Goal: Task Accomplishment & Management: Manage account settings

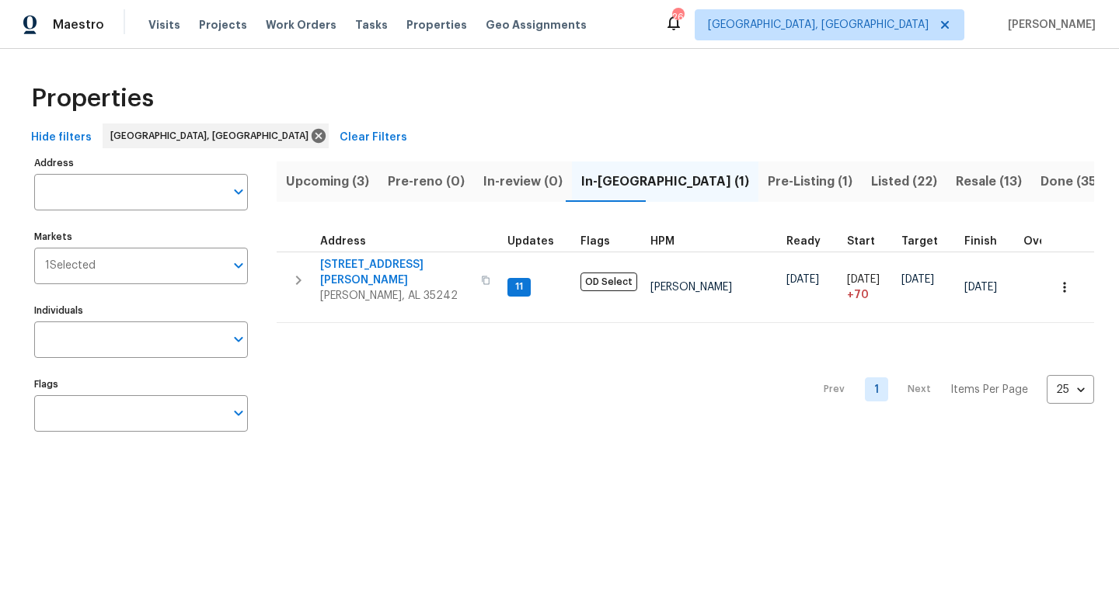
click at [767, 178] on span "Pre-Listing (1)" at bounding box center [809, 182] width 85 height 22
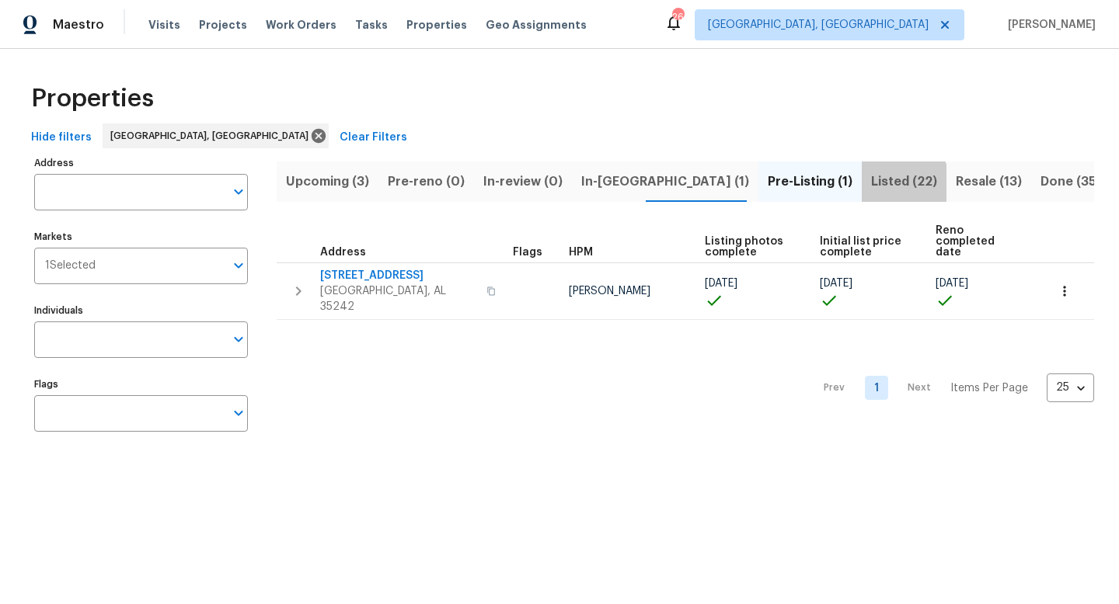
click at [871, 184] on span "Listed (22)" at bounding box center [904, 182] width 66 height 22
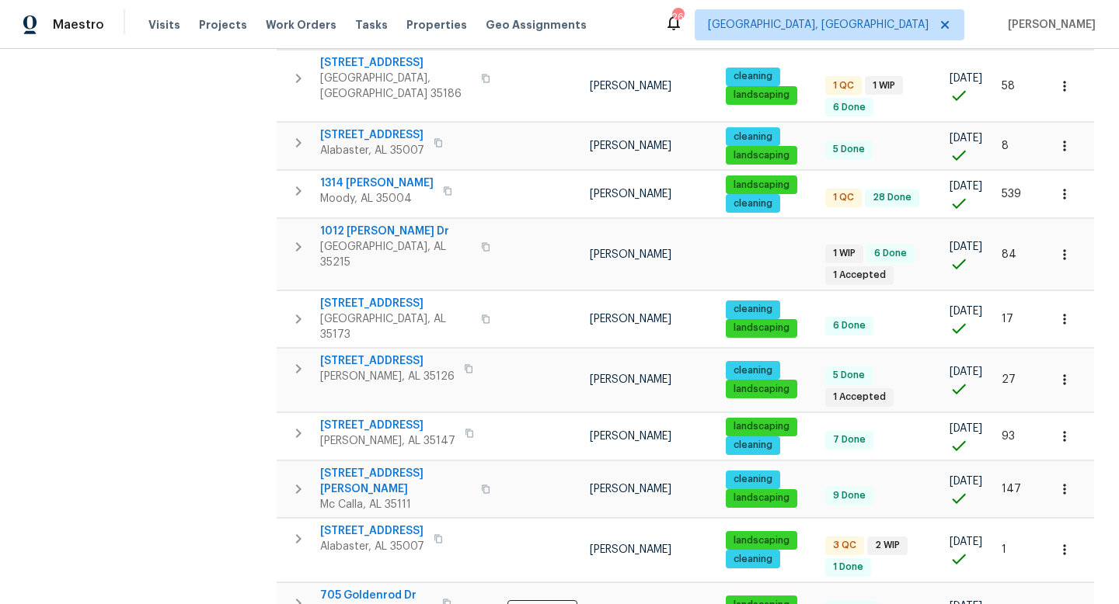
scroll to position [919, 0]
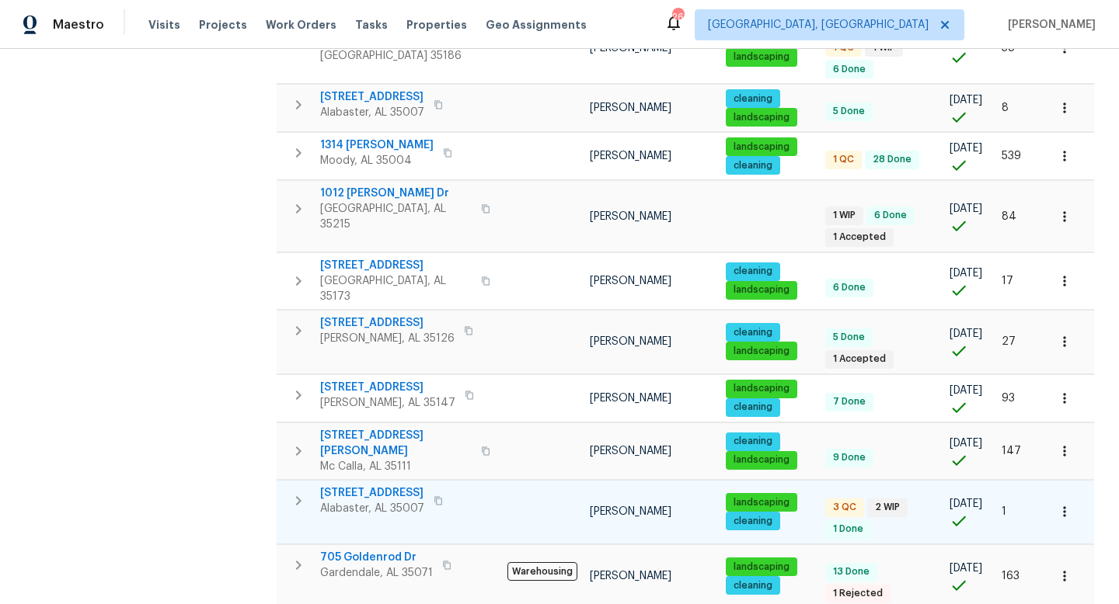
click at [378, 485] on span "121 Old Spanish Trl" at bounding box center [372, 493] width 104 height 16
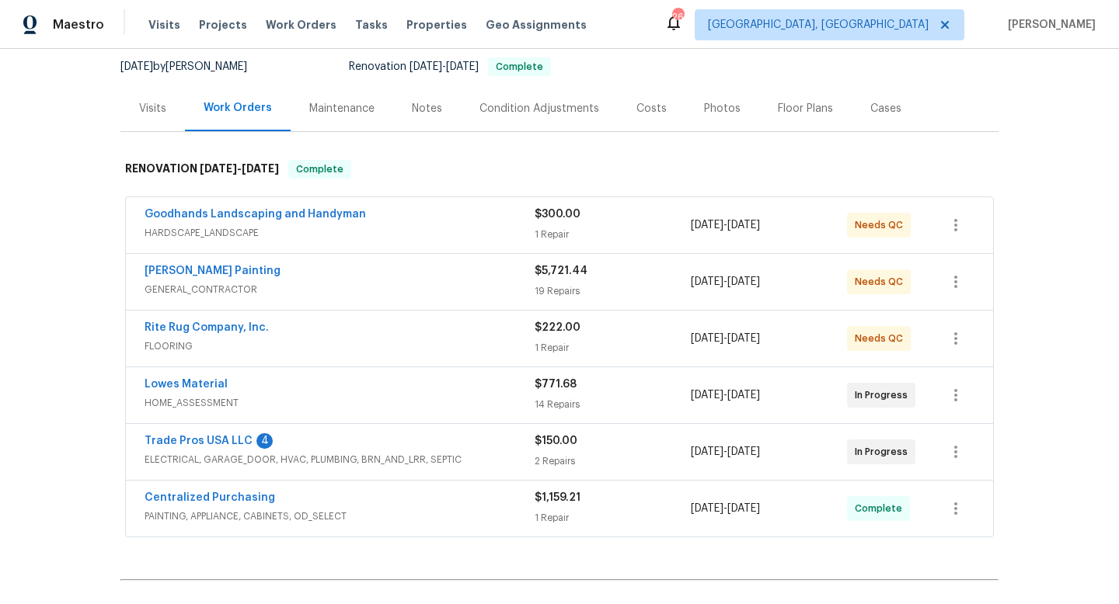
scroll to position [151, 0]
click at [191, 434] on link "Trade Pros USA LLC" at bounding box center [198, 439] width 108 height 11
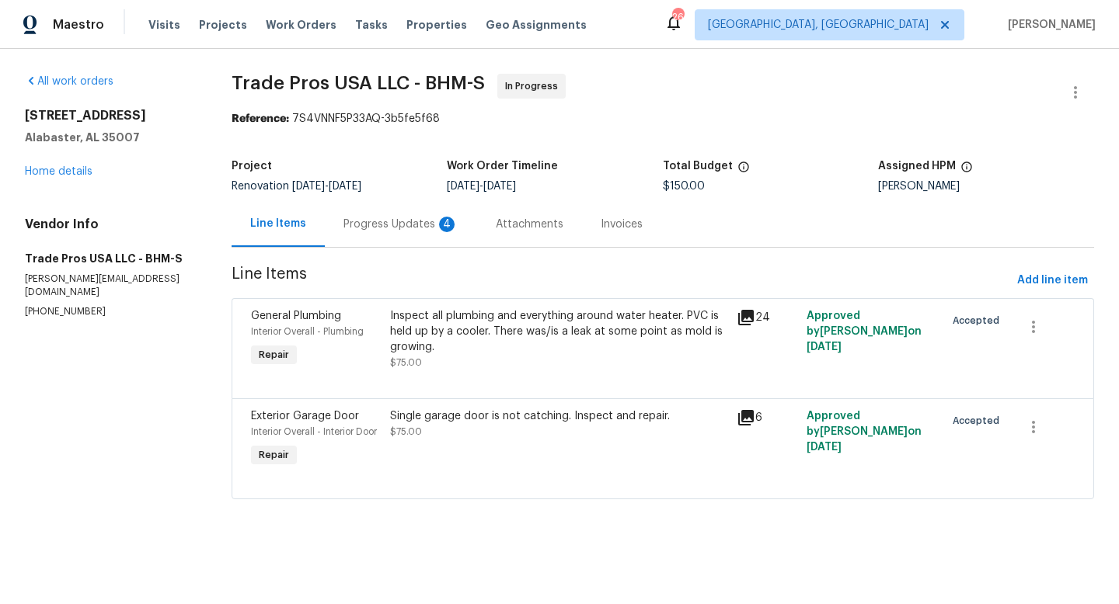
click at [412, 224] on div "Progress Updates 4" at bounding box center [400, 225] width 115 height 16
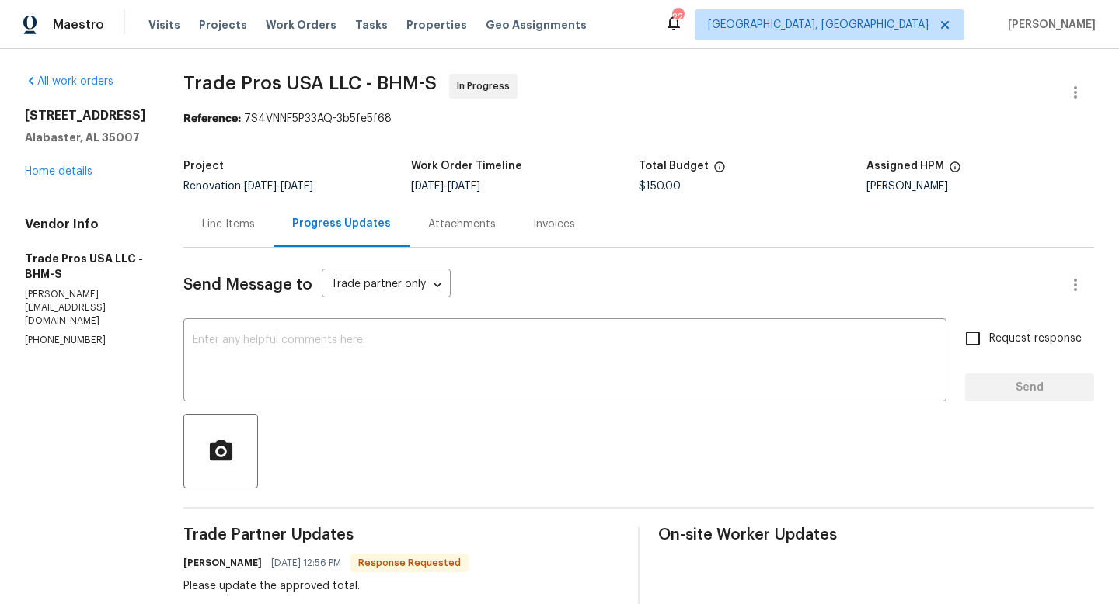
click at [214, 217] on div "Line Items" at bounding box center [228, 225] width 53 height 16
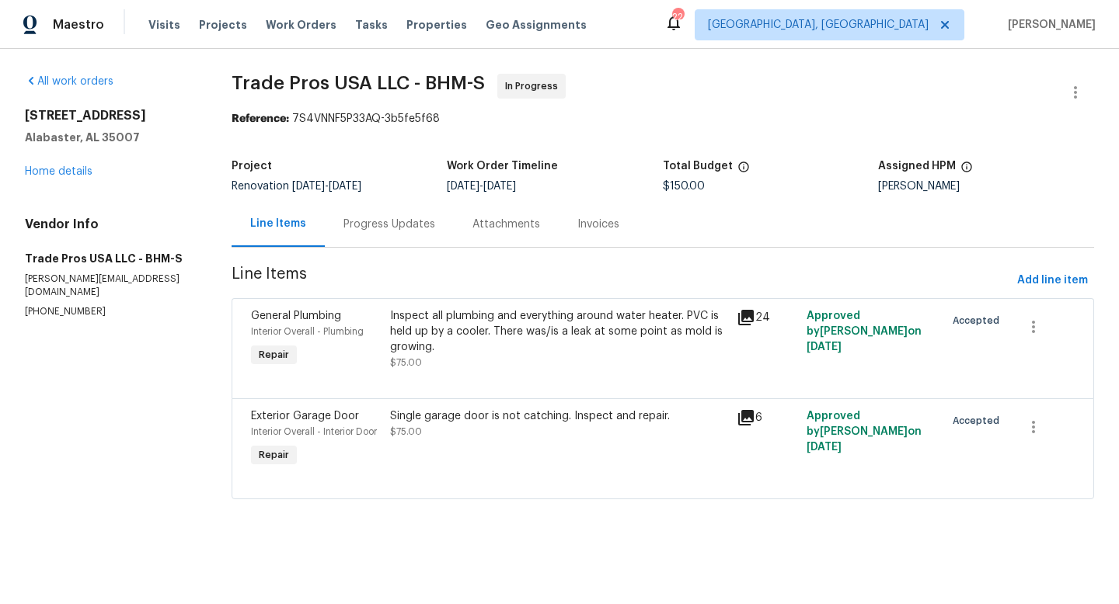
click at [402, 217] on div "Progress Updates" at bounding box center [389, 225] width 92 height 16
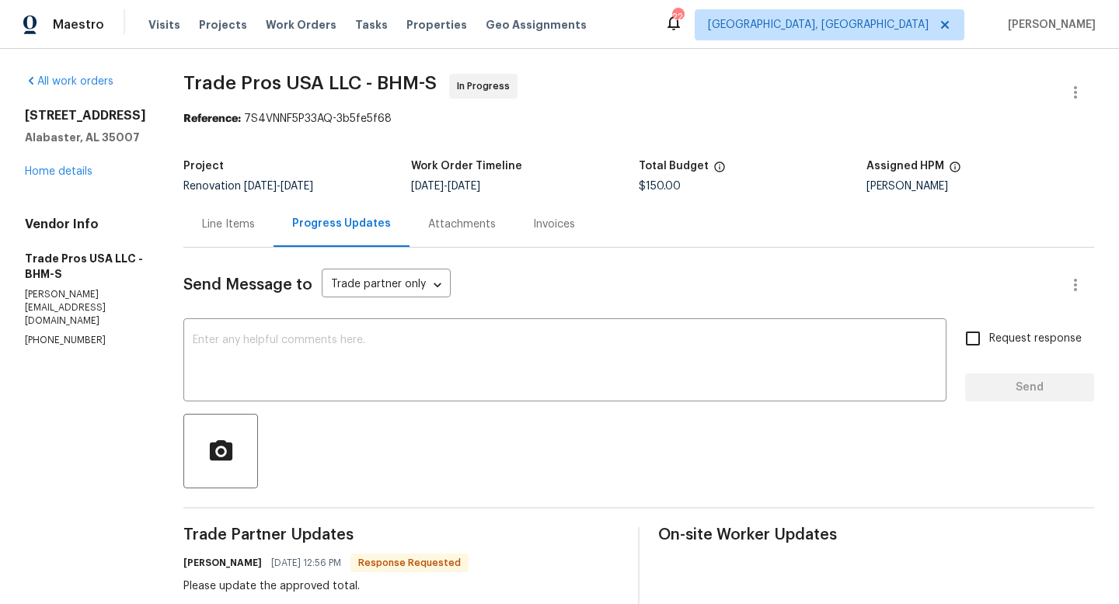
click at [214, 224] on div "Line Items" at bounding box center [228, 225] width 53 height 16
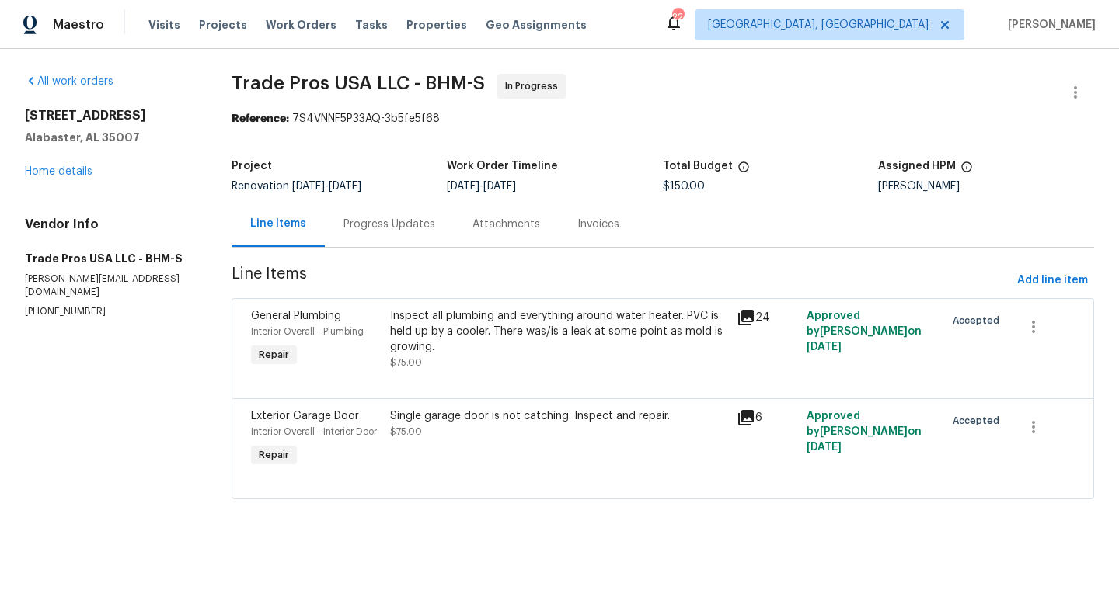
click at [435, 329] on div "Inspect all plumbing and everything around water heater. PVC is held up by a co…" at bounding box center [559, 331] width 338 height 47
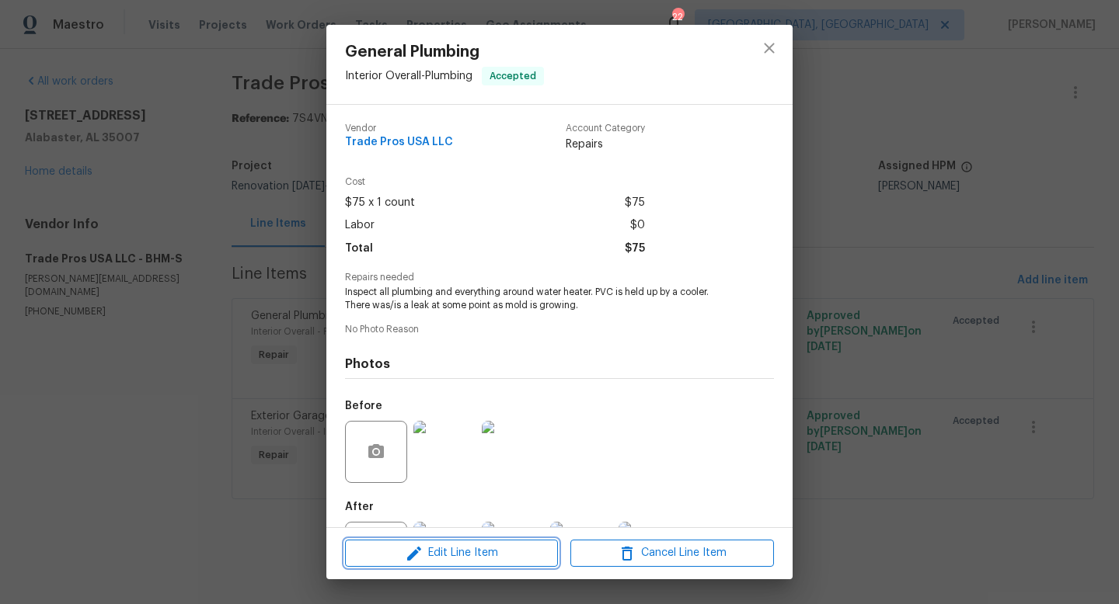
click at [420, 548] on icon "button" at bounding box center [414, 554] width 19 height 19
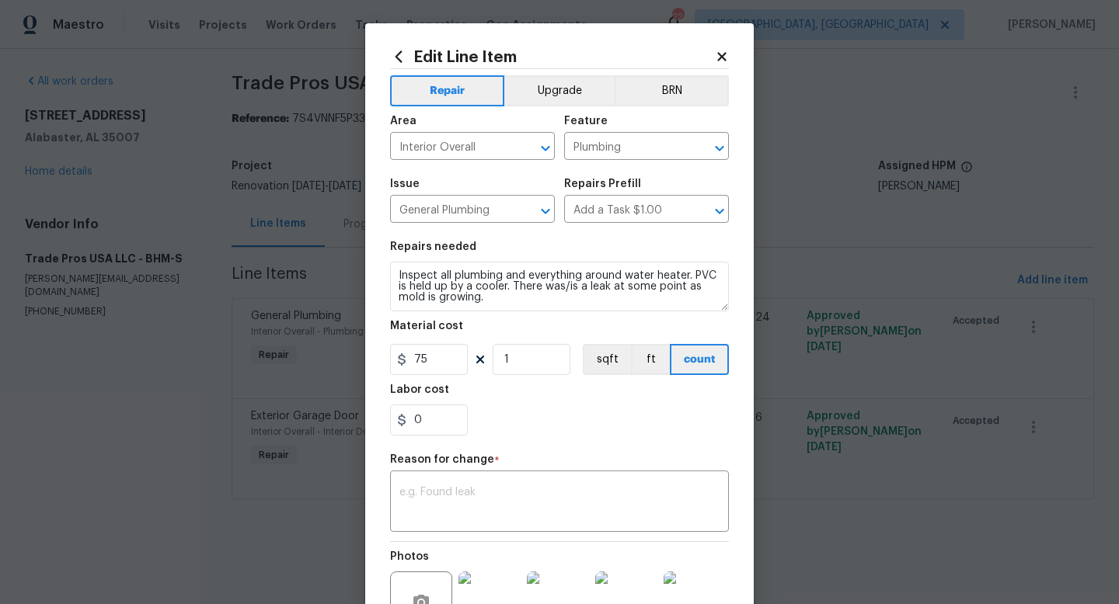
click at [717, 57] on icon at bounding box center [722, 57] width 14 height 14
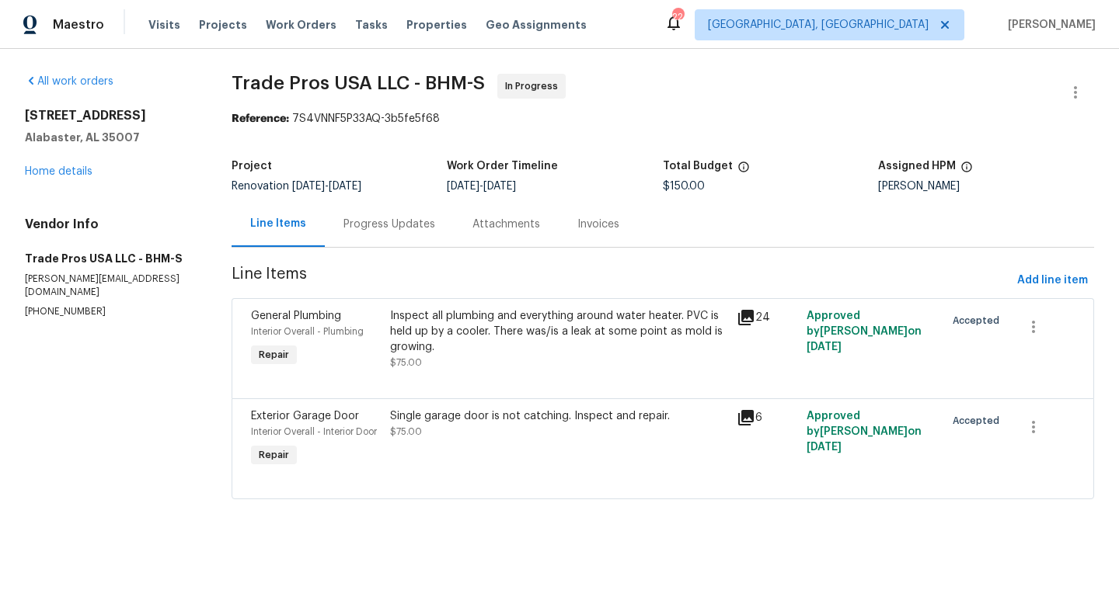
click at [411, 424] on div "Single garage door is not catching. Inspect and repair." at bounding box center [559, 417] width 338 height 16
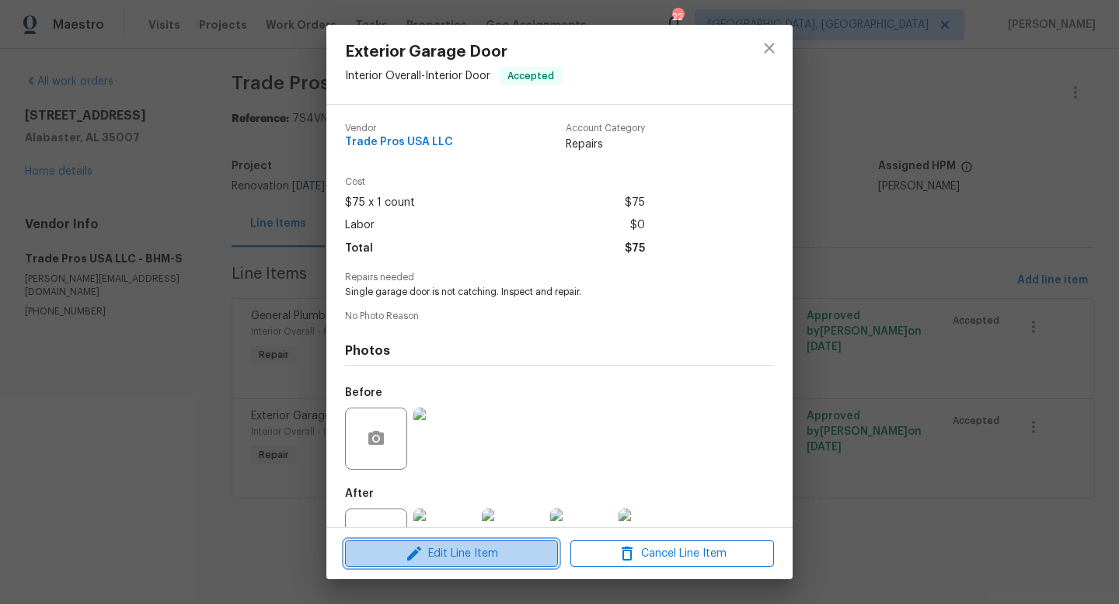
click at [432, 559] on span "Edit Line Item" at bounding box center [452, 554] width 204 height 19
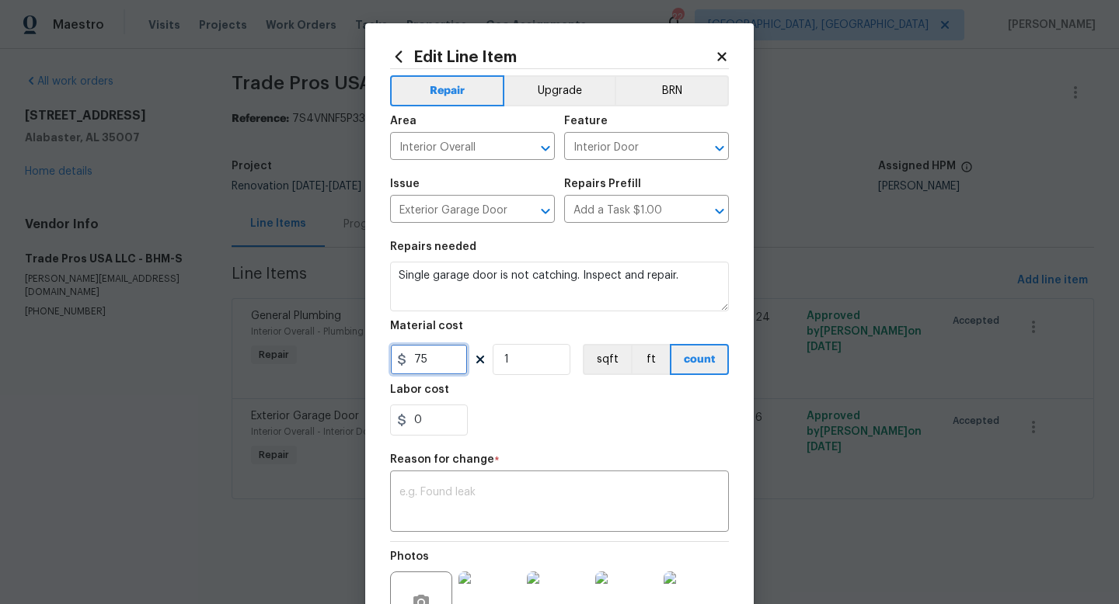
drag, startPoint x: 455, startPoint y: 365, endPoint x: 270, endPoint y: 344, distance: 186.8
click at [270, 344] on div "Edit Line Item Repair Upgrade BRN Area Interior Overall ​ Feature Interior Door…" at bounding box center [559, 302] width 1119 height 604
type input "450"
click at [476, 501] on textarea at bounding box center [559, 503] width 320 height 33
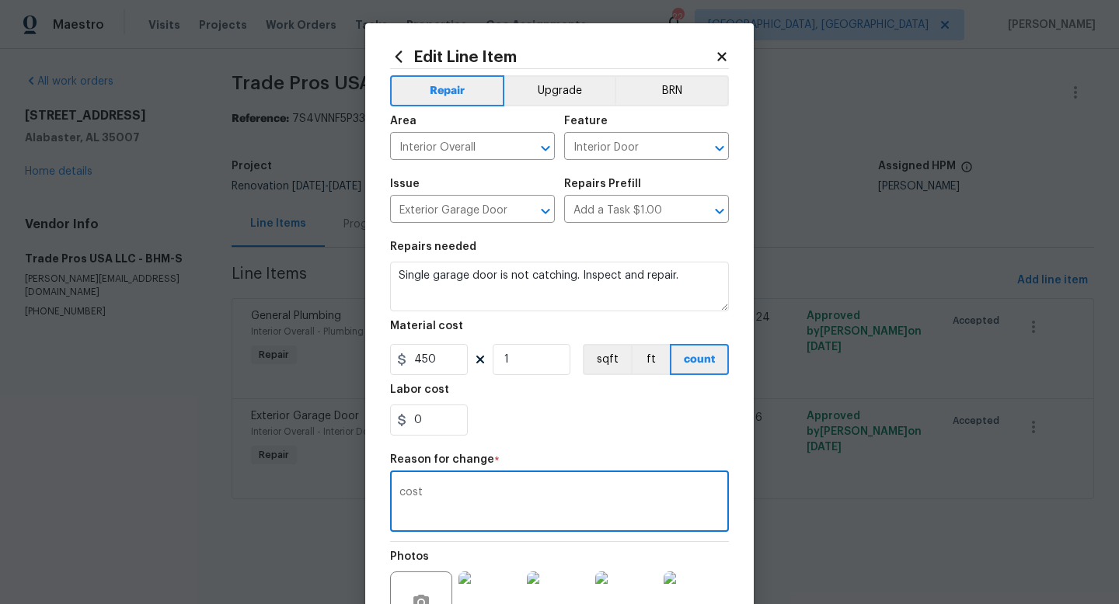
type textarea "cost"
click at [656, 398] on div "Labor cost" at bounding box center [559, 395] width 339 height 20
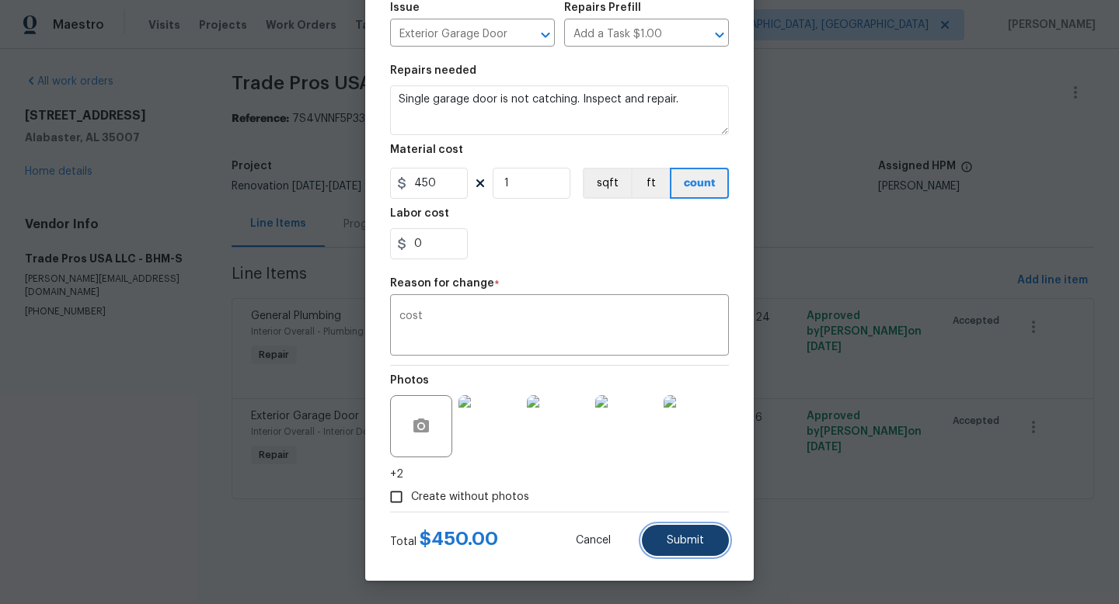
click at [701, 534] on button "Submit" at bounding box center [685, 540] width 87 height 31
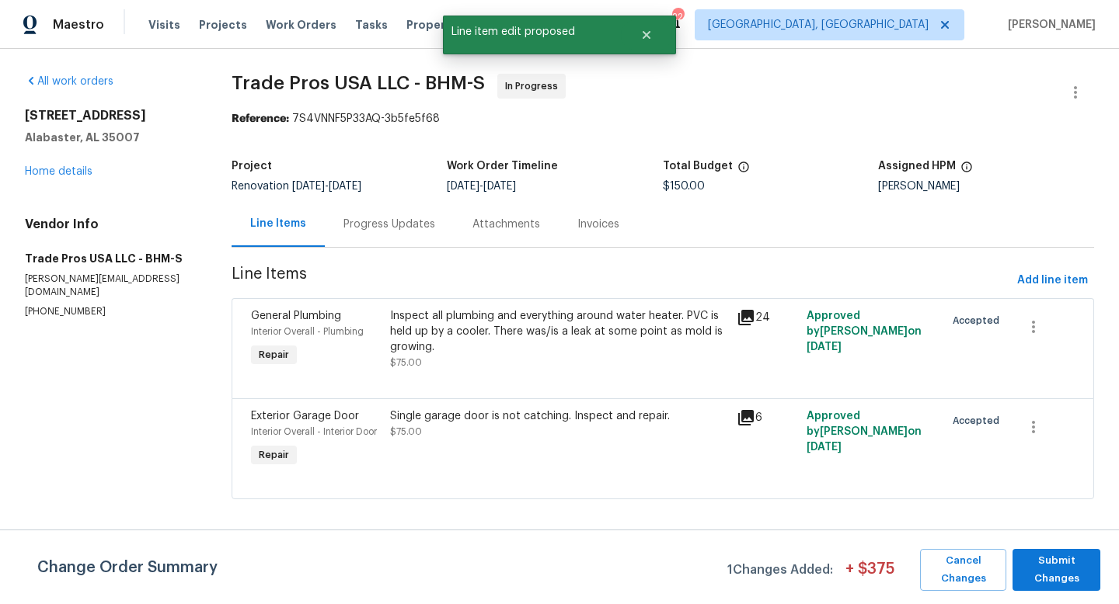
scroll to position [0, 0]
click at [1052, 569] on span "Submit Changes" at bounding box center [1056, 570] width 72 height 36
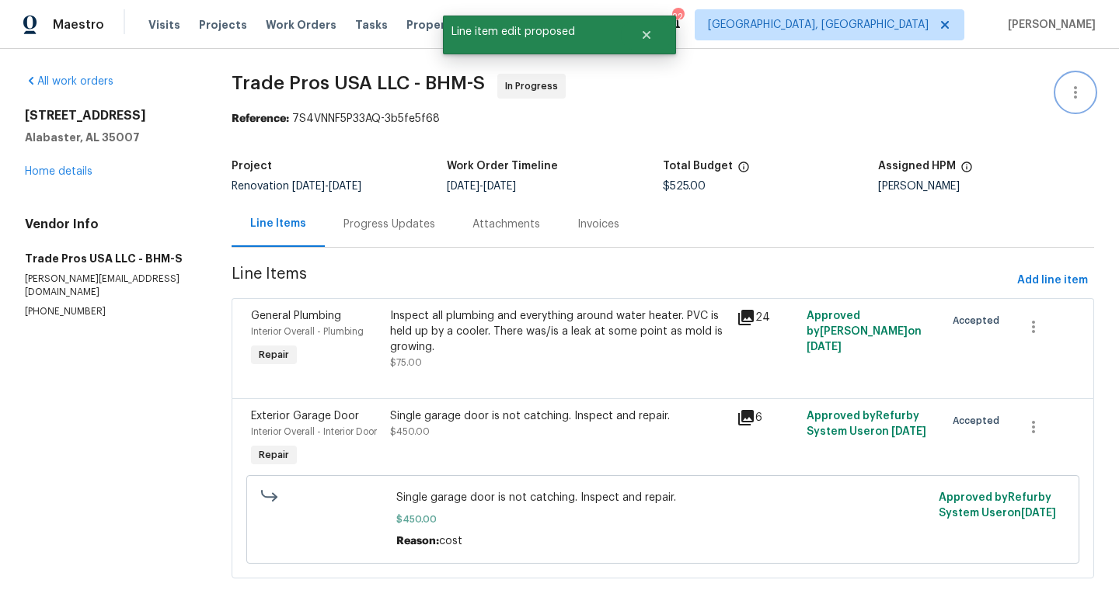
click at [1072, 99] on icon "button" at bounding box center [1075, 92] width 19 height 19
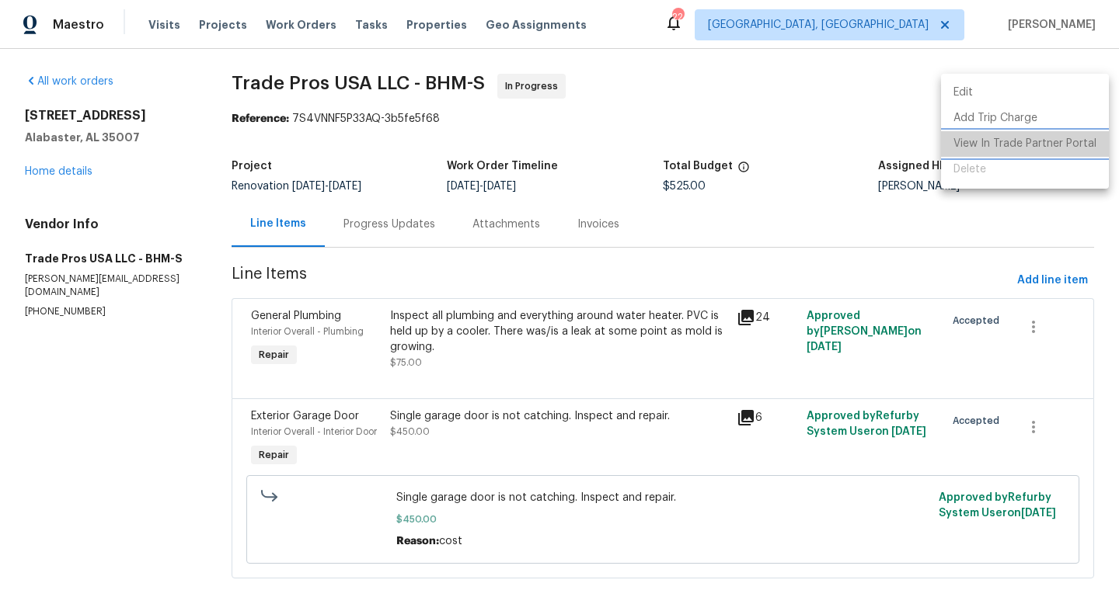
click at [1060, 156] on li "View In Trade Partner Portal" at bounding box center [1025, 144] width 168 height 26
click at [1034, 148] on li "View In Trade Partner Portal" at bounding box center [1025, 144] width 168 height 26
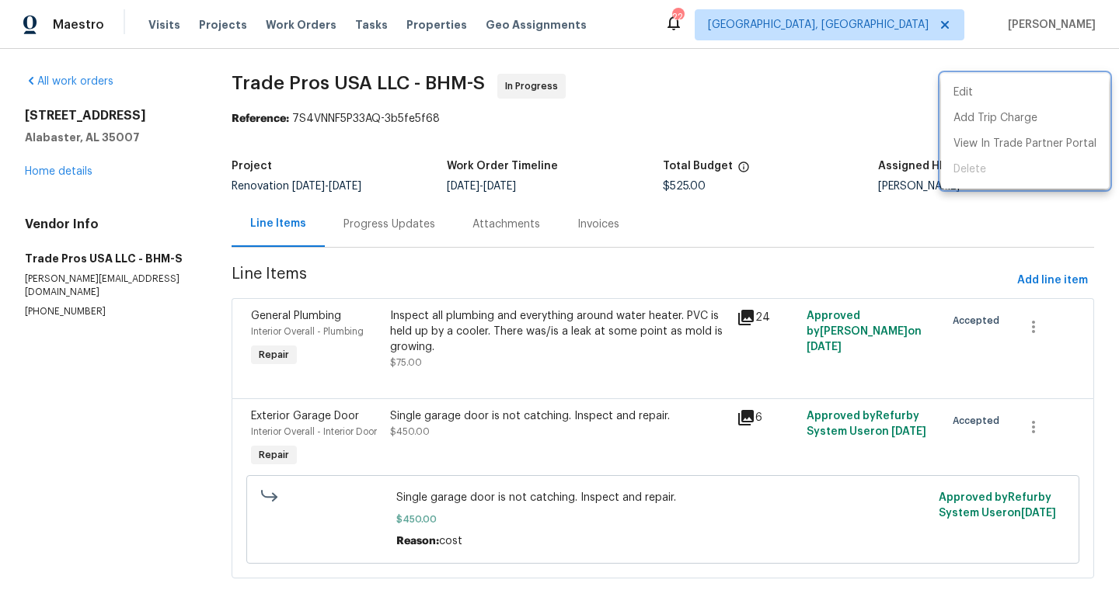
click at [48, 171] on div at bounding box center [559, 302] width 1119 height 604
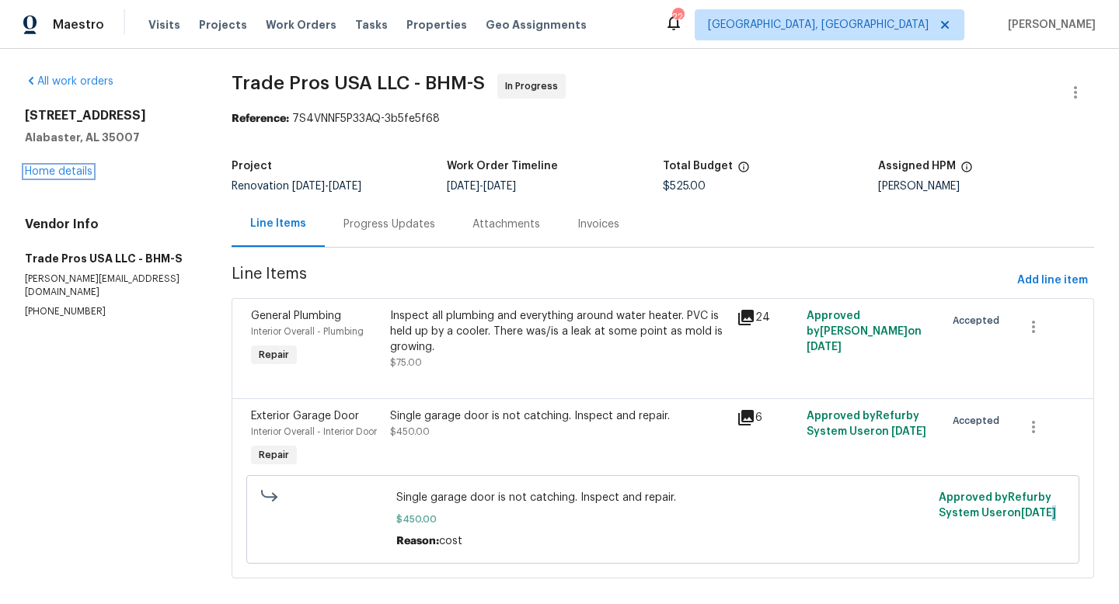
click at [48, 171] on link "Home details" at bounding box center [59, 171] width 68 height 11
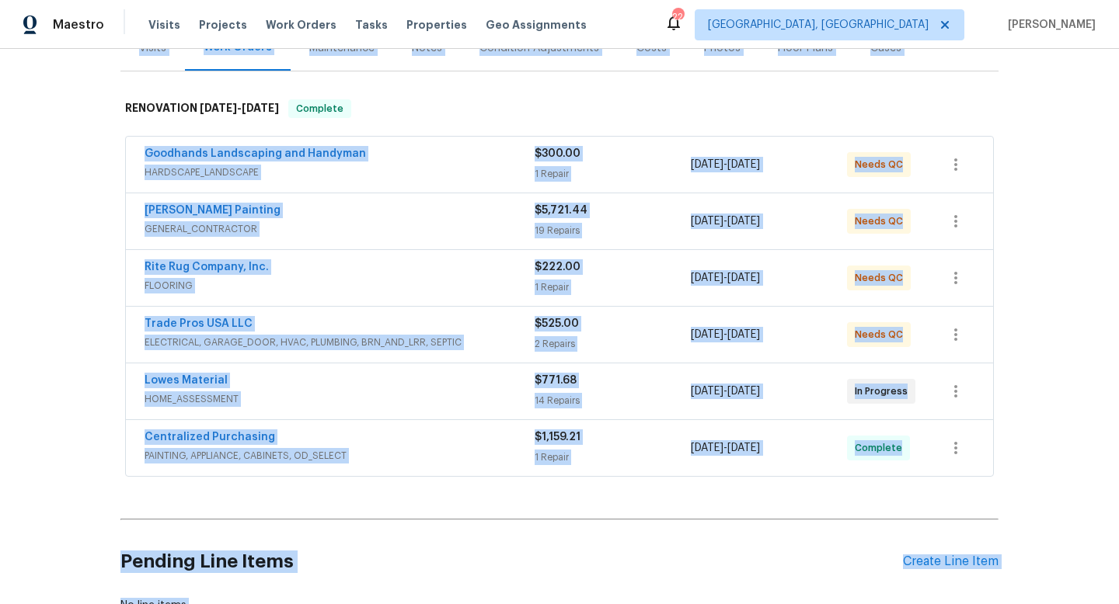
scroll to position [225, 0]
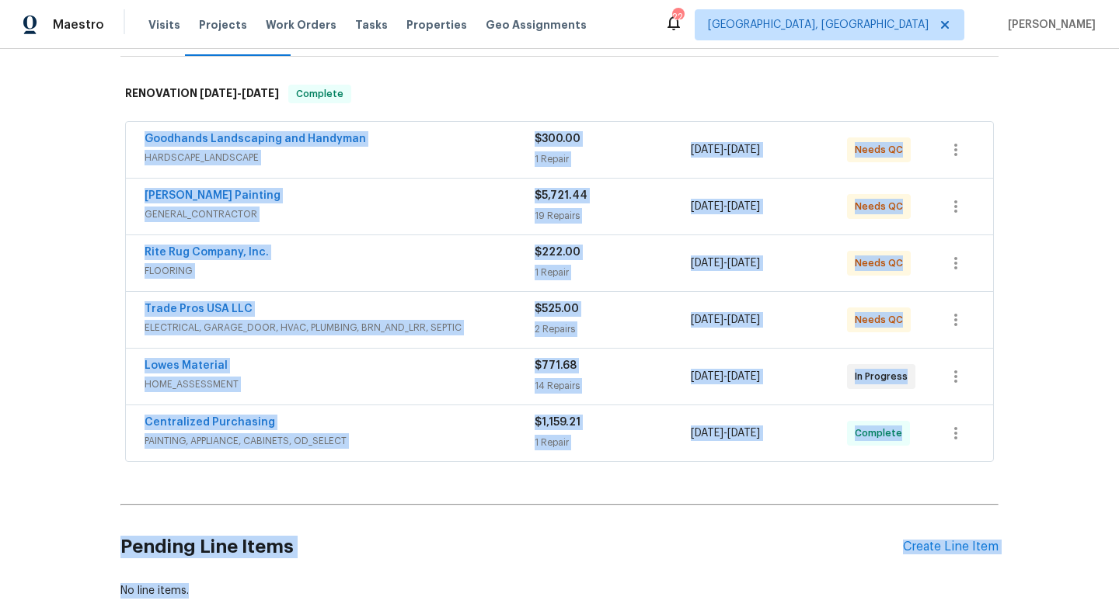
click at [560, 489] on div "Back to all projects 121 Old Spanish Trl, Alabaster, AL 35007 4 Beds | 3 Baths …" at bounding box center [559, 226] width 878 height 769
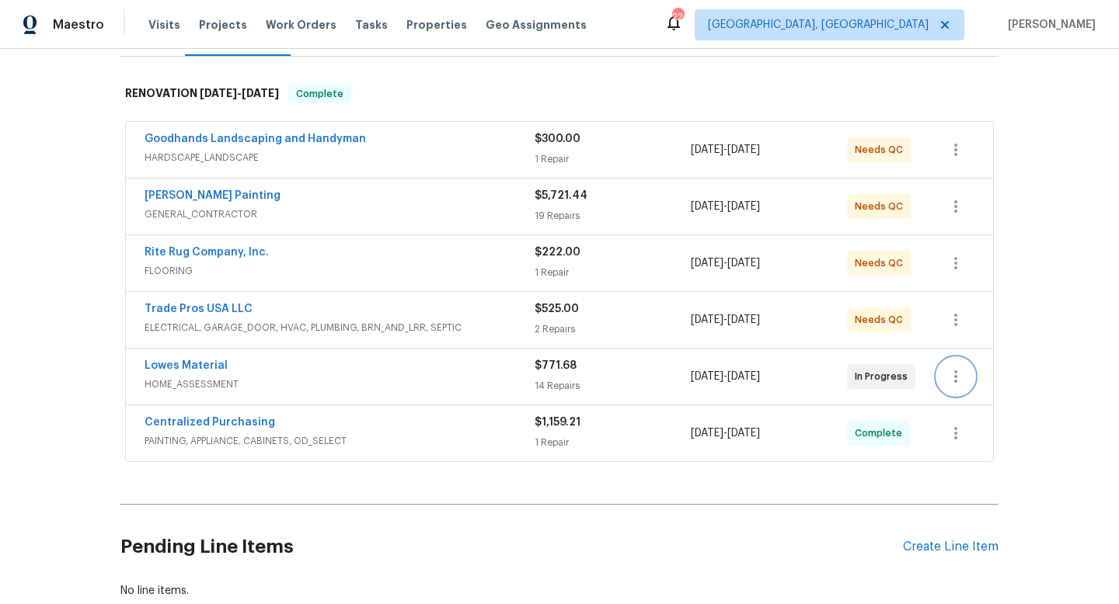
click at [960, 376] on icon "button" at bounding box center [955, 376] width 19 height 19
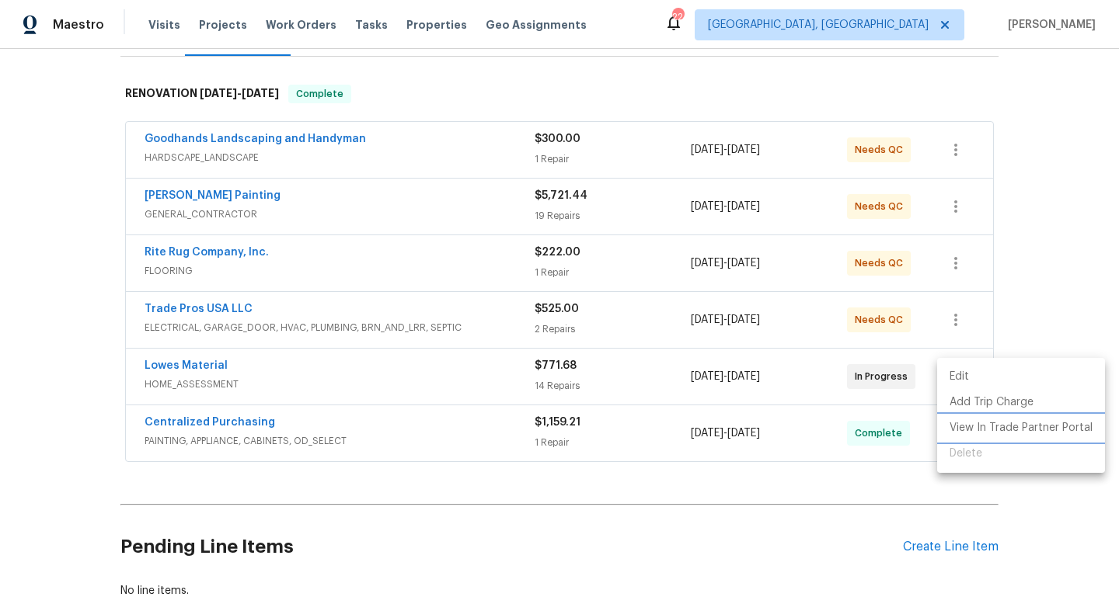
click at [977, 430] on li "View In Trade Partner Portal" at bounding box center [1021, 429] width 168 height 26
click at [19, 336] on div at bounding box center [559, 302] width 1119 height 604
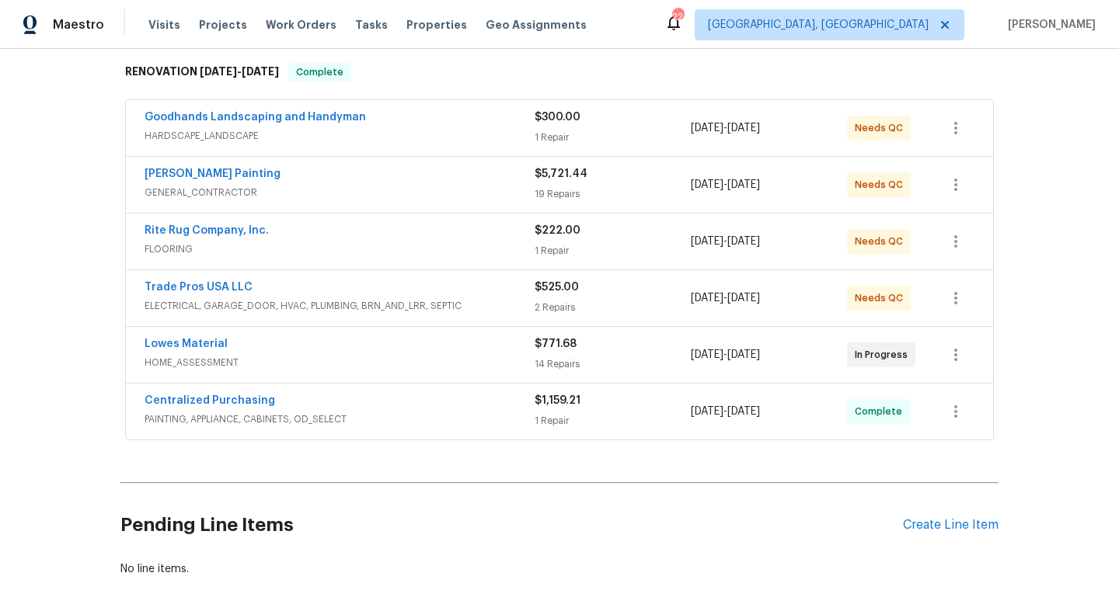
scroll to position [252, 0]
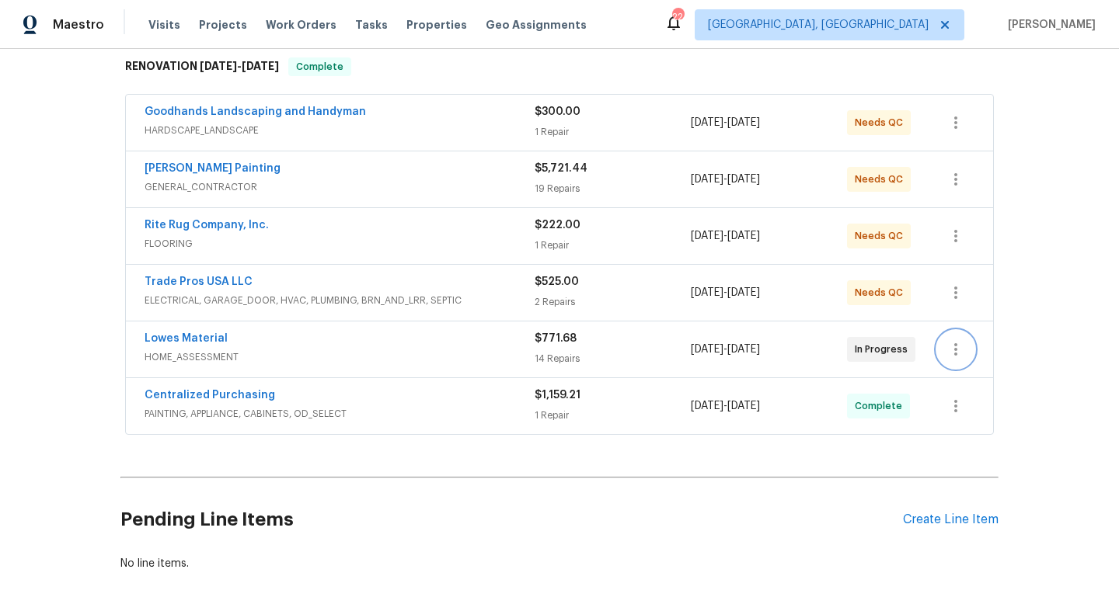
click at [952, 348] on icon "button" at bounding box center [955, 349] width 19 height 19
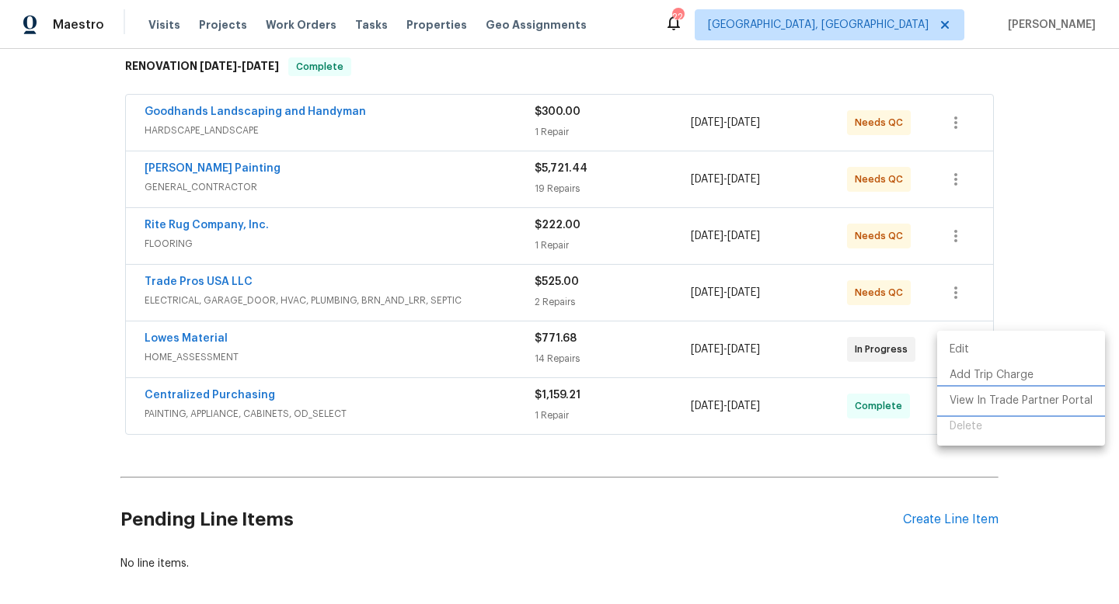
click at [964, 406] on li "View In Trade Partner Portal" at bounding box center [1021, 401] width 168 height 26
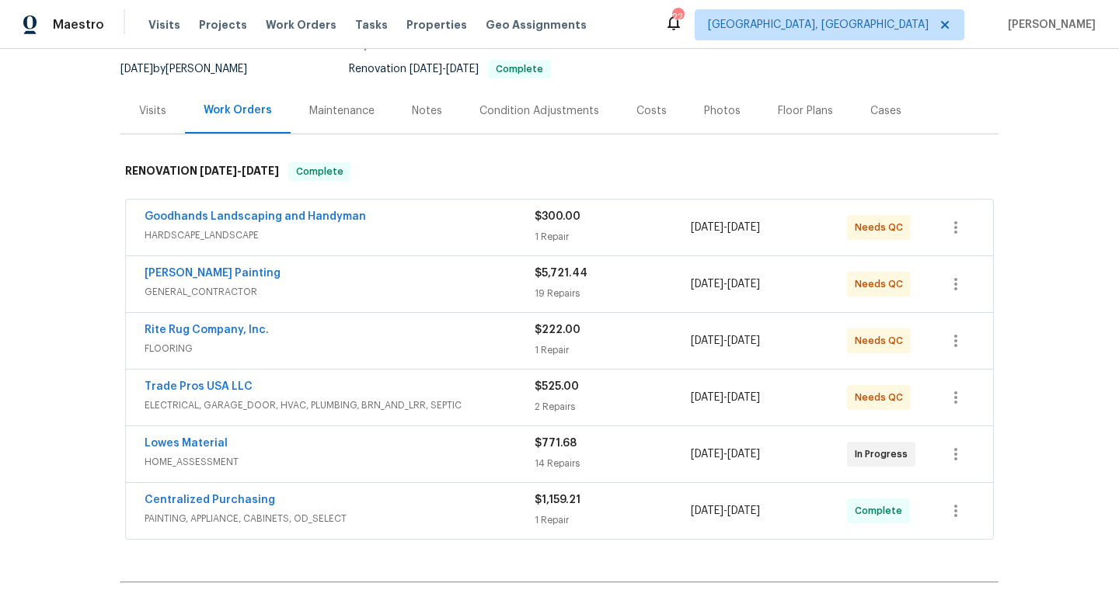
scroll to position [132, 0]
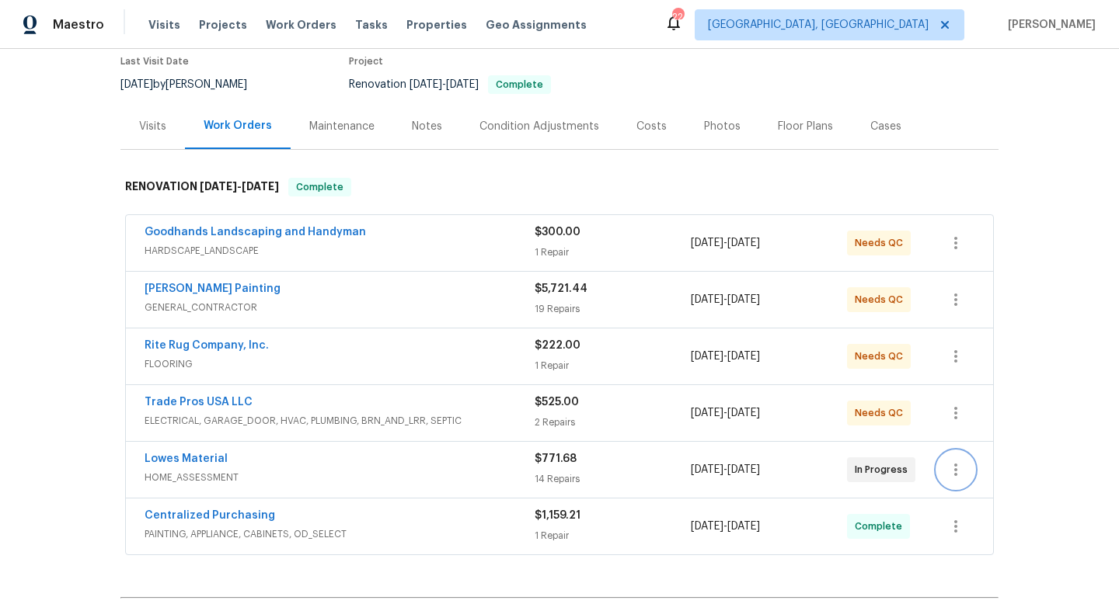
click at [959, 455] on button "button" at bounding box center [955, 469] width 37 height 37
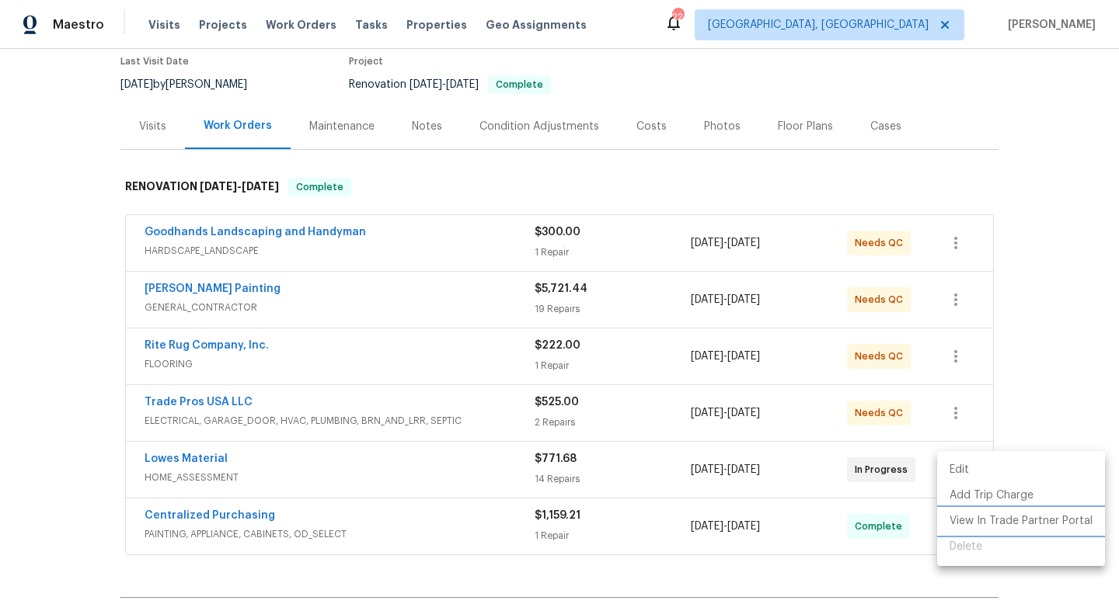
click at [962, 519] on li "View In Trade Partner Portal" at bounding box center [1021, 522] width 168 height 26
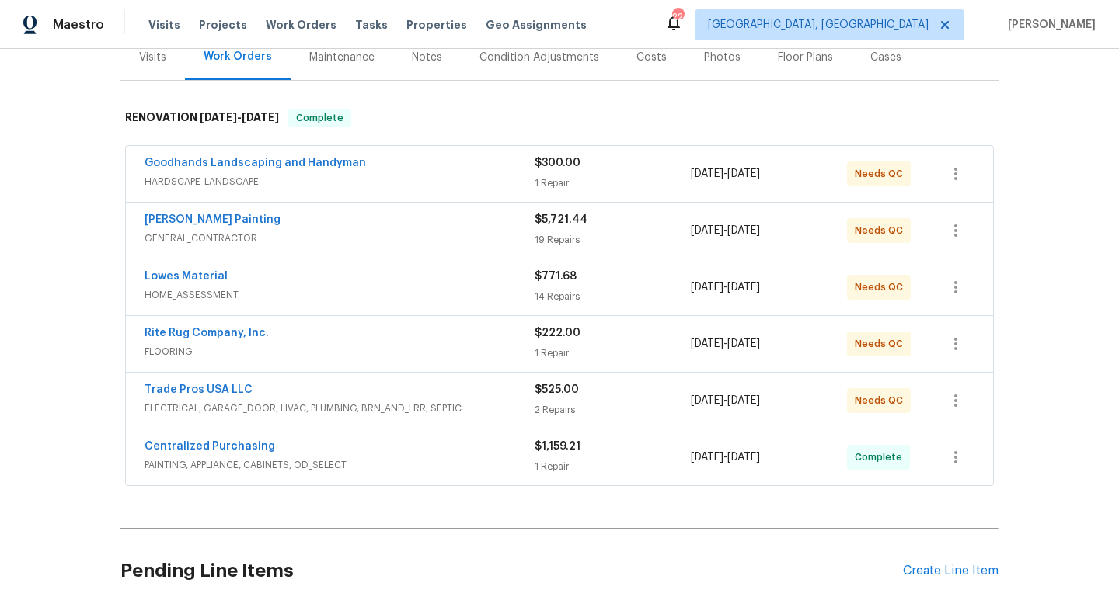
scroll to position [190, 0]
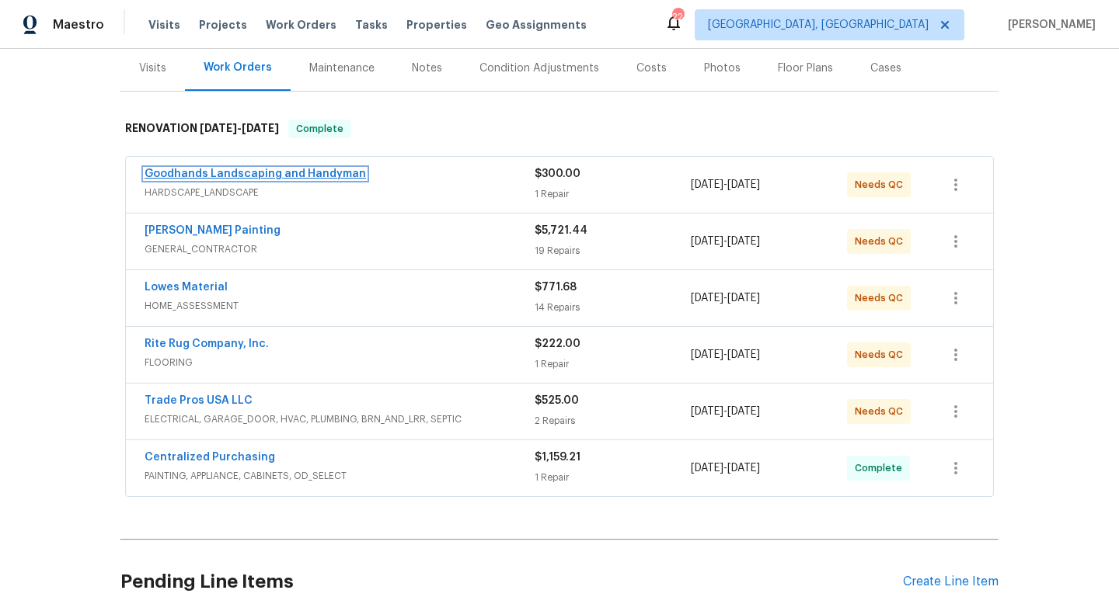
click at [186, 178] on link "Goodhands Landscaping and Handyman" at bounding box center [254, 174] width 221 height 11
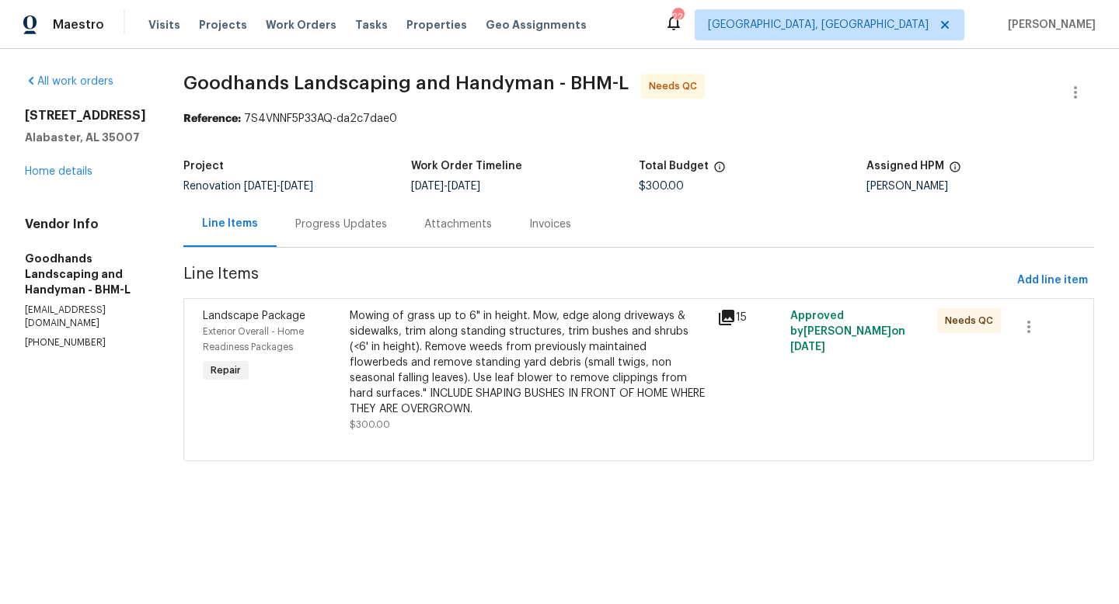
click at [490, 368] on div "Mowing of grass up to 6" in height. Mow, edge along driveways & sidewalks, trim…" at bounding box center [529, 362] width 358 height 109
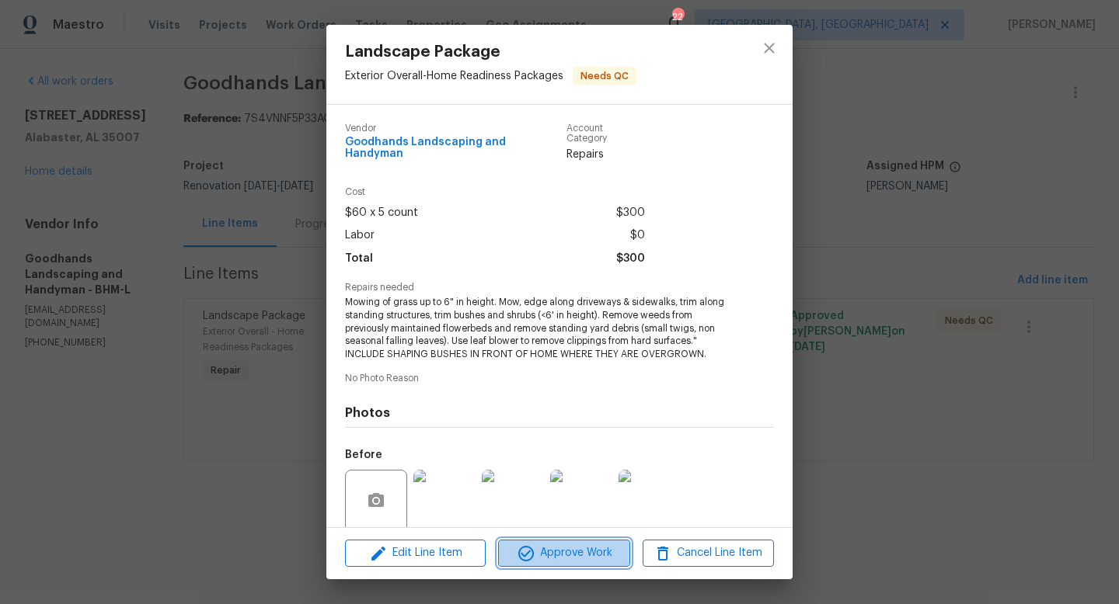
click at [560, 555] on span "Approve Work" at bounding box center [564, 553] width 122 height 19
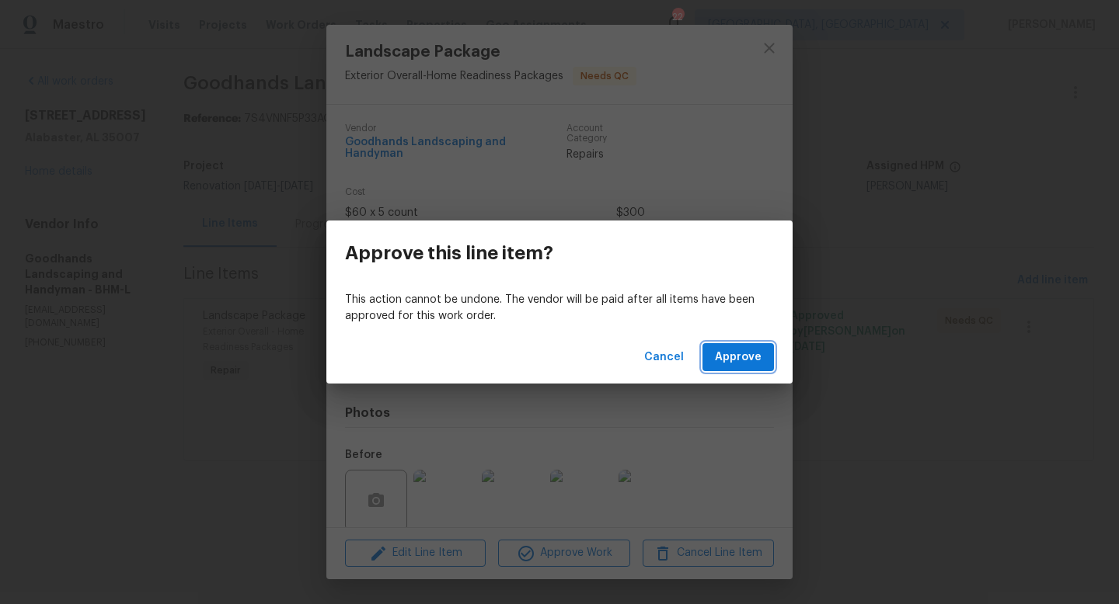
click at [760, 360] on span "Approve" at bounding box center [738, 357] width 47 height 19
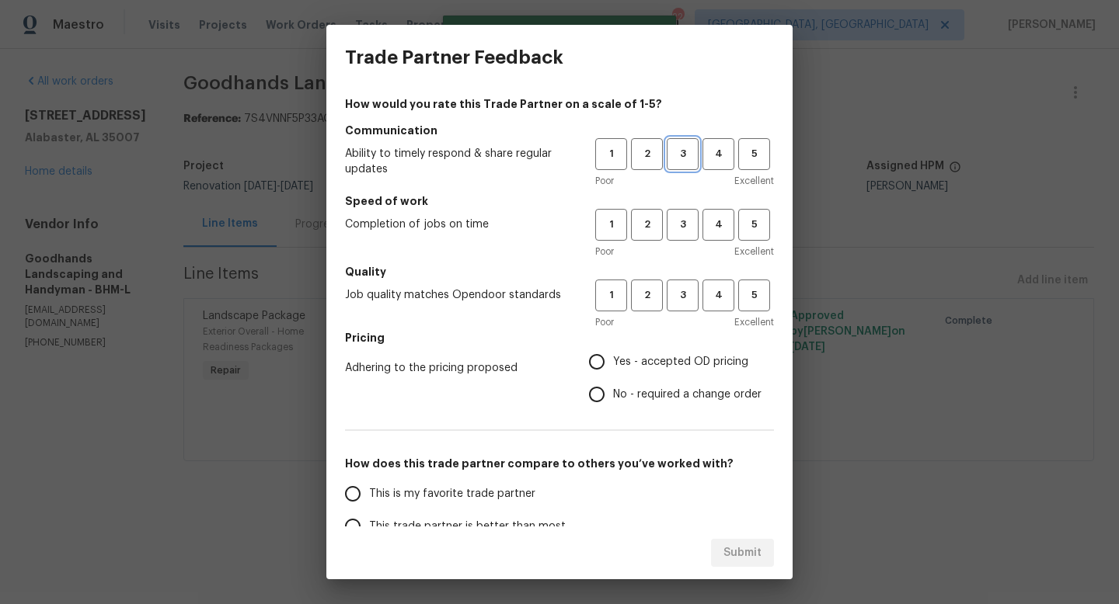
click at [681, 156] on span "3" at bounding box center [682, 154] width 29 height 18
click at [684, 228] on span "3" at bounding box center [682, 225] width 29 height 18
click at [681, 302] on span "3" at bounding box center [682, 296] width 29 height 18
click at [659, 366] on span "Yes - accepted OD pricing" at bounding box center [680, 362] width 135 height 16
click at [613, 366] on input "Yes - accepted OD pricing" at bounding box center [596, 362] width 33 height 33
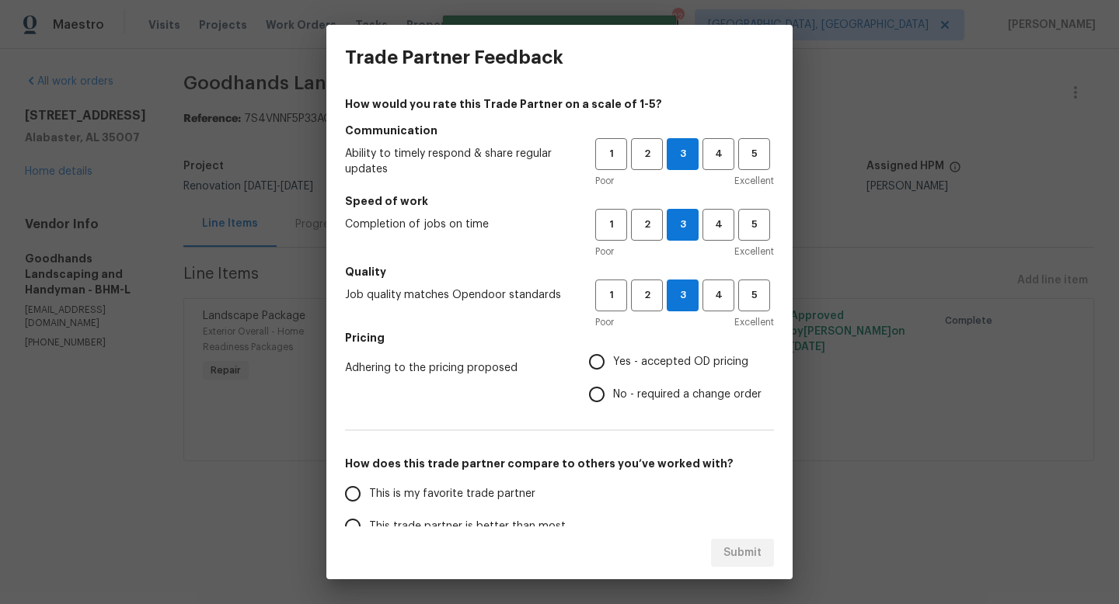
radio input "true"
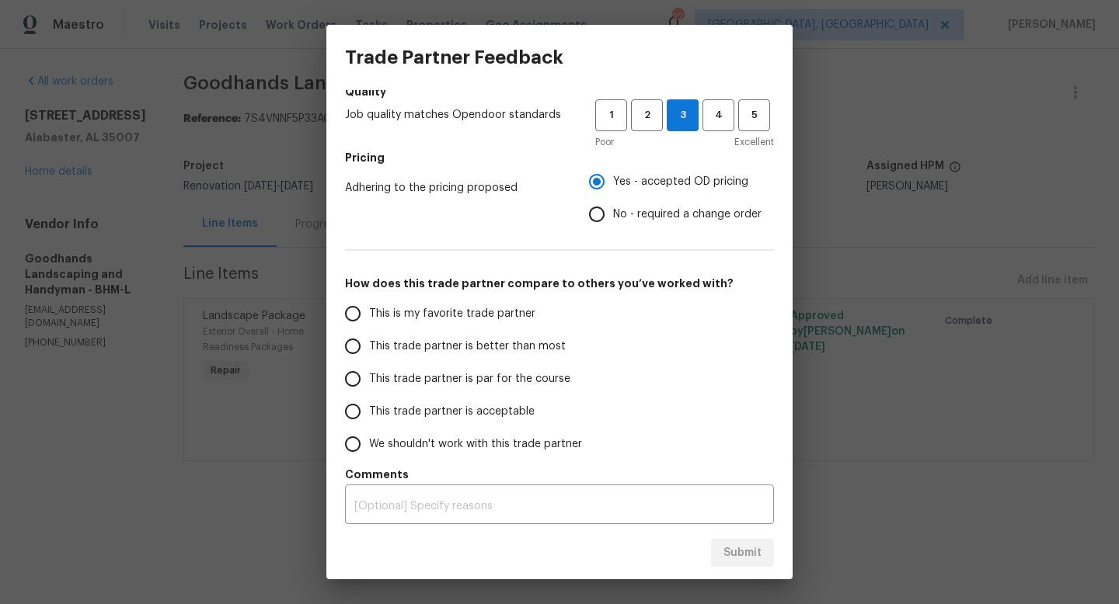
scroll to position [179, 0]
click at [431, 384] on span "This trade partner is par for the course" at bounding box center [469, 381] width 201 height 16
click at [369, 384] on input "This trade partner is par for the course" at bounding box center [352, 380] width 33 height 33
click at [734, 550] on span "Submit" at bounding box center [742, 553] width 38 height 19
radio input "true"
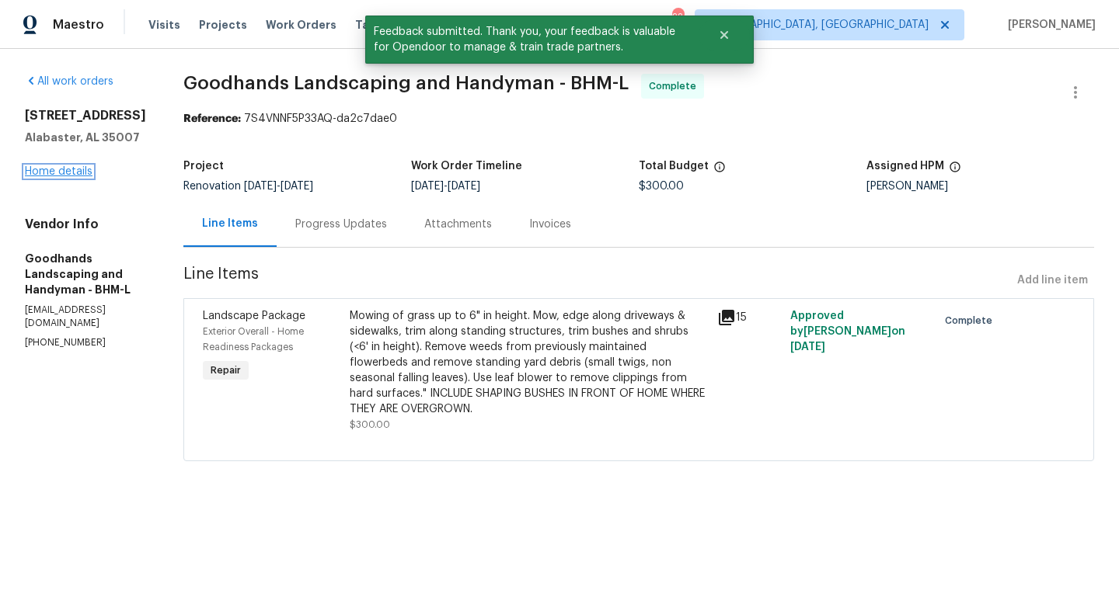
click at [78, 175] on link "Home details" at bounding box center [59, 171] width 68 height 11
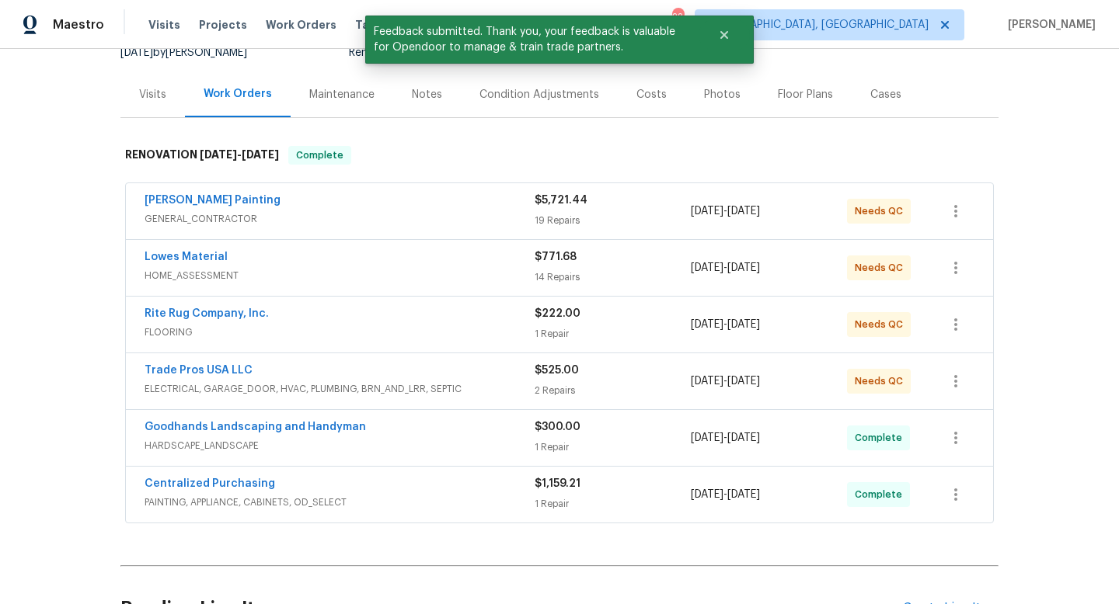
scroll to position [166, 0]
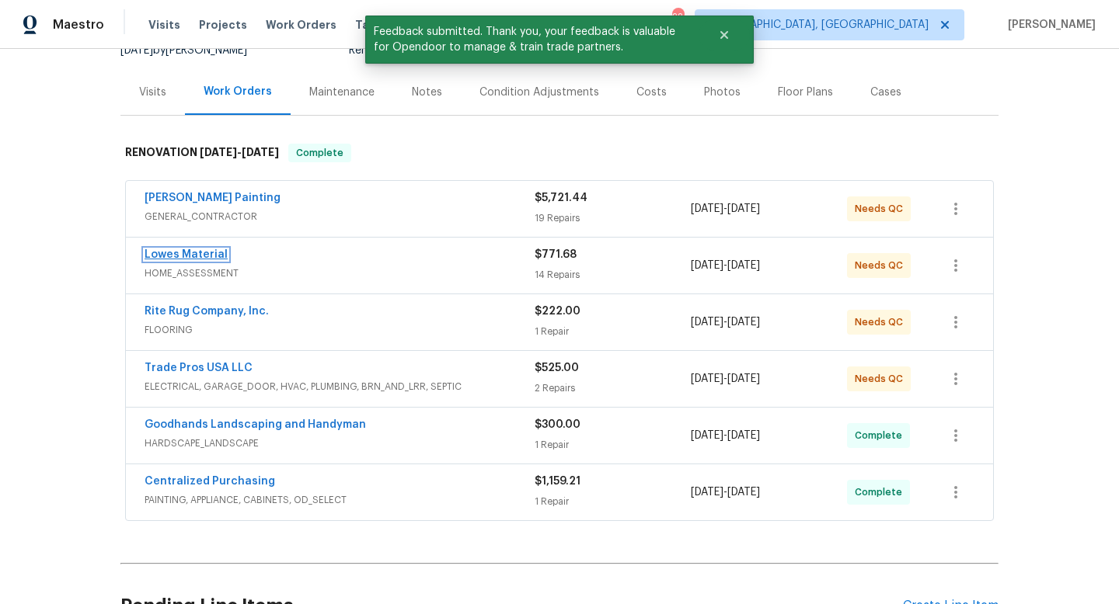
click at [181, 255] on link "Lowes Material" at bounding box center [185, 254] width 83 height 11
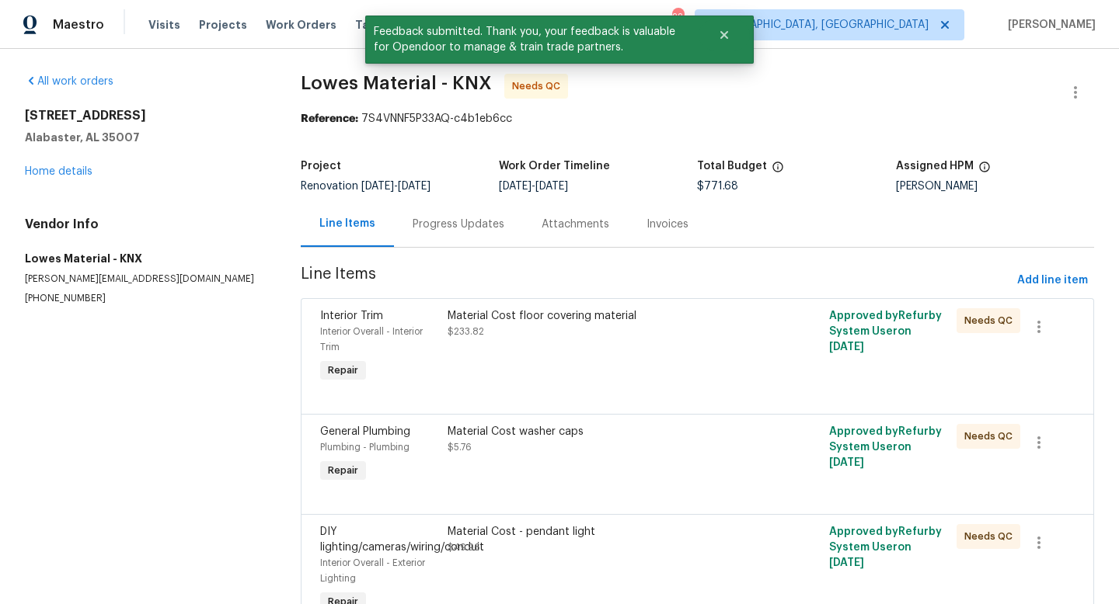
click at [468, 320] on div "Material Cost floor covering material" at bounding box center [601, 316] width 309 height 16
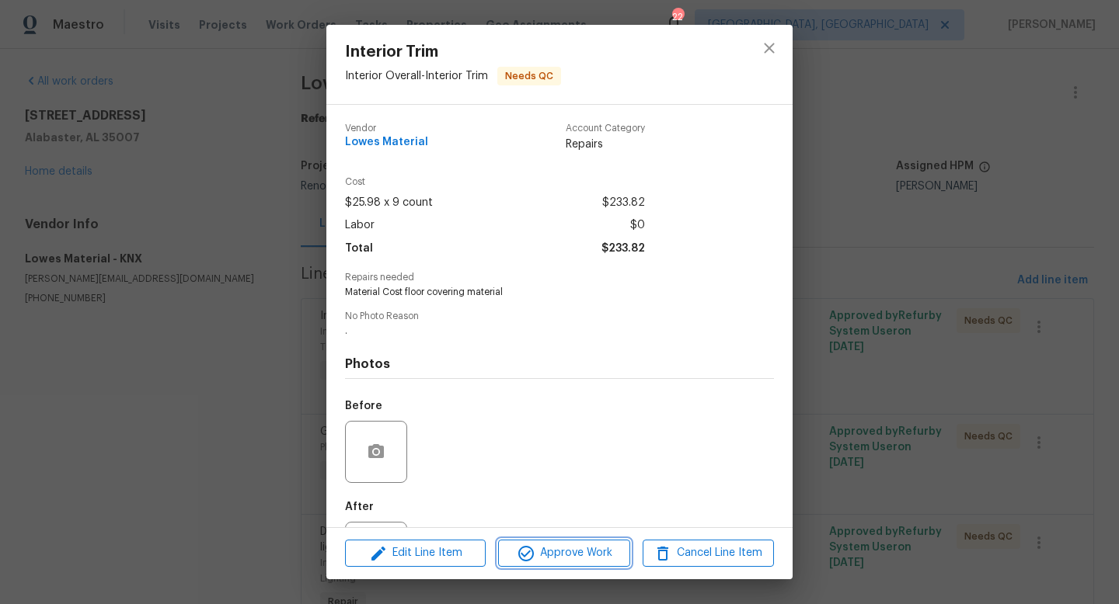
click at [548, 543] on button "Approve Work" at bounding box center [563, 553] width 131 height 27
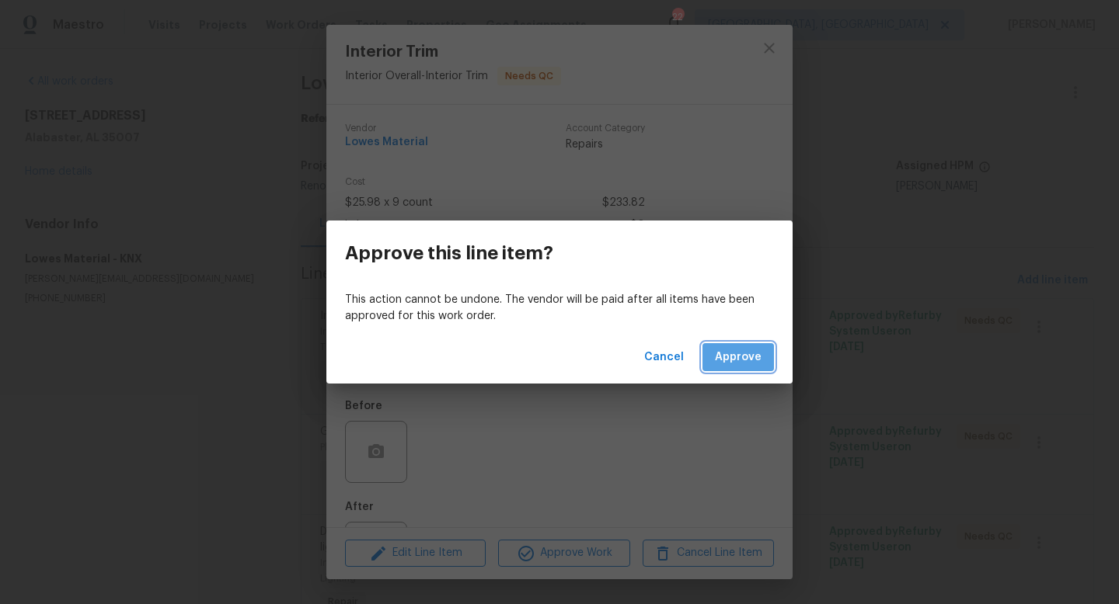
click at [739, 357] on span "Approve" at bounding box center [738, 357] width 47 height 19
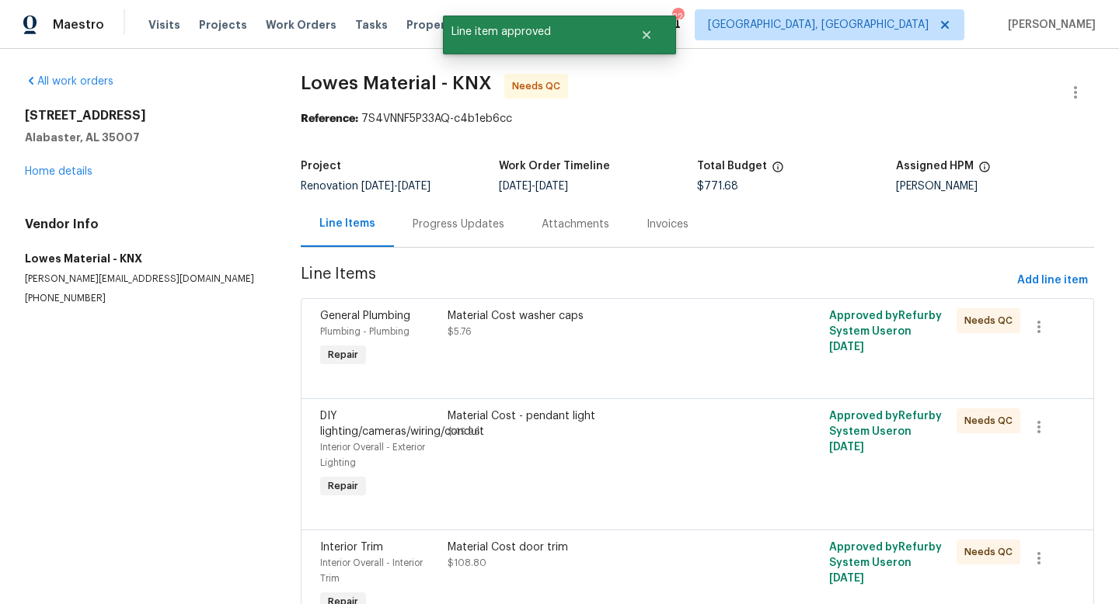
click at [473, 316] on div "Material Cost washer caps" at bounding box center [601, 316] width 309 height 16
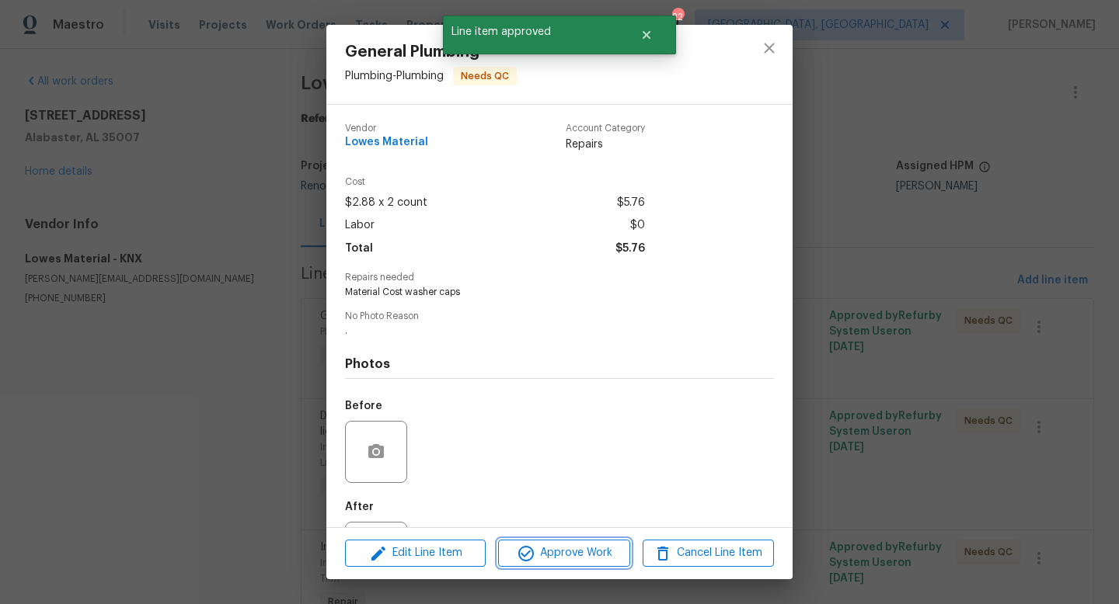
click at [559, 549] on span "Approve Work" at bounding box center [564, 553] width 122 height 19
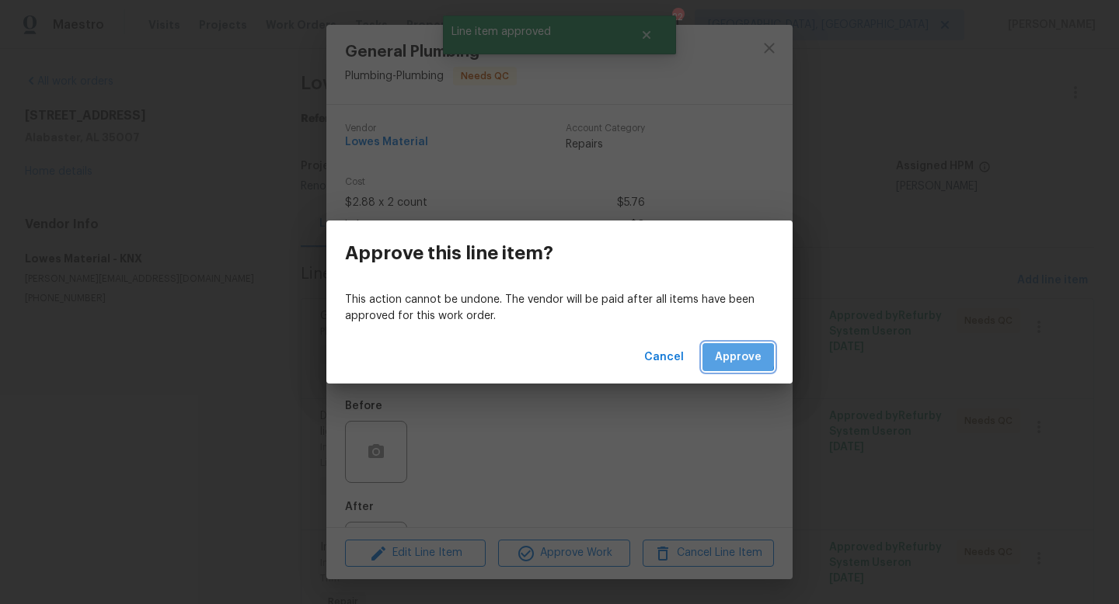
click at [726, 357] on span "Approve" at bounding box center [738, 357] width 47 height 19
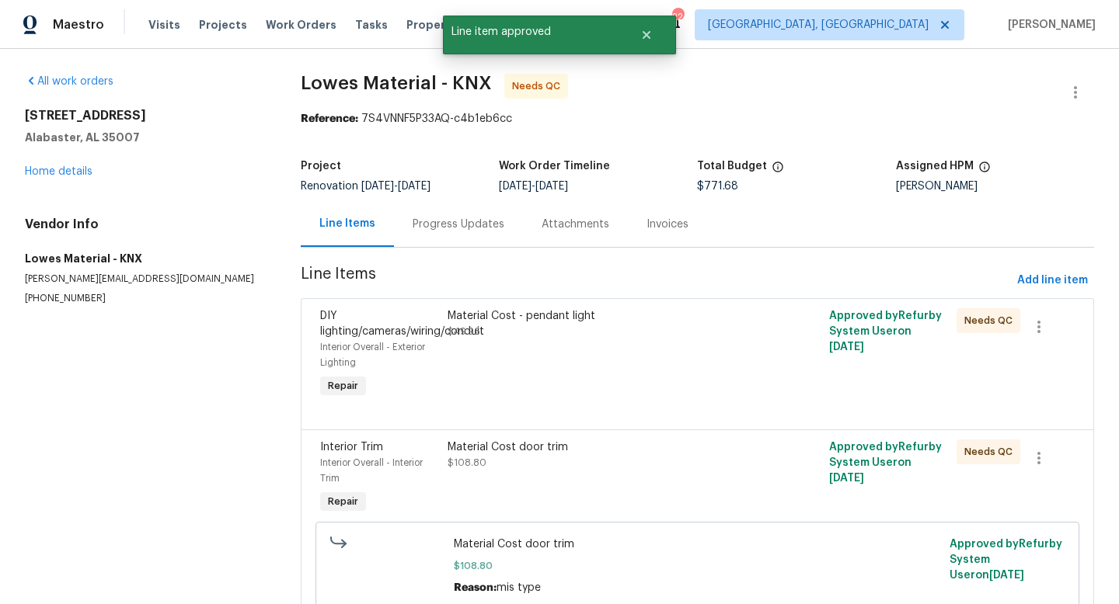
click at [469, 326] on div "Material Cost - pendant light $49.96" at bounding box center [601, 323] width 309 height 31
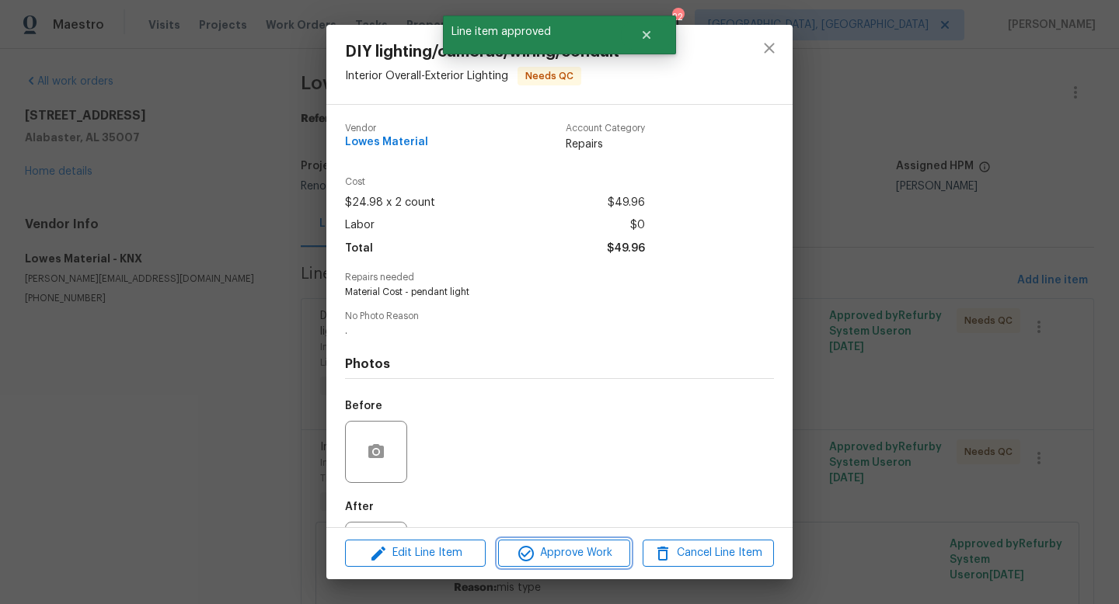
click at [576, 550] on span "Approve Work" at bounding box center [564, 553] width 122 height 19
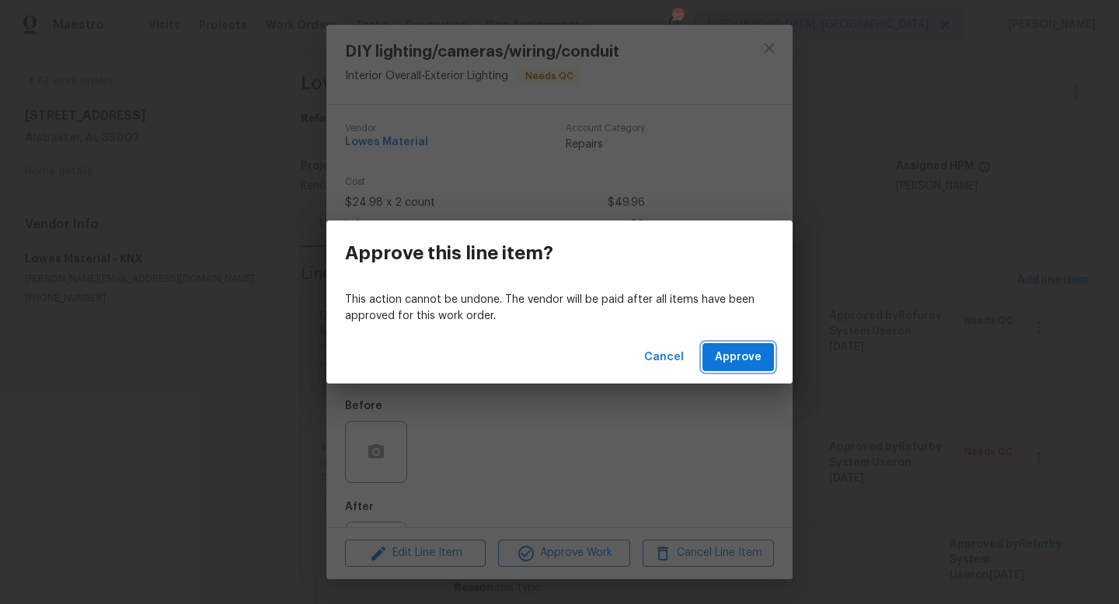
click at [724, 364] on span "Approve" at bounding box center [738, 357] width 47 height 19
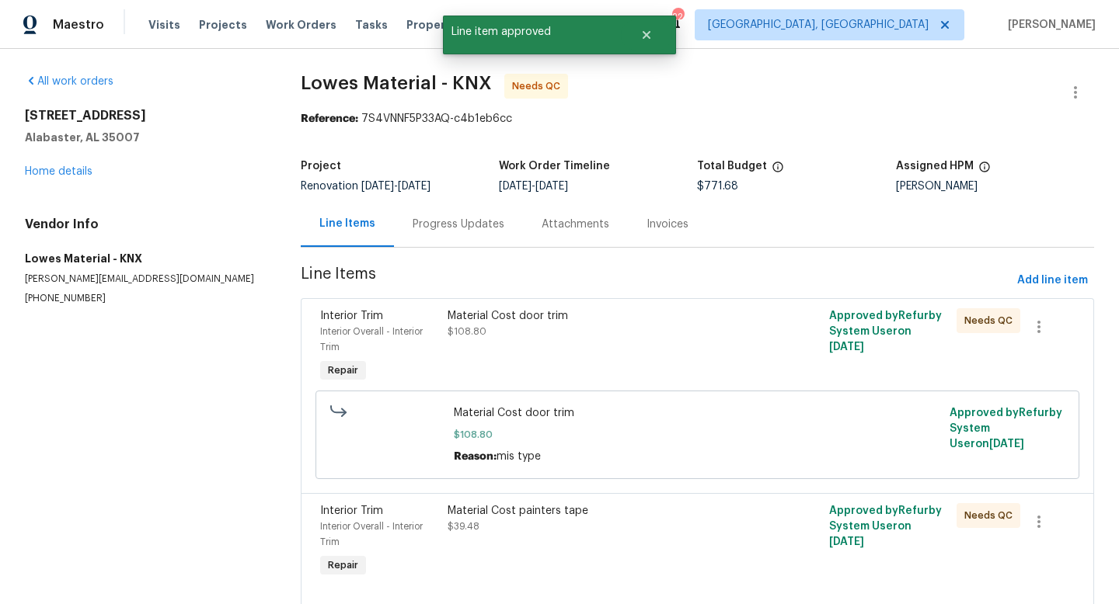
click at [479, 326] on div "Material Cost door trim $108.80" at bounding box center [601, 323] width 309 height 31
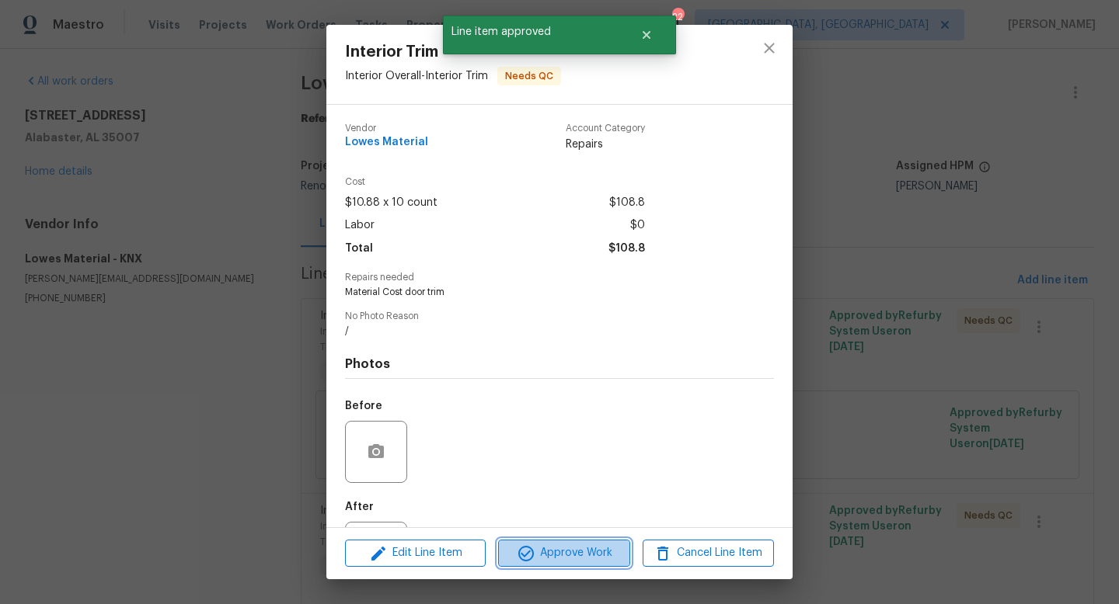
click at [601, 555] on span "Approve Work" at bounding box center [564, 553] width 122 height 19
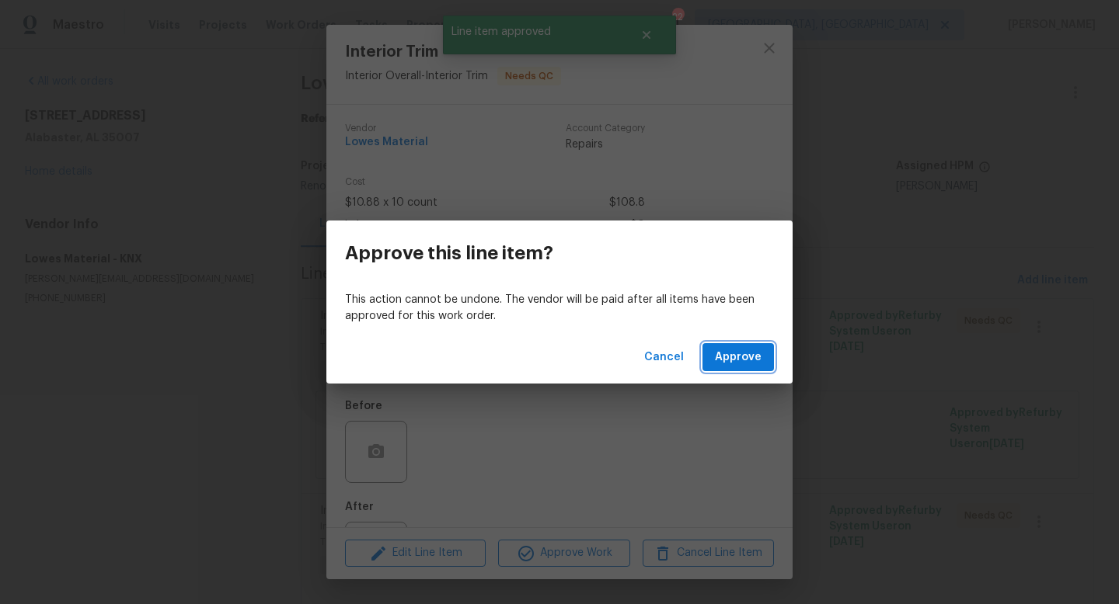
click at [733, 354] on span "Approve" at bounding box center [738, 357] width 47 height 19
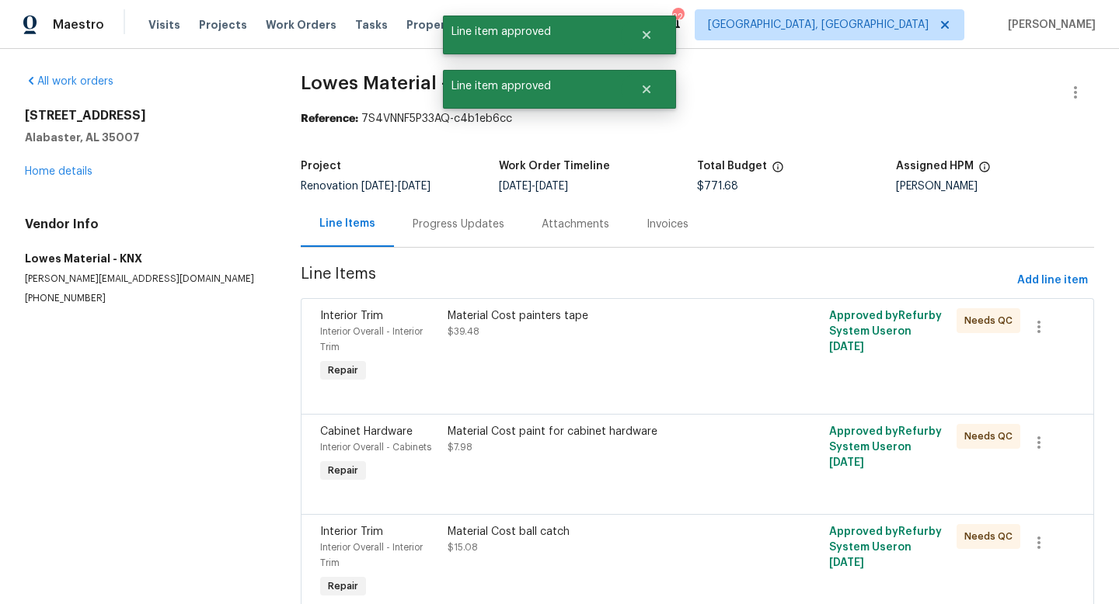
click at [473, 329] on span "$39.48" at bounding box center [463, 331] width 32 height 9
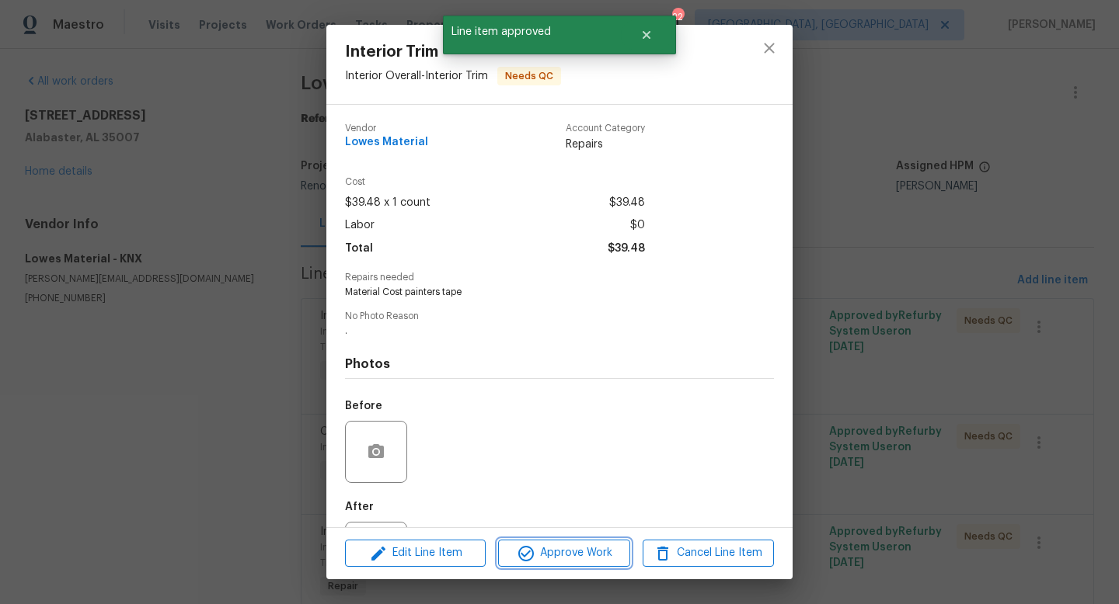
click at [593, 563] on button "Approve Work" at bounding box center [563, 553] width 131 height 27
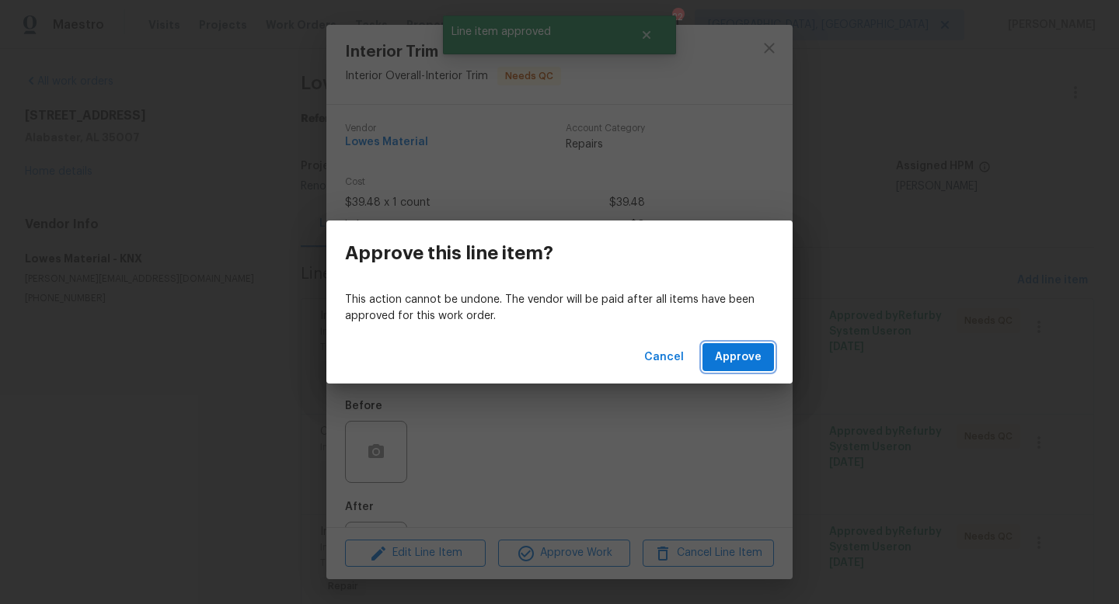
click at [751, 357] on span "Approve" at bounding box center [738, 357] width 47 height 19
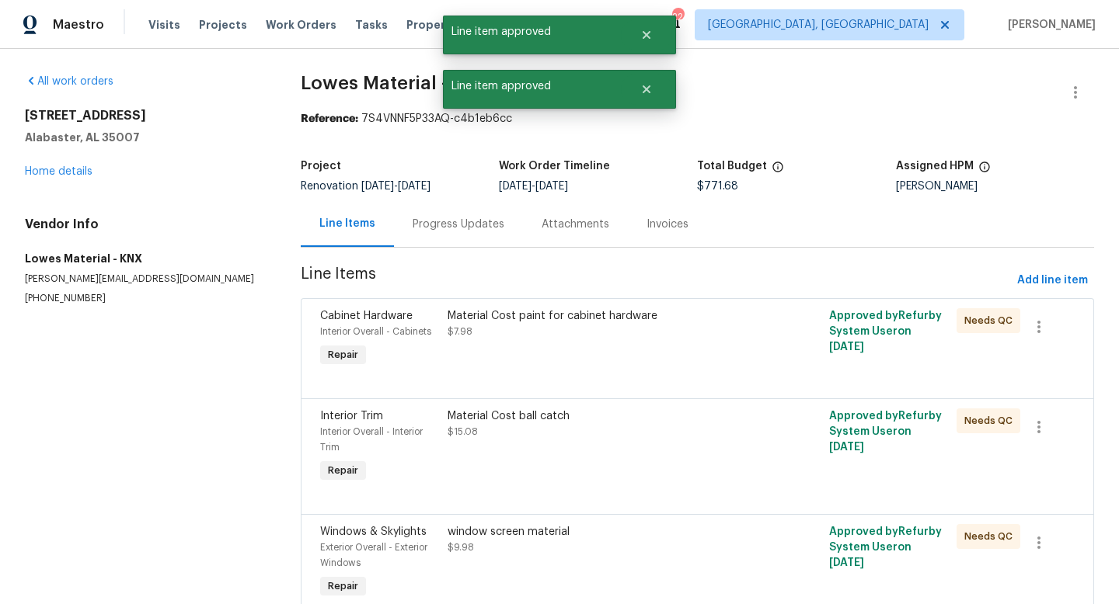
click at [468, 311] on div "Material Cost paint for cabinet hardware" at bounding box center [601, 316] width 309 height 16
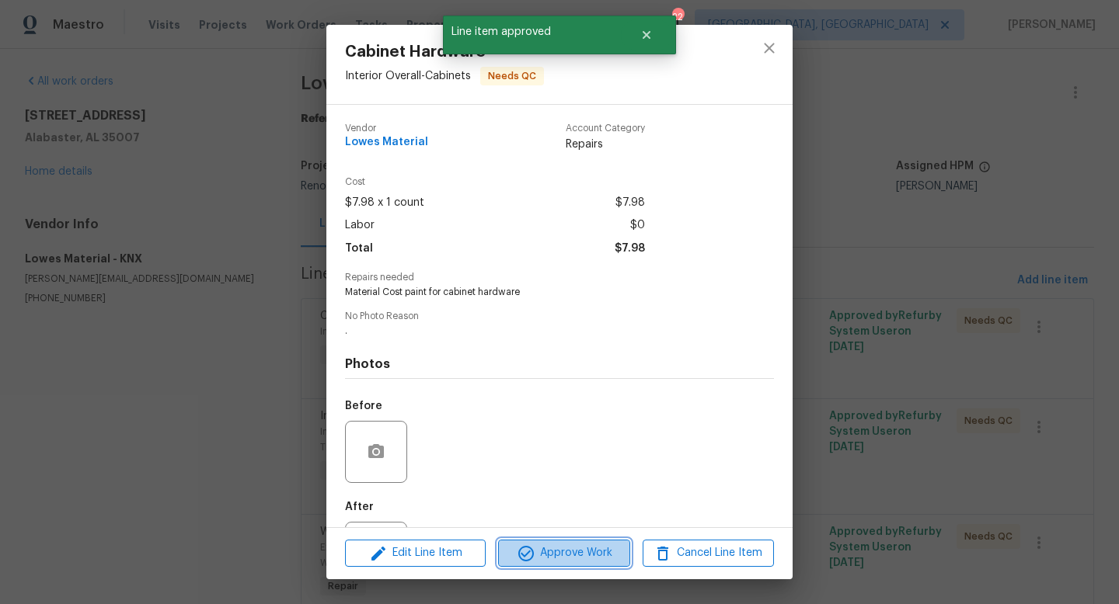
click at [542, 550] on span "Approve Work" at bounding box center [564, 553] width 122 height 19
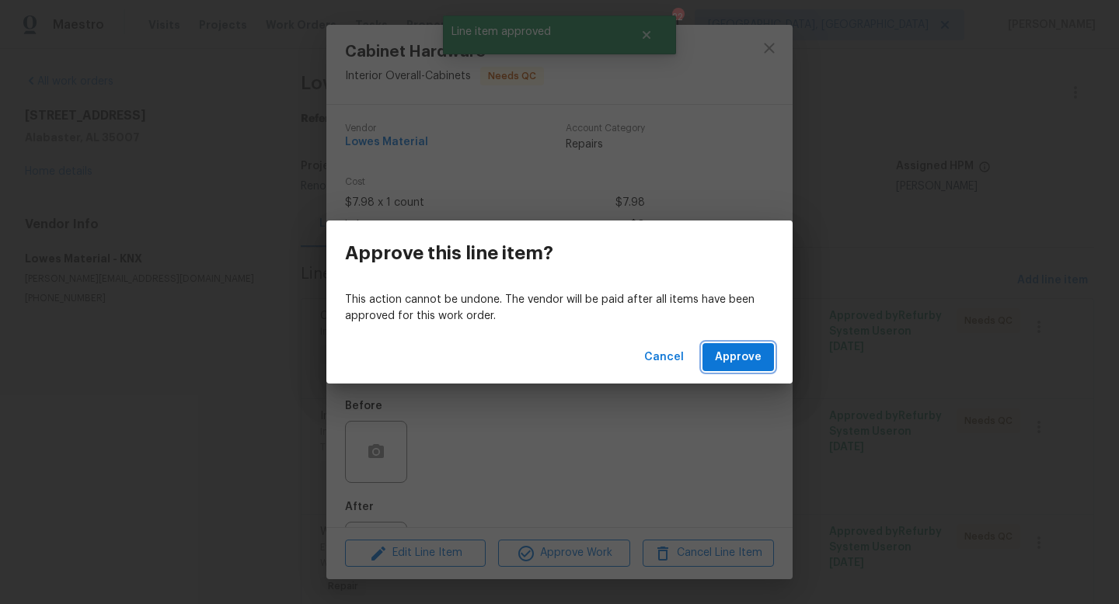
click at [715, 357] on button "Approve" at bounding box center [737, 357] width 71 height 29
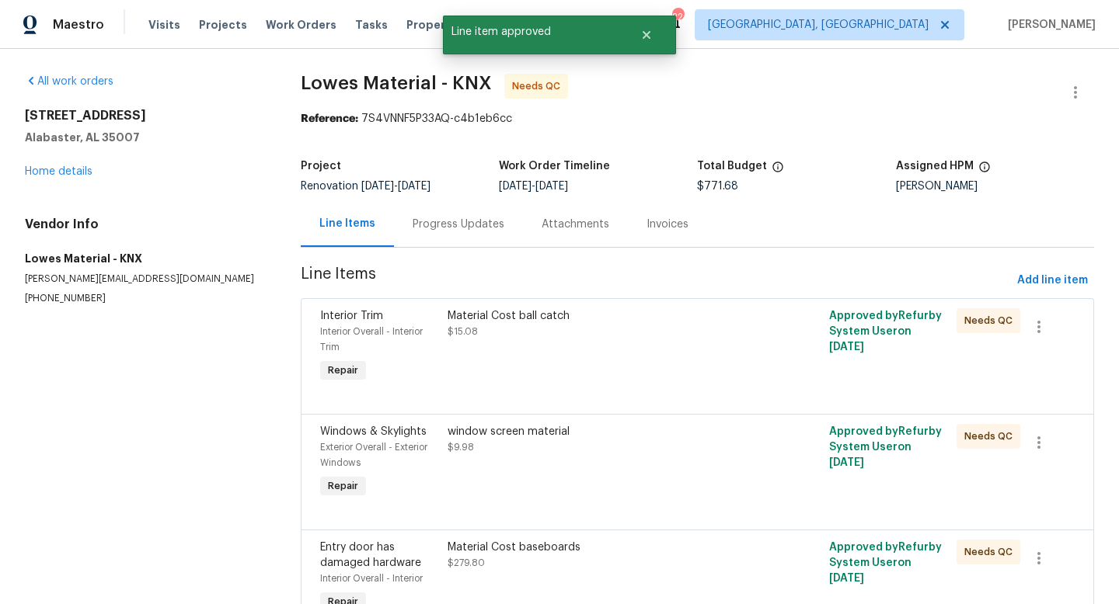
click at [466, 327] on div "Material Cost ball catch $15.08" at bounding box center [601, 323] width 309 height 31
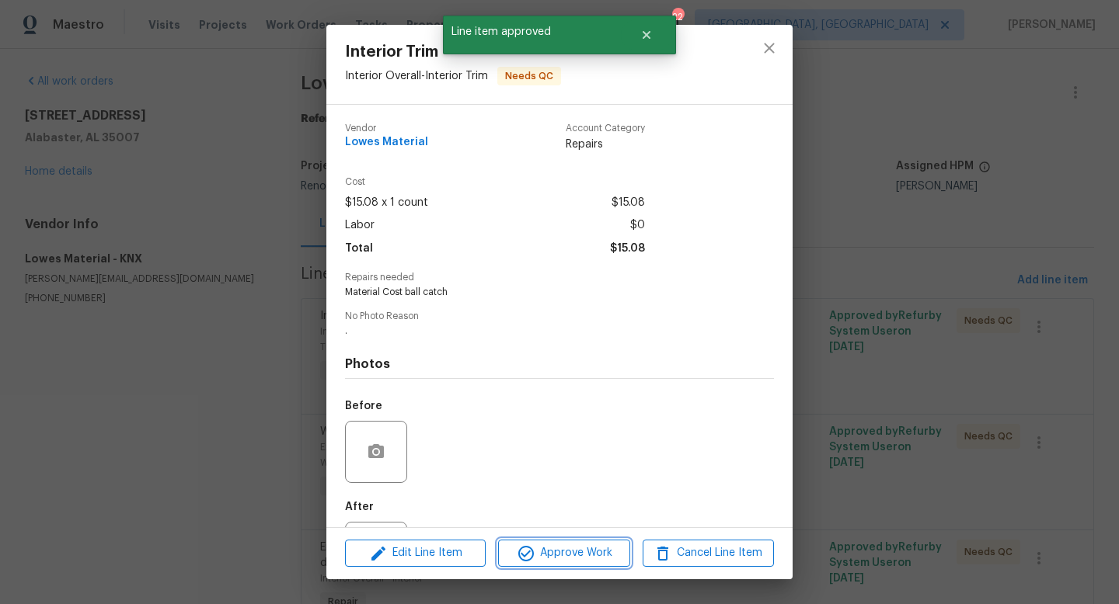
click at [555, 562] on span "Approve Work" at bounding box center [564, 553] width 122 height 19
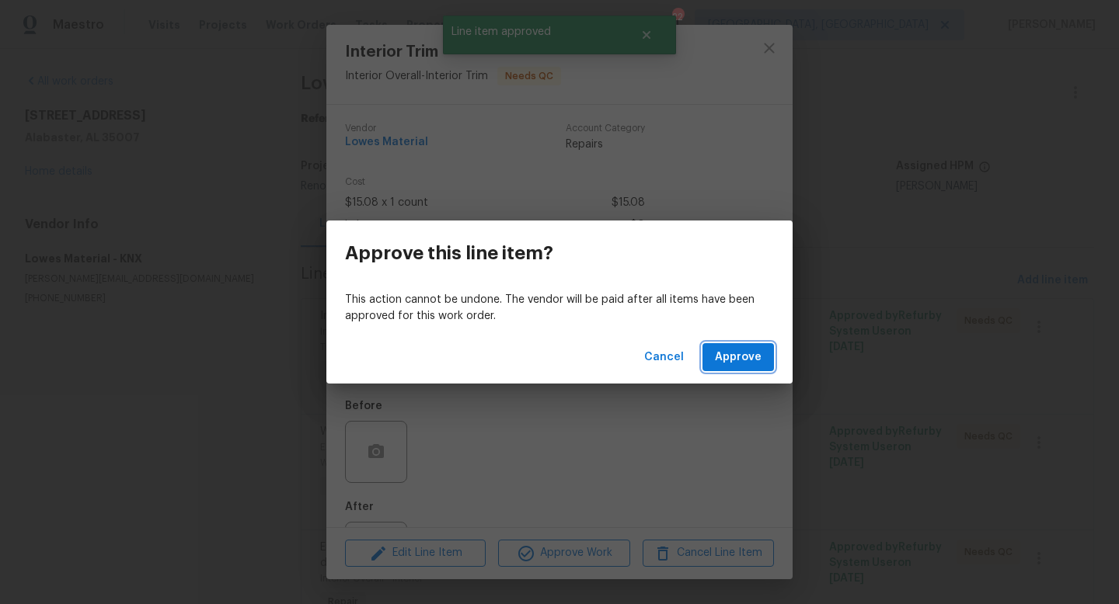
click at [759, 353] on span "Approve" at bounding box center [738, 357] width 47 height 19
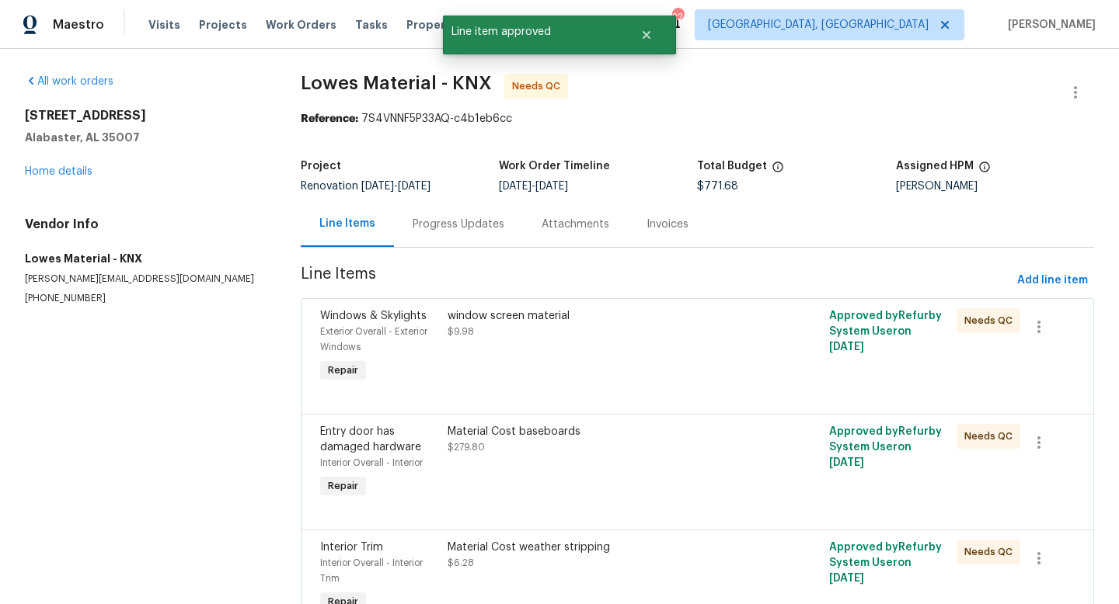
click at [481, 322] on div "window screen material" at bounding box center [601, 316] width 309 height 16
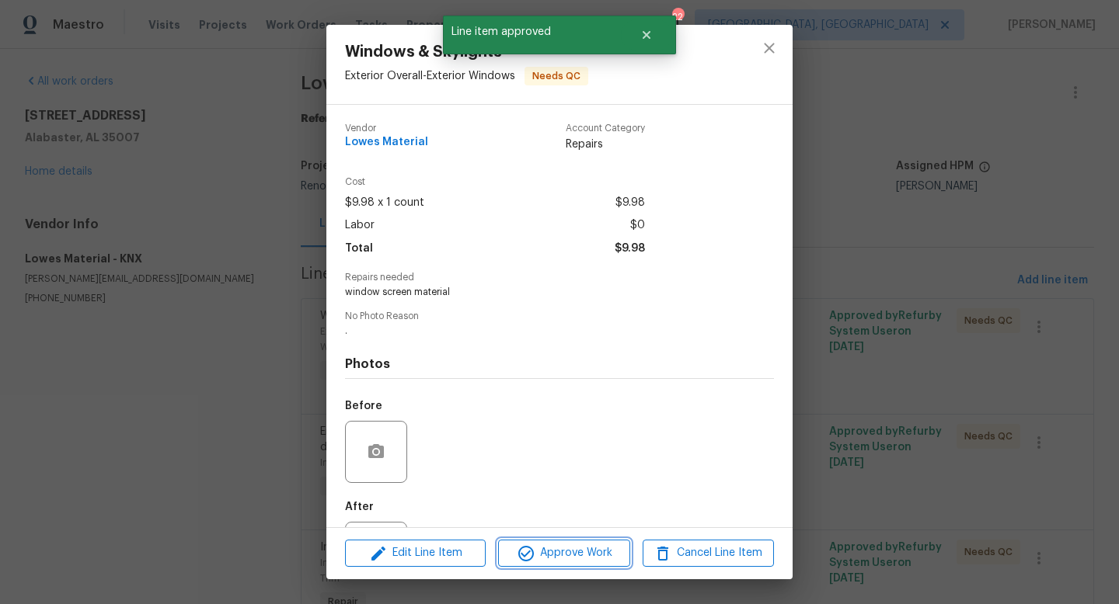
click at [555, 550] on span "Approve Work" at bounding box center [564, 553] width 122 height 19
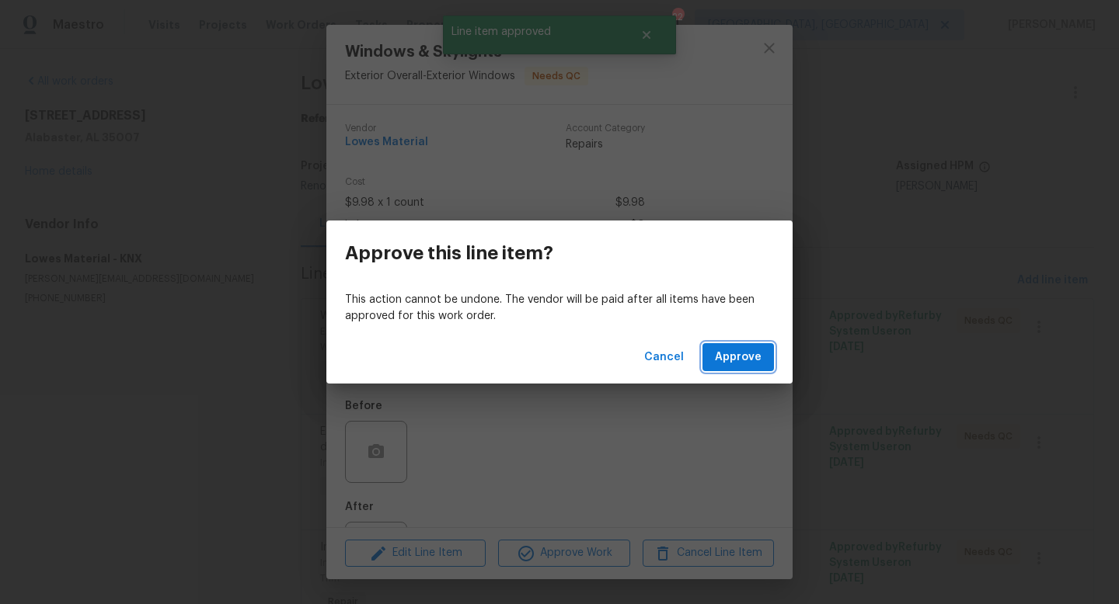
click at [747, 357] on span "Approve" at bounding box center [738, 357] width 47 height 19
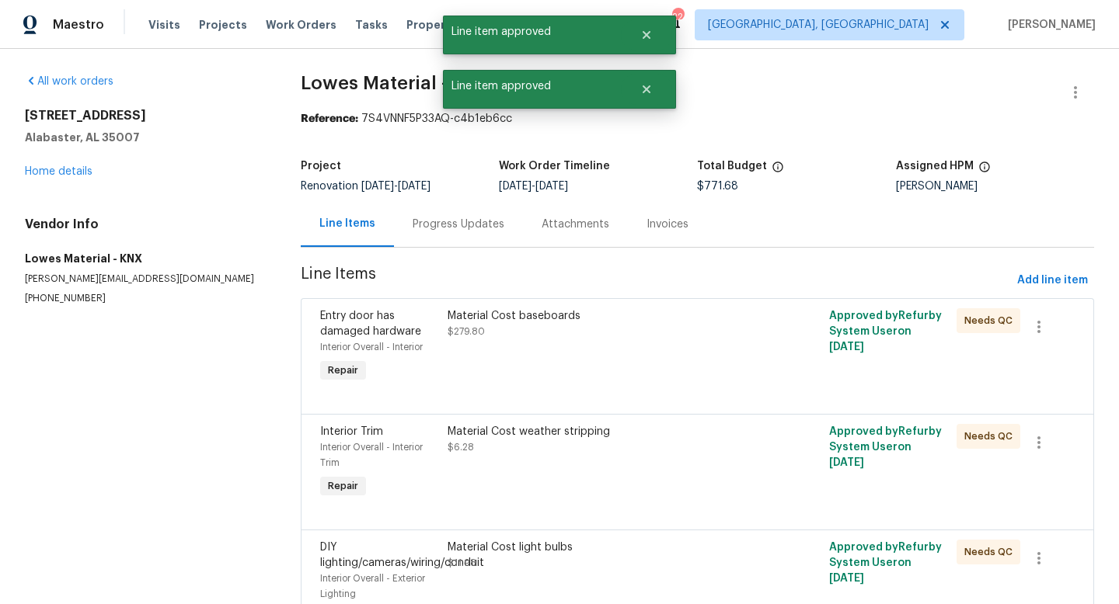
click at [467, 322] on div "Material Cost baseboards" at bounding box center [601, 316] width 309 height 16
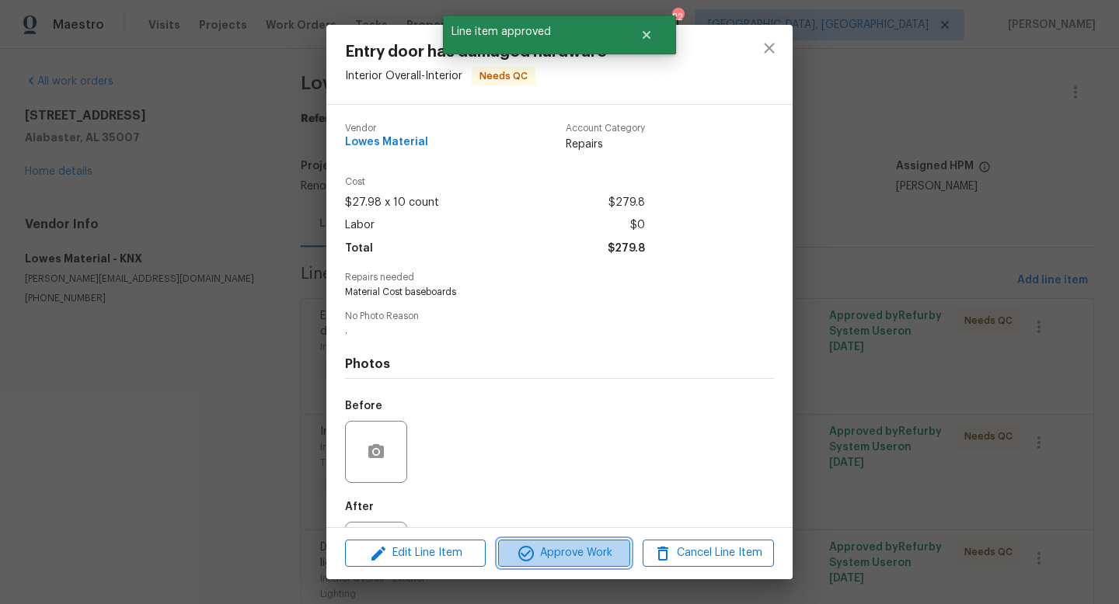
click at [545, 552] on span "Approve Work" at bounding box center [564, 553] width 122 height 19
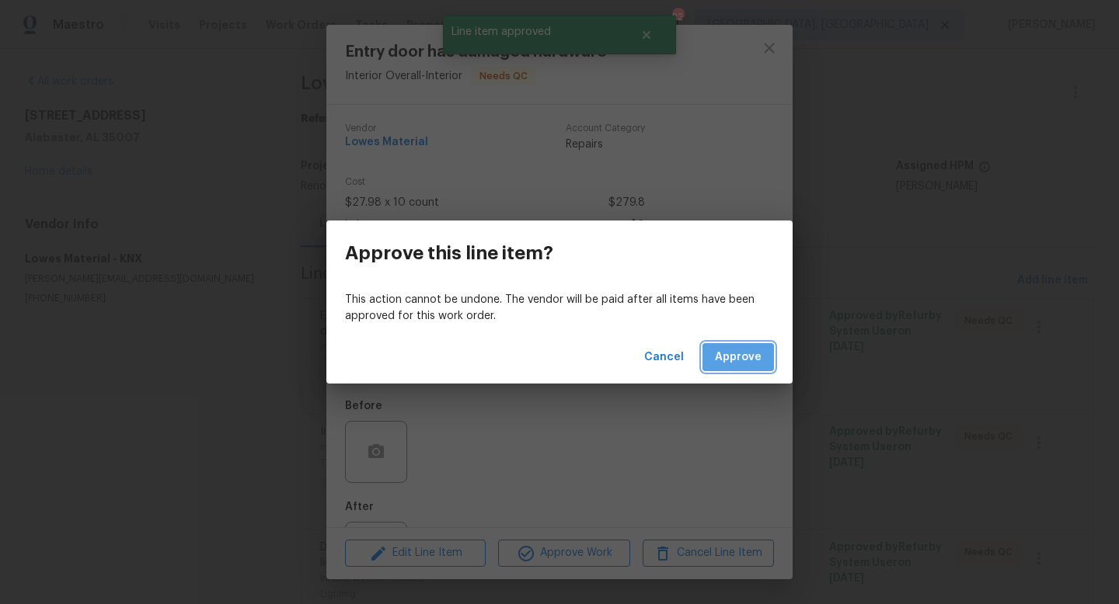
click at [739, 355] on span "Approve" at bounding box center [738, 357] width 47 height 19
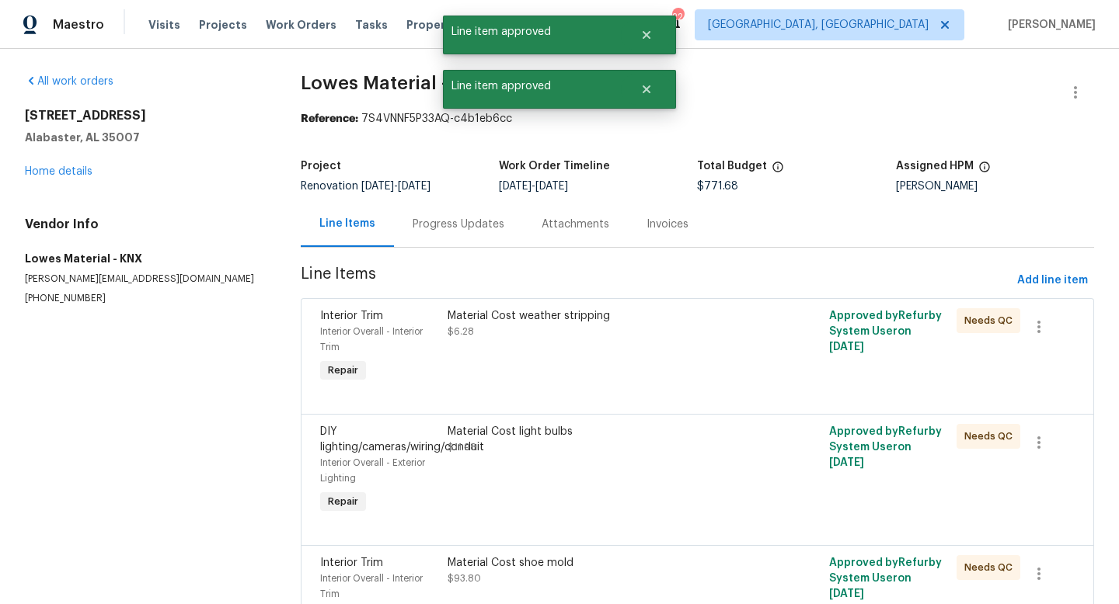
click at [460, 320] on div "Material Cost weather stripping" at bounding box center [601, 316] width 309 height 16
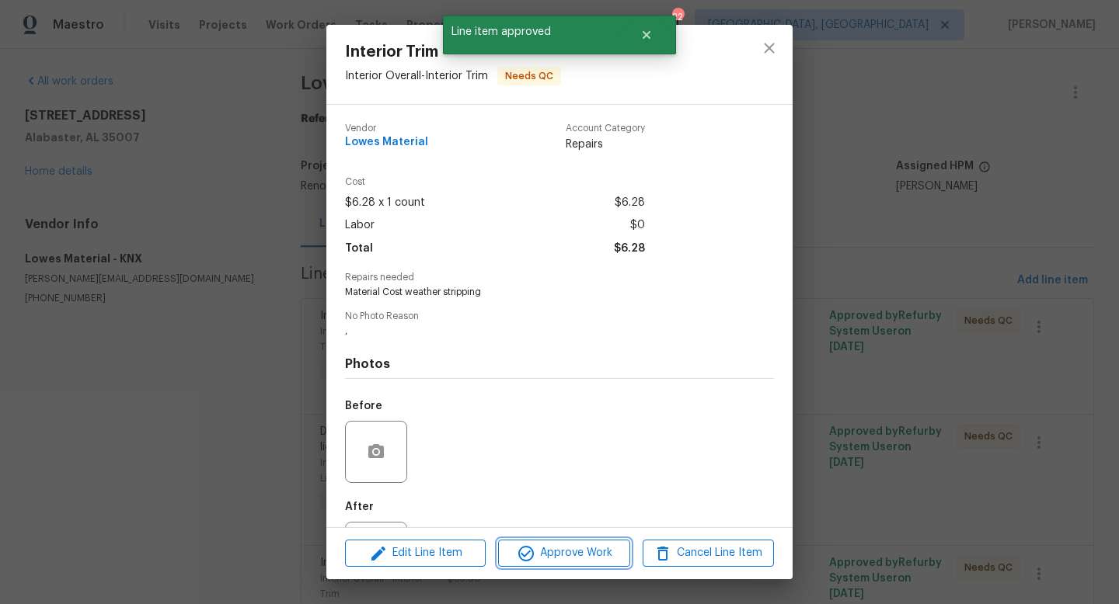
click at [559, 556] on span "Approve Work" at bounding box center [564, 553] width 122 height 19
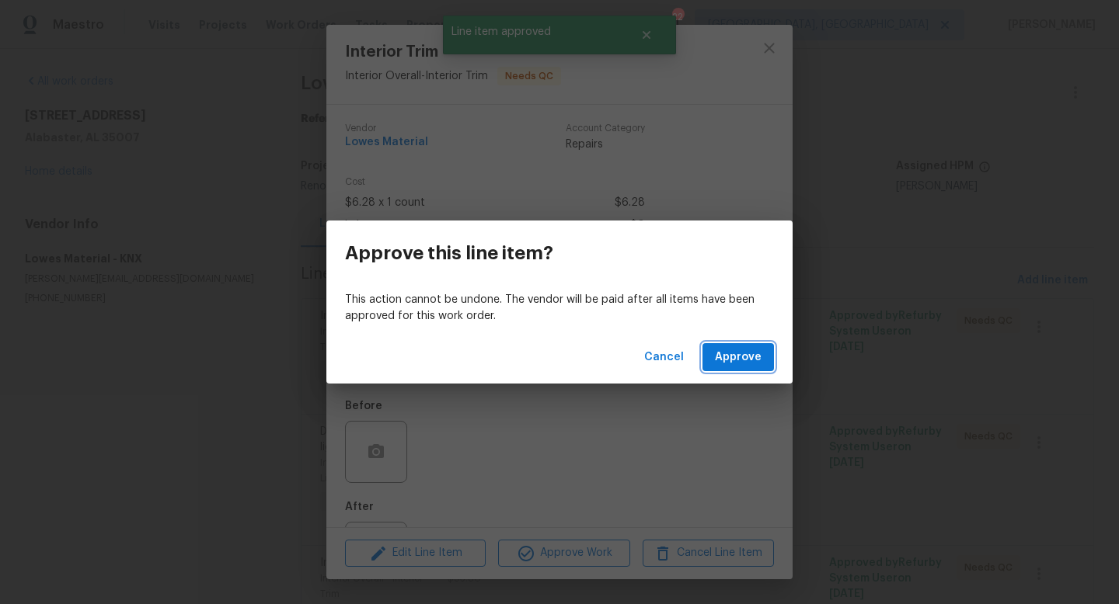
click at [739, 360] on span "Approve" at bounding box center [738, 357] width 47 height 19
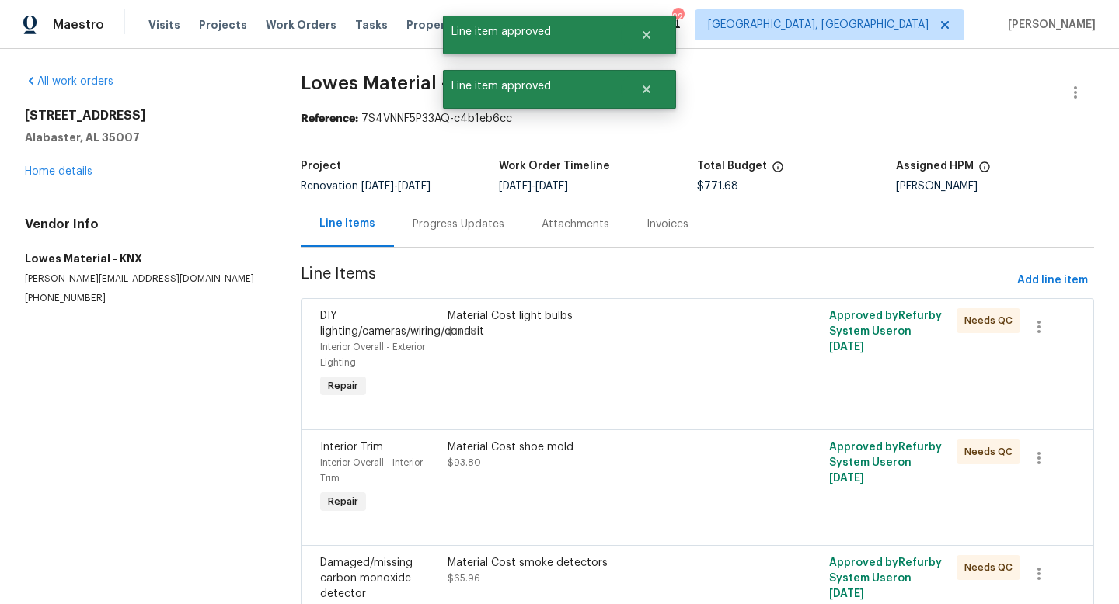
click at [479, 330] on div "Material Cost light bulbs $11.98" at bounding box center [601, 323] width 309 height 31
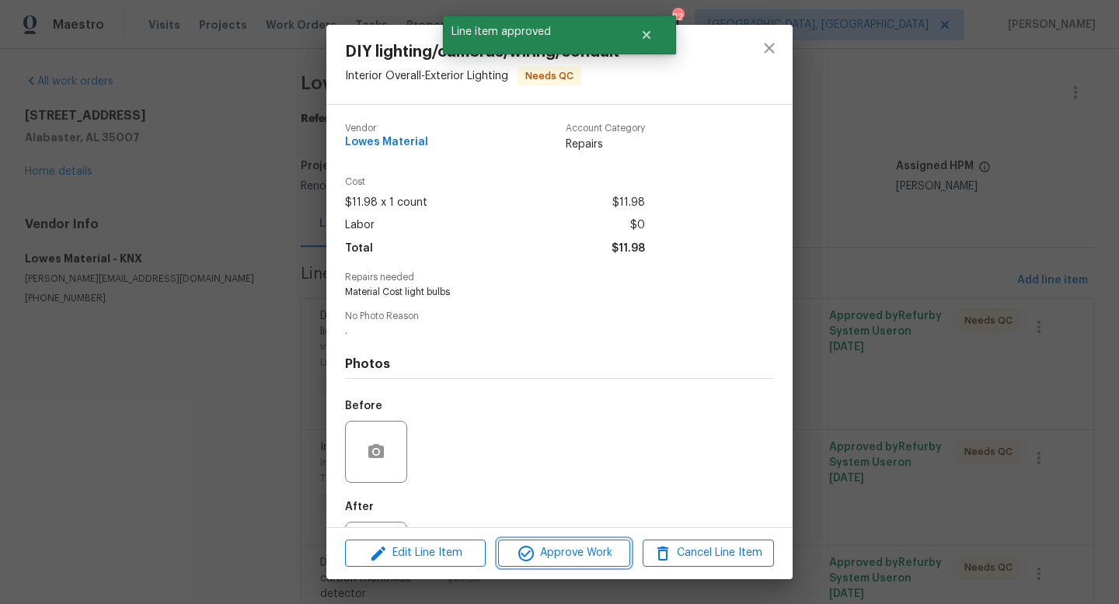
click at [557, 556] on span "Approve Work" at bounding box center [564, 553] width 122 height 19
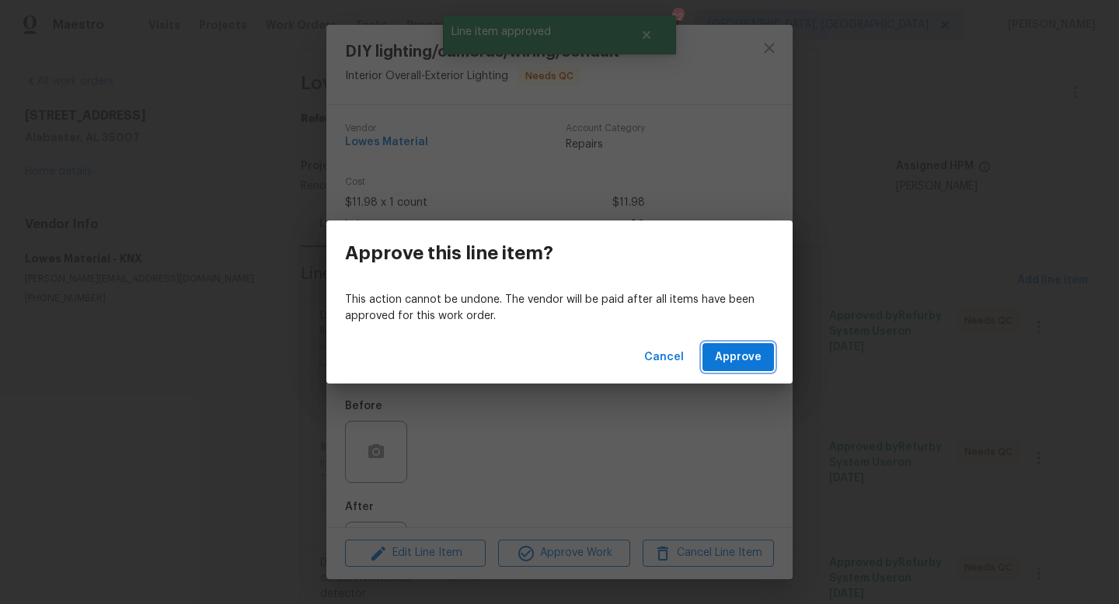
click at [734, 345] on button "Approve" at bounding box center [737, 357] width 71 height 29
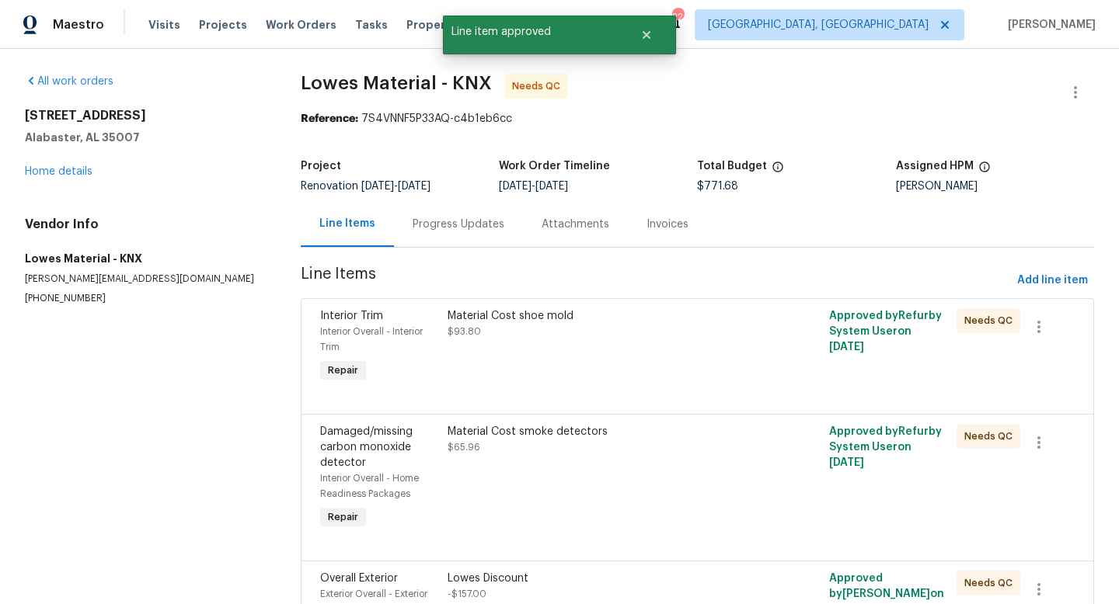
click at [466, 318] on div "Material Cost shoe mold" at bounding box center [601, 316] width 309 height 16
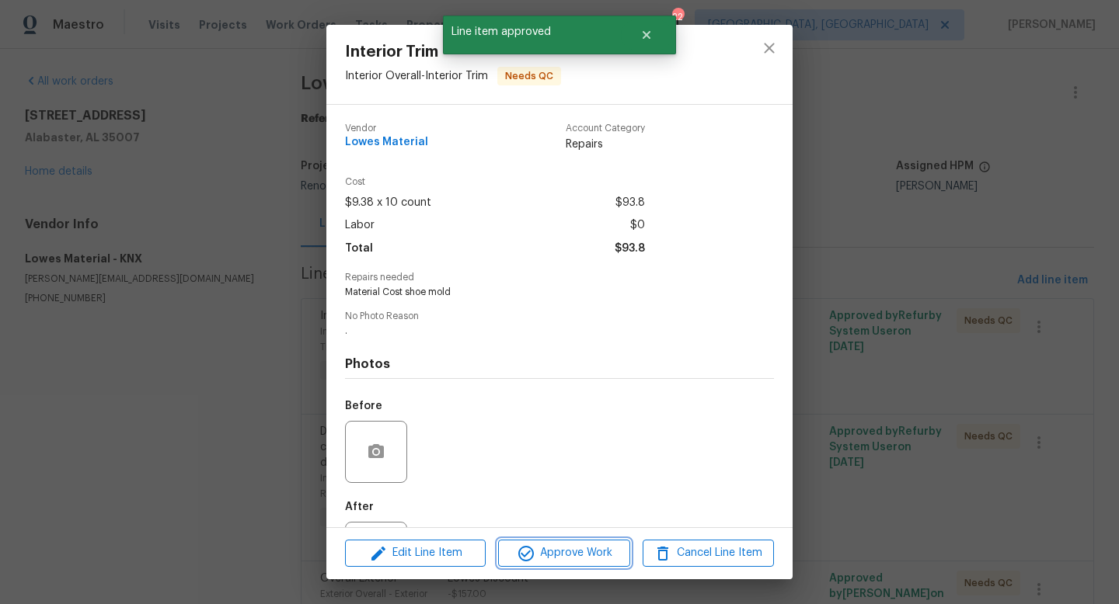
click at [574, 549] on span "Approve Work" at bounding box center [564, 553] width 122 height 19
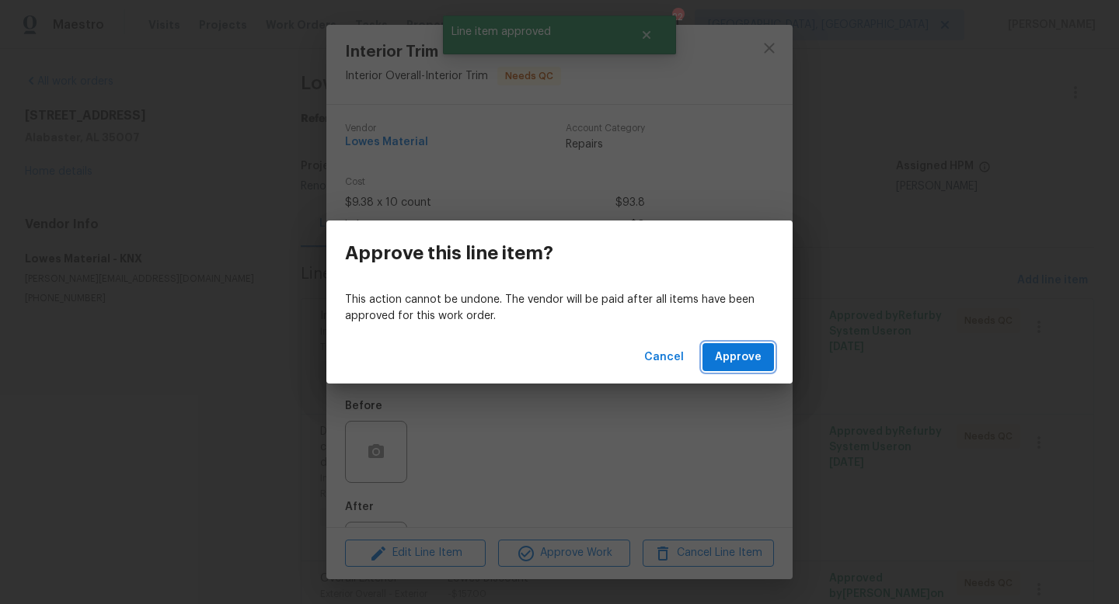
click at [738, 362] on span "Approve" at bounding box center [738, 357] width 47 height 19
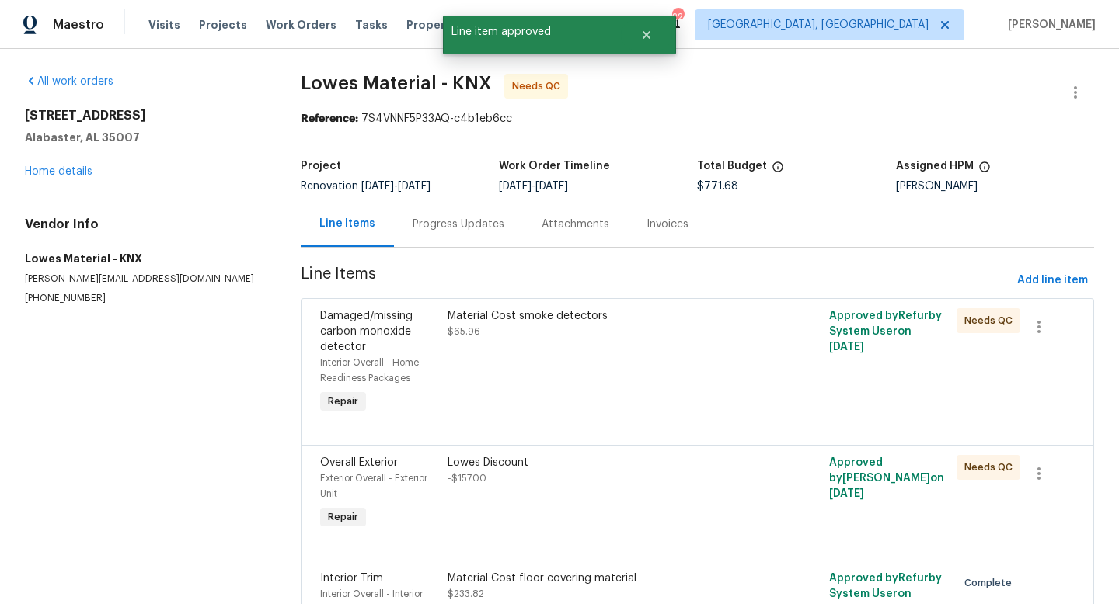
click at [471, 318] on div "Material Cost smoke detectors" at bounding box center [601, 316] width 309 height 16
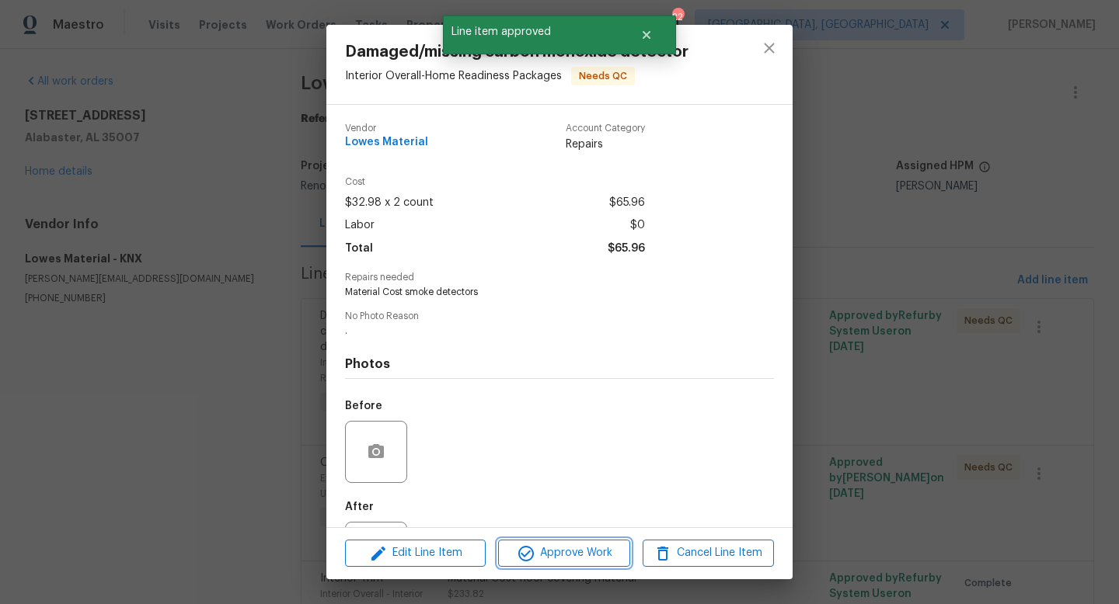
click at [566, 541] on button "Approve Work" at bounding box center [563, 553] width 131 height 27
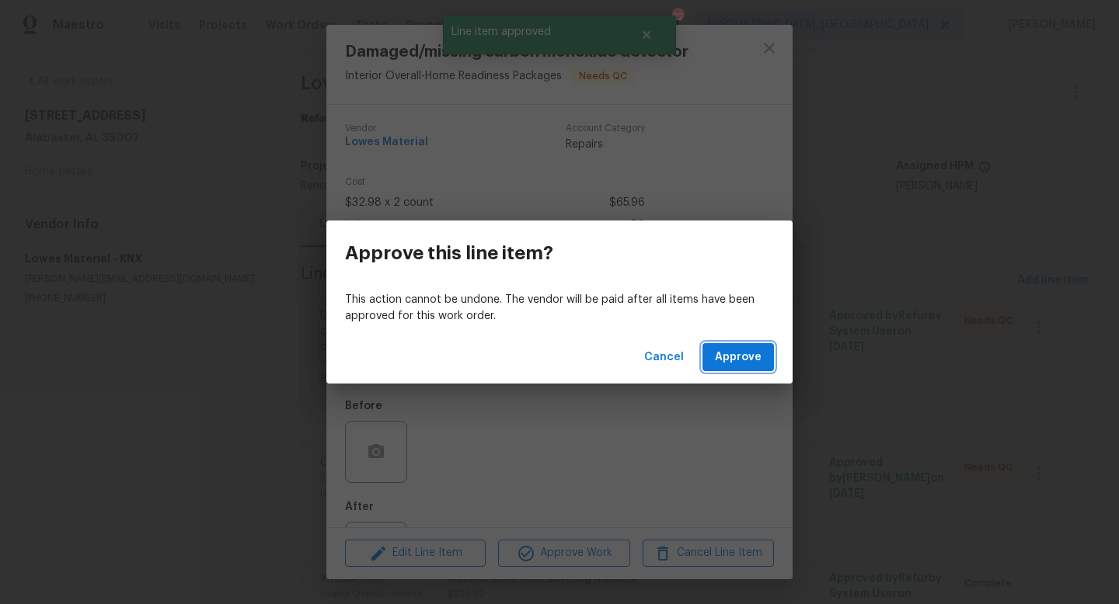
click at [726, 362] on span "Approve" at bounding box center [738, 357] width 47 height 19
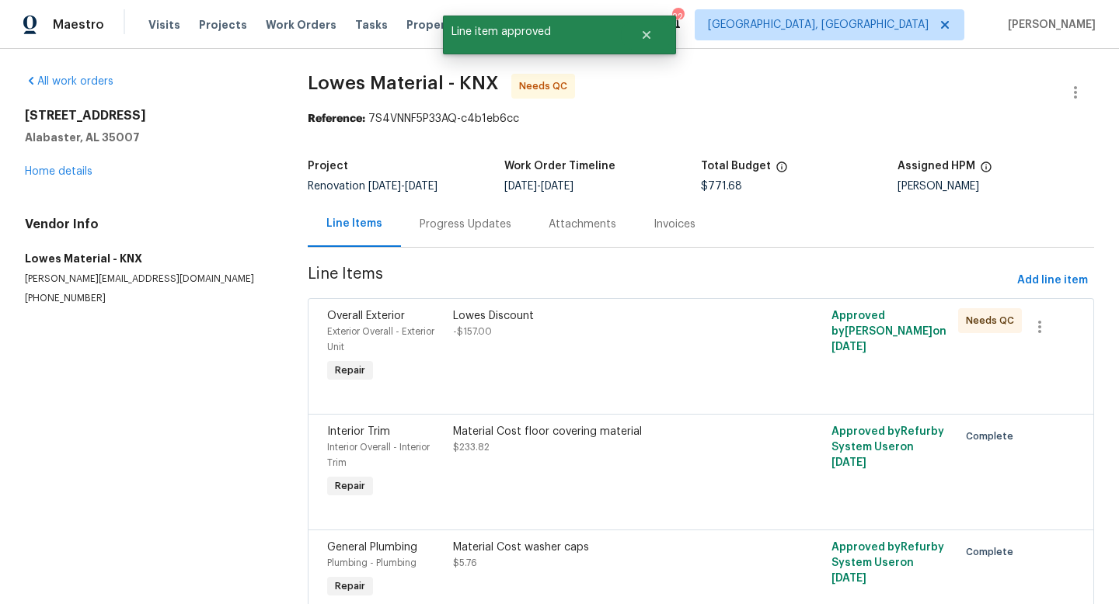
click at [477, 319] on div "Lowes Discount" at bounding box center [606, 316] width 306 height 16
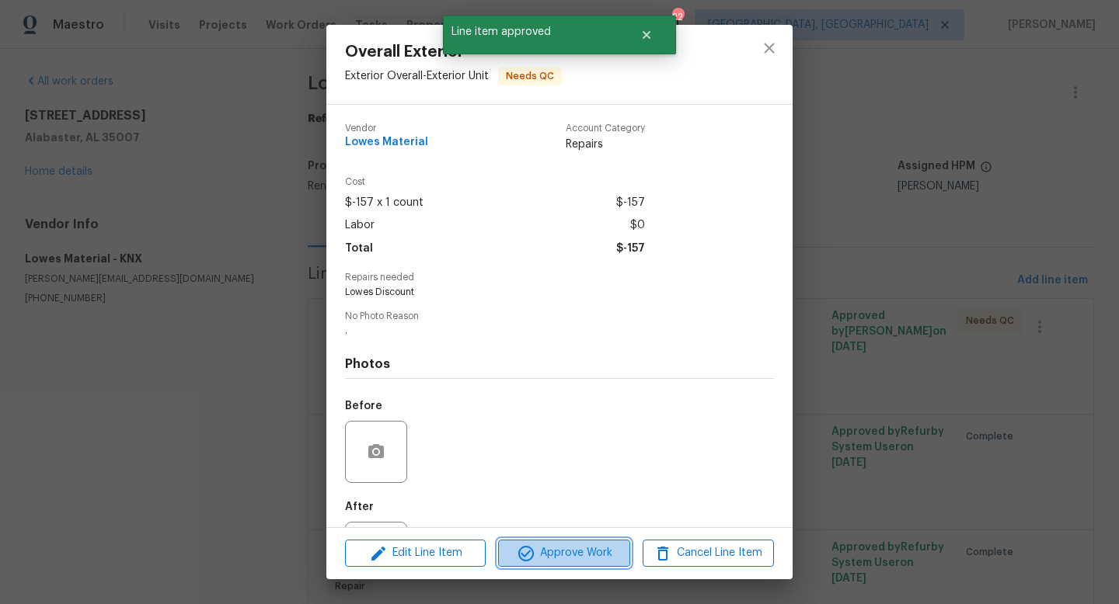
click at [564, 555] on span "Approve Work" at bounding box center [564, 553] width 122 height 19
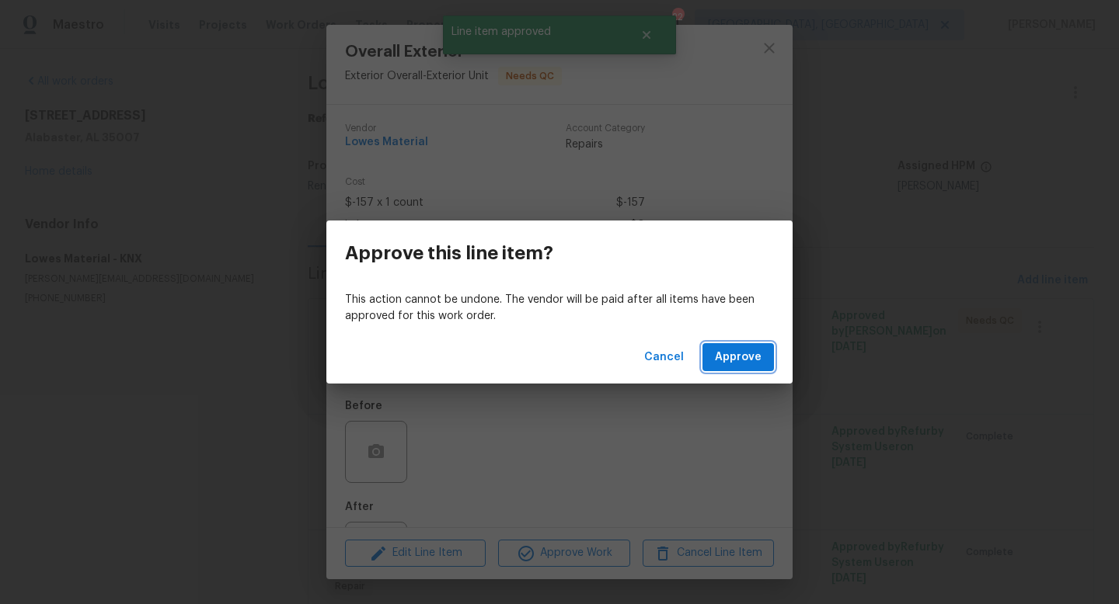
click at [726, 365] on span "Approve" at bounding box center [738, 357] width 47 height 19
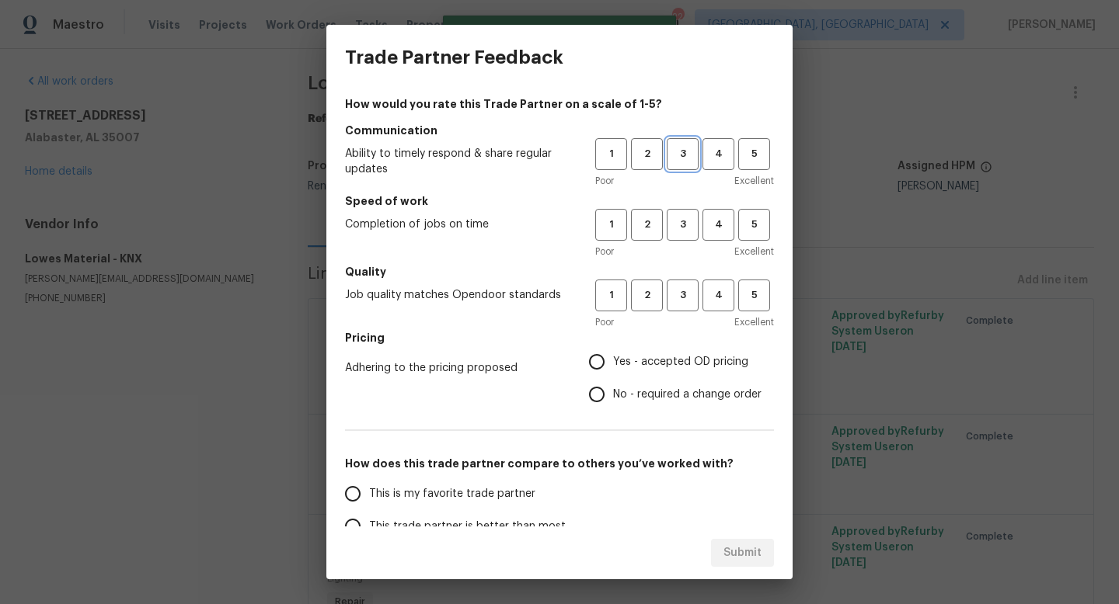
click at [679, 153] on span "3" at bounding box center [682, 154] width 29 height 18
click at [681, 211] on button "3" at bounding box center [682, 225] width 32 height 32
click at [682, 300] on span "3" at bounding box center [682, 296] width 29 height 18
click at [676, 365] on span "Yes - accepted OD pricing" at bounding box center [680, 362] width 135 height 16
click at [613, 365] on input "Yes - accepted OD pricing" at bounding box center [596, 362] width 33 height 33
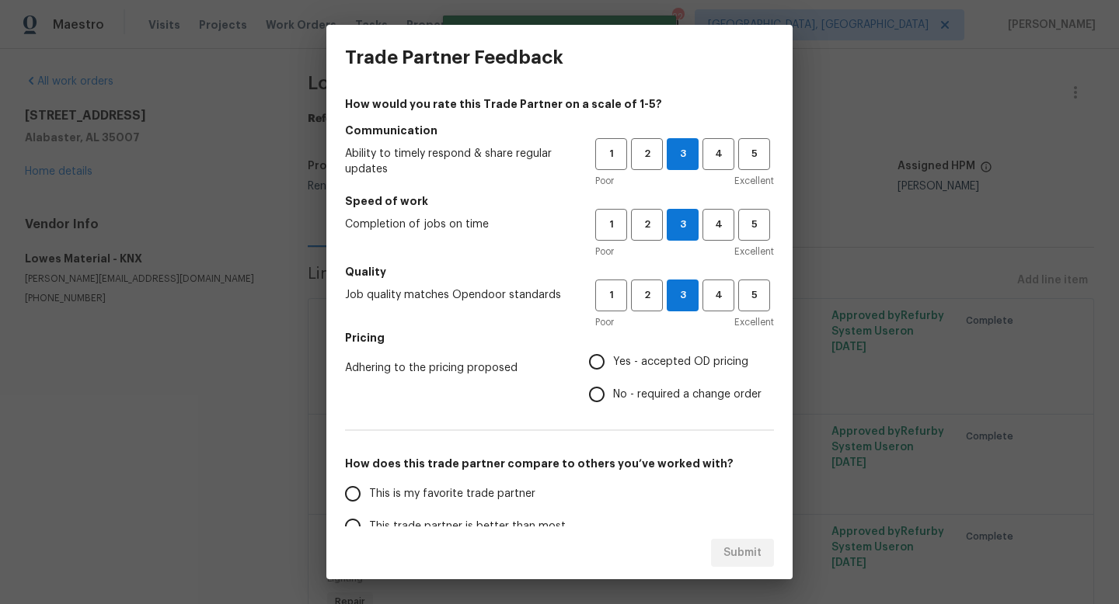
radio input "true"
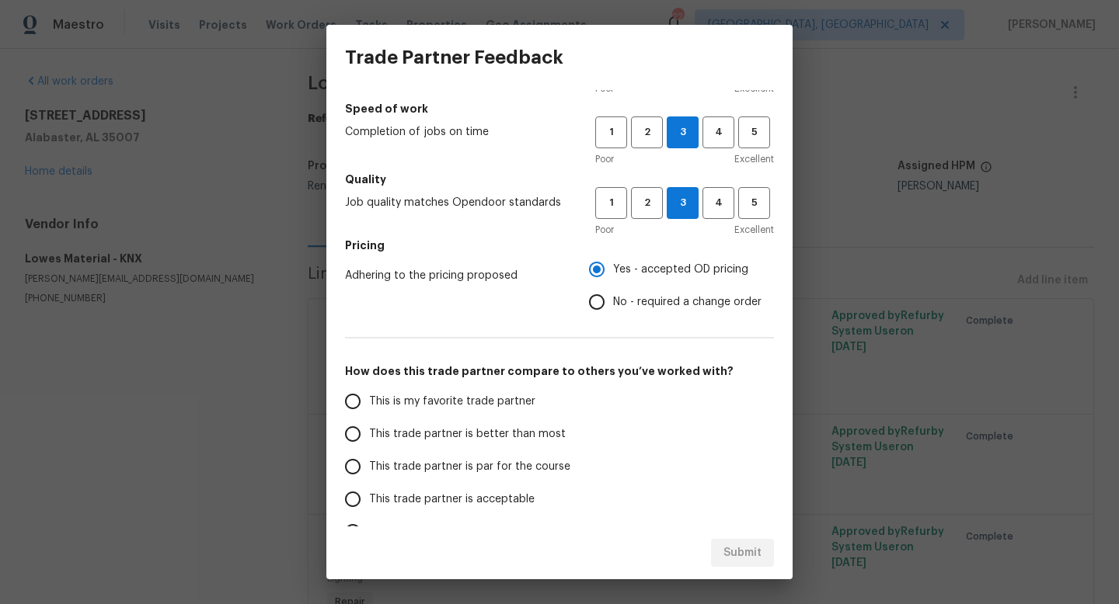
scroll to position [102, 0]
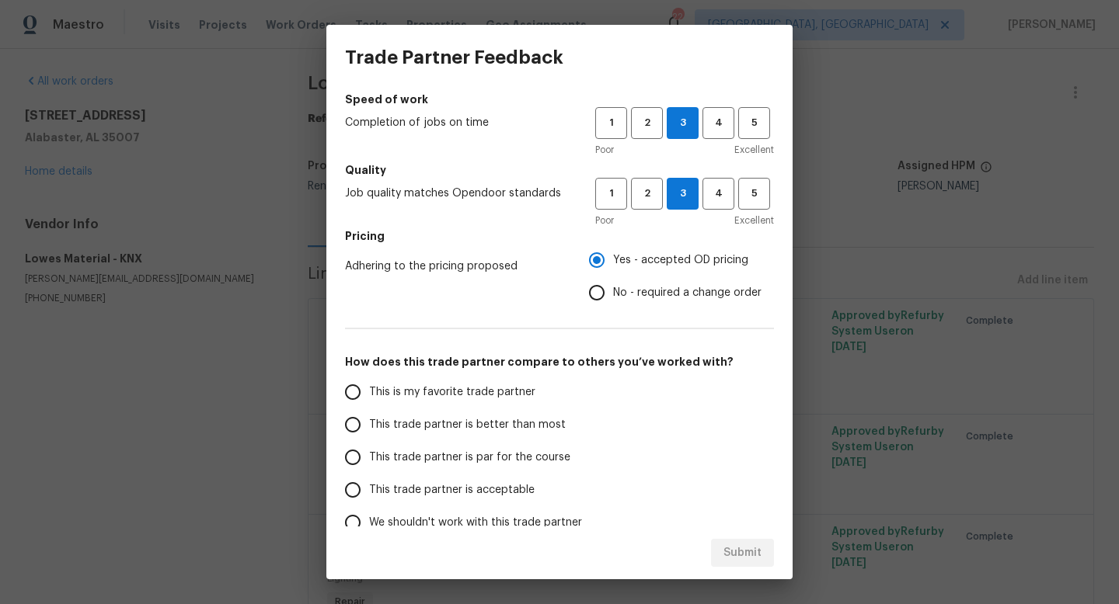
click at [513, 458] on span "This trade partner is par for the course" at bounding box center [469, 458] width 201 height 16
click at [369, 458] on input "This trade partner is par for the course" at bounding box center [352, 457] width 33 height 33
click at [722, 544] on button "Submit" at bounding box center [742, 553] width 63 height 29
radio input "true"
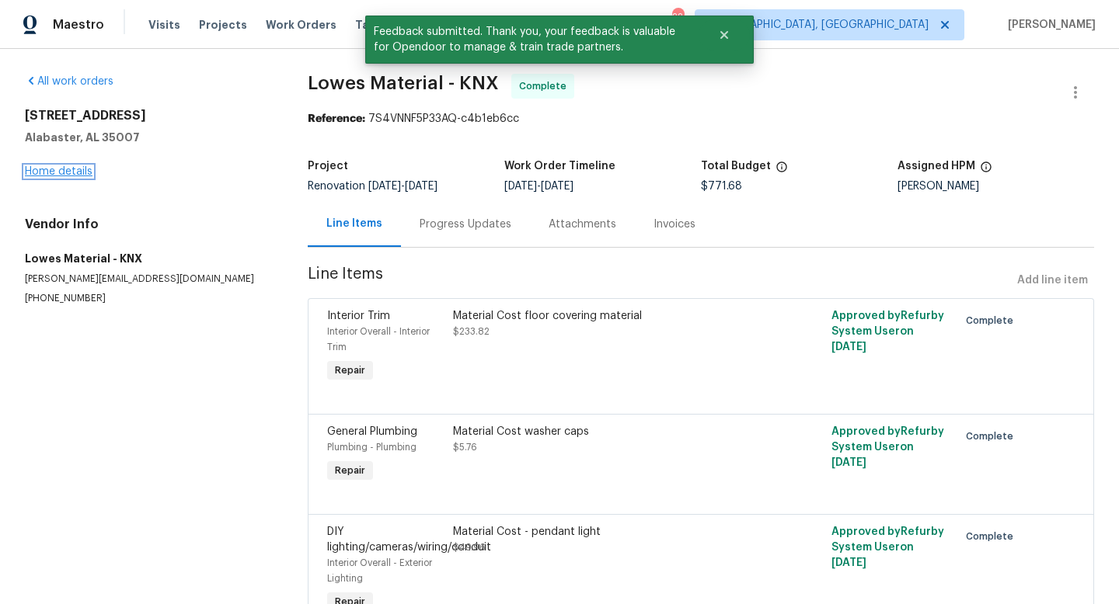
click at [42, 166] on link "Home details" at bounding box center [59, 171] width 68 height 11
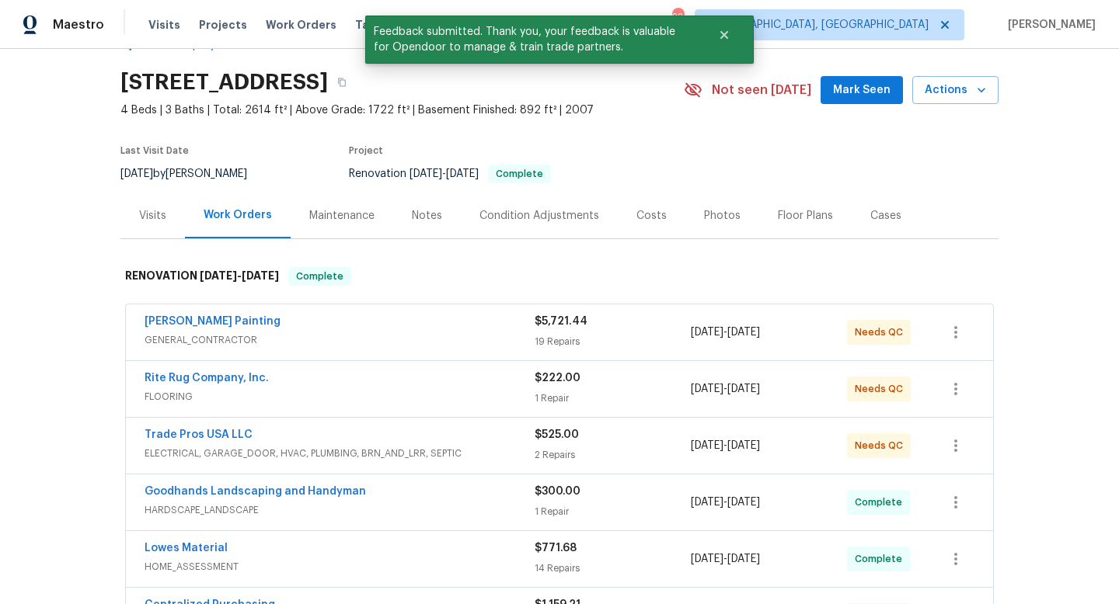
scroll to position [47, 0]
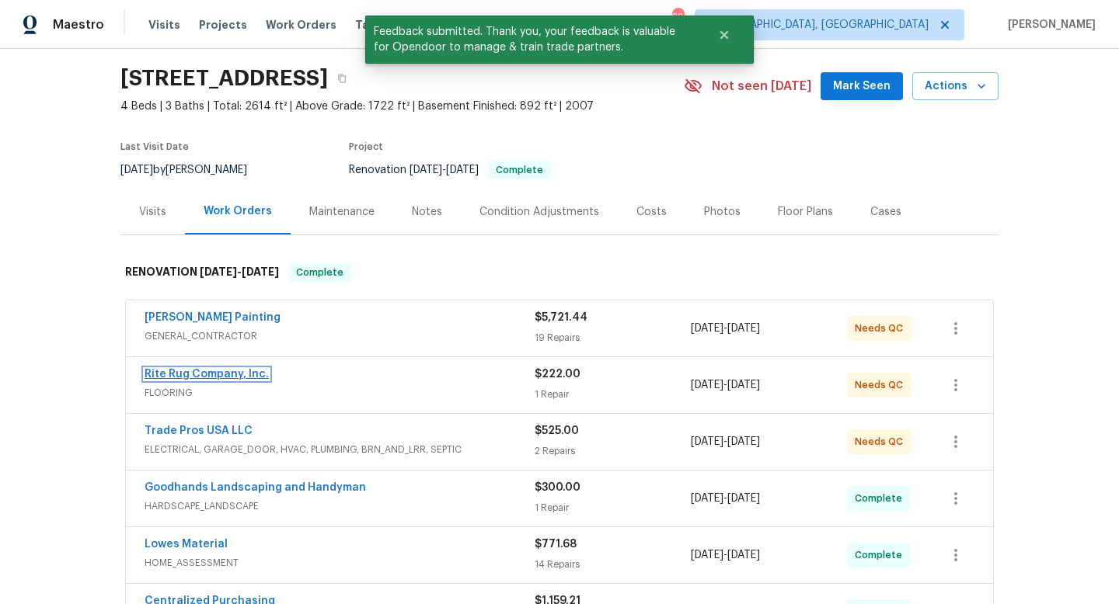
click at [205, 375] on link "Rite Rug Company, Inc." at bounding box center [206, 374] width 124 height 11
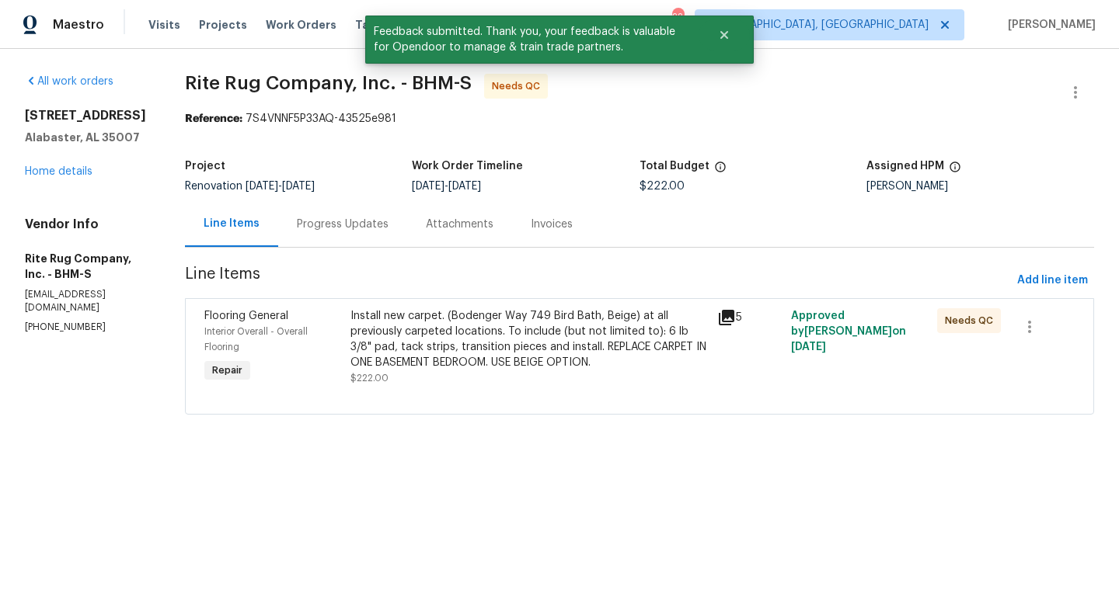
click at [388, 221] on div "Progress Updates" at bounding box center [343, 225] width 92 height 16
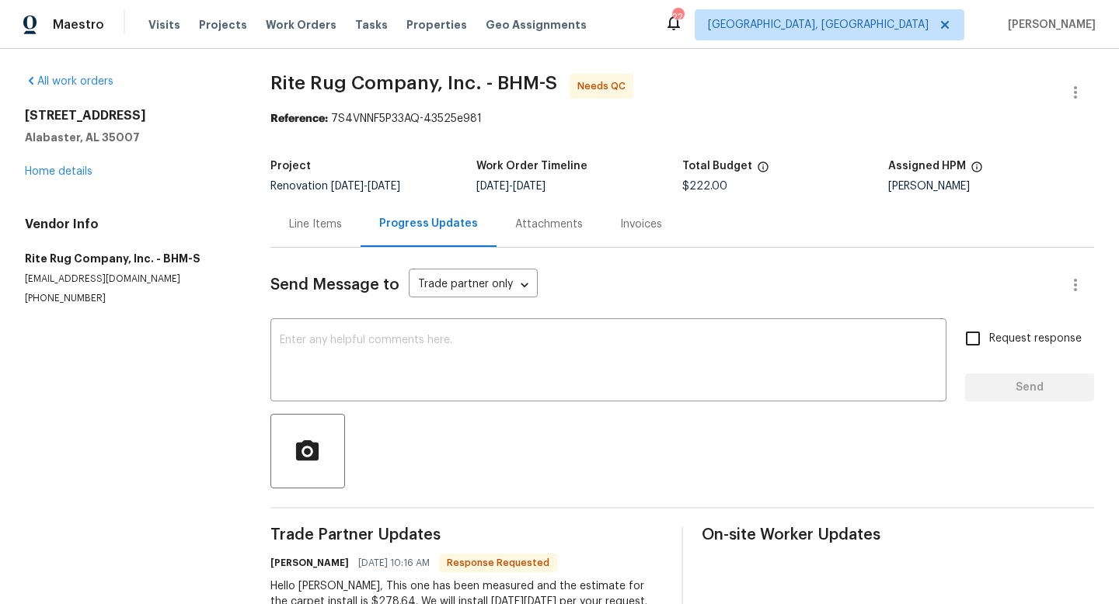
scroll to position [50, 0]
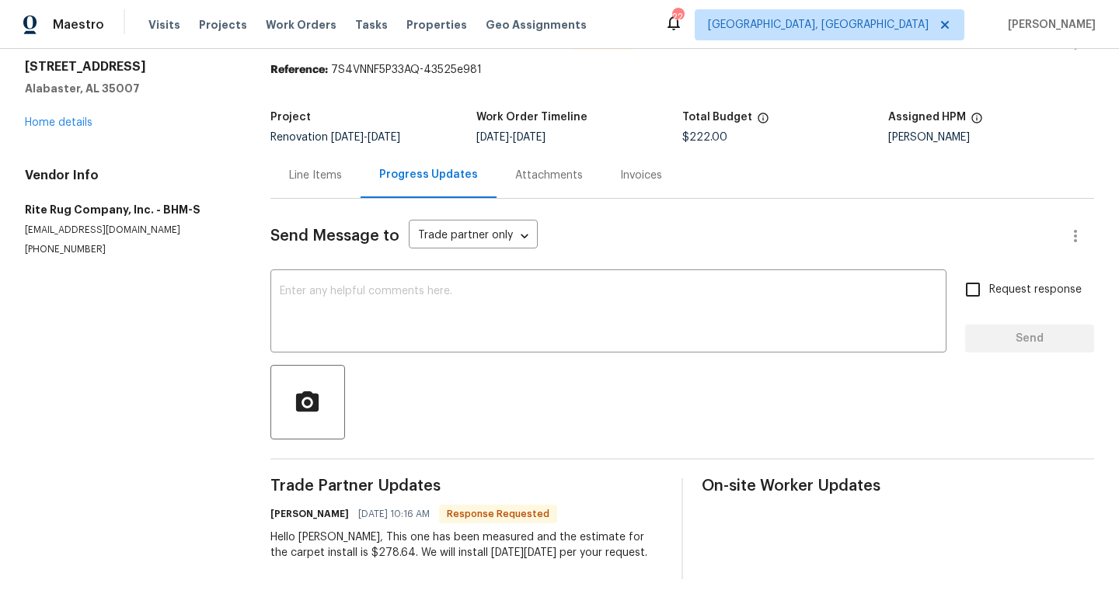
click at [308, 176] on div "Line Items" at bounding box center [315, 176] width 53 height 16
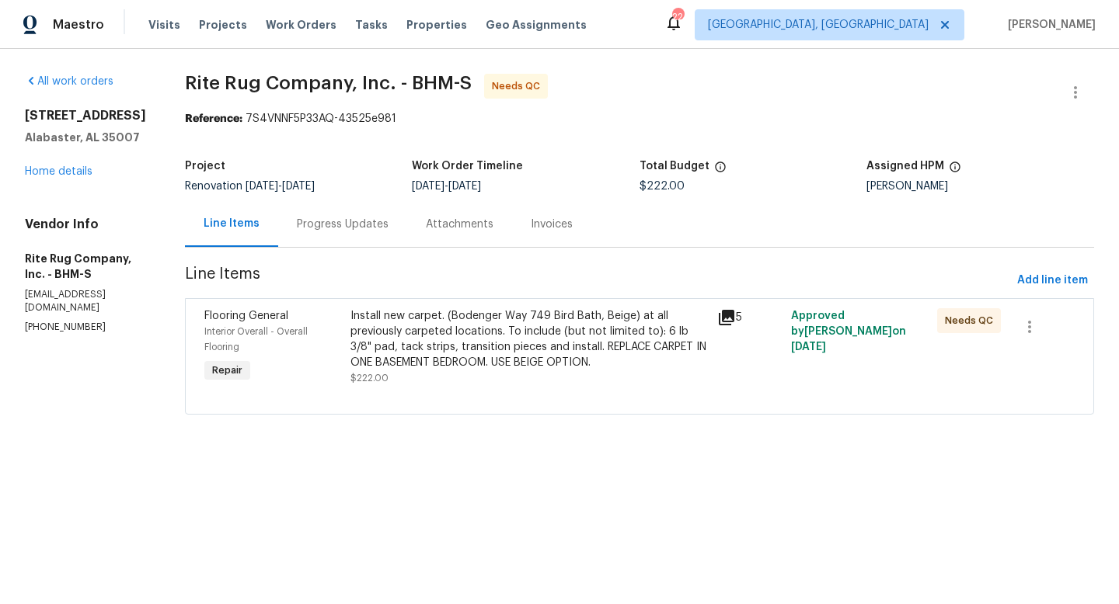
click at [430, 335] on div "Install new carpet. (Bodenger Way 749 Bird Bath, Beige) at all previously carpe…" at bounding box center [528, 339] width 357 height 62
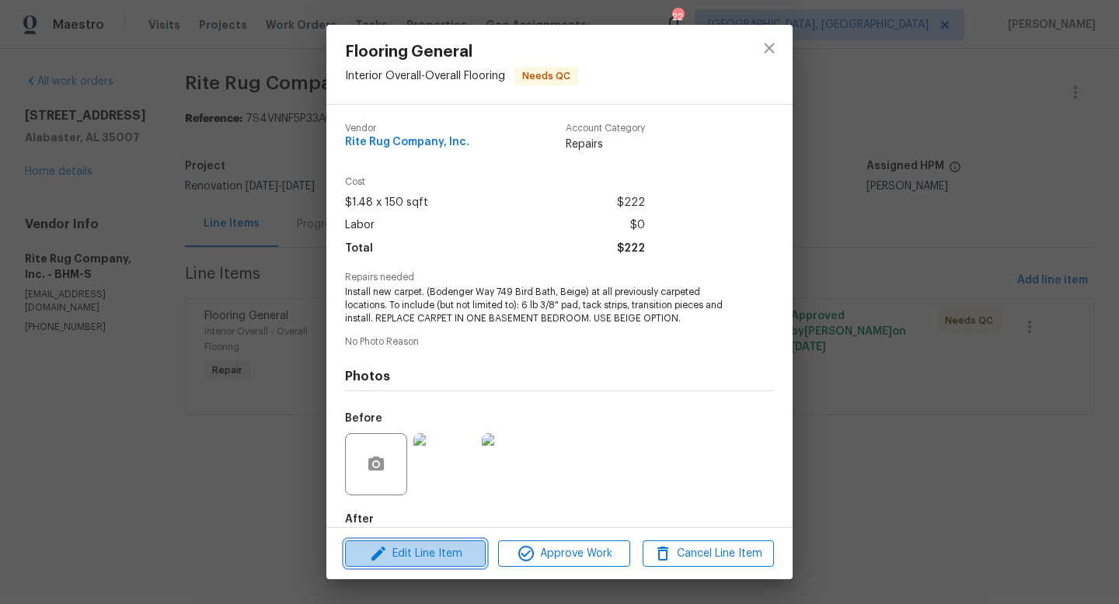
click at [446, 548] on span "Edit Line Item" at bounding box center [415, 554] width 131 height 19
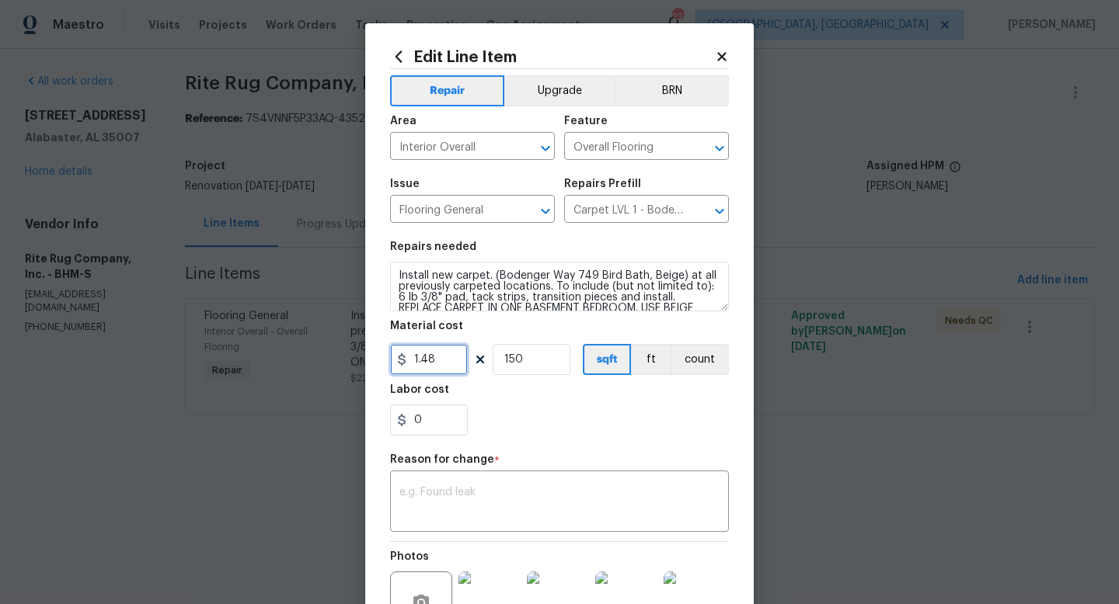
drag, startPoint x: 442, startPoint y: 362, endPoint x: 315, endPoint y: 353, distance: 127.7
click at [315, 353] on div "Edit Line Item Repair Upgrade BRN Area Interior Overall ​ Feature Overall Floor…" at bounding box center [559, 302] width 1119 height 604
type input "278.64"
click at [559, 370] on input "150" at bounding box center [531, 359] width 78 height 31
type input "1"
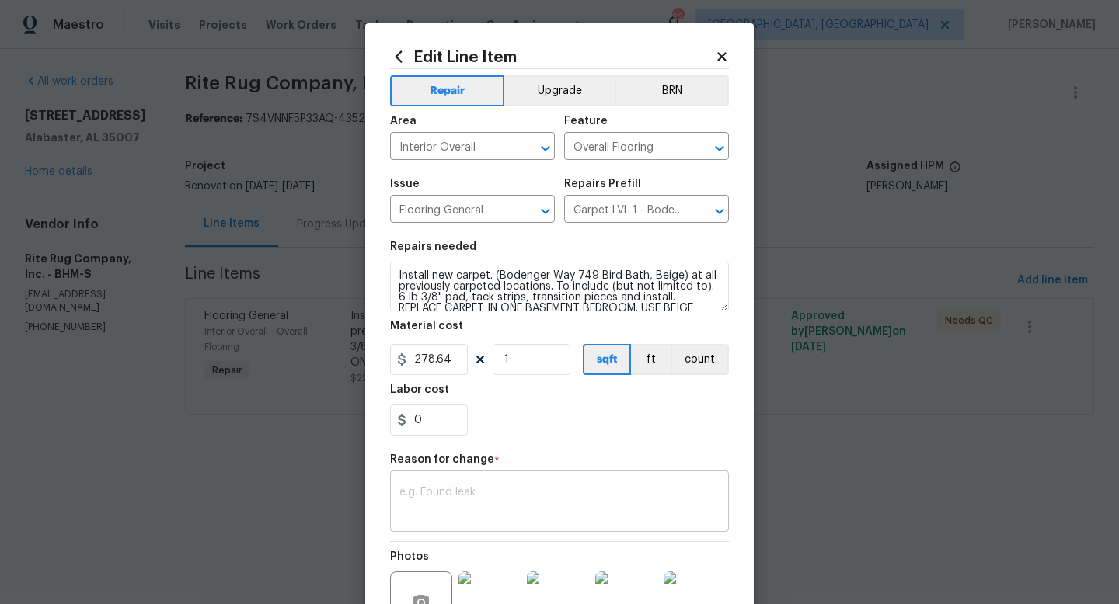
click at [485, 495] on textarea at bounding box center [559, 503] width 320 height 33
type textarea "cost"
click at [676, 458] on div "Reason for change *" at bounding box center [559, 464] width 339 height 20
drag, startPoint x: 676, startPoint y: 458, endPoint x: 677, endPoint y: 269, distance: 188.8
click at [677, 269] on div "Repair Upgrade BRN Area Interior Overall ​ Feature Overall Flooring ​ Issue Flo…" at bounding box center [559, 378] width 339 height 619
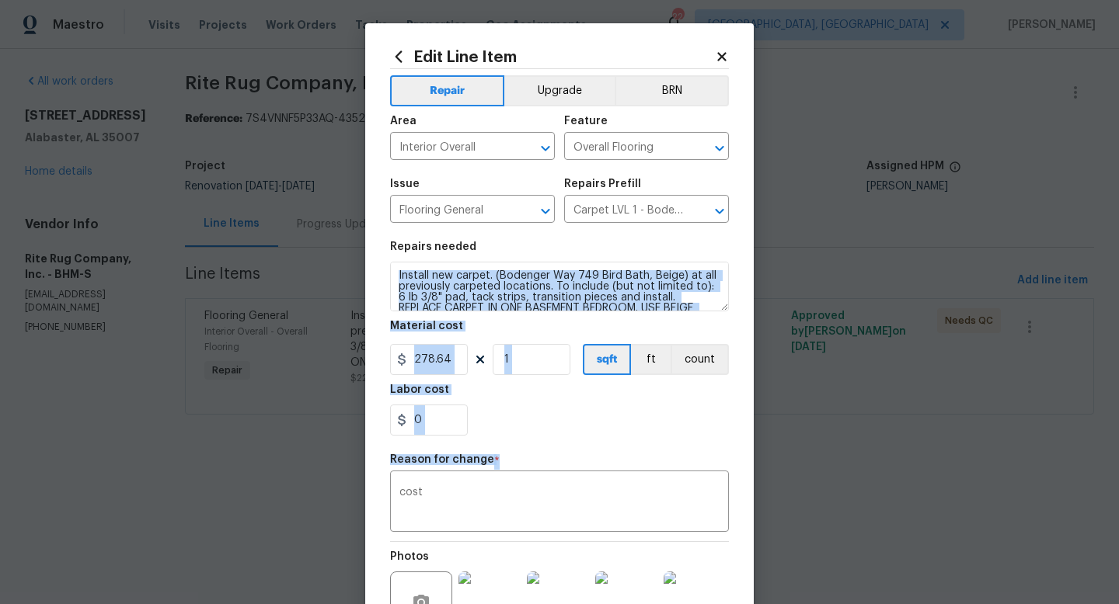
click at [650, 427] on div "0" at bounding box center [559, 420] width 339 height 31
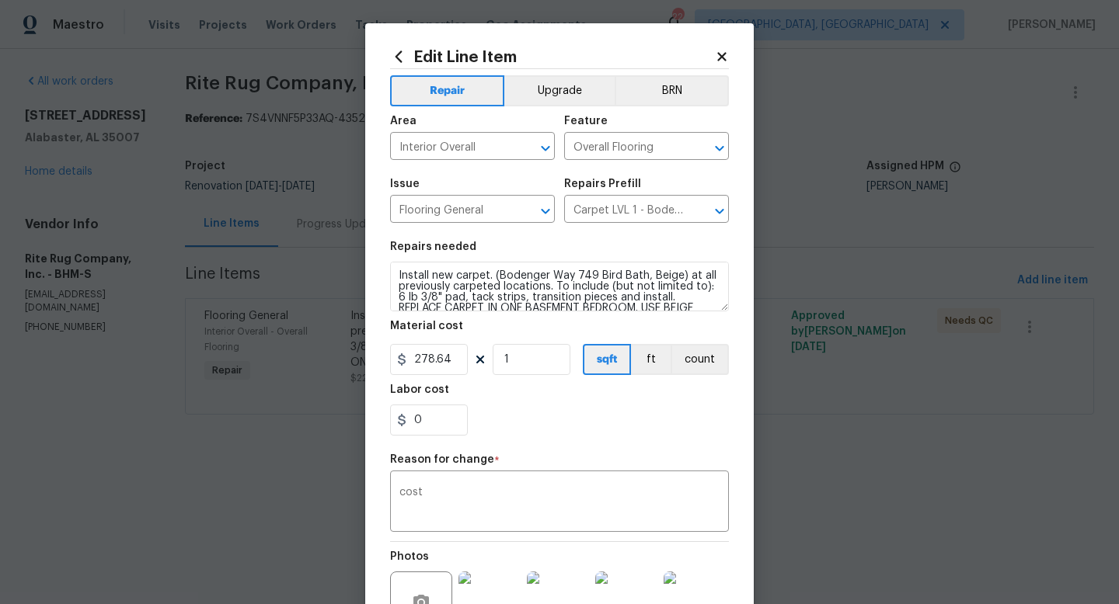
scroll to position [177, 0]
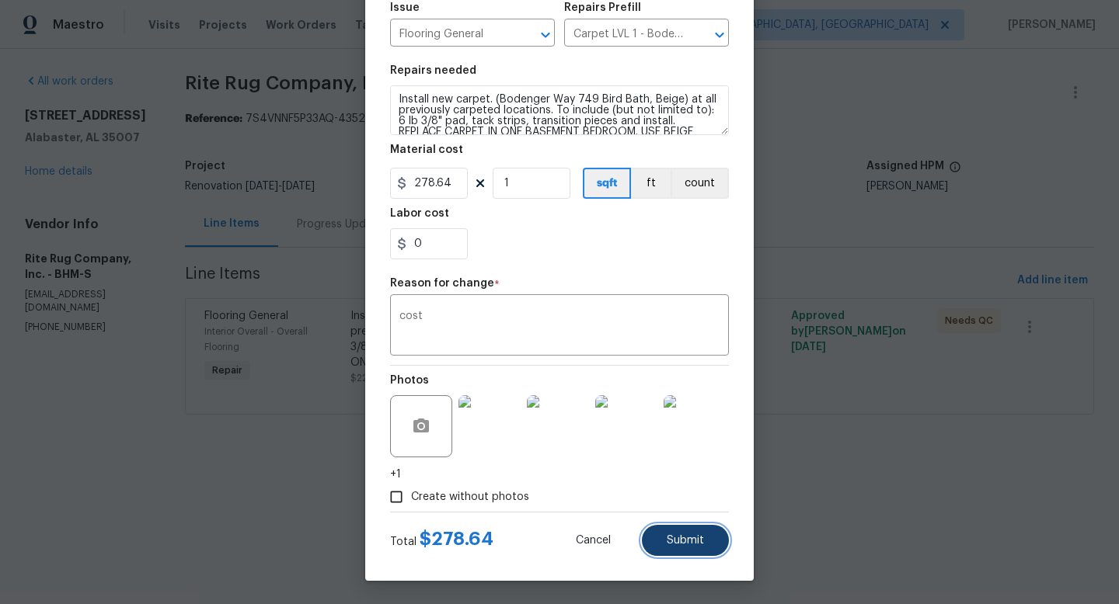
click at [673, 547] on button "Submit" at bounding box center [685, 540] width 87 height 31
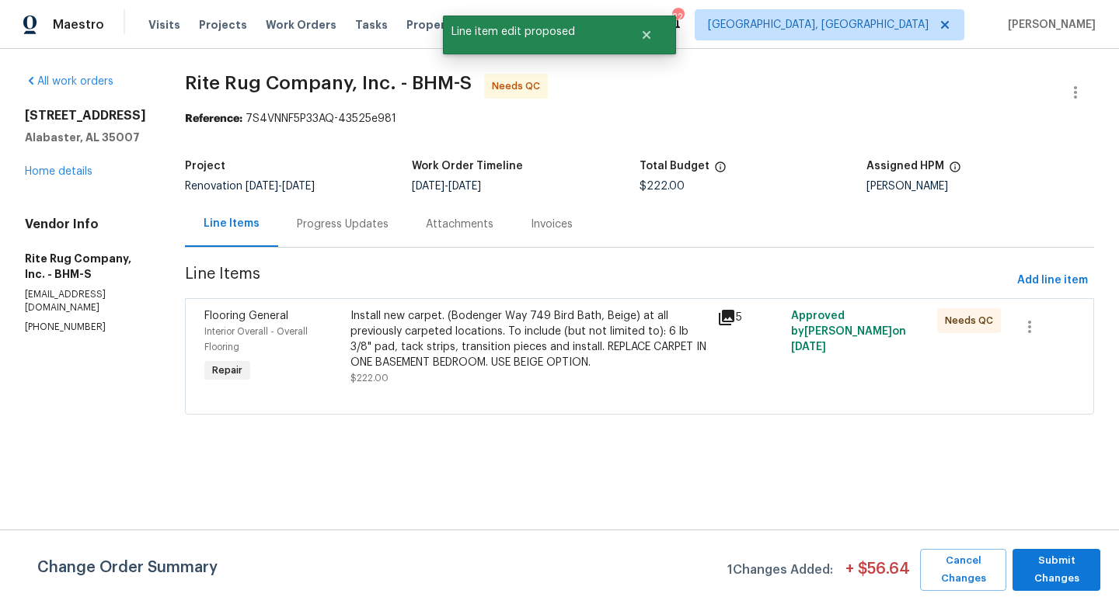
scroll to position [0, 0]
click at [1070, 565] on span "Submit Changes" at bounding box center [1056, 570] width 72 height 36
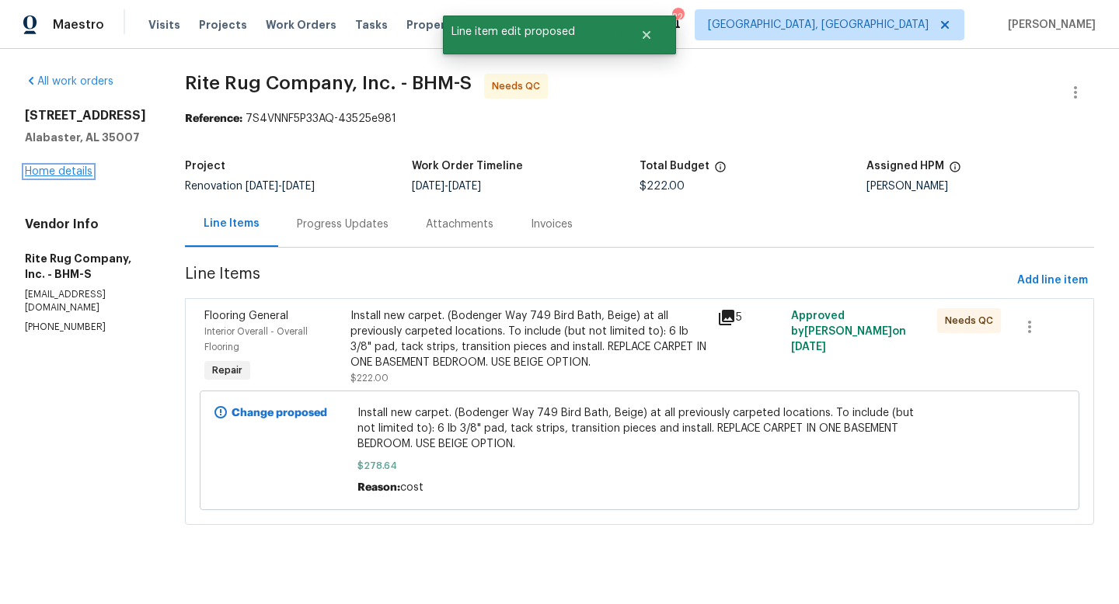
click at [47, 168] on link "Home details" at bounding box center [59, 171] width 68 height 11
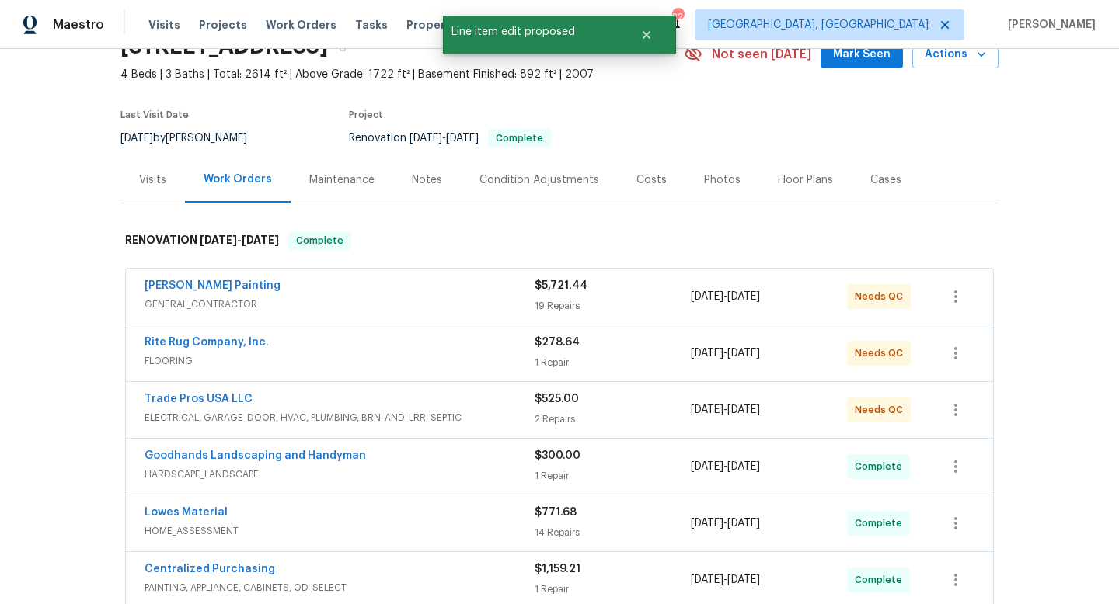
scroll to position [79, 0]
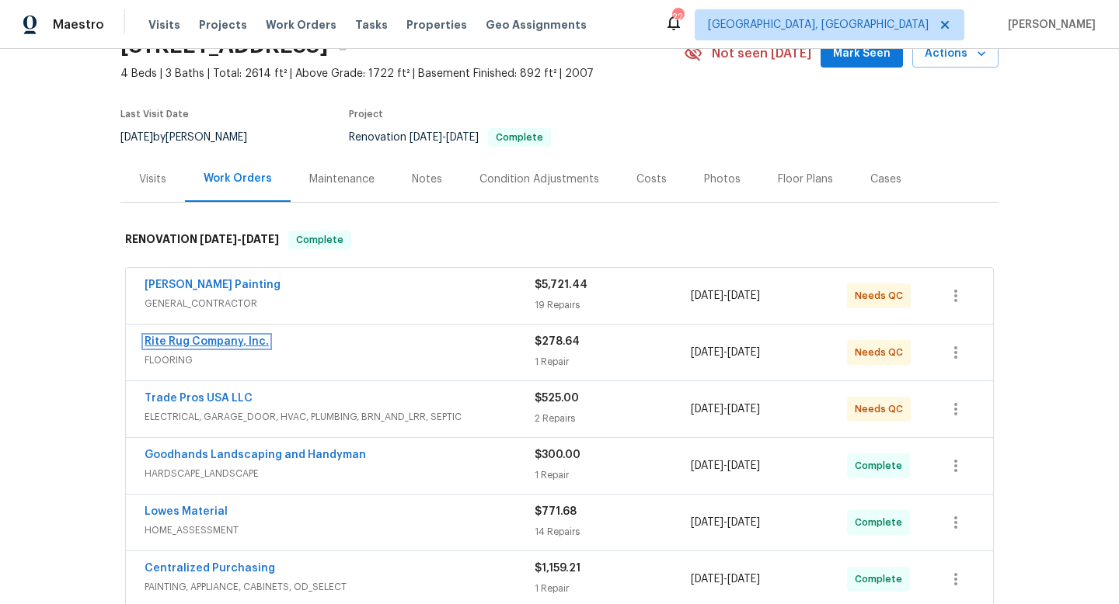
click at [185, 342] on link "Rite Rug Company, Inc." at bounding box center [206, 341] width 124 height 11
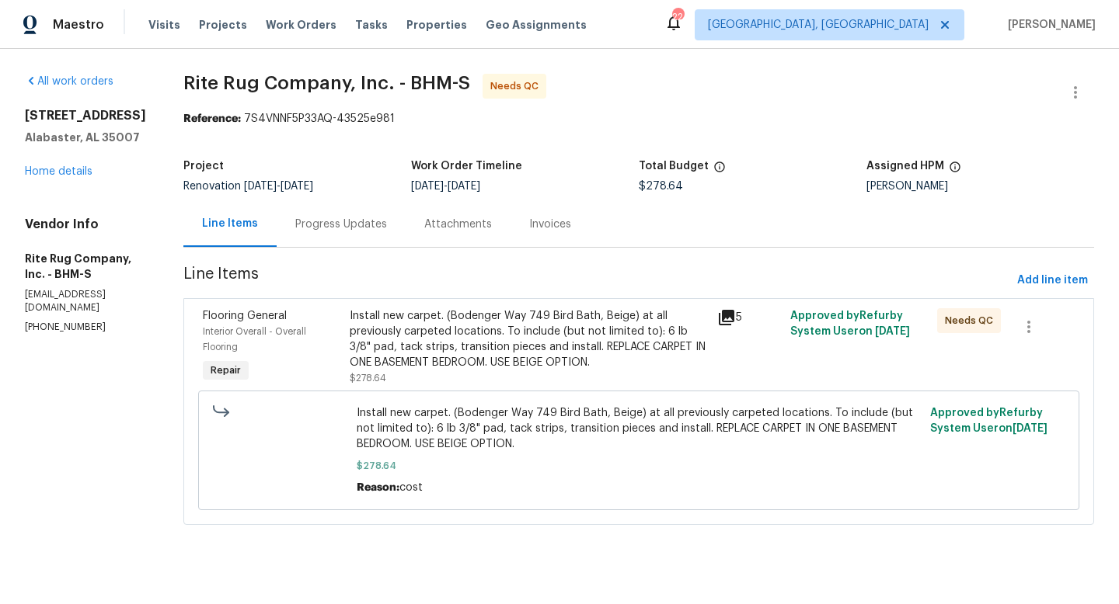
click at [511, 337] on div "Install new carpet. (Bodenger Way 749 Bird Bath, Beige) at all previously carpe…" at bounding box center [529, 339] width 358 height 62
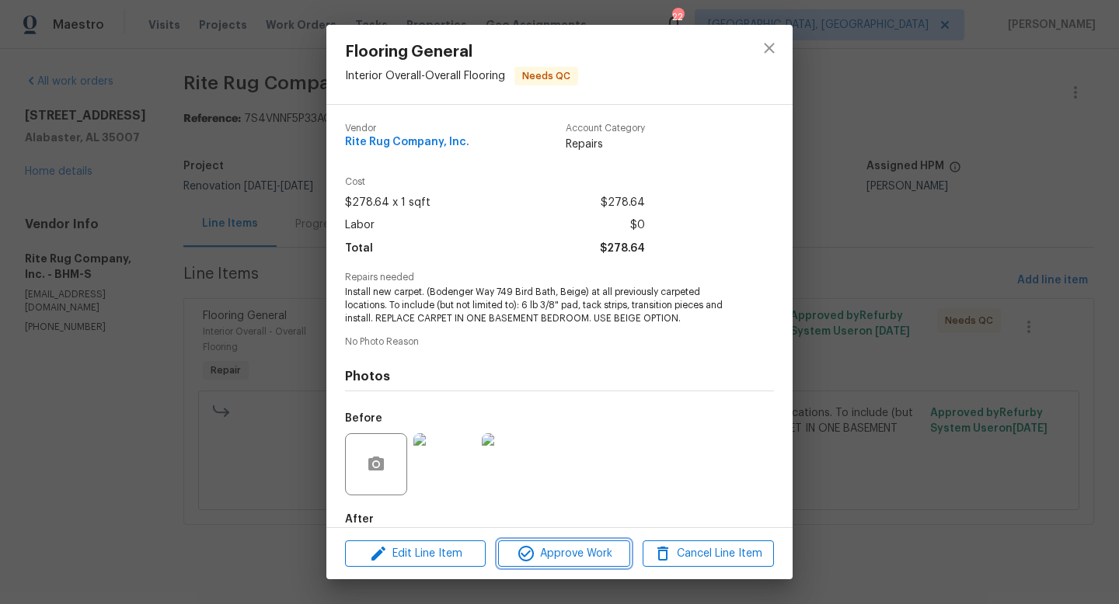
click at [593, 554] on span "Approve Work" at bounding box center [564, 554] width 122 height 19
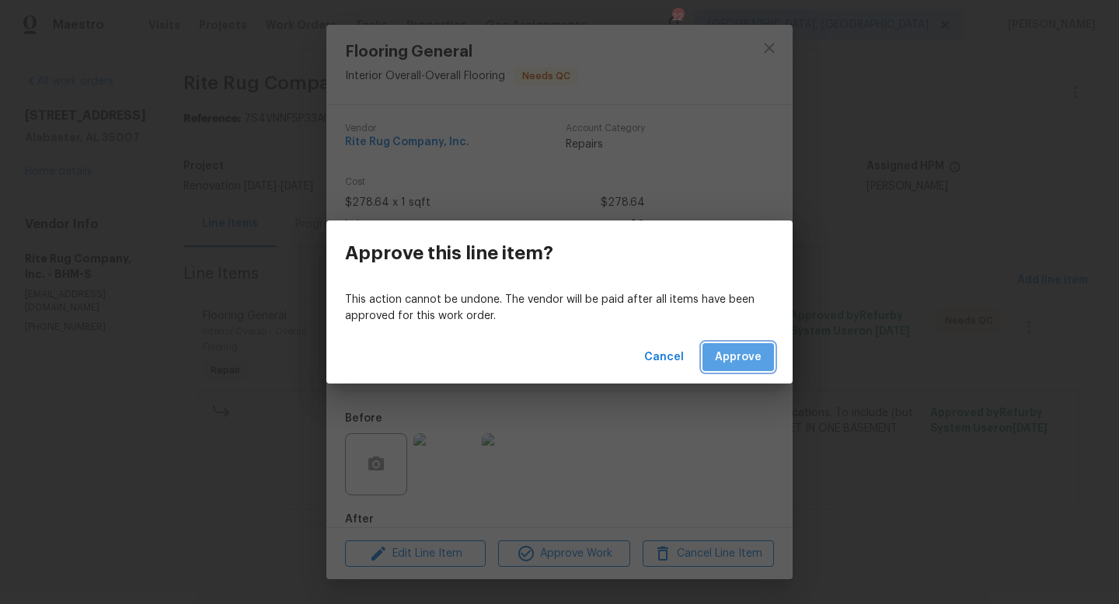
click at [730, 371] on button "Approve" at bounding box center [737, 357] width 71 height 29
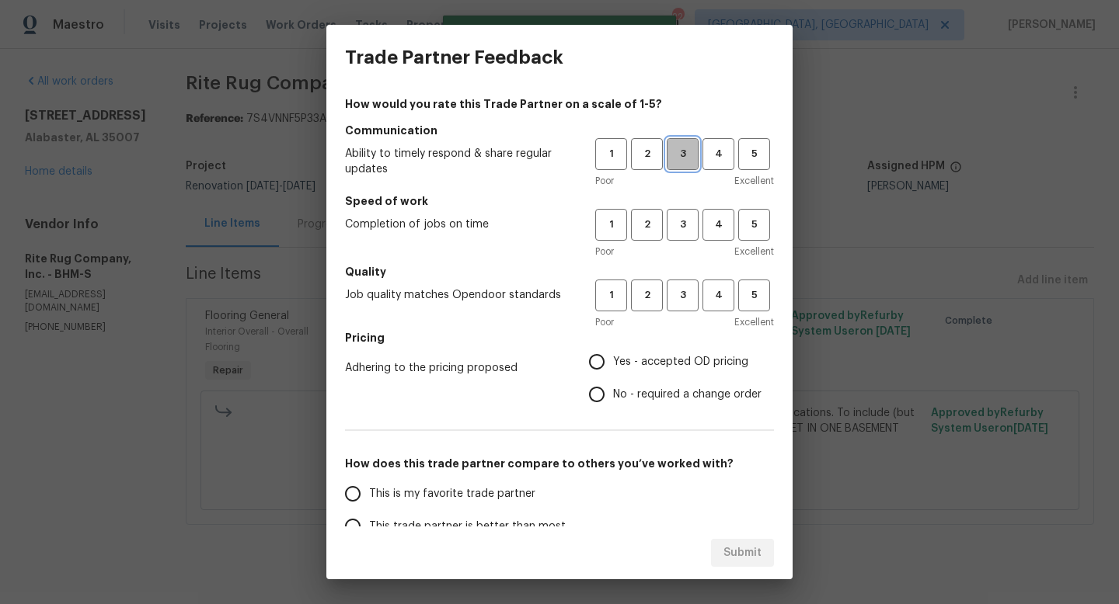
click at [687, 154] on span "3" at bounding box center [682, 154] width 29 height 18
click at [687, 224] on span "3" at bounding box center [682, 225] width 29 height 18
click at [685, 290] on span "3" at bounding box center [682, 296] width 29 height 18
click at [659, 391] on span "No - required a change order" at bounding box center [687, 395] width 148 height 16
click at [613, 391] on input "No - required a change order" at bounding box center [596, 394] width 33 height 33
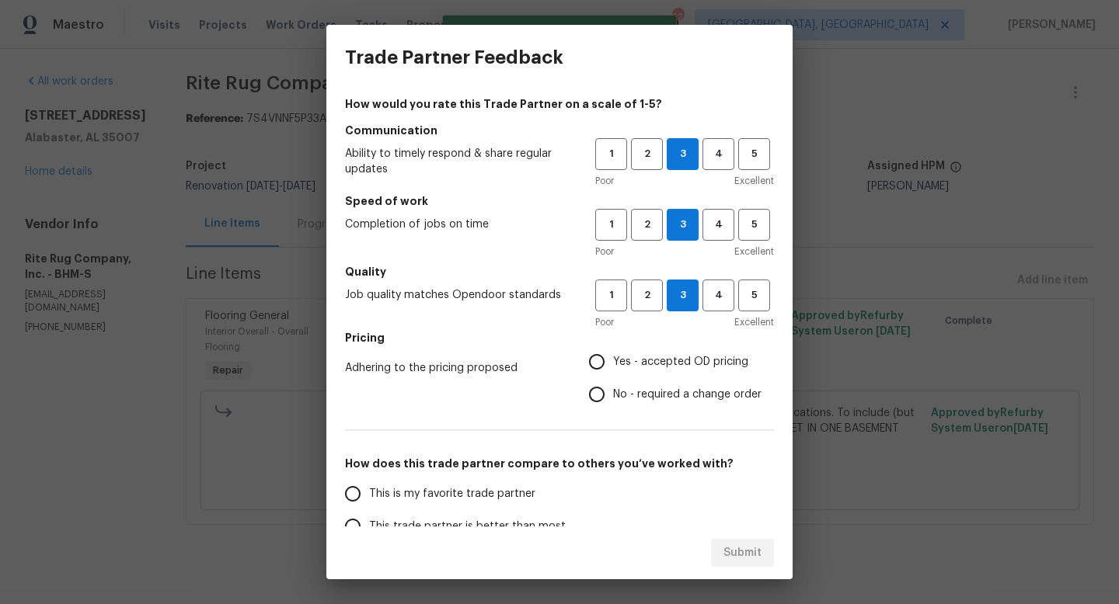
radio input "true"
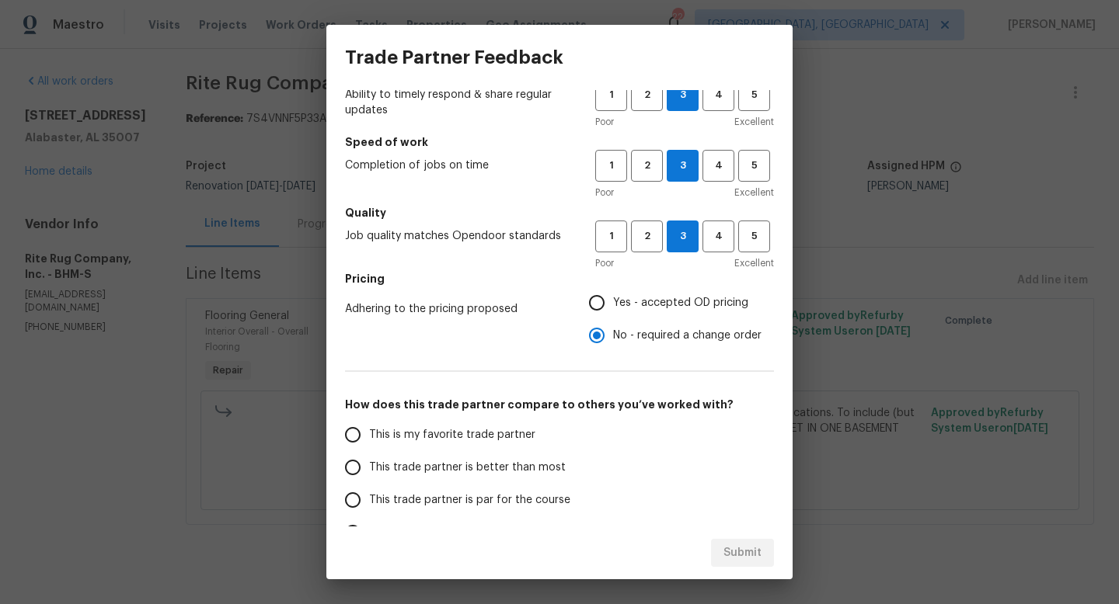
click at [534, 471] on span "This trade partner is better than most" at bounding box center [467, 468] width 197 height 16
click at [369, 471] on input "This trade partner is better than most" at bounding box center [352, 467] width 33 height 33
click at [738, 550] on span "Submit" at bounding box center [742, 553] width 38 height 19
radio input "true"
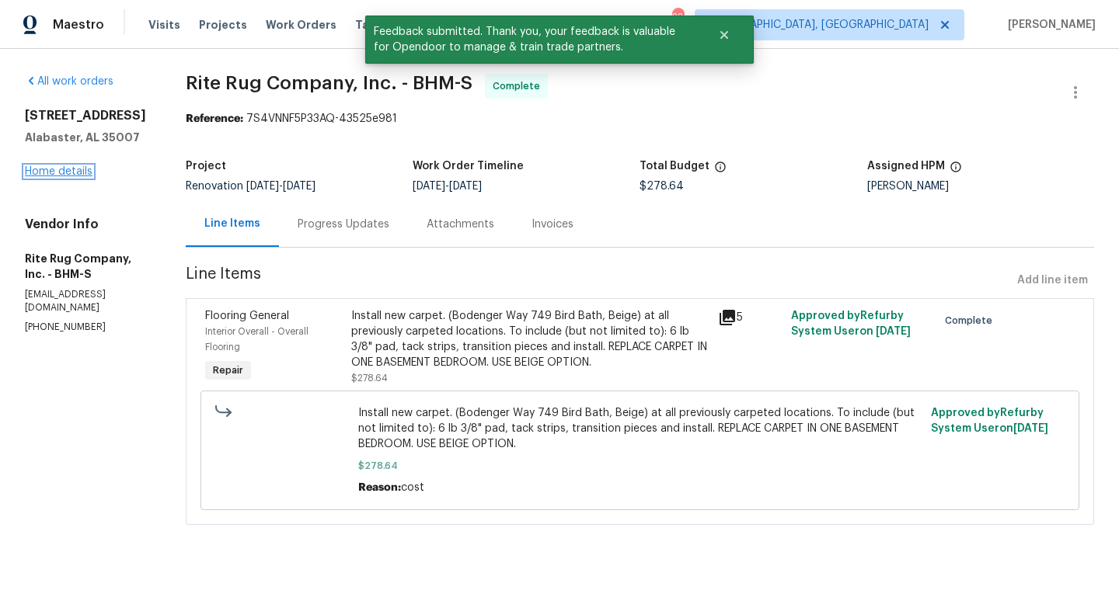
click at [54, 170] on link "Home details" at bounding box center [59, 171] width 68 height 11
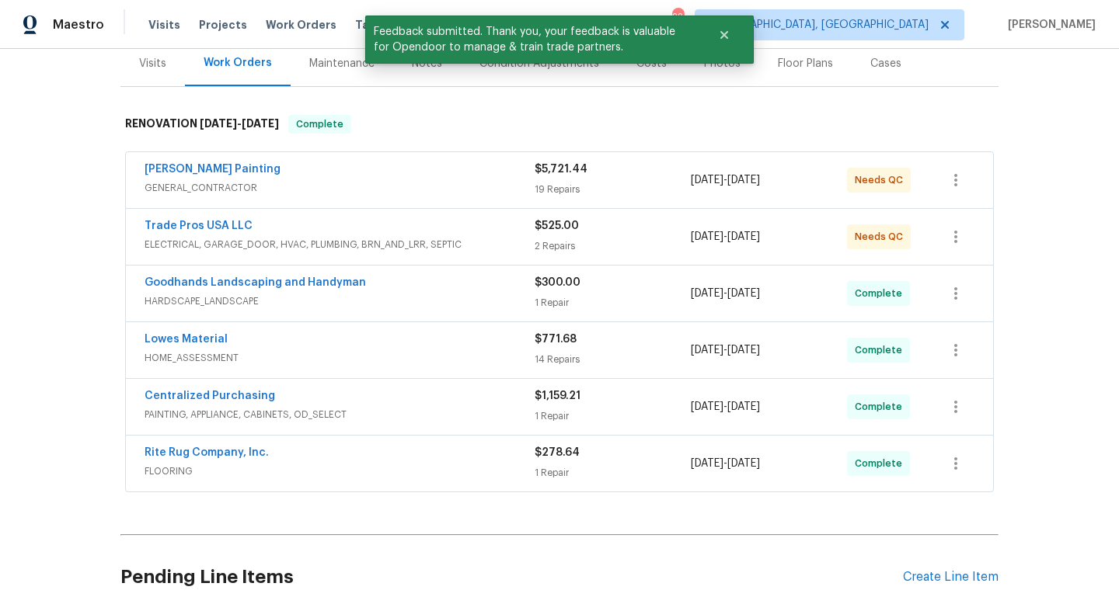
scroll to position [200, 0]
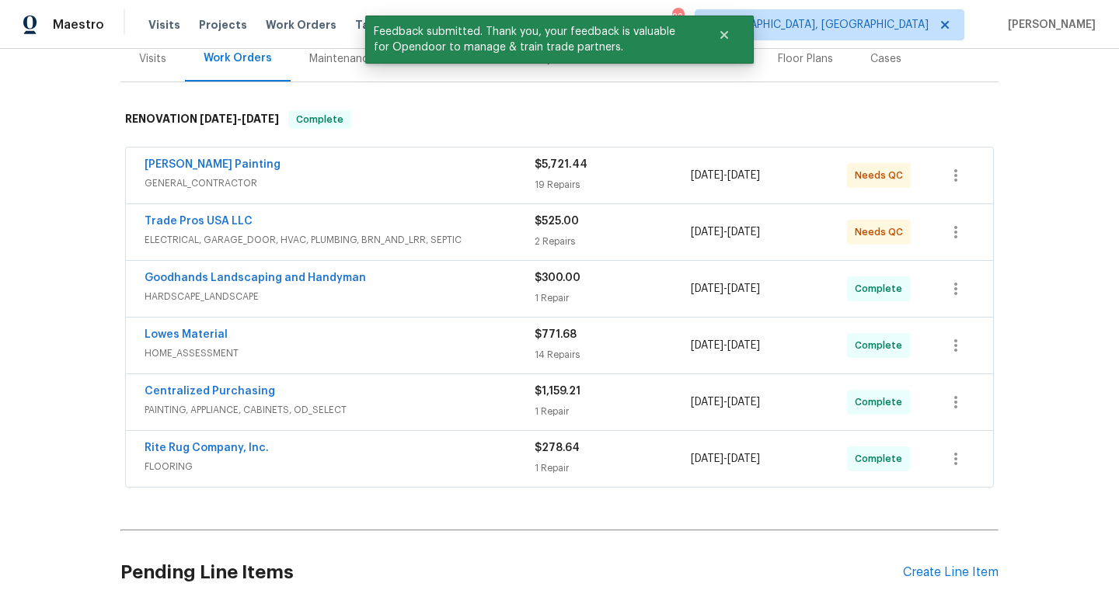
click at [163, 215] on span "Trade Pros USA LLC" at bounding box center [198, 222] width 108 height 16
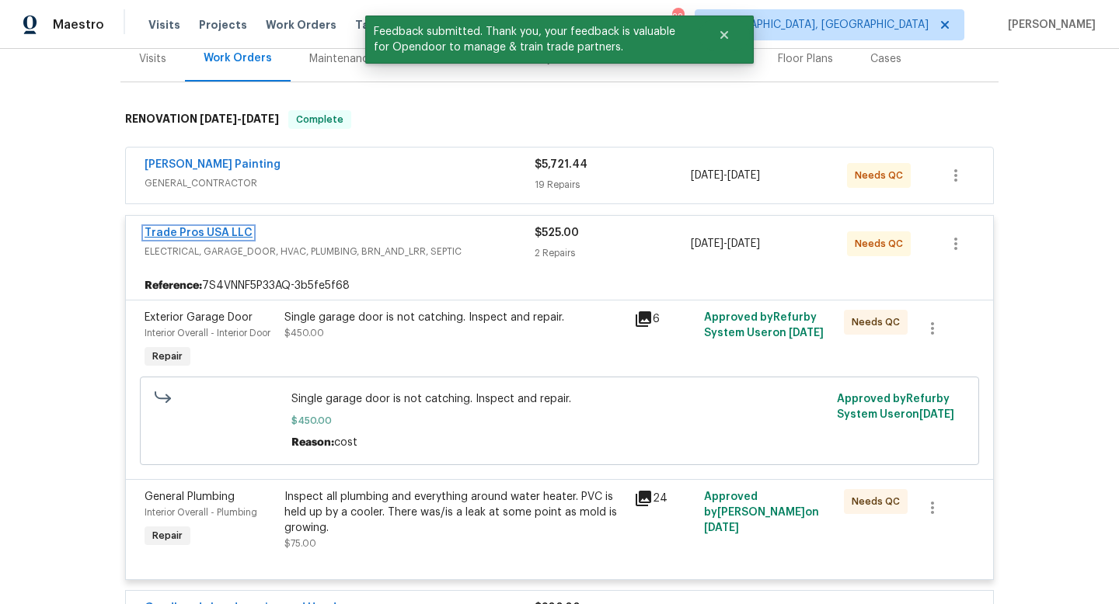
click at [175, 231] on link "Trade Pros USA LLC" at bounding box center [198, 233] width 108 height 11
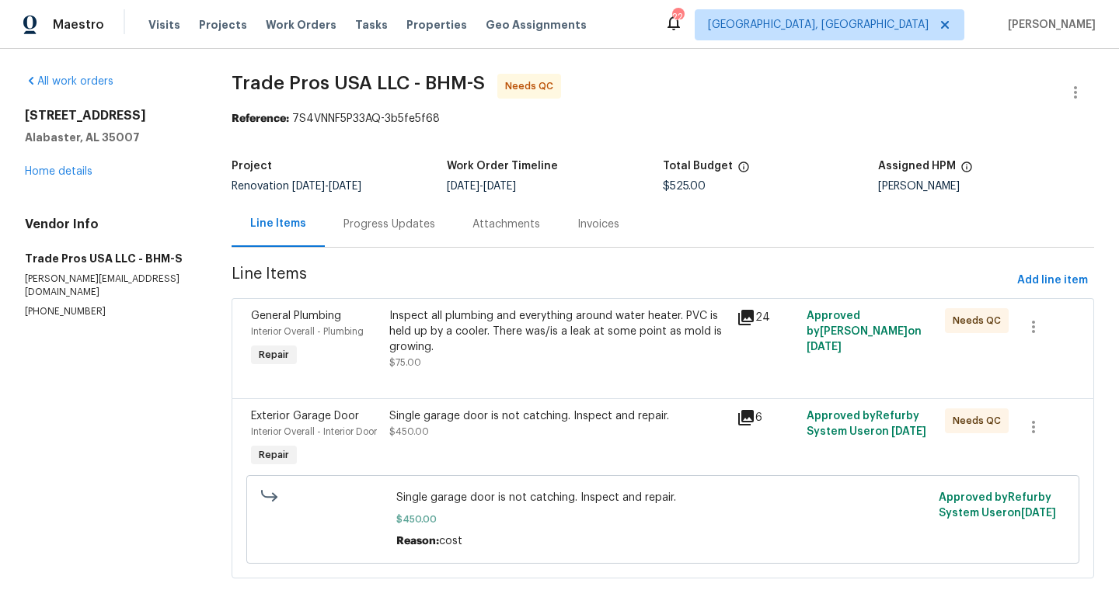
click at [491, 325] on div "Inspect all plumbing and everything around water heater. PVC is held up by a co…" at bounding box center [558, 331] width 338 height 47
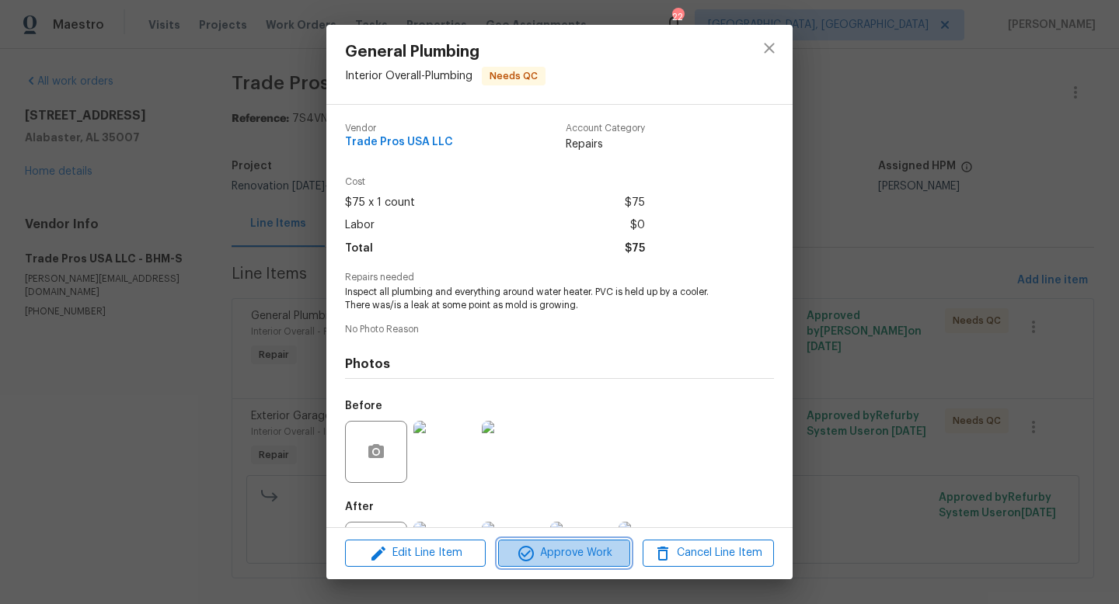
click at [585, 556] on span "Approve Work" at bounding box center [564, 553] width 122 height 19
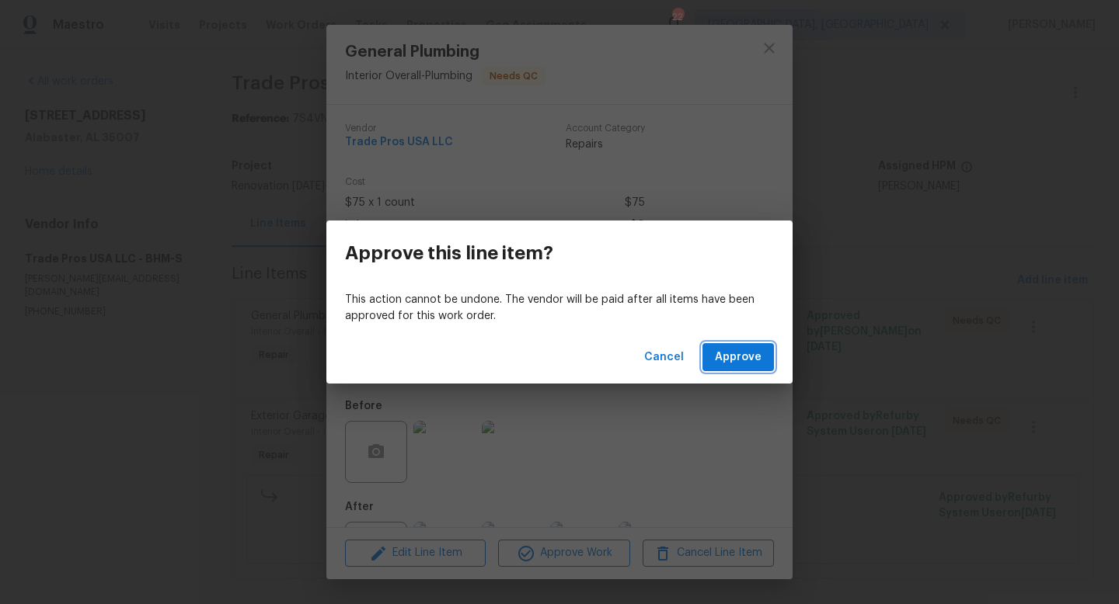
click at [754, 343] on button "Approve" at bounding box center [737, 357] width 71 height 29
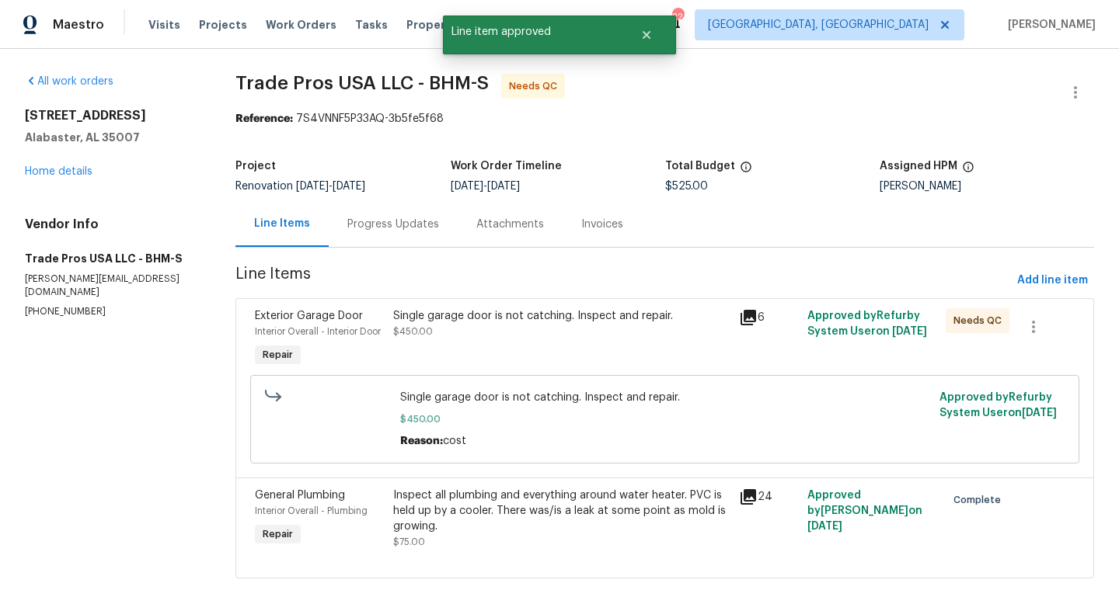
click at [478, 334] on div "Single garage door is not catching. Inspect and repair. $450.00" at bounding box center [561, 323] width 336 height 31
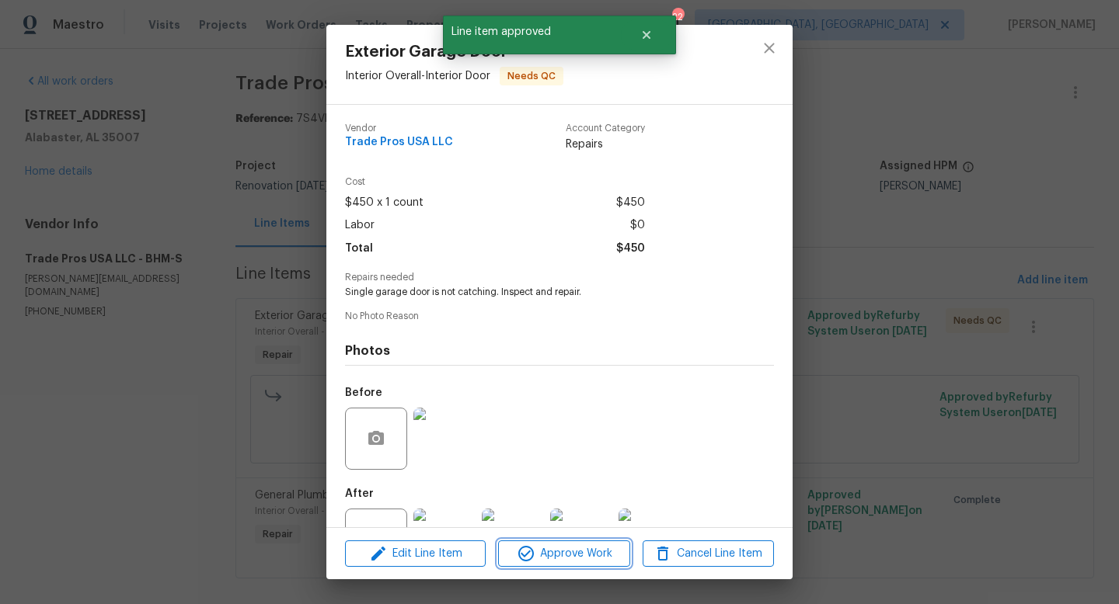
click at [583, 555] on span "Approve Work" at bounding box center [564, 554] width 122 height 19
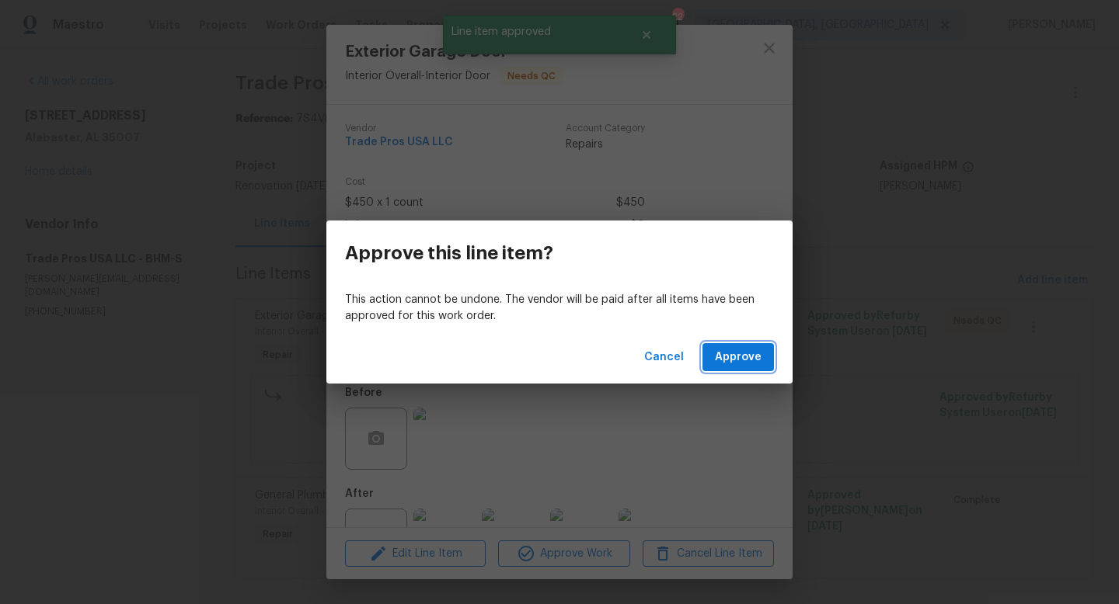
click at [757, 360] on span "Approve" at bounding box center [738, 357] width 47 height 19
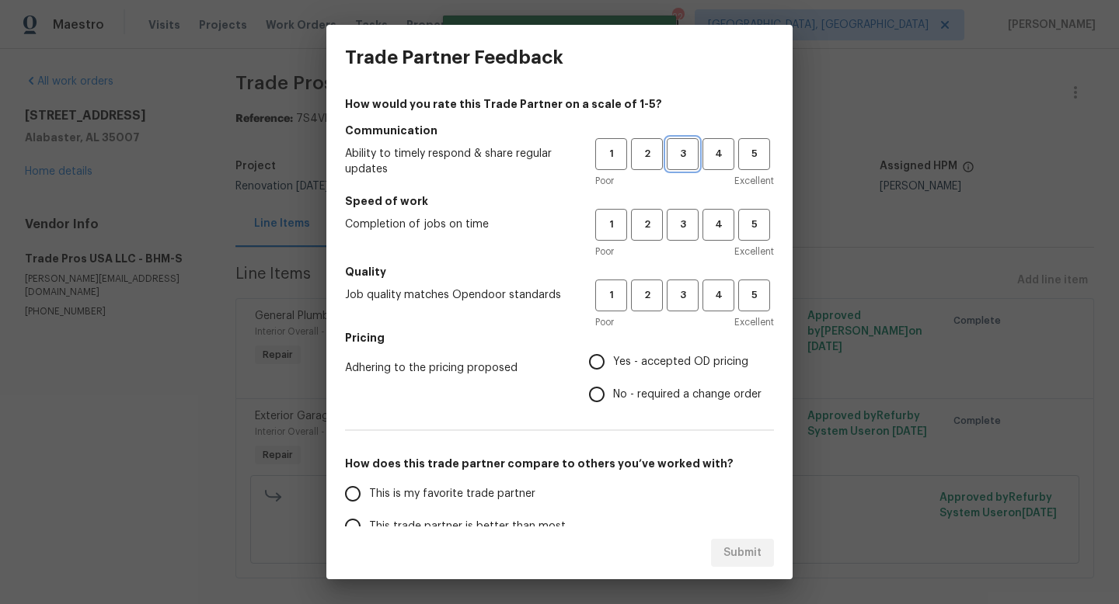
click at [679, 162] on span "3" at bounding box center [682, 154] width 29 height 18
click at [690, 218] on span "3" at bounding box center [682, 225] width 29 height 18
click at [692, 308] on button "3" at bounding box center [682, 296] width 32 height 32
click at [691, 399] on span "No - required a change order" at bounding box center [687, 395] width 148 height 16
click at [613, 399] on input "No - required a change order" at bounding box center [596, 394] width 33 height 33
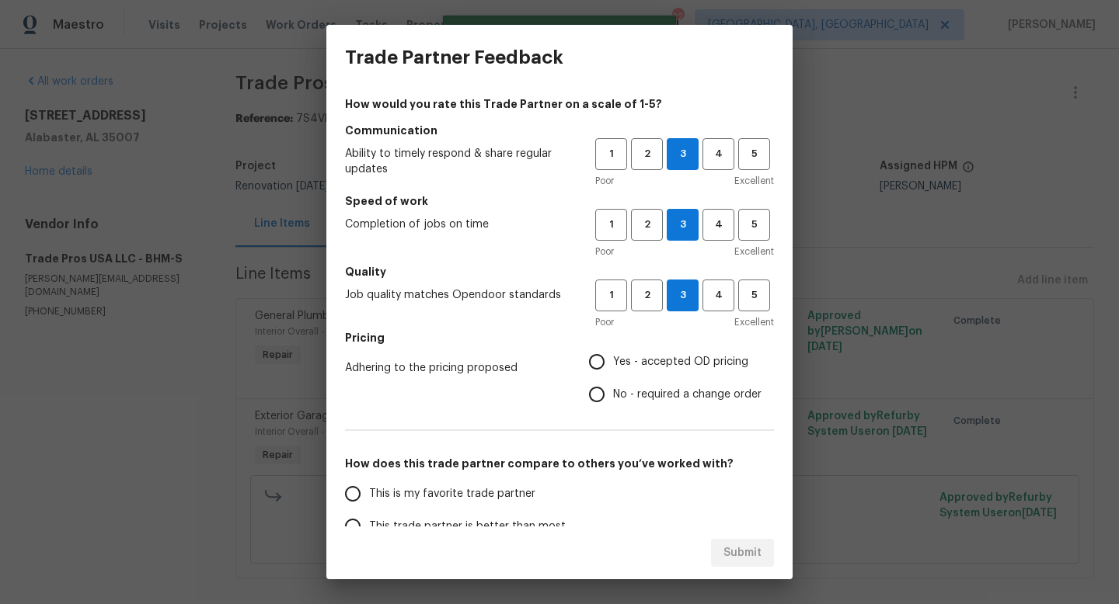
radio input "true"
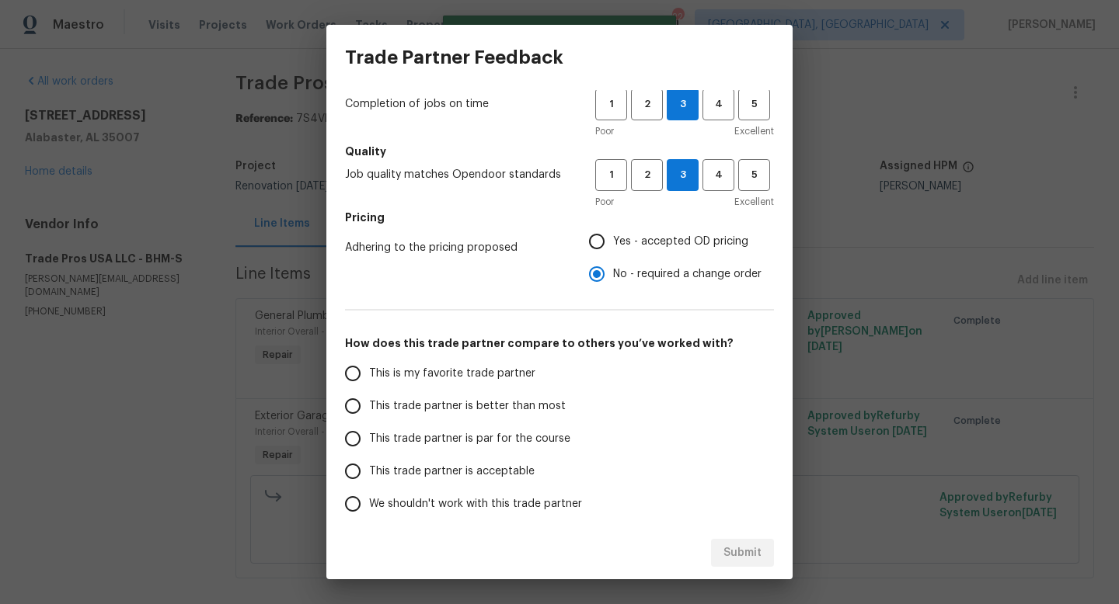
click at [450, 443] on span "This trade partner is par for the course" at bounding box center [469, 439] width 201 height 16
click at [369, 443] on input "This trade partner is par for the course" at bounding box center [352, 439] width 33 height 33
click at [732, 556] on span "Submit" at bounding box center [742, 553] width 38 height 19
radio input "true"
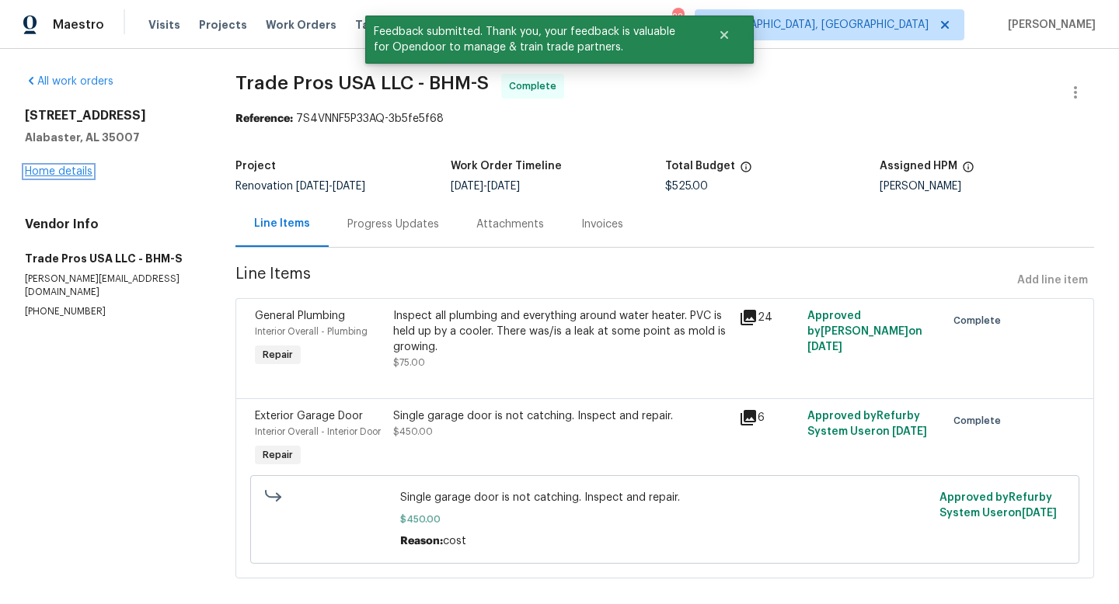
click at [46, 171] on link "Home details" at bounding box center [59, 171] width 68 height 11
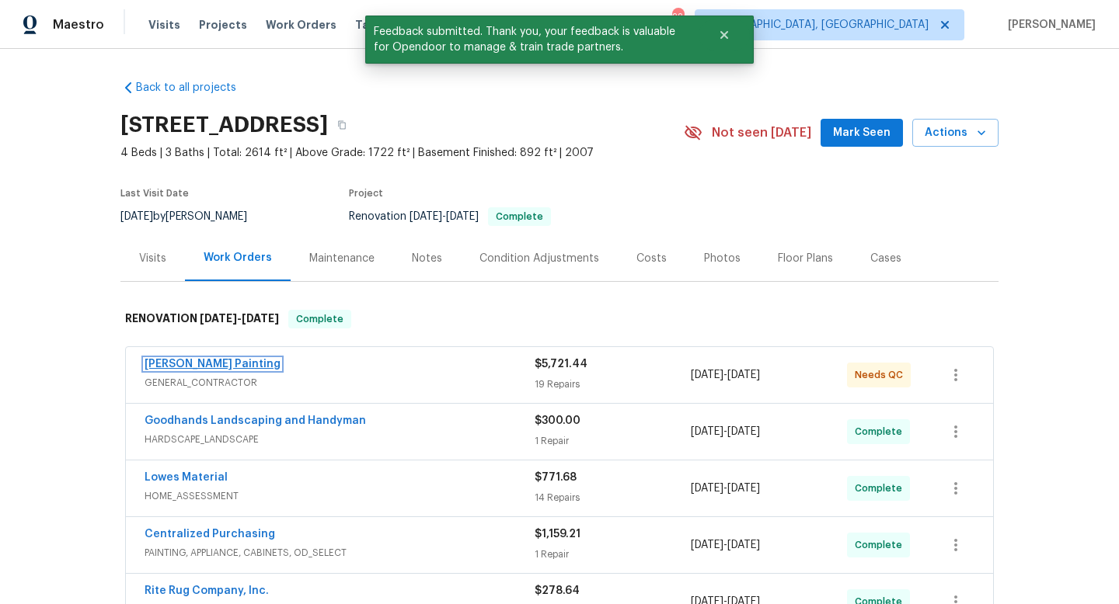
click at [188, 359] on link "[PERSON_NAME] Painting" at bounding box center [212, 364] width 136 height 11
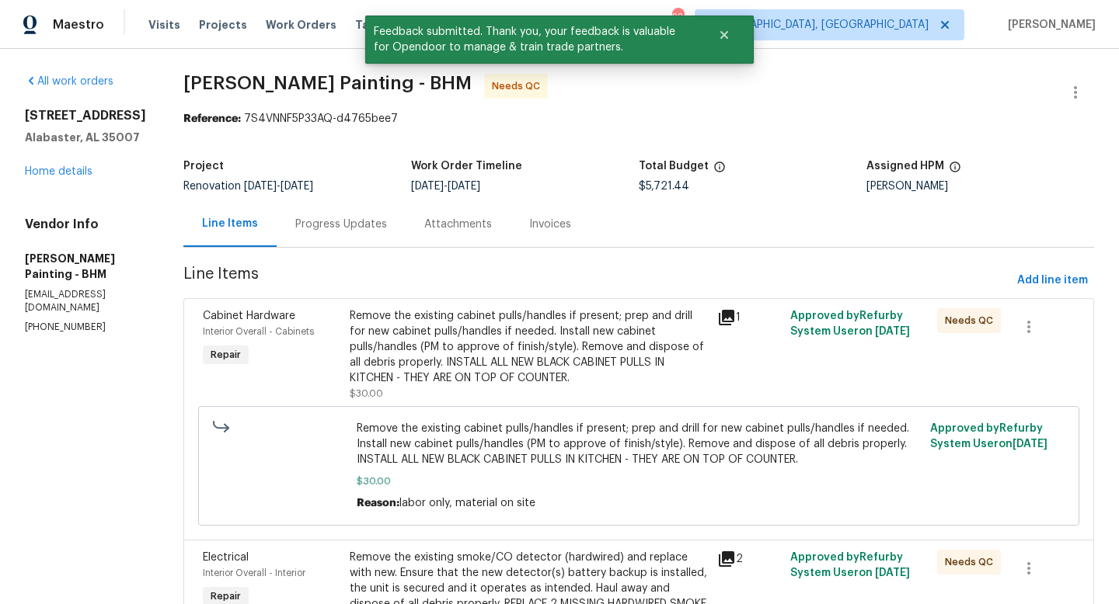
click at [387, 227] on div "Progress Updates" at bounding box center [341, 225] width 92 height 16
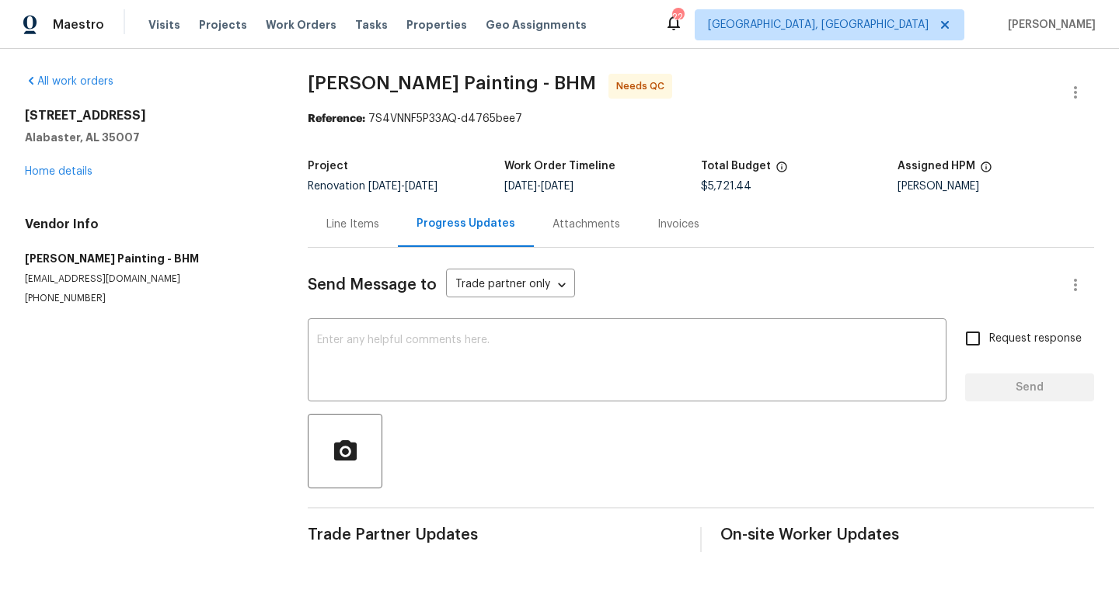
click at [348, 224] on div "Line Items" at bounding box center [352, 225] width 53 height 16
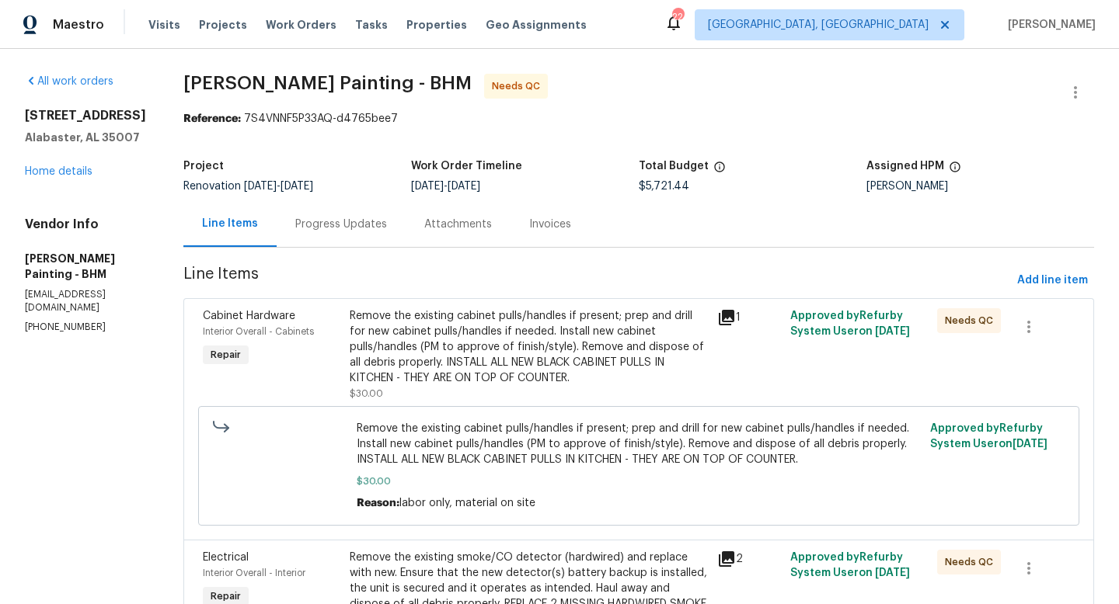
click at [454, 329] on div "Remove the existing cabinet pulls/handles if present; prep and drill for new ca…" at bounding box center [529, 347] width 358 height 78
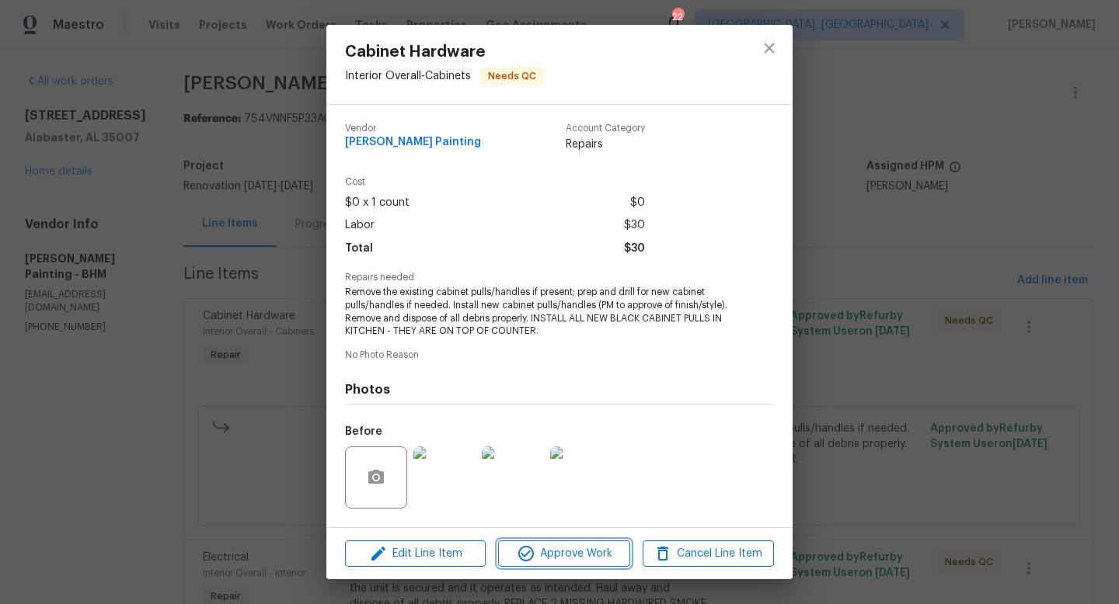
click at [576, 554] on span "Approve Work" at bounding box center [564, 554] width 122 height 19
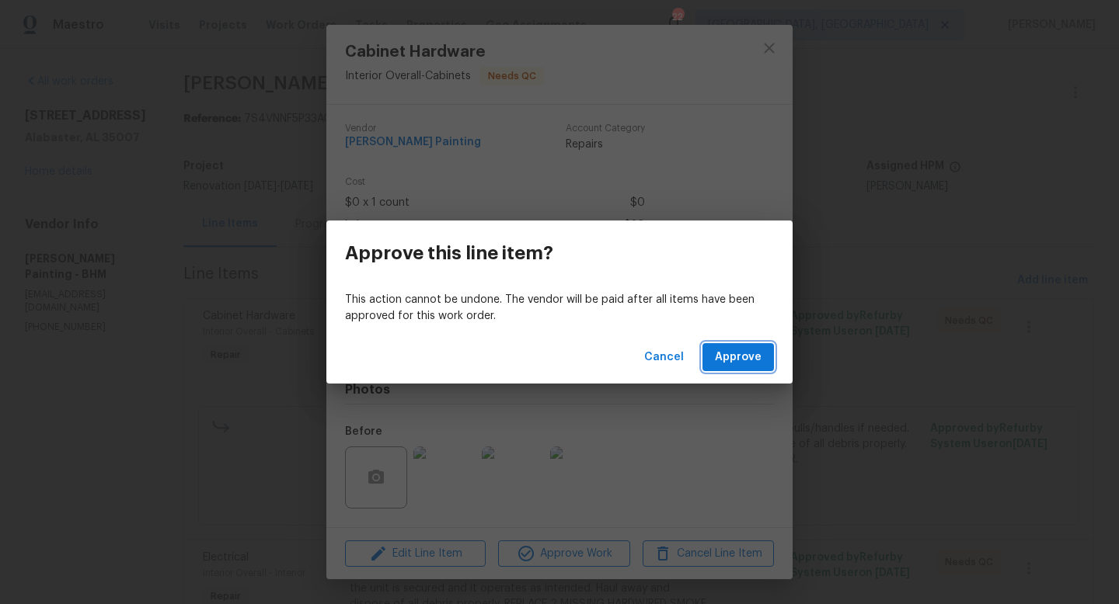
click at [761, 355] on button "Approve" at bounding box center [737, 357] width 71 height 29
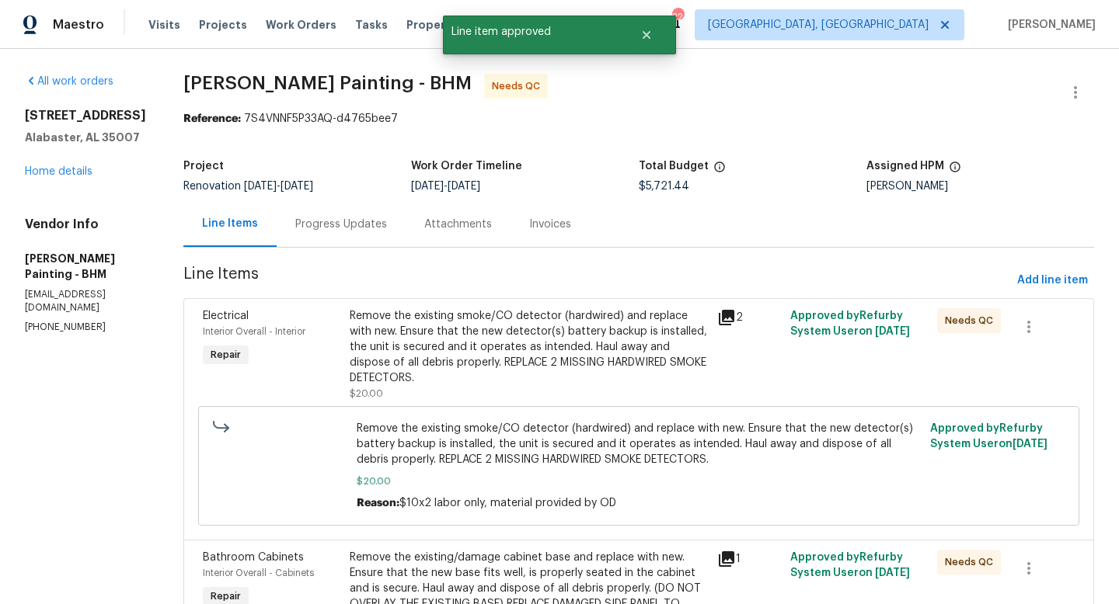
click at [482, 338] on div "Remove the existing smoke/CO detector (hardwired) and replace with new. Ensure …" at bounding box center [529, 347] width 358 height 78
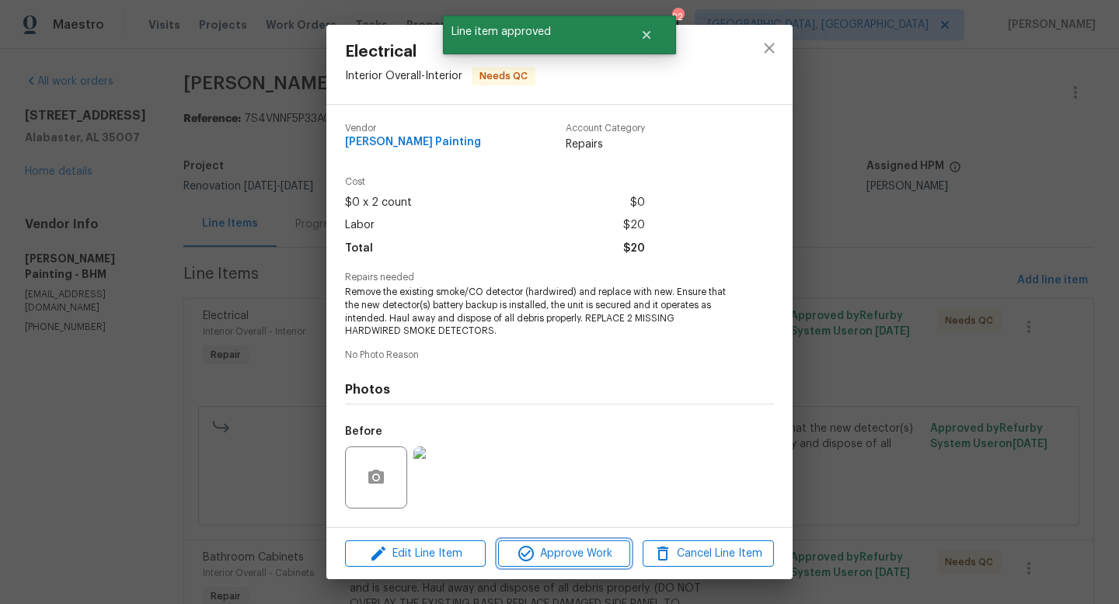
click at [583, 562] on span "Approve Work" at bounding box center [564, 554] width 122 height 19
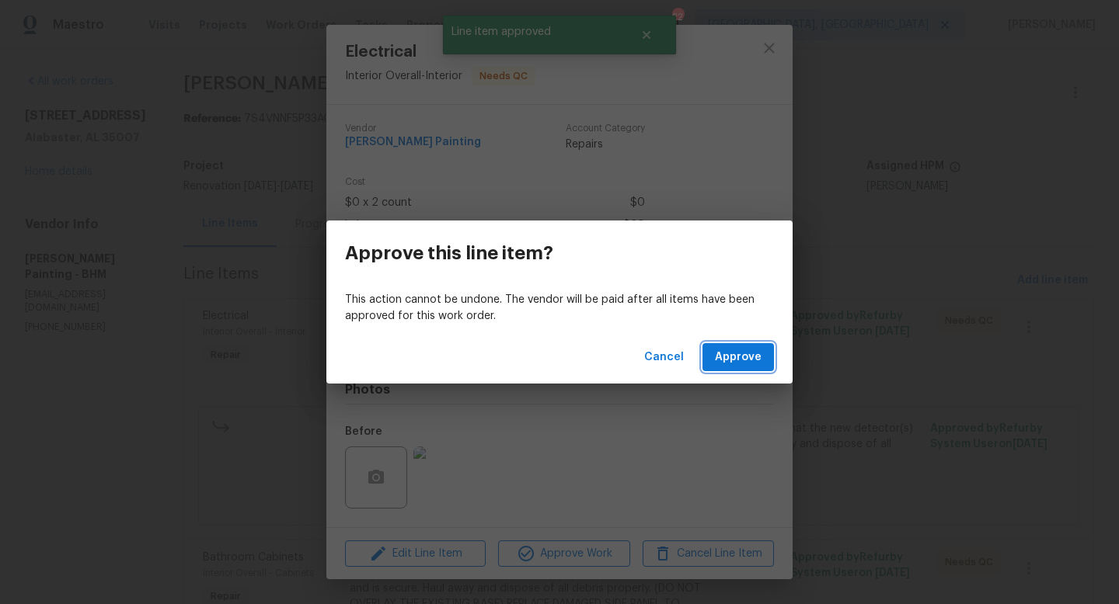
click at [748, 344] on button "Approve" at bounding box center [737, 357] width 71 height 29
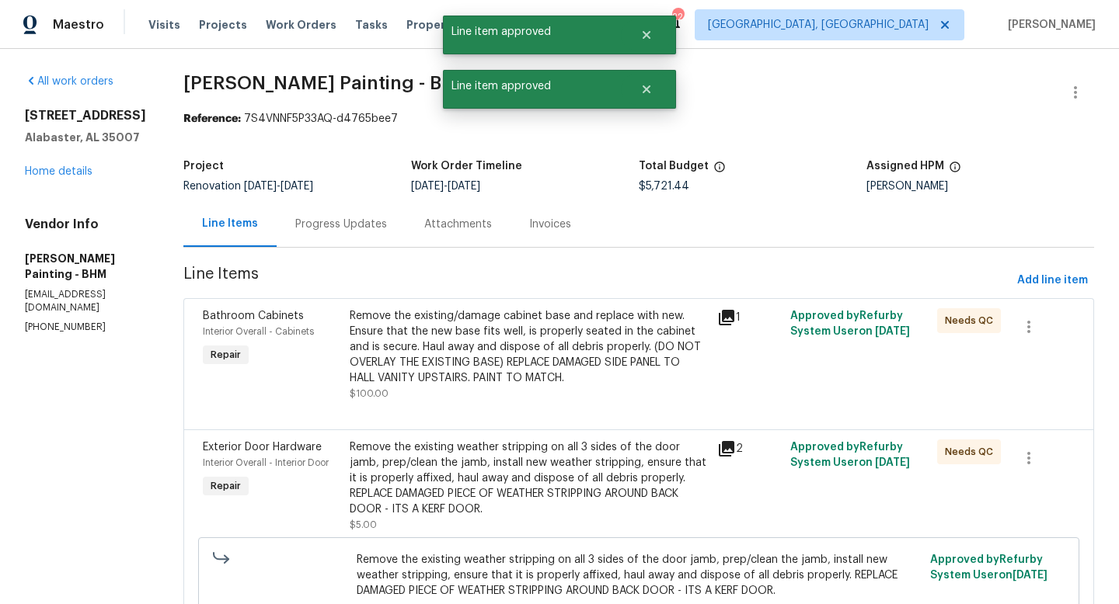
click at [482, 337] on div "Remove the existing/damage cabinet base and replace with new. Ensure that the n…" at bounding box center [529, 347] width 358 height 78
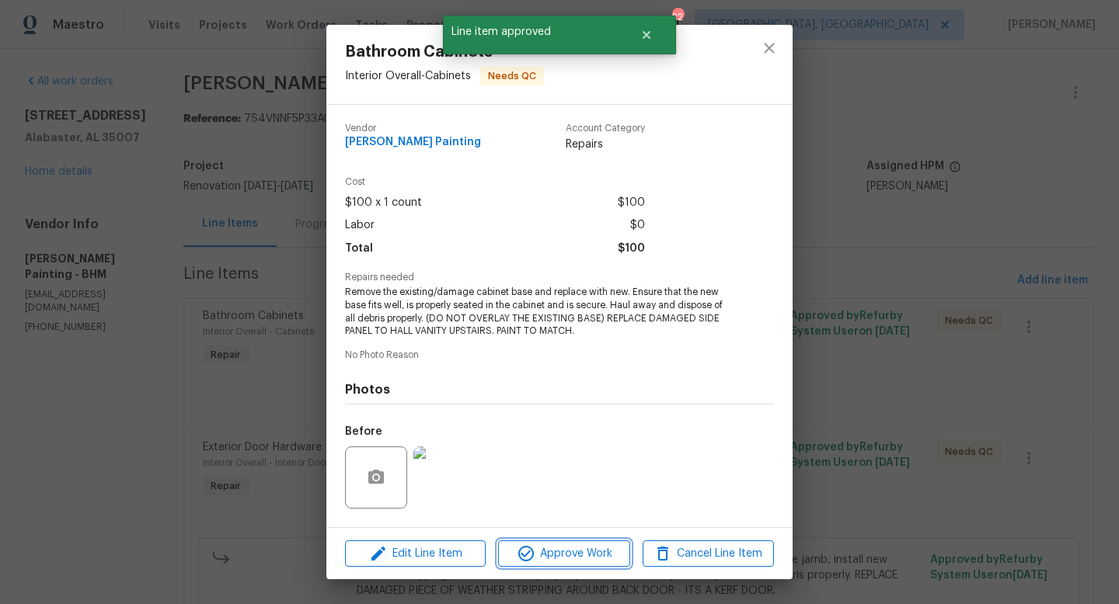
click at [589, 549] on span "Approve Work" at bounding box center [564, 554] width 122 height 19
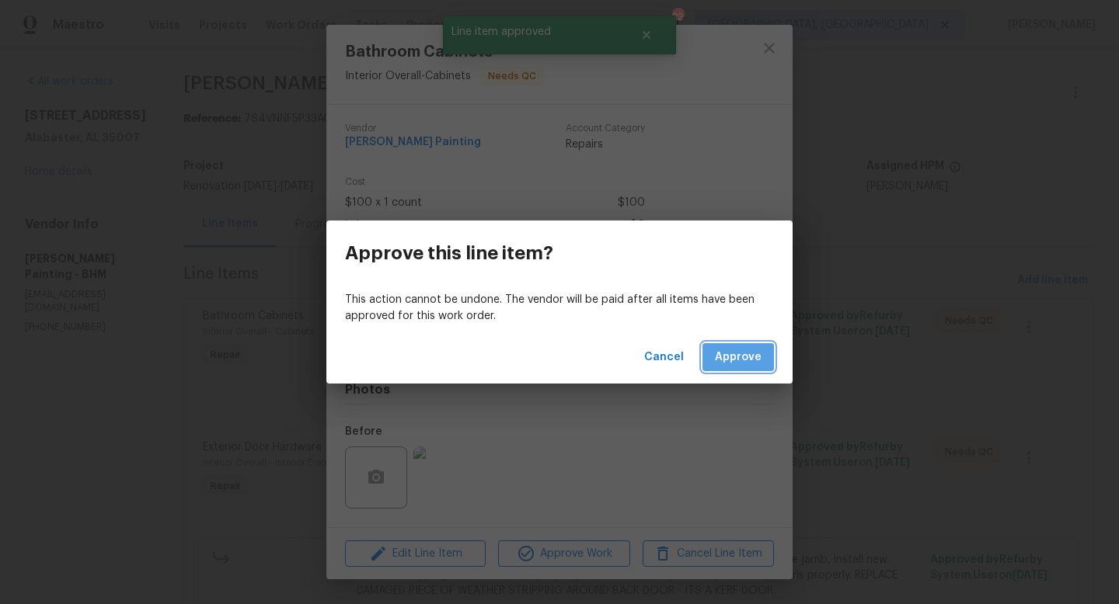
click at [740, 360] on span "Approve" at bounding box center [738, 357] width 47 height 19
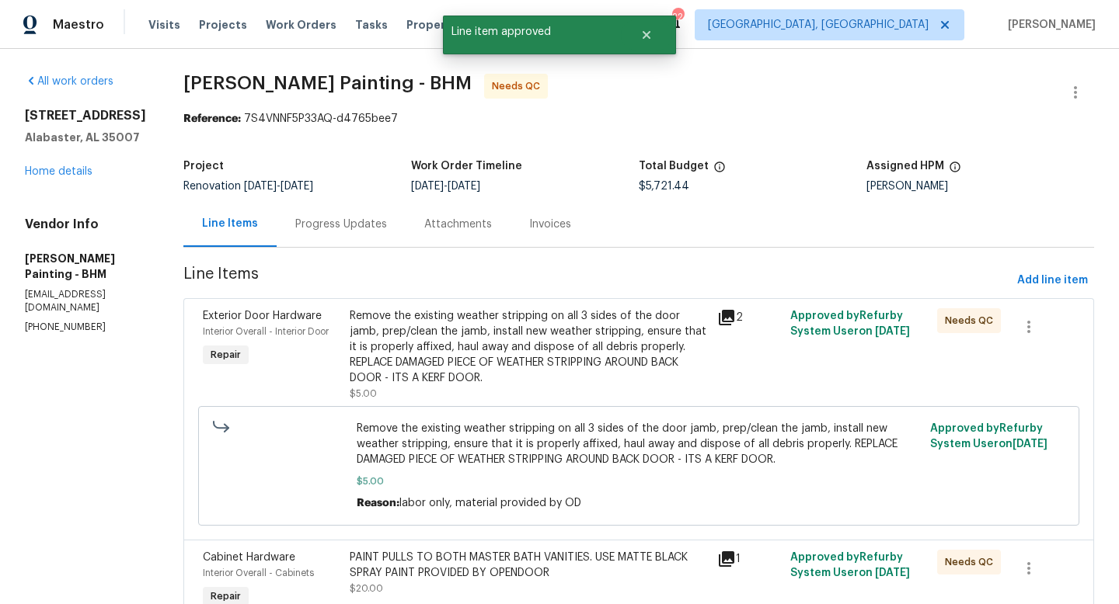
click at [510, 379] on div "Remove the existing weather stripping on all 3 sides of the door jamb, prep/cle…" at bounding box center [529, 347] width 358 height 78
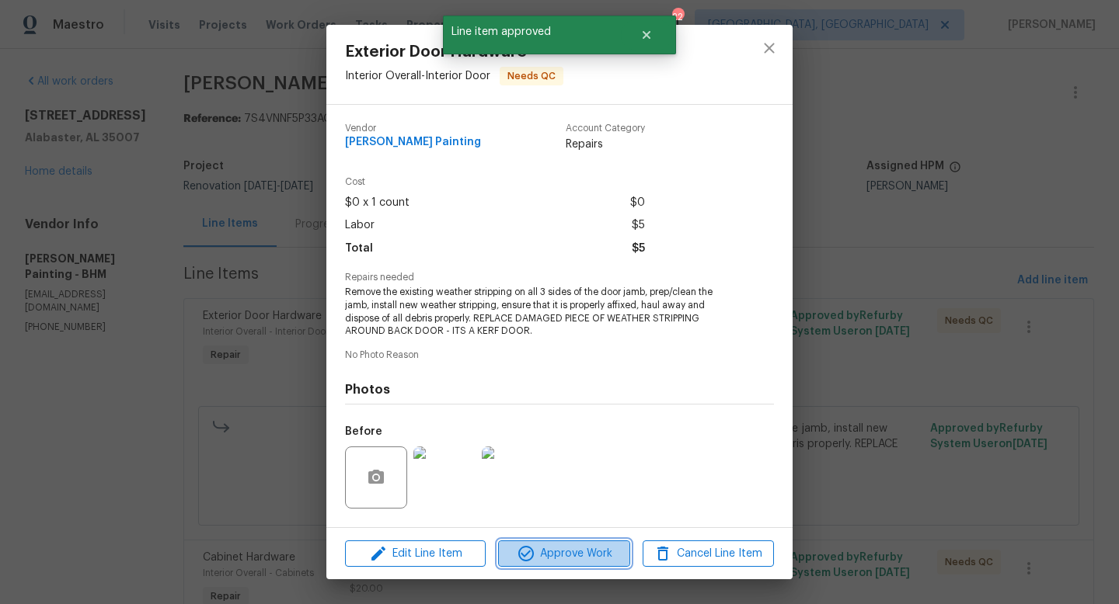
click at [561, 553] on span "Approve Work" at bounding box center [564, 554] width 122 height 19
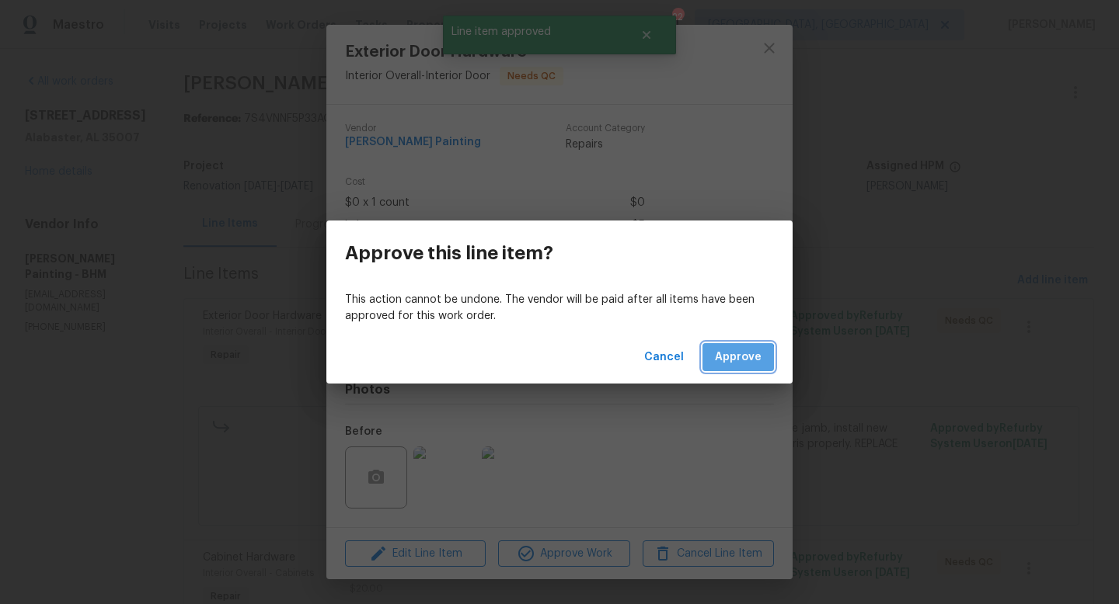
click at [733, 360] on span "Approve" at bounding box center [738, 357] width 47 height 19
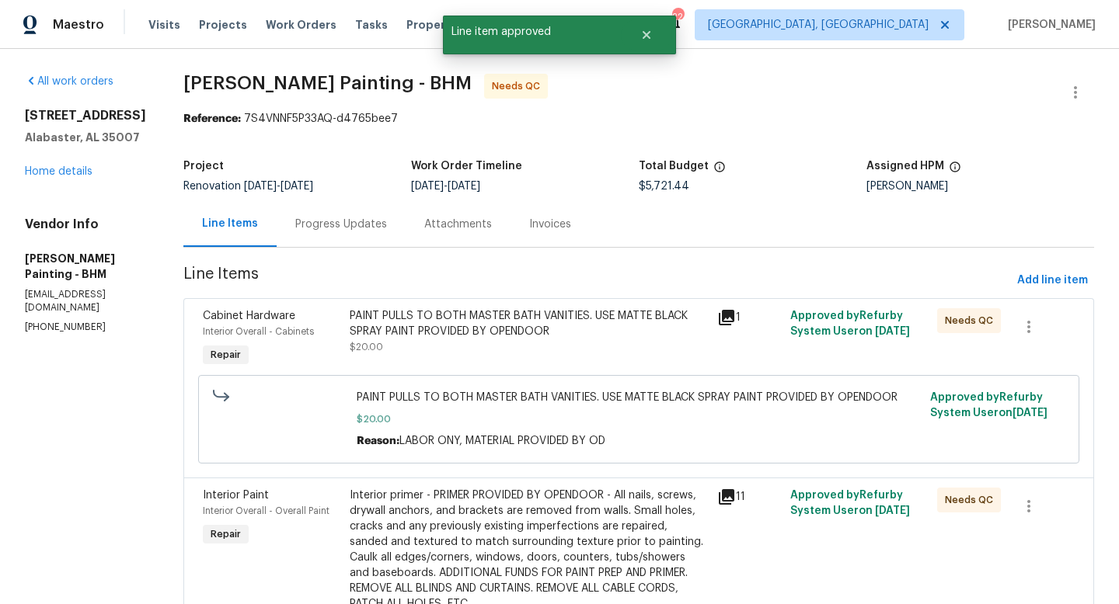
click at [511, 327] on div "PAINT PULLS TO BOTH MASTER BATH VANITIES. USE MATTE BLACK SPRAY PAINT PROVIDED …" at bounding box center [529, 323] width 358 height 31
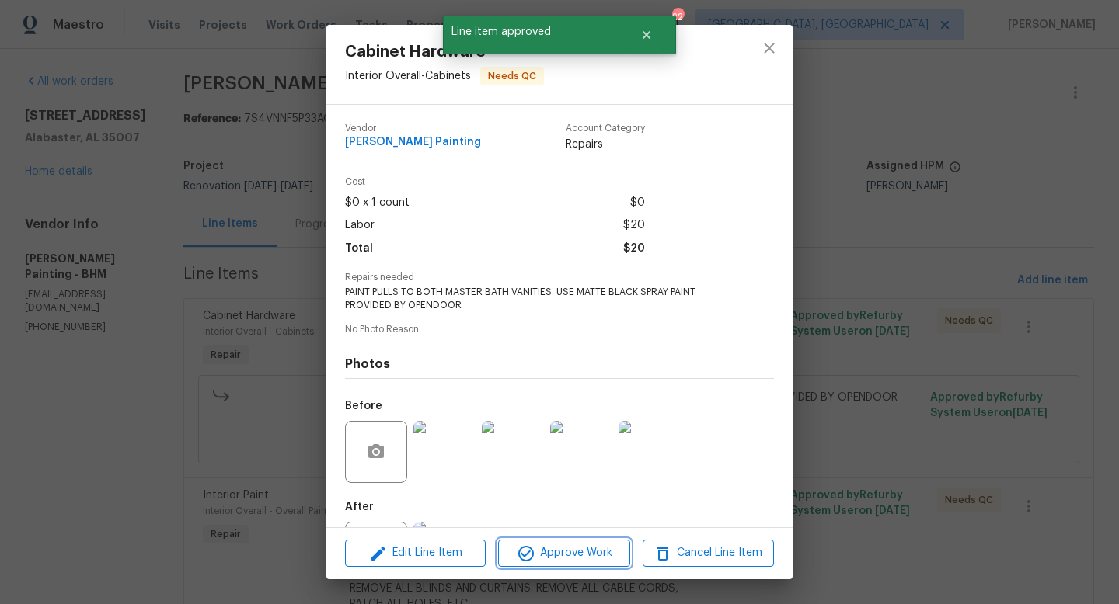
click at [557, 552] on span "Approve Work" at bounding box center [564, 553] width 122 height 19
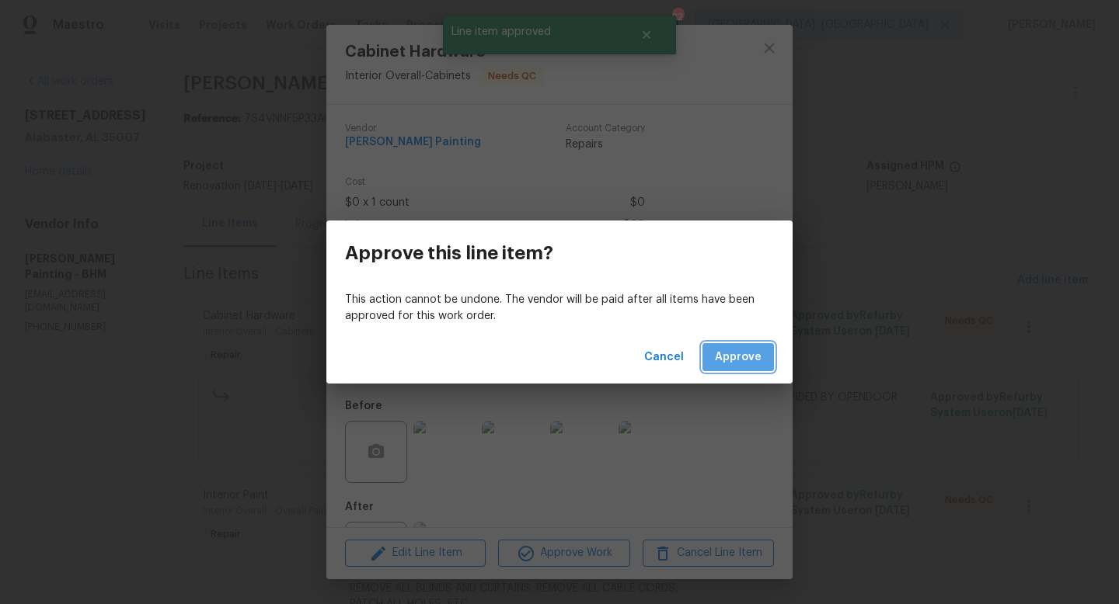
click at [737, 348] on span "Approve" at bounding box center [738, 357] width 47 height 19
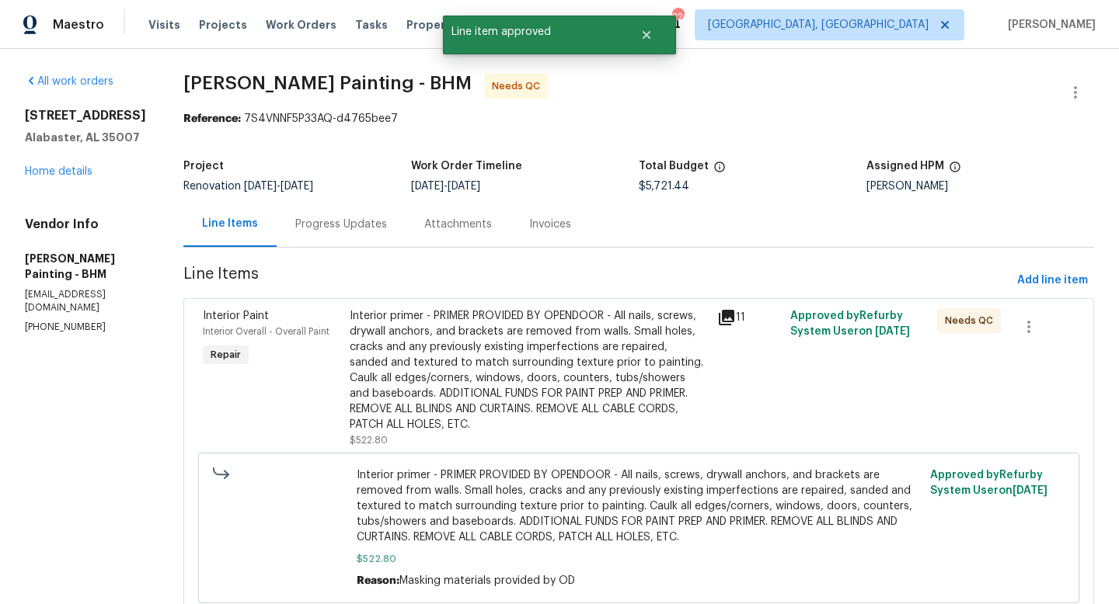
click at [552, 373] on div "Interior primer - PRIMER PROVIDED BY OPENDOOR - All nails, screws, drywall anch…" at bounding box center [529, 370] width 358 height 124
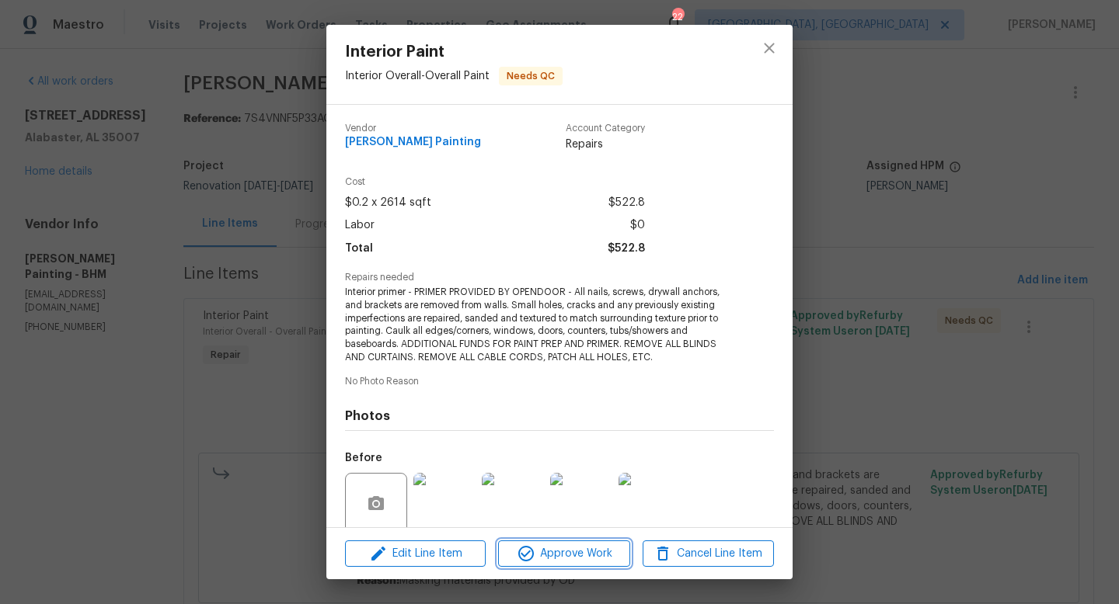
click at [557, 563] on button "Approve Work" at bounding box center [563, 554] width 131 height 27
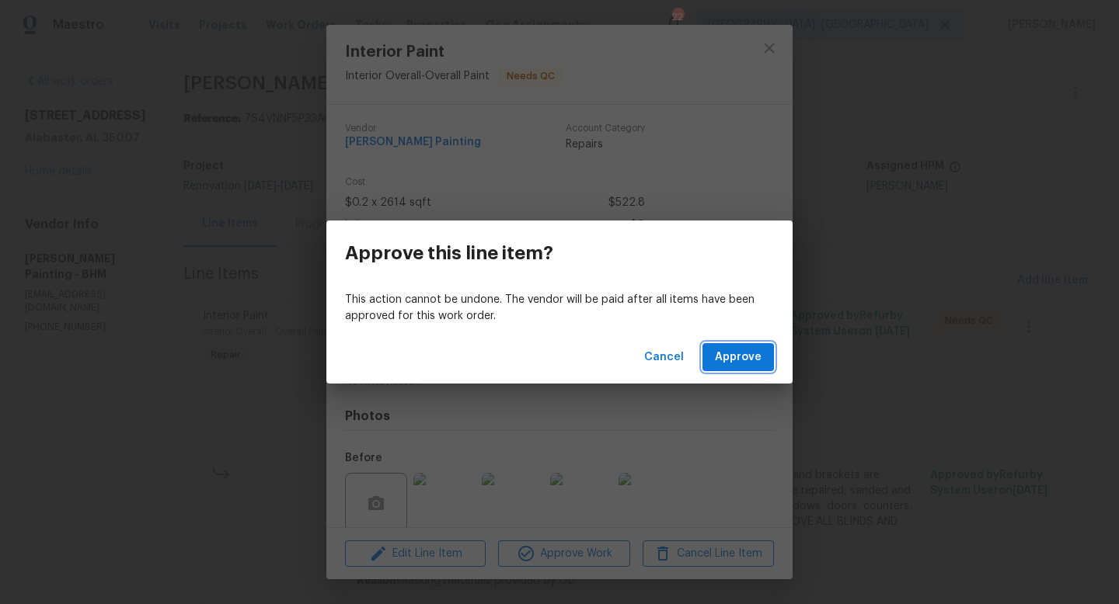
click at [729, 349] on span "Approve" at bounding box center [738, 357] width 47 height 19
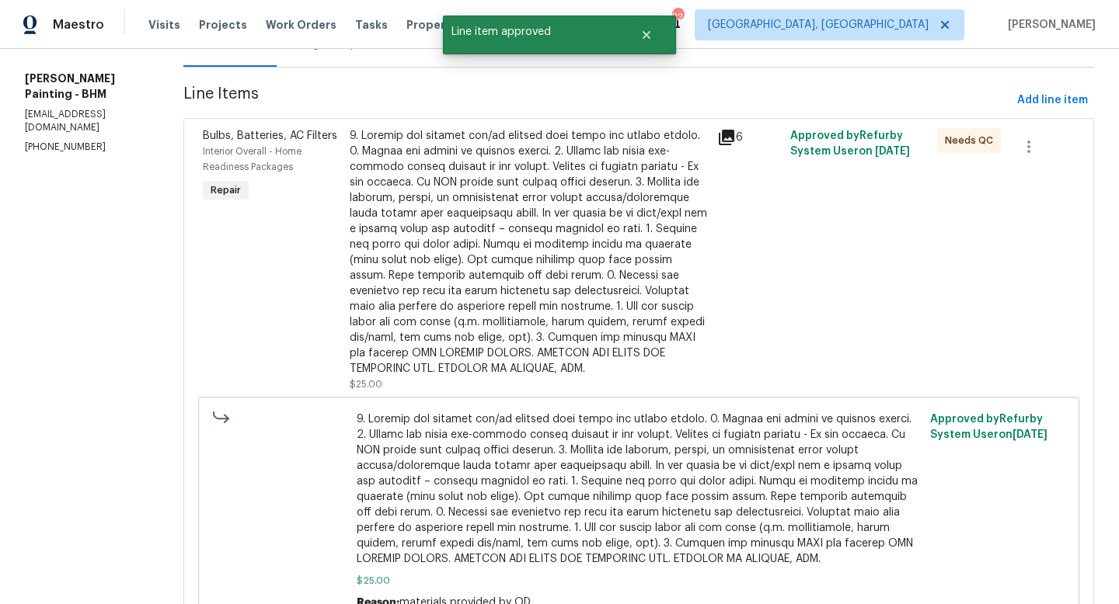
scroll to position [193, 0]
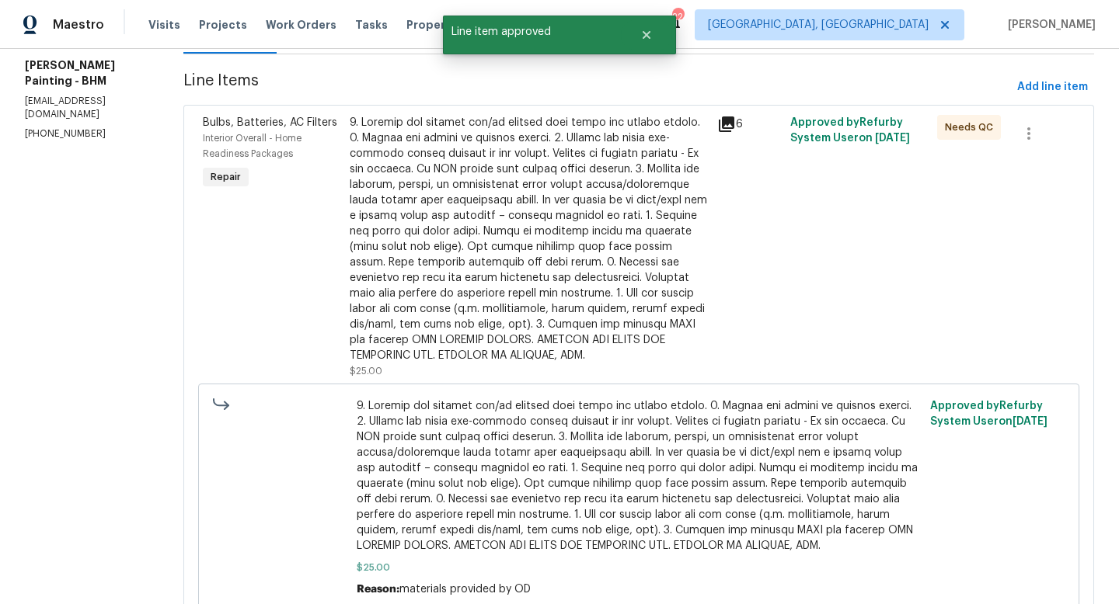
click at [527, 241] on div at bounding box center [529, 239] width 358 height 249
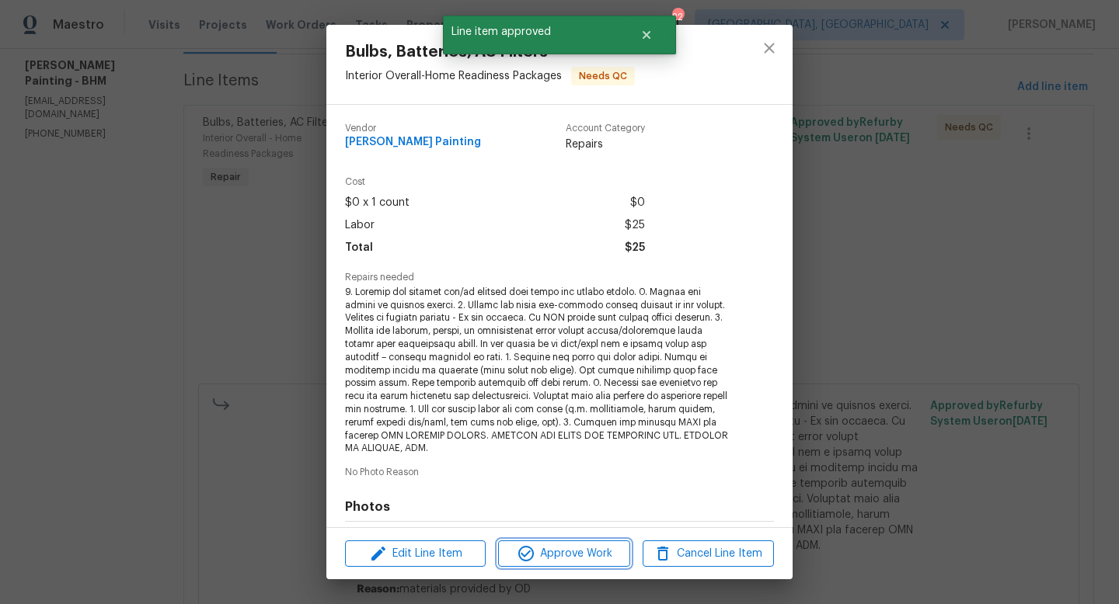
click at [576, 550] on span "Approve Work" at bounding box center [564, 554] width 122 height 19
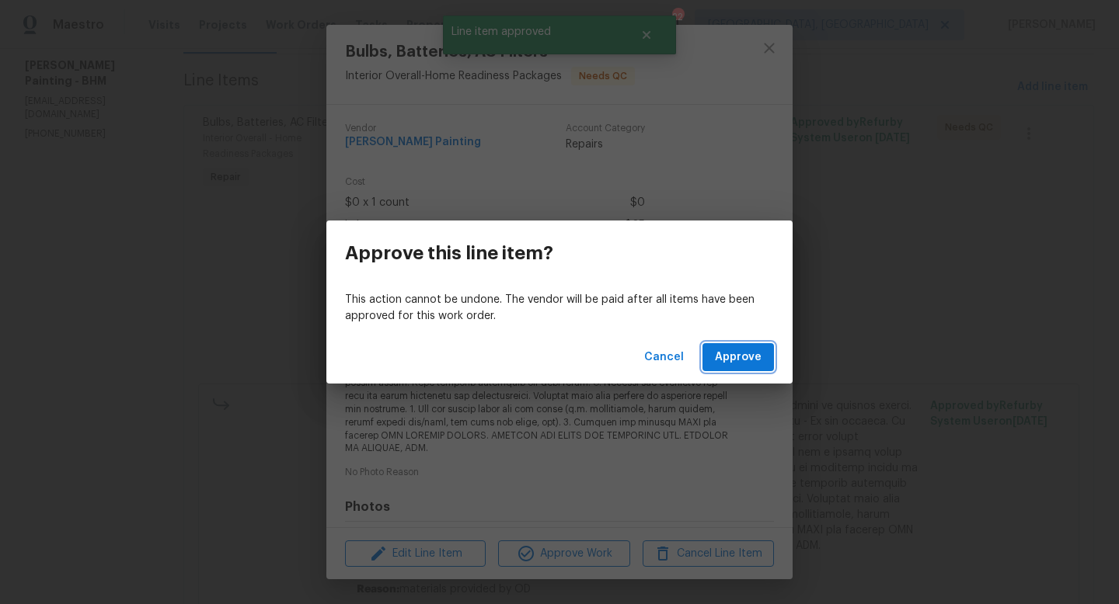
click at [741, 357] on span "Approve" at bounding box center [738, 357] width 47 height 19
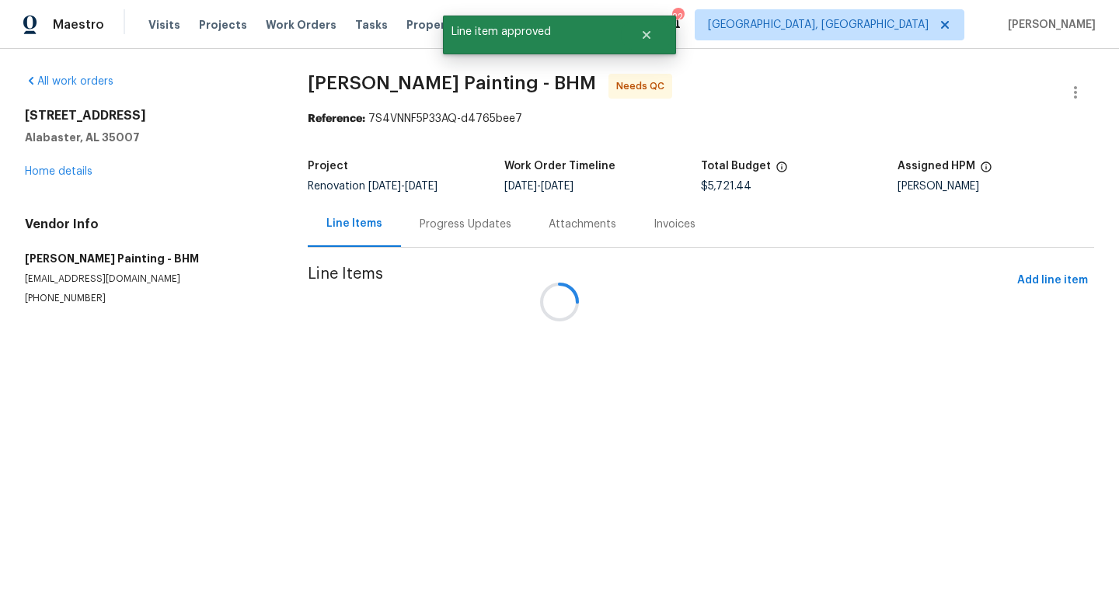
scroll to position [0, 0]
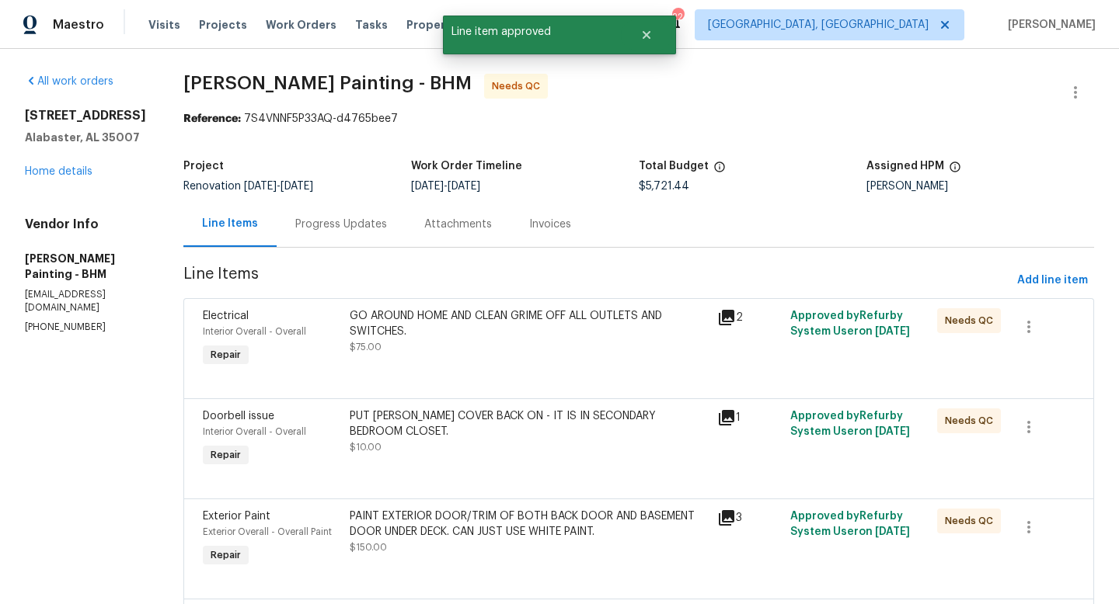
click at [489, 322] on div "GO AROUND HOME AND CLEAN GRIME OFF ALL OUTLETS AND SWITCHES." at bounding box center [529, 323] width 358 height 31
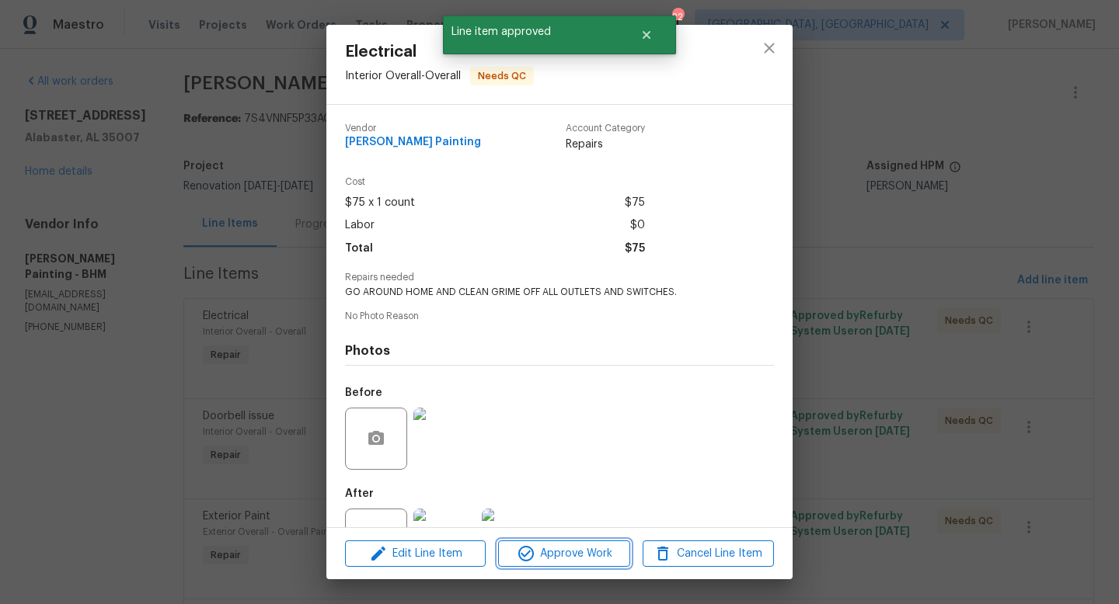
click at [568, 561] on span "Approve Work" at bounding box center [564, 554] width 122 height 19
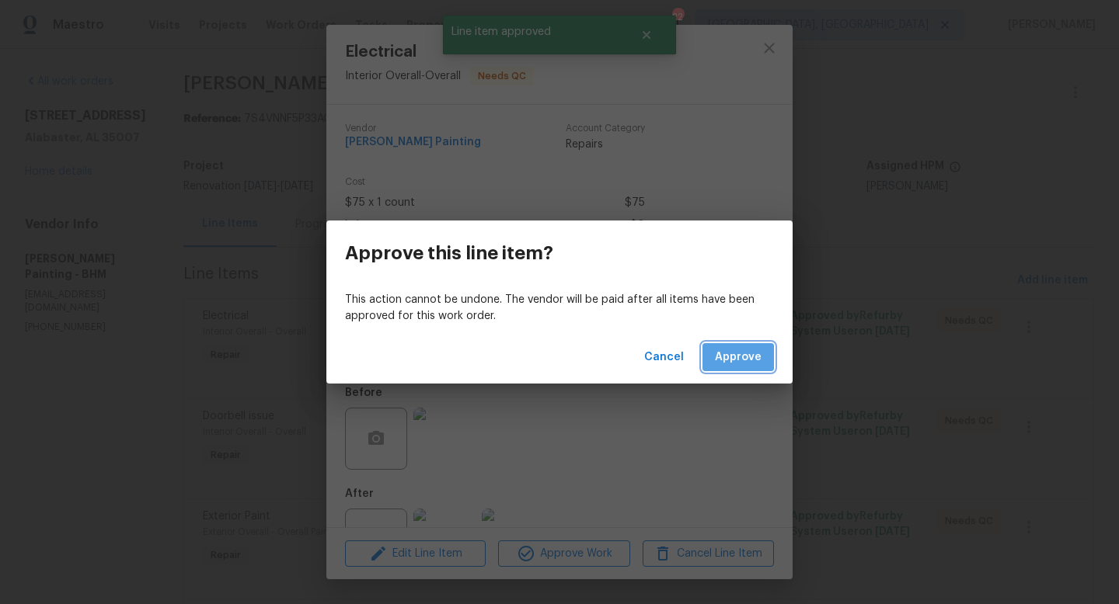
click at [741, 350] on span "Approve" at bounding box center [738, 357] width 47 height 19
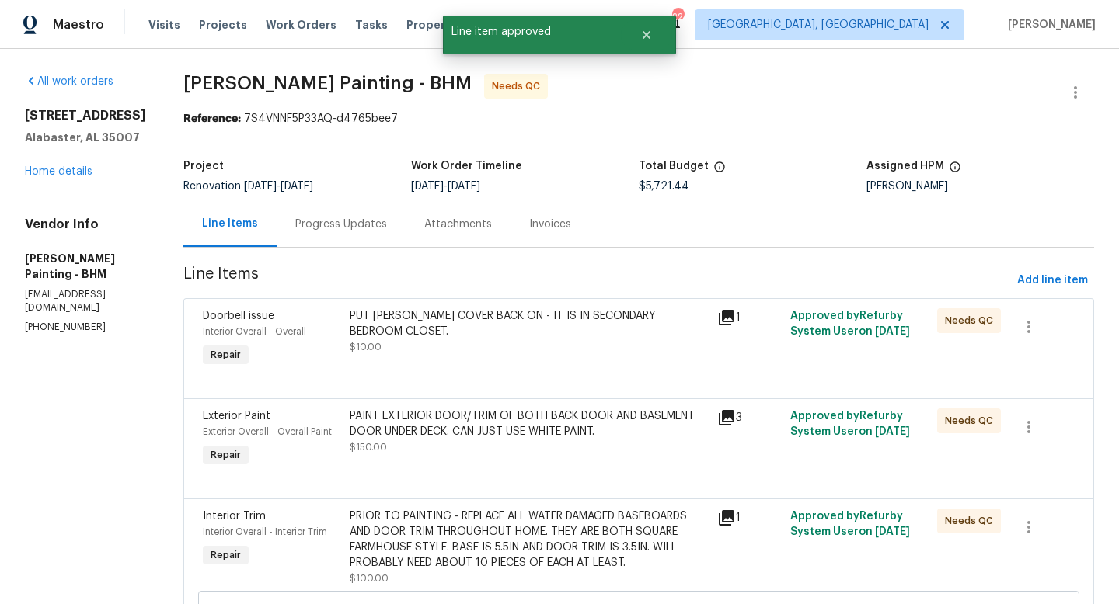
click at [481, 334] on div "PUT DOORBELL COVER BACK ON - IT IS IN SECONDARY BEDROOM CLOSET." at bounding box center [529, 323] width 358 height 31
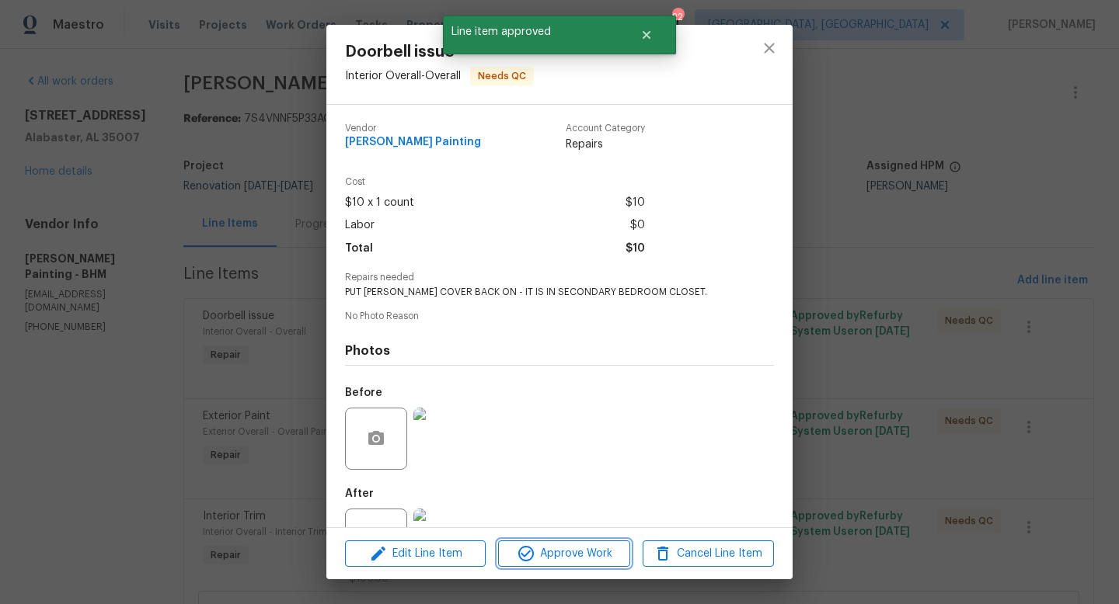
click at [572, 566] on button "Approve Work" at bounding box center [563, 554] width 131 height 27
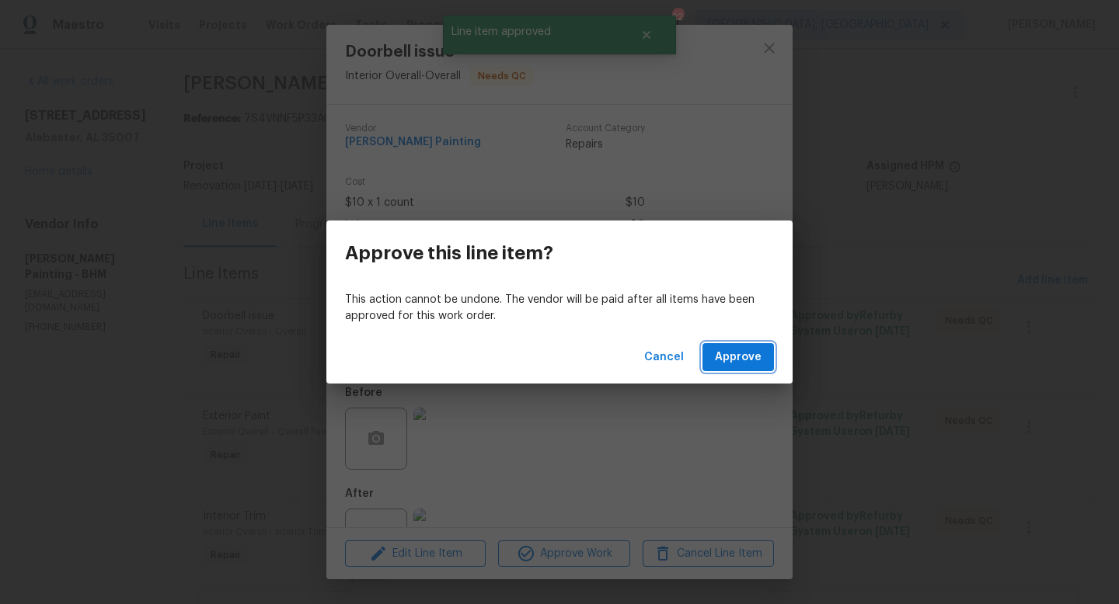
click at [743, 350] on span "Approve" at bounding box center [738, 357] width 47 height 19
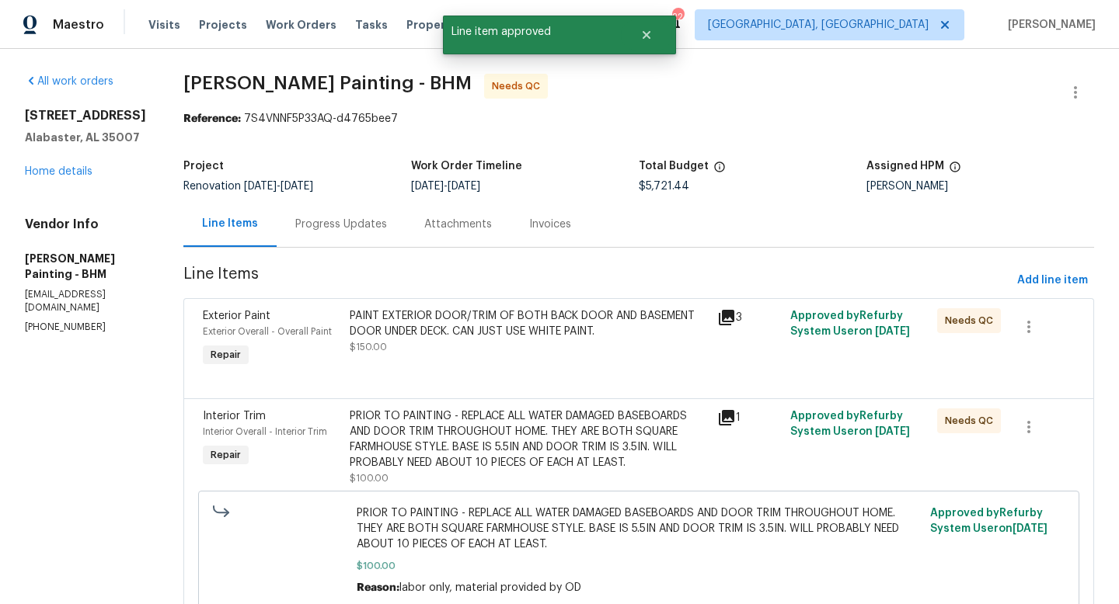
click at [510, 324] on div "PAINT EXTERIOR DOOR/TRIM OF BOTH BACK DOOR AND BASEMENT DOOR UNDER DECK. CAN JU…" at bounding box center [529, 323] width 358 height 31
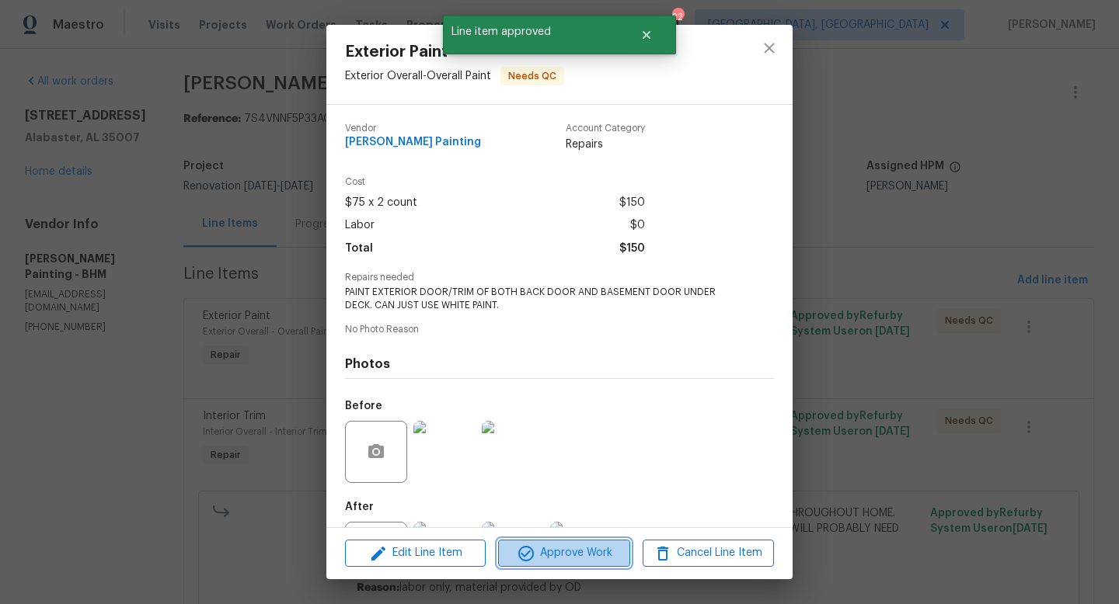
click at [555, 562] on span "Approve Work" at bounding box center [564, 553] width 122 height 19
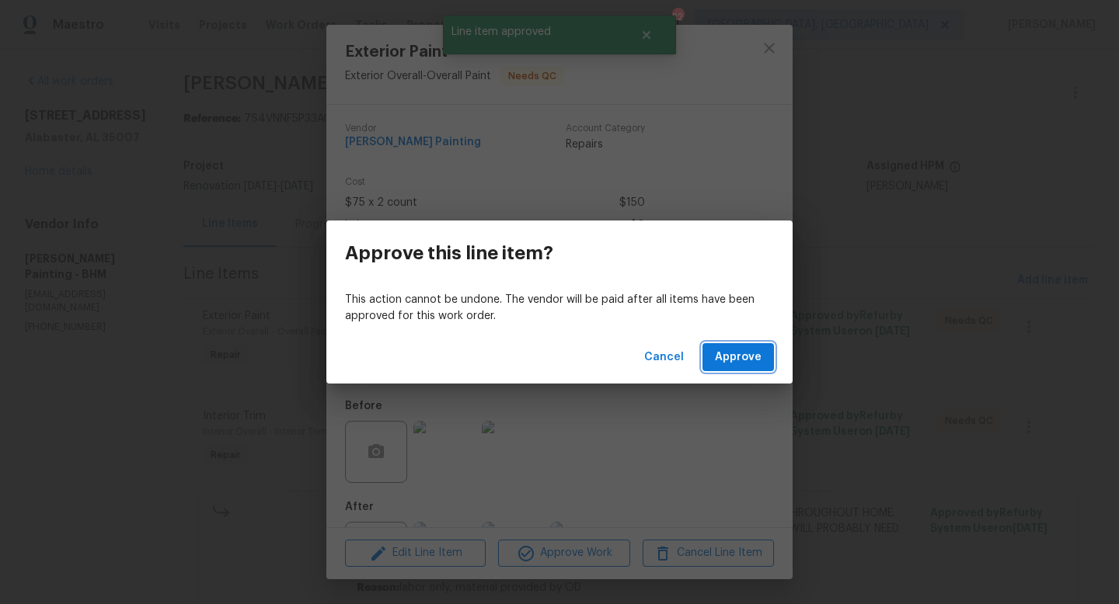
click at [753, 363] on span "Approve" at bounding box center [738, 357] width 47 height 19
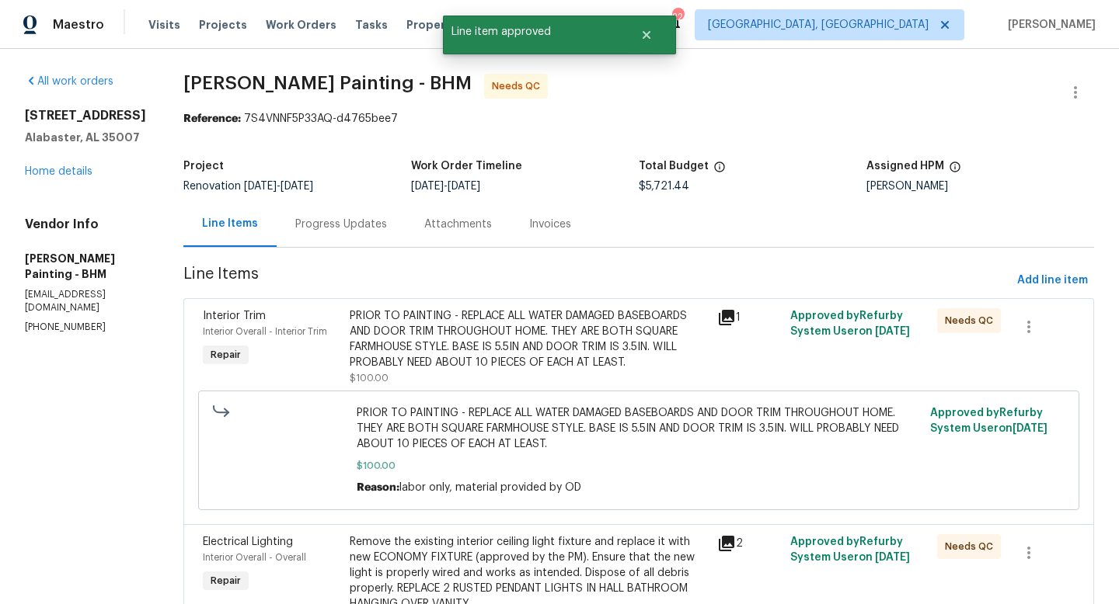
click at [518, 333] on div "PRIOR TO PAINTING - REPLACE ALL WATER DAMAGED BASEBOARDS AND DOOR TRIM THROUGHO…" at bounding box center [529, 339] width 358 height 62
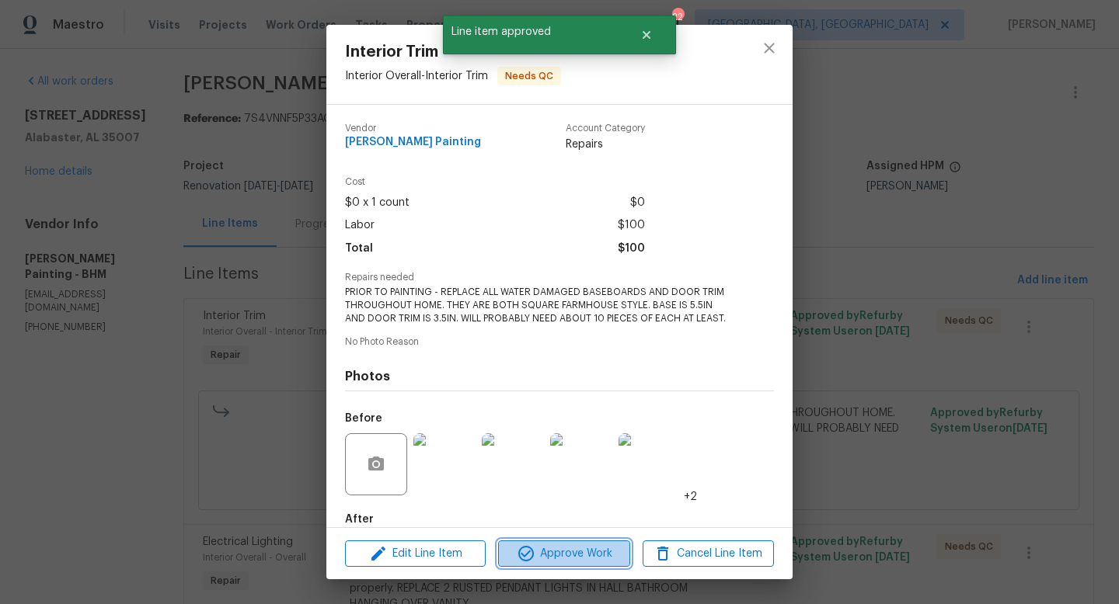
click at [571, 554] on span "Approve Work" at bounding box center [564, 554] width 122 height 19
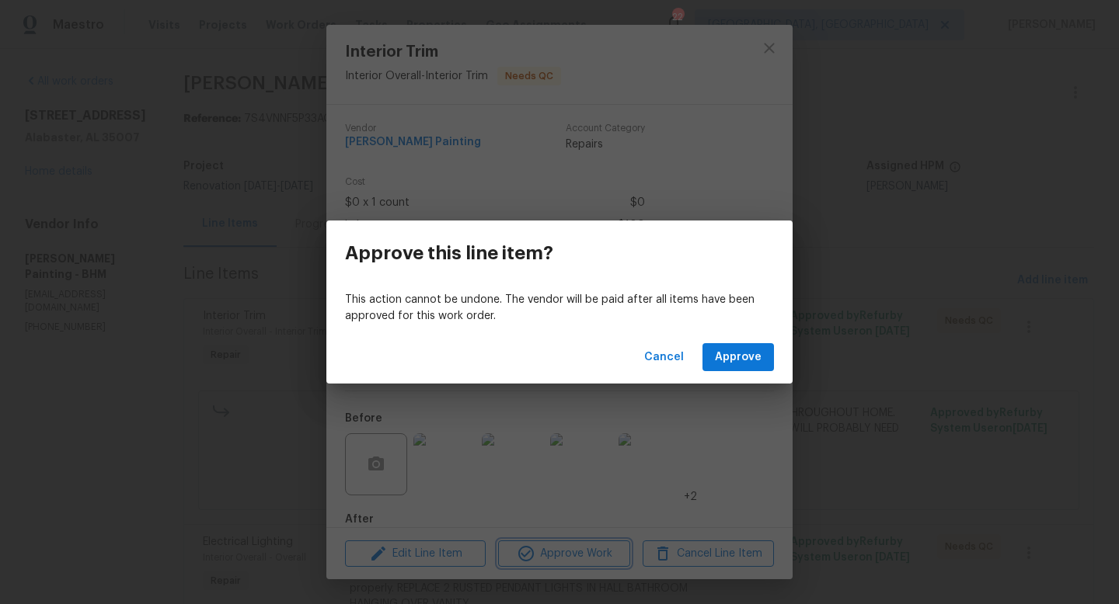
click at [865, 427] on div "Approve this line item? This action cannot be undone. The vendor will be paid a…" at bounding box center [559, 302] width 1119 height 604
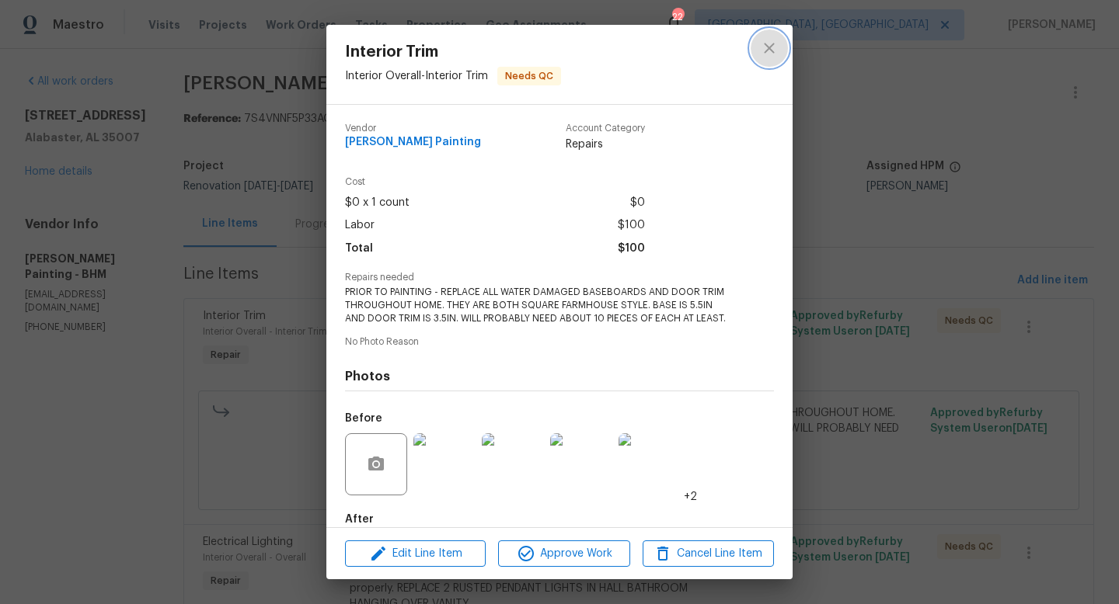
click at [765, 50] on icon "close" at bounding box center [769, 48] width 19 height 19
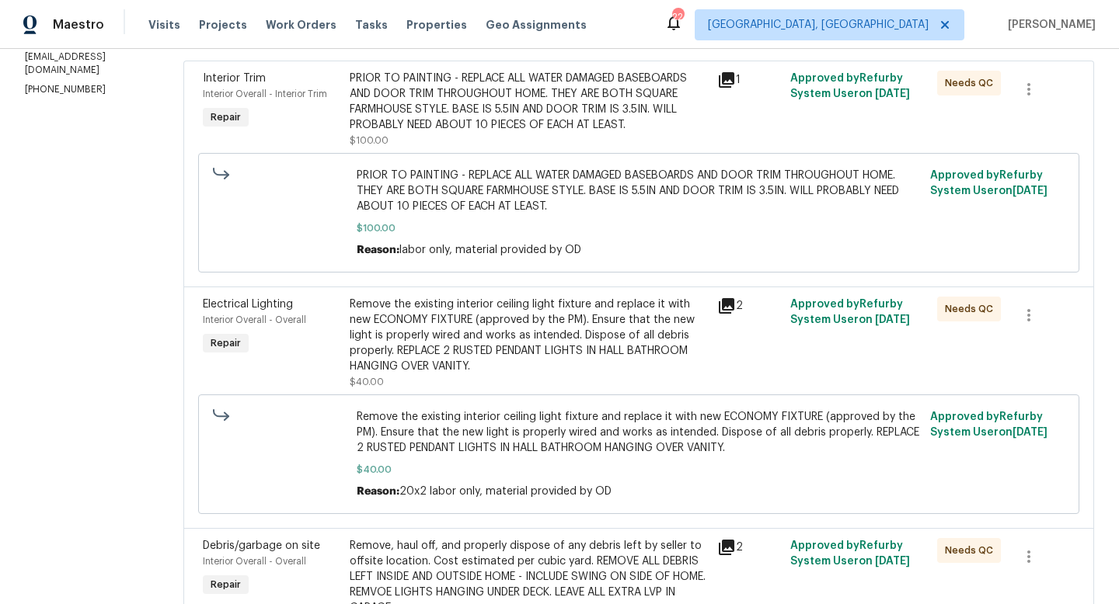
scroll to position [251, 0]
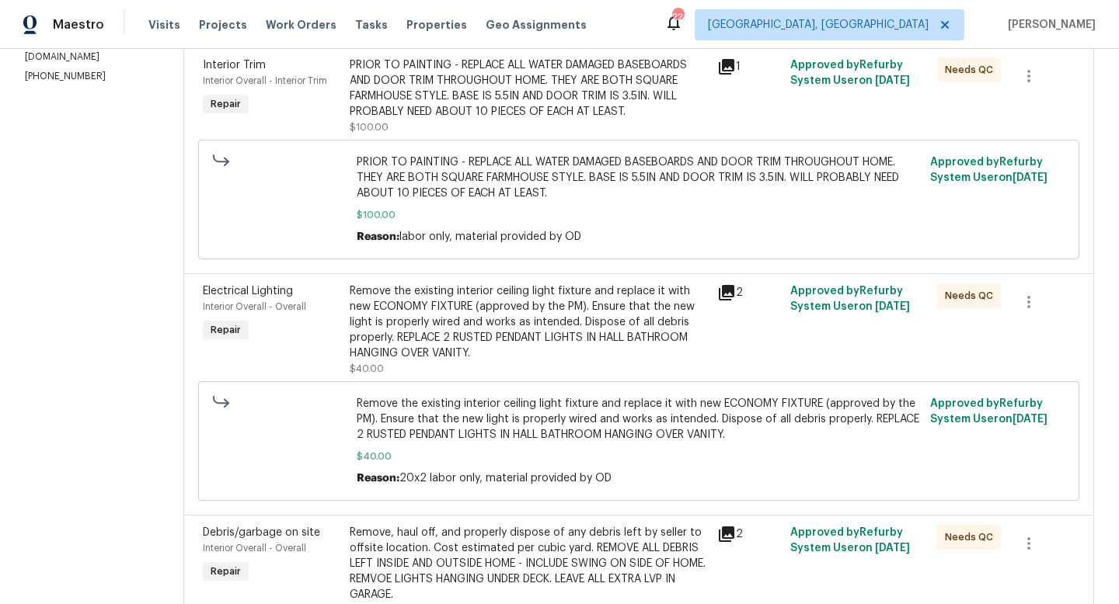
click at [493, 357] on div "Remove the existing interior ceiling light fixture and replace it with new ECON…" at bounding box center [529, 323] width 358 height 78
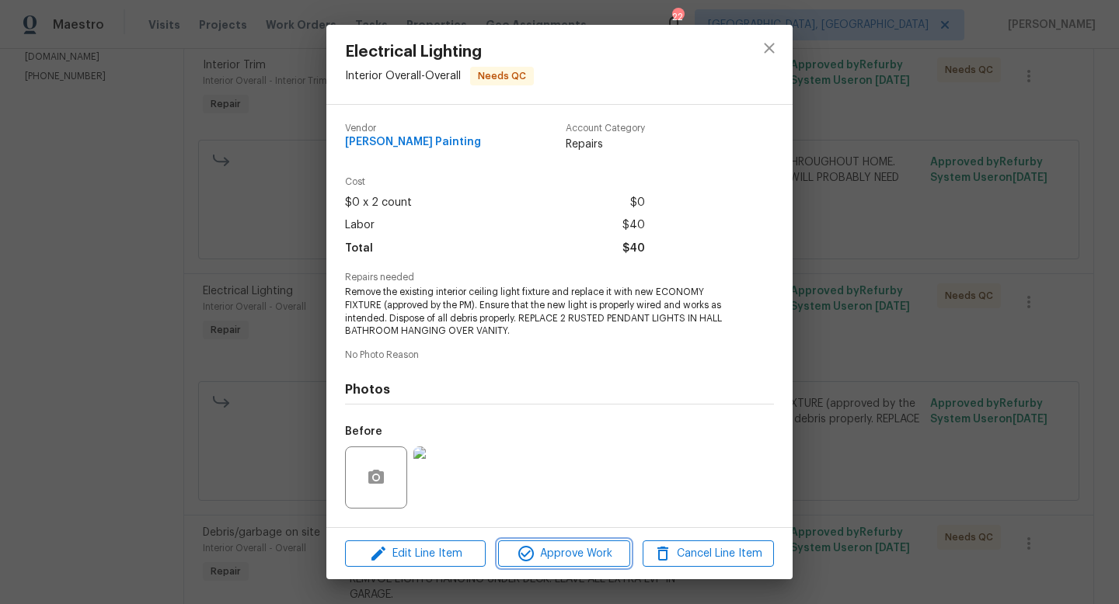
click at [556, 549] on span "Approve Work" at bounding box center [564, 554] width 122 height 19
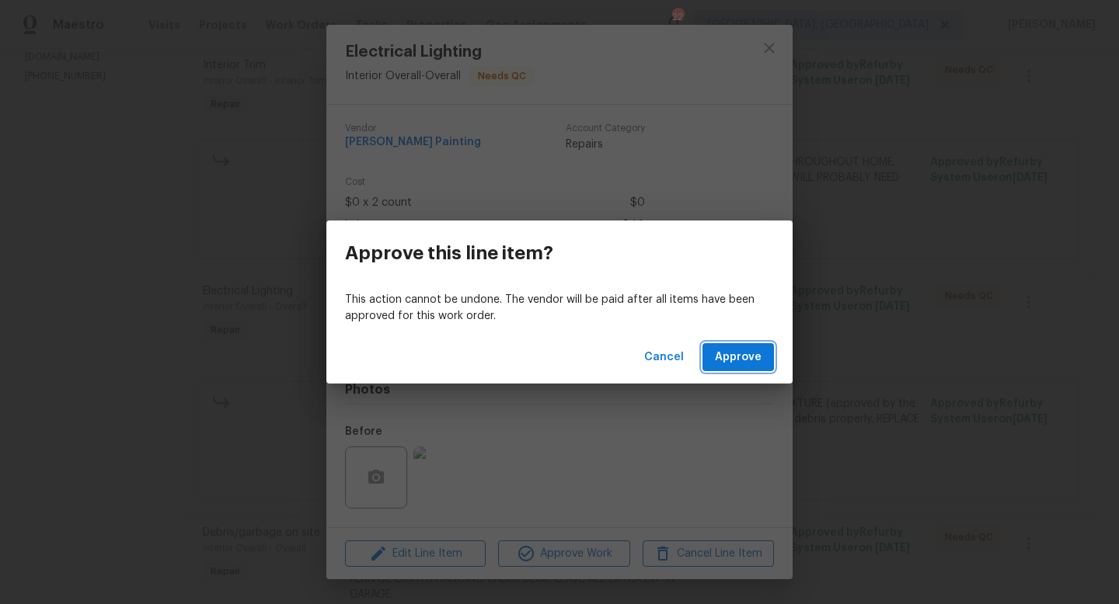
click at [755, 345] on button "Approve" at bounding box center [737, 357] width 71 height 29
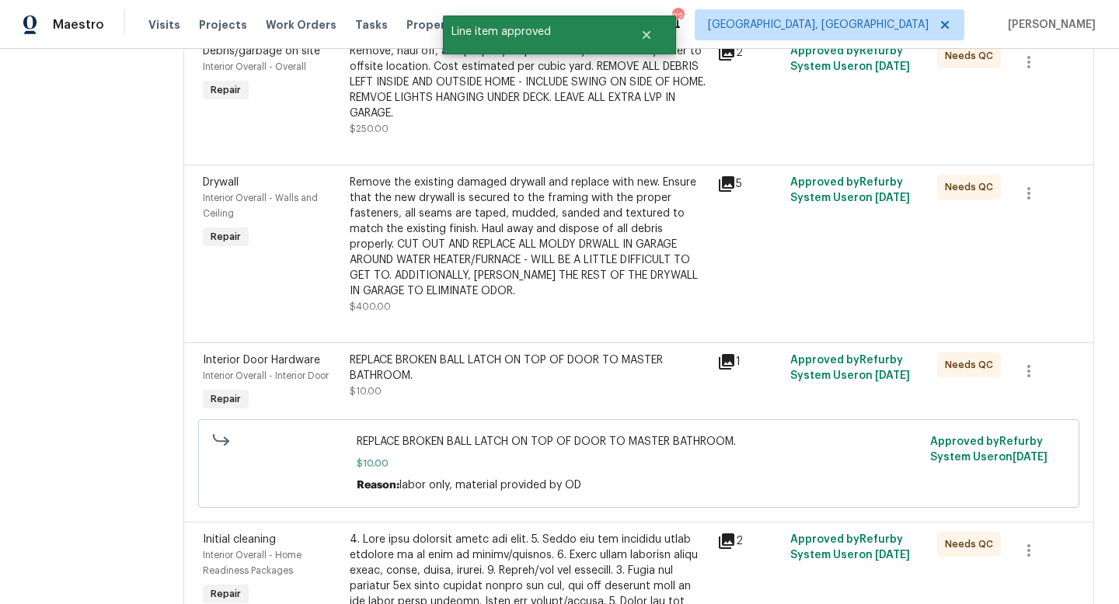
scroll to position [503, 0]
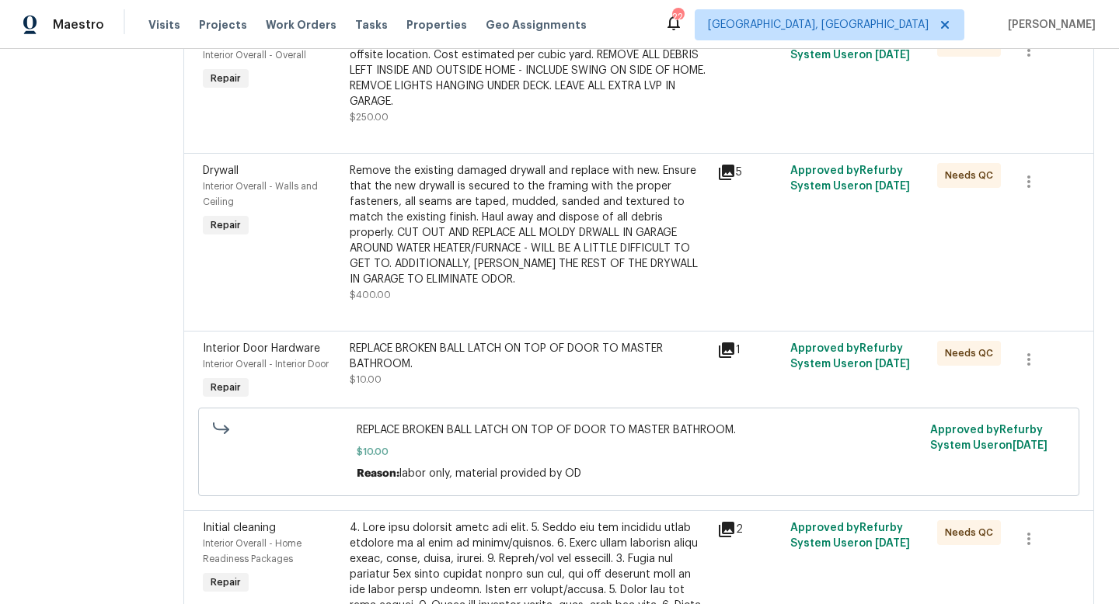
click at [499, 223] on div "Remove the existing damaged drywall and replace with new. Ensure that the new d…" at bounding box center [529, 225] width 358 height 124
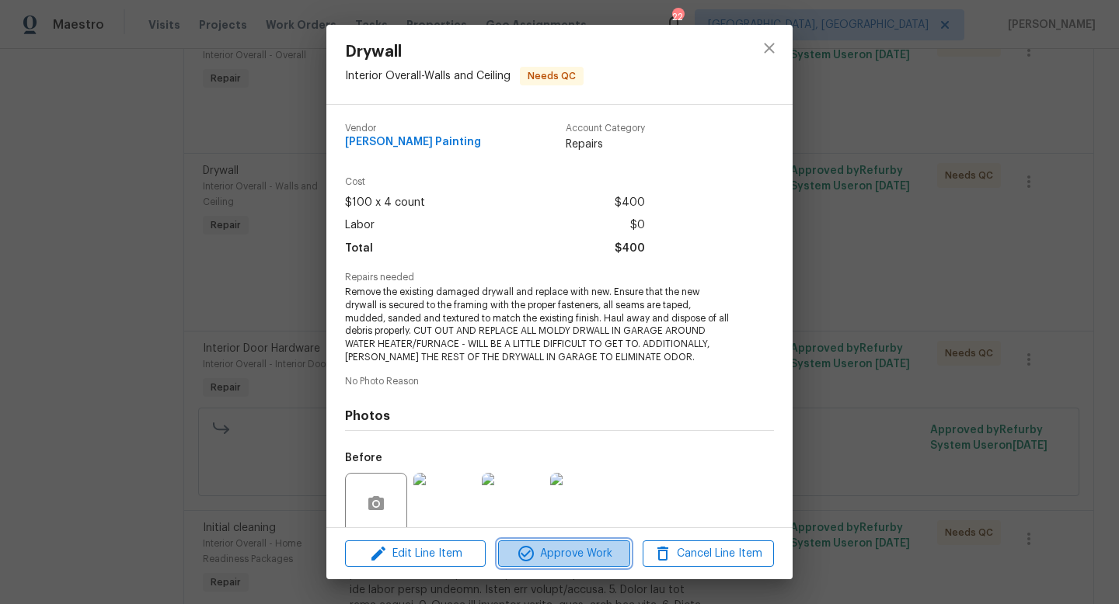
click at [565, 555] on span "Approve Work" at bounding box center [564, 554] width 122 height 19
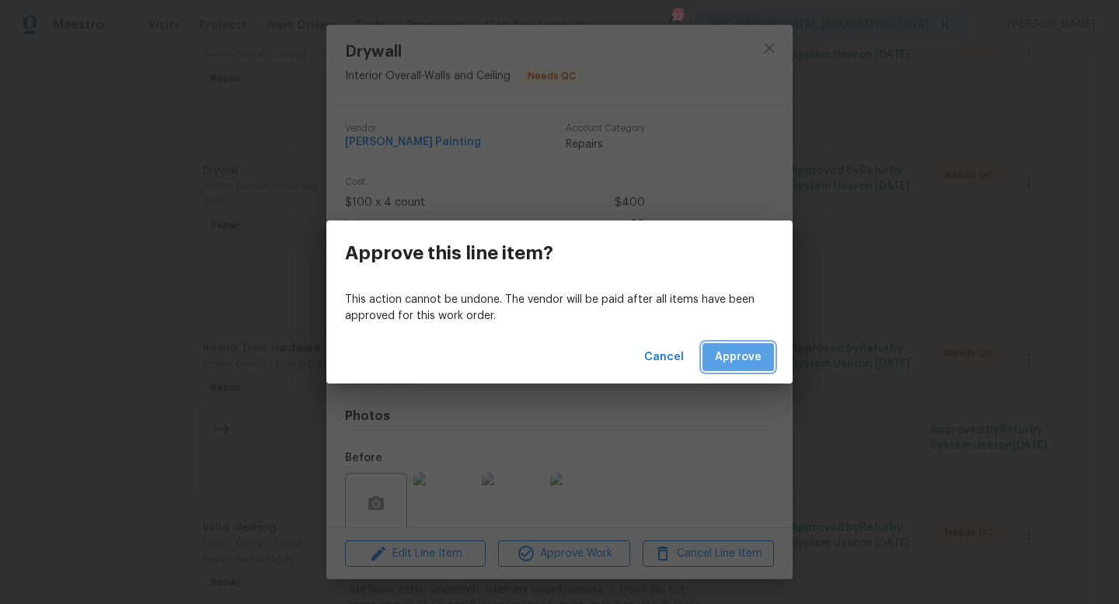
click at [743, 359] on span "Approve" at bounding box center [738, 357] width 47 height 19
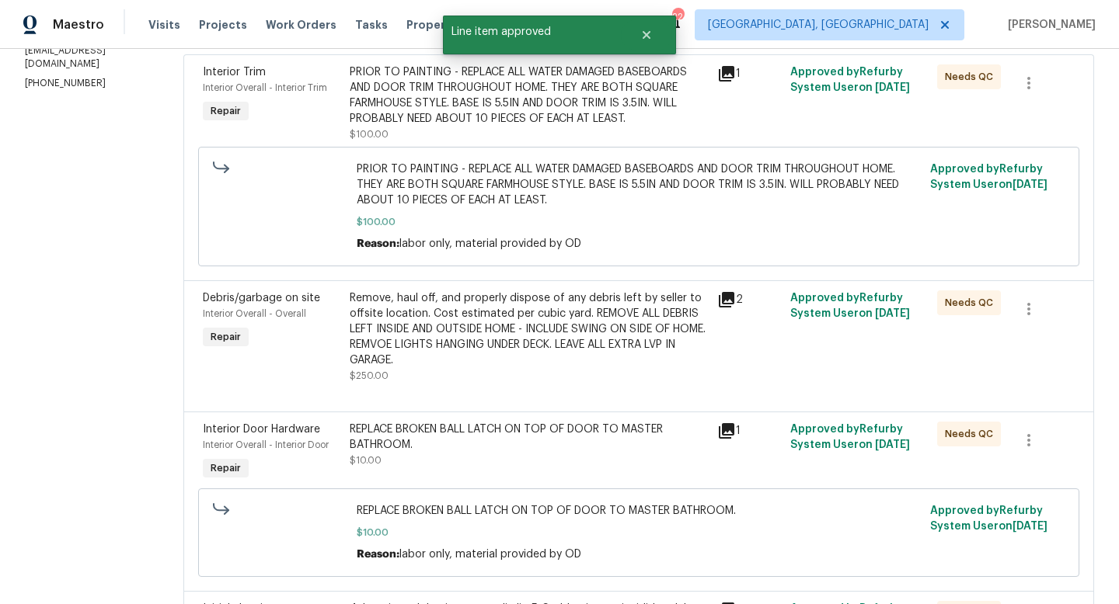
scroll to position [245, 0]
click at [476, 355] on div "Remove, haul off, and properly dispose of any debris left by seller to offsite …" at bounding box center [529, 329] width 358 height 78
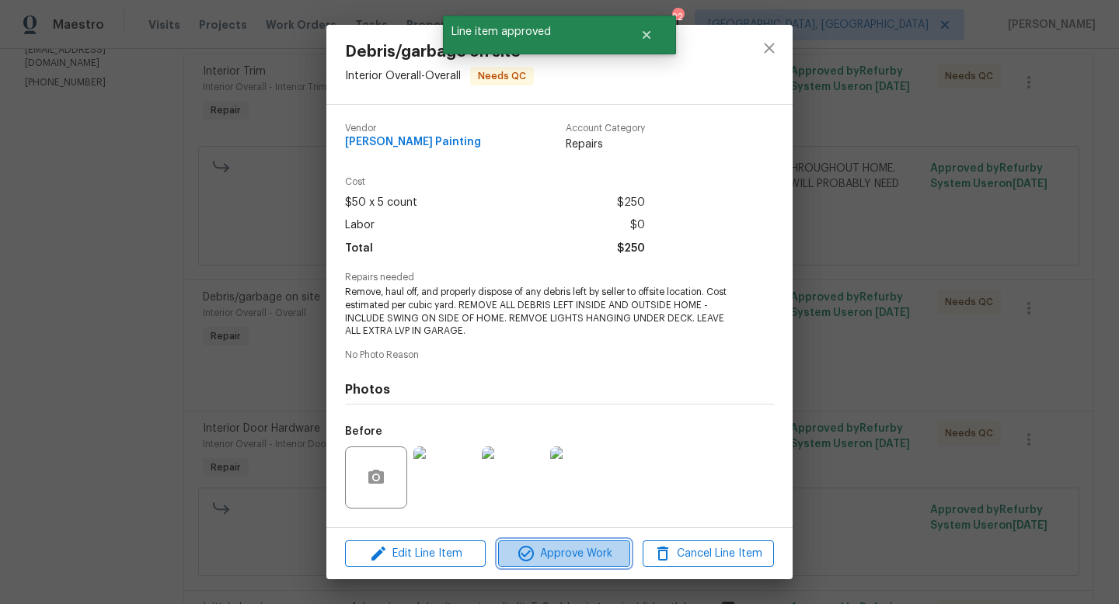
click at [576, 551] on span "Approve Work" at bounding box center [564, 554] width 122 height 19
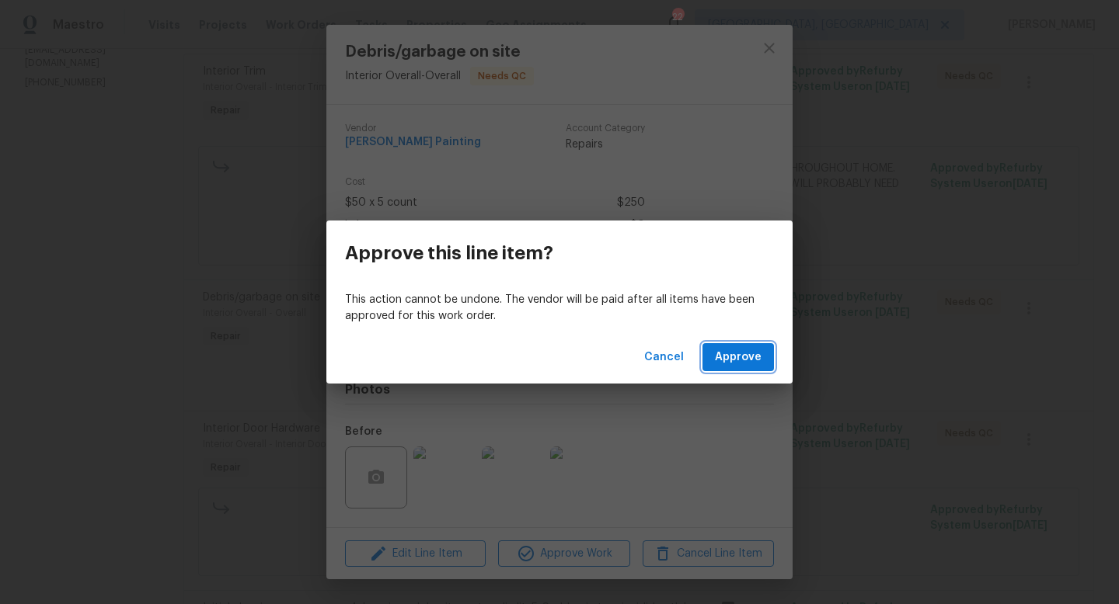
click at [734, 353] on span "Approve" at bounding box center [738, 357] width 47 height 19
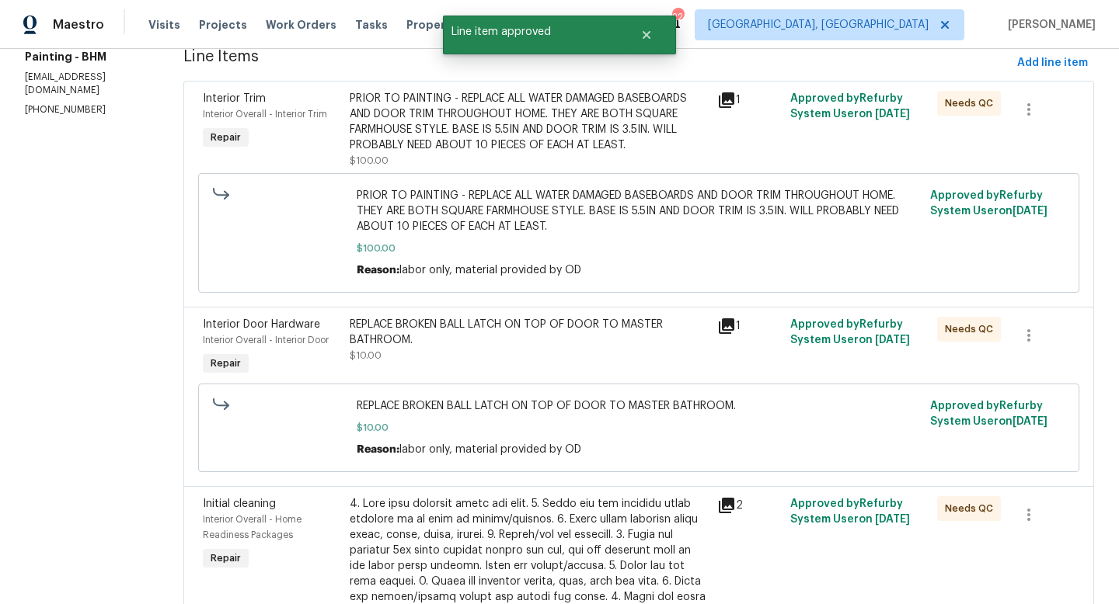
scroll to position [218, 0]
click at [462, 347] on div "REPLACE BROKEN BALL LATCH ON TOP OF DOOR TO MASTER BATHROOM." at bounding box center [529, 331] width 358 height 31
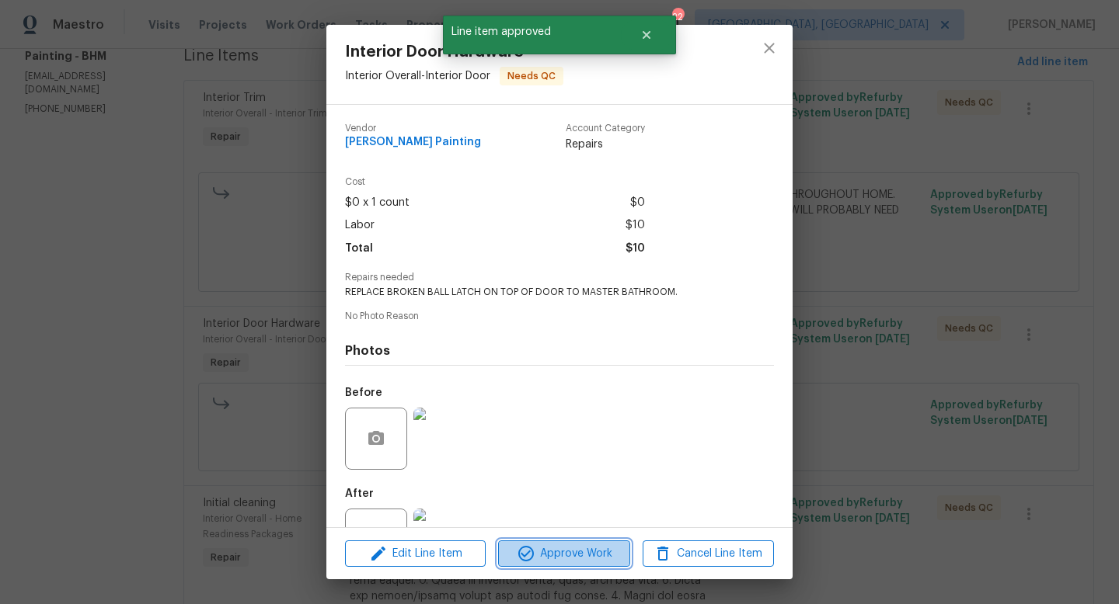
click at [563, 542] on button "Approve Work" at bounding box center [563, 554] width 131 height 27
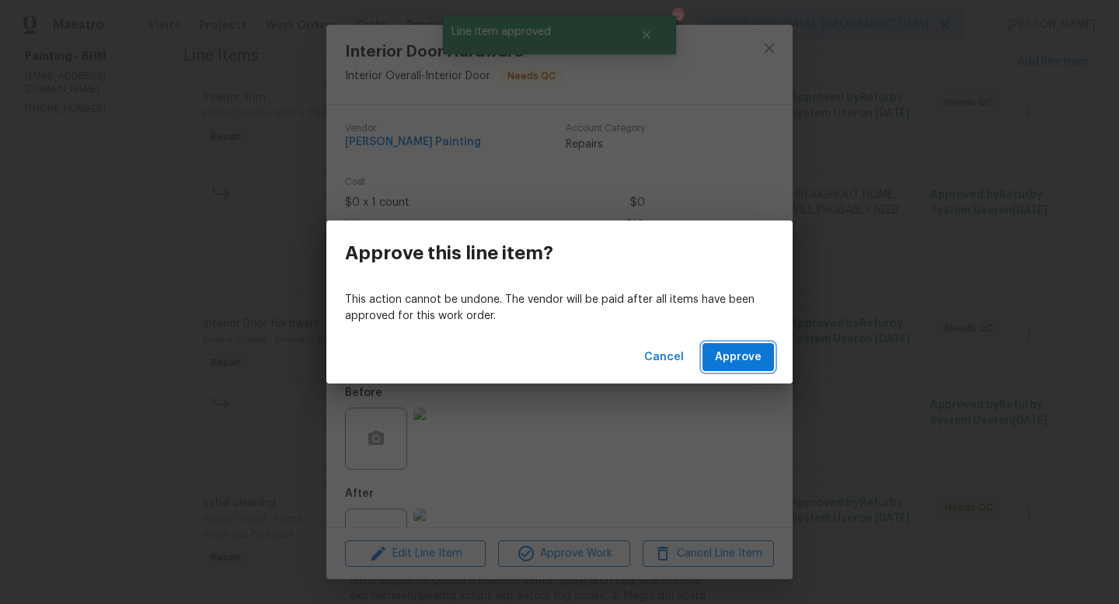
click at [750, 350] on span "Approve" at bounding box center [738, 357] width 47 height 19
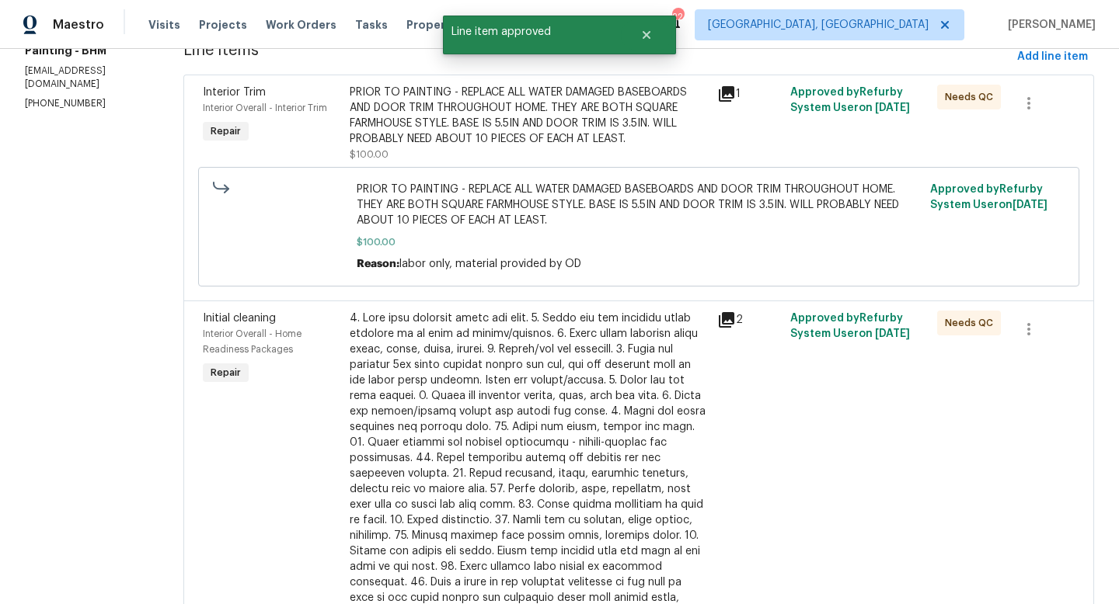
scroll to position [231, 0]
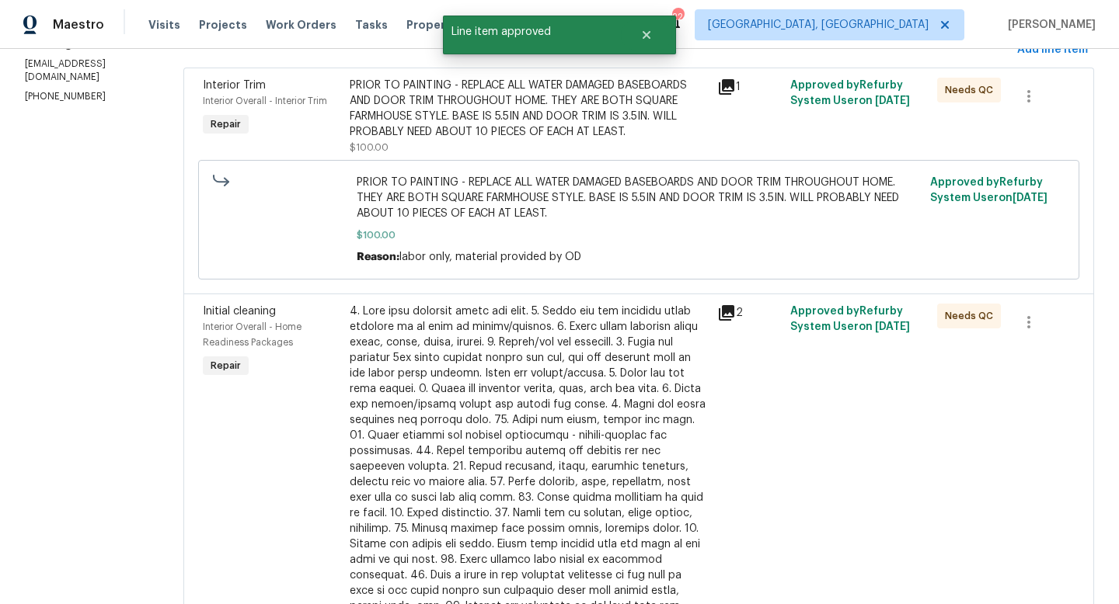
click at [497, 424] on div at bounding box center [529, 467] width 358 height 326
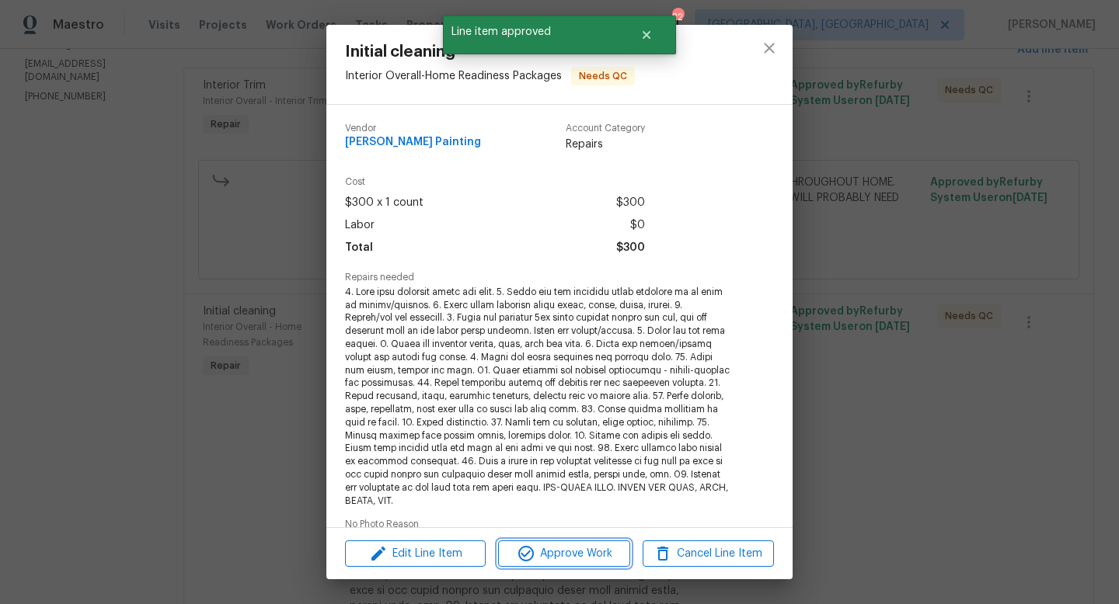
click at [559, 561] on span "Approve Work" at bounding box center [564, 554] width 122 height 19
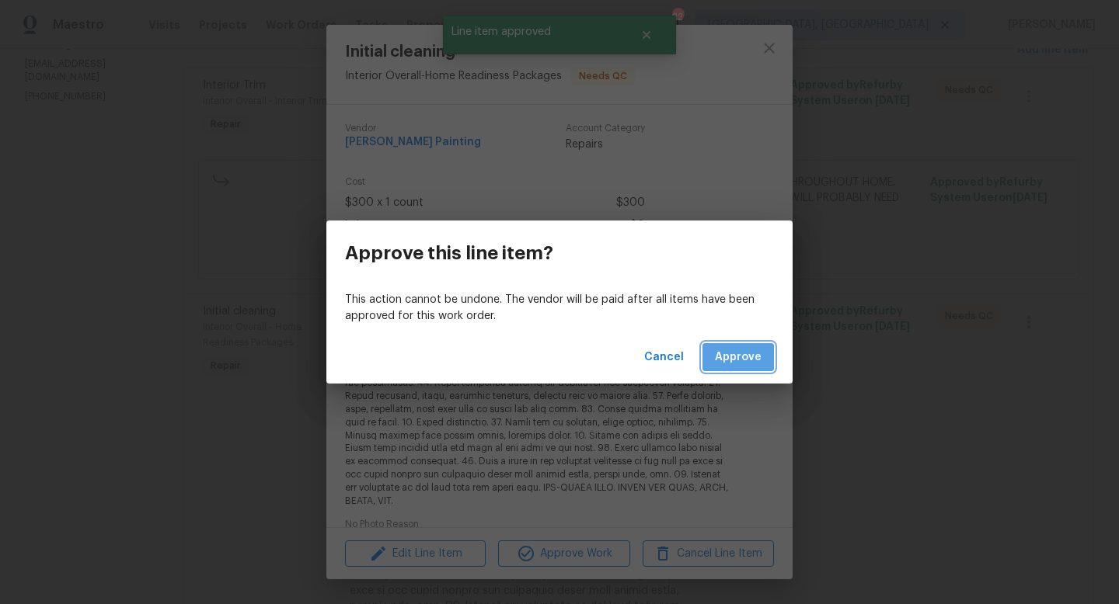
click at [762, 357] on button "Approve" at bounding box center [737, 357] width 71 height 29
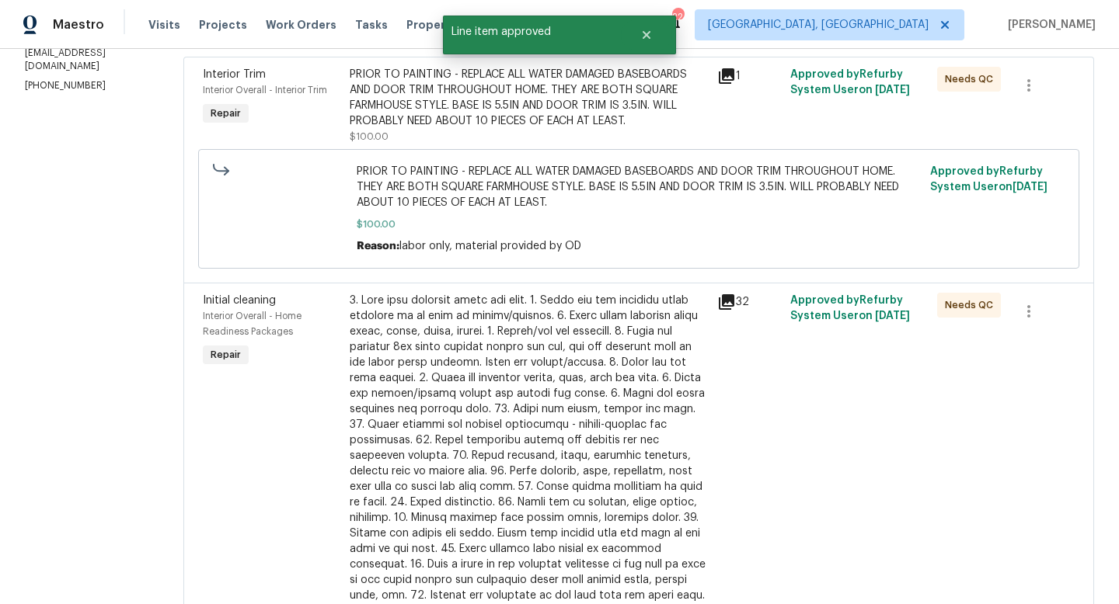
scroll to position [252, 0]
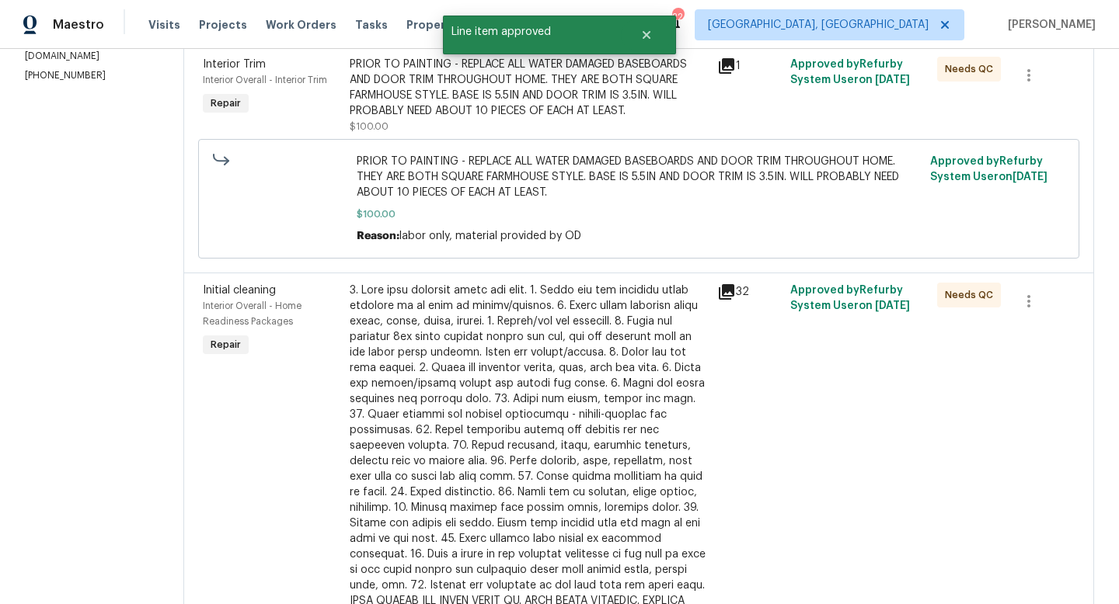
click at [464, 437] on div at bounding box center [529, 461] width 358 height 357
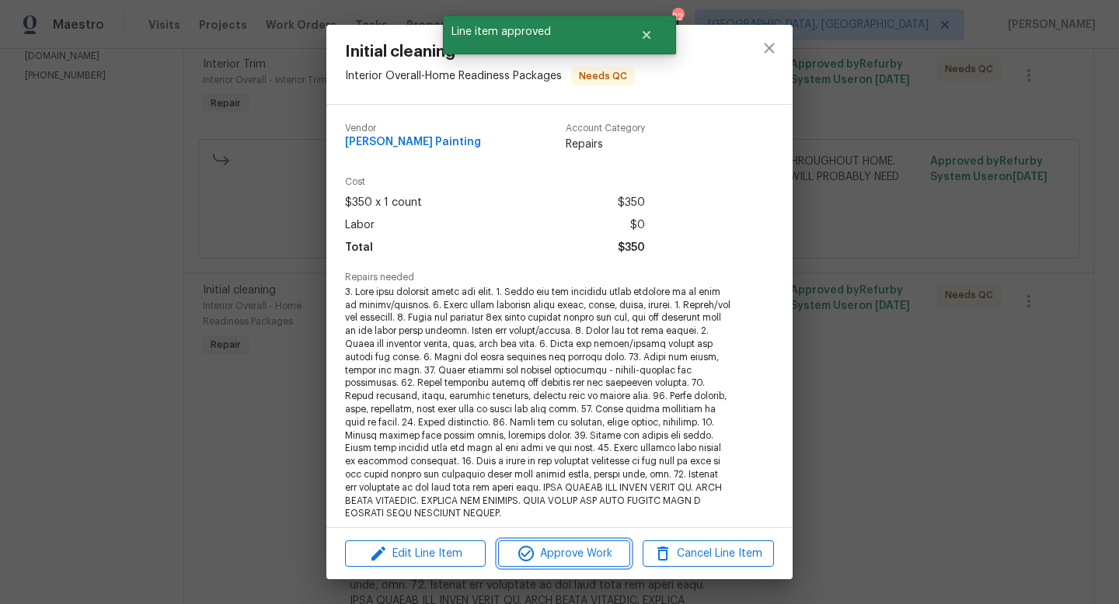
click at [527, 557] on icon "button" at bounding box center [526, 554] width 19 height 19
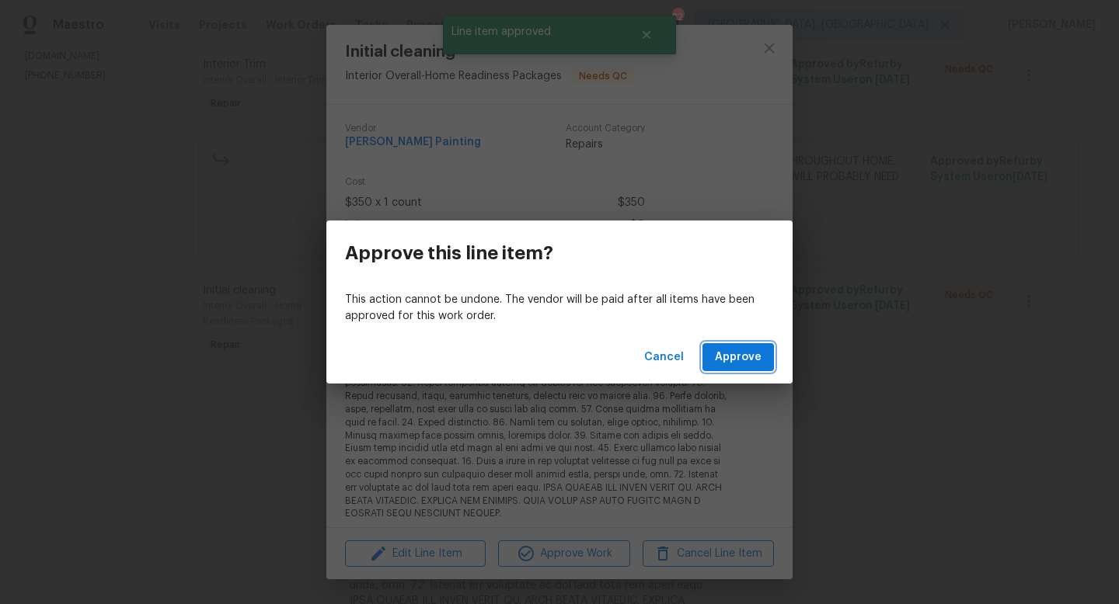
click at [742, 355] on span "Approve" at bounding box center [738, 357] width 47 height 19
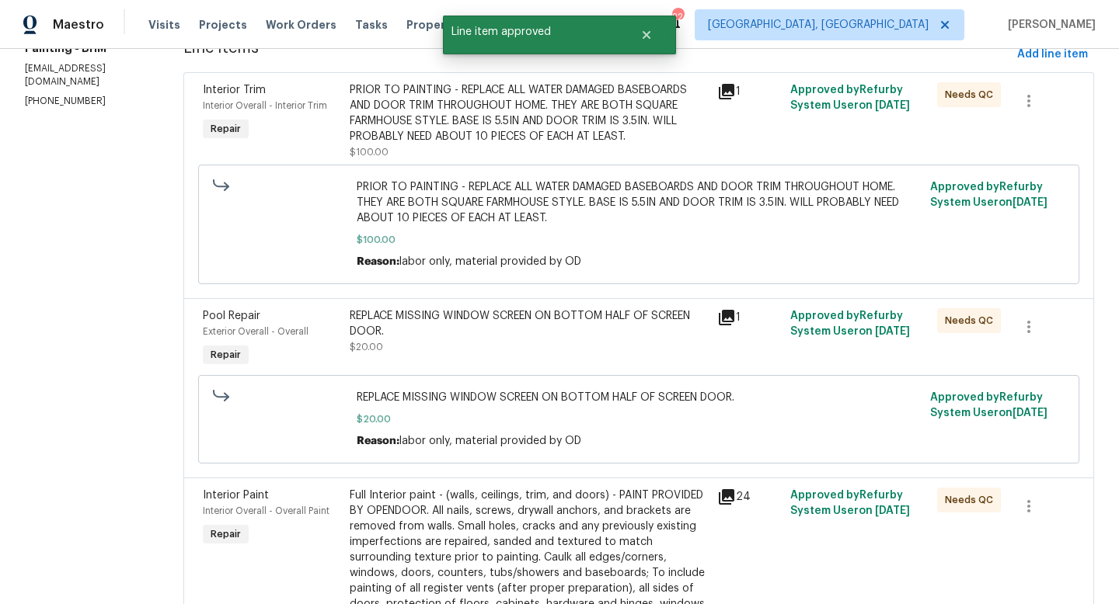
scroll to position [251, 0]
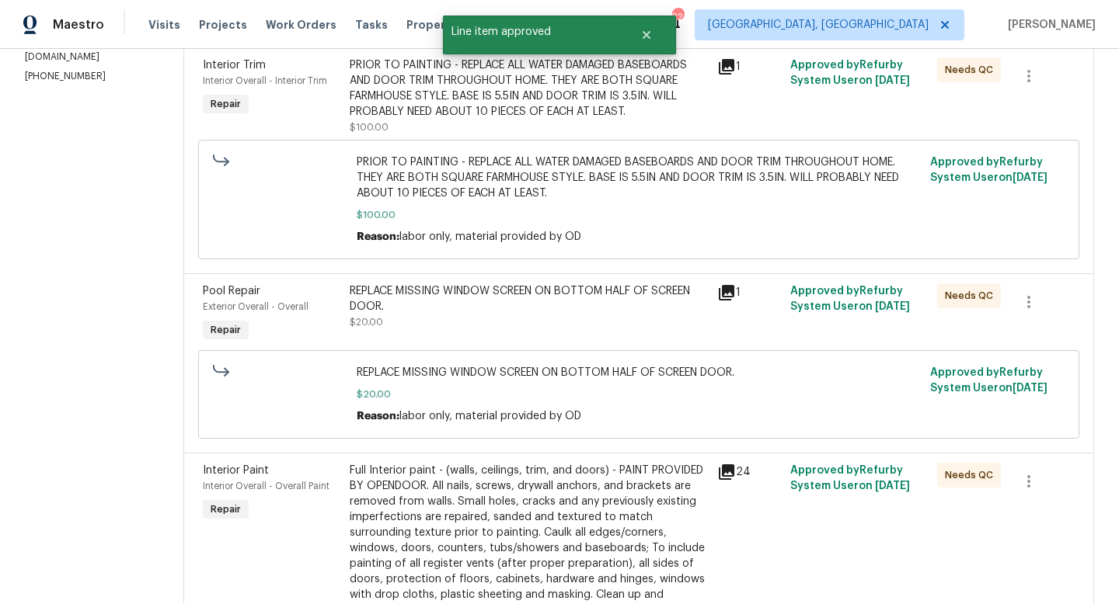
click at [455, 312] on div "REPLACE MISSING WINDOW SCREEN ON BOTTOM HALF OF SCREEN DOOR." at bounding box center [529, 299] width 358 height 31
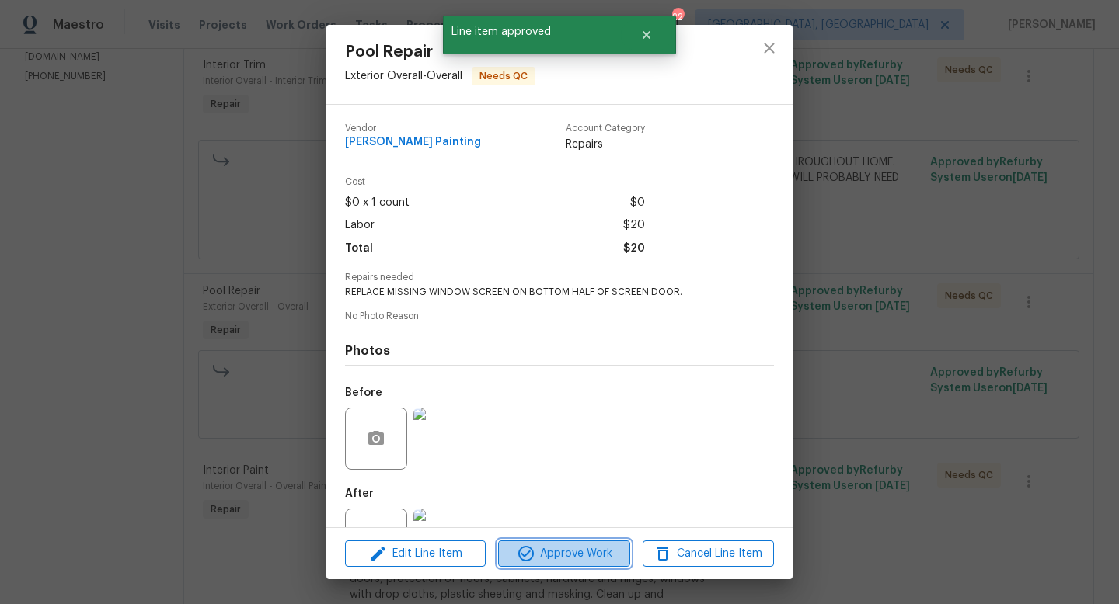
click at [536, 546] on span "Approve Work" at bounding box center [564, 554] width 122 height 19
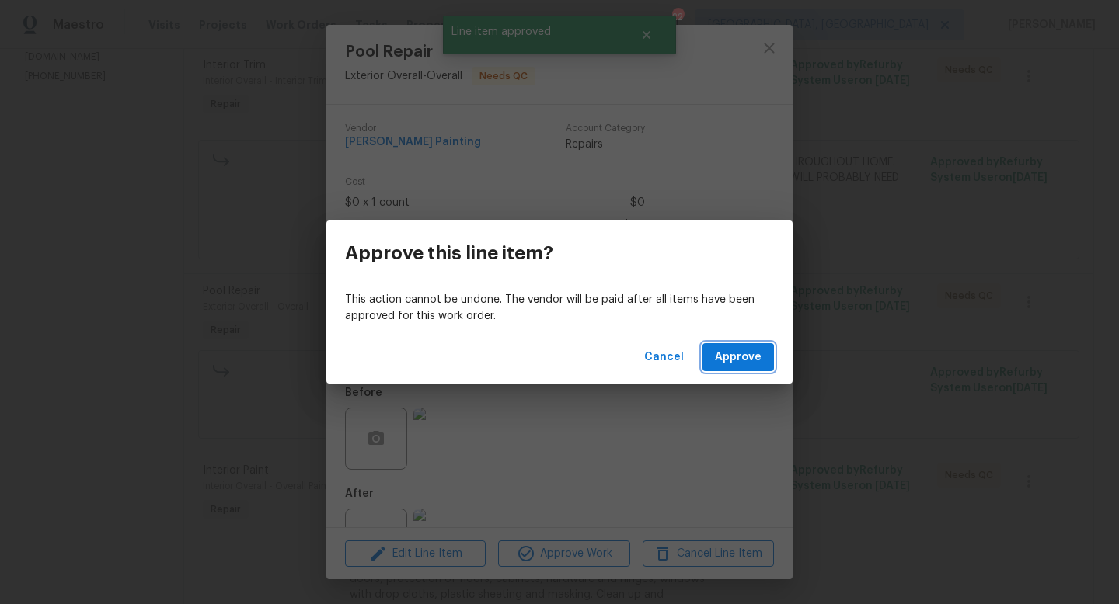
click at [739, 354] on span "Approve" at bounding box center [738, 357] width 47 height 19
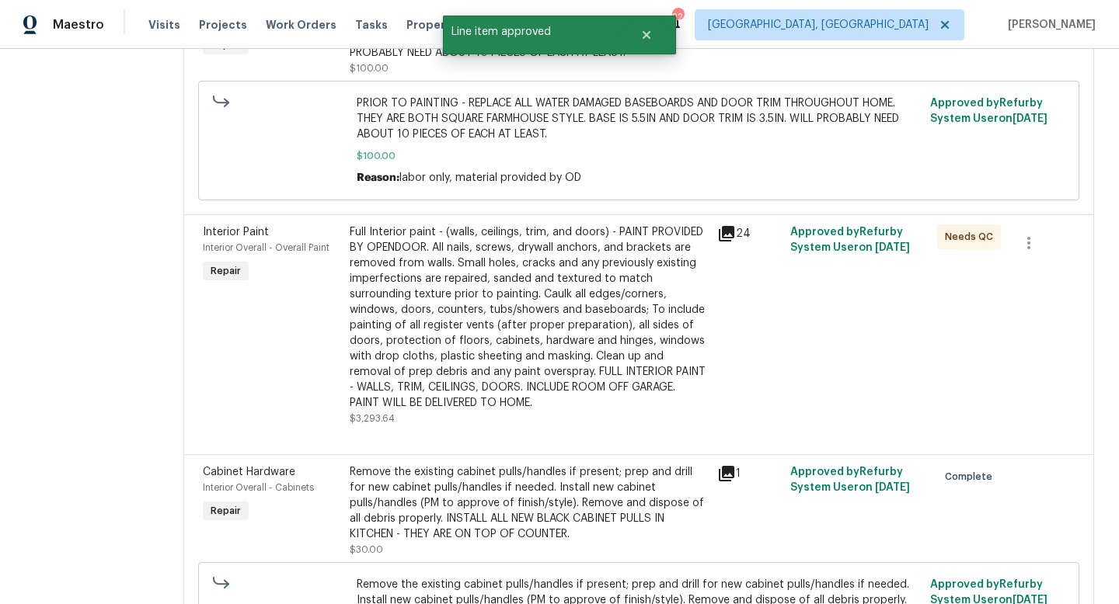
scroll to position [313, 0]
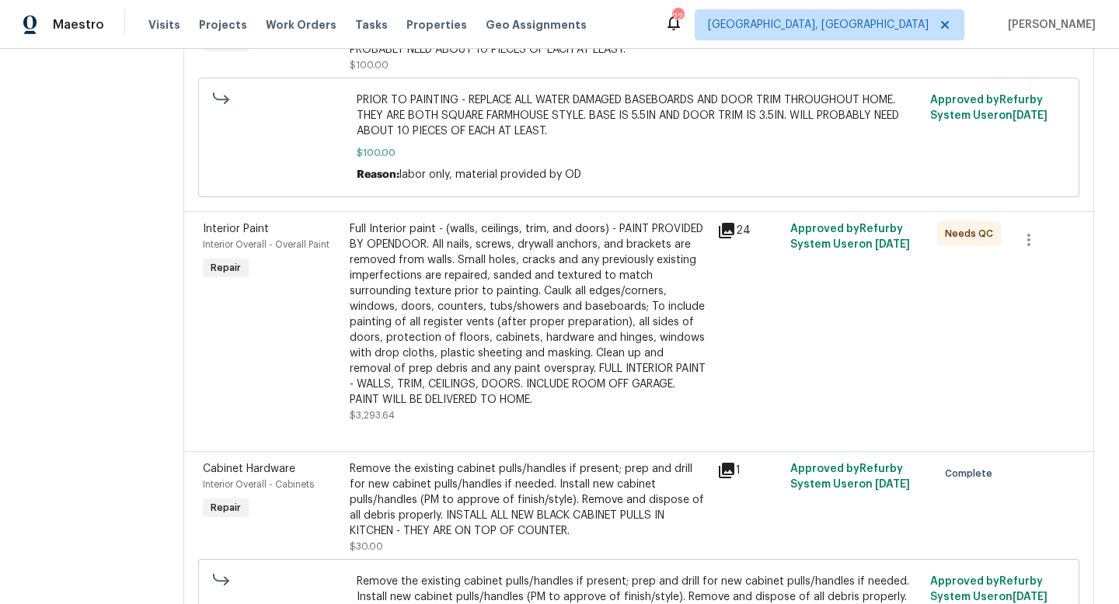
click at [550, 357] on div "Full Interior paint - (walls, ceilings, trim, and doors) - PAINT PROVIDED BY OP…" at bounding box center [529, 314] width 358 height 186
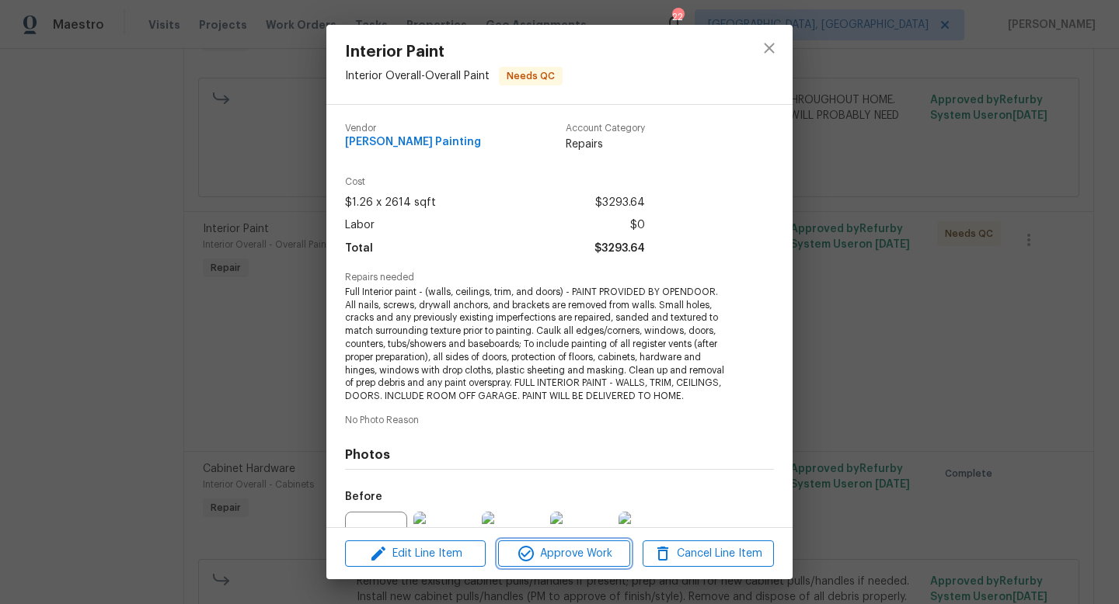
click at [561, 553] on span "Approve Work" at bounding box center [564, 554] width 122 height 19
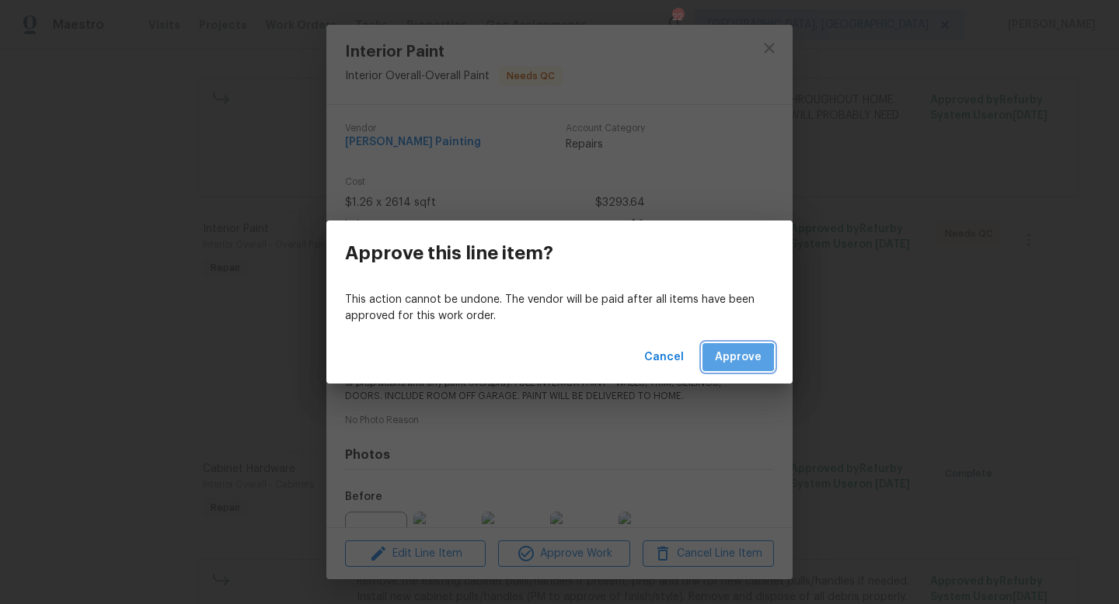
click at [726, 358] on span "Approve" at bounding box center [738, 357] width 47 height 19
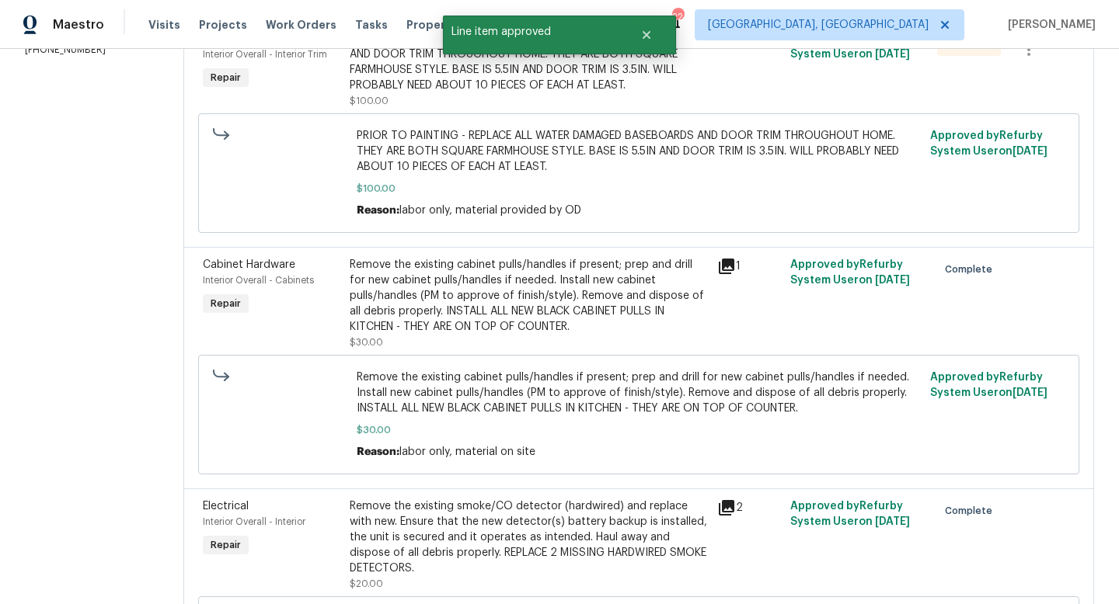
scroll to position [280, 0]
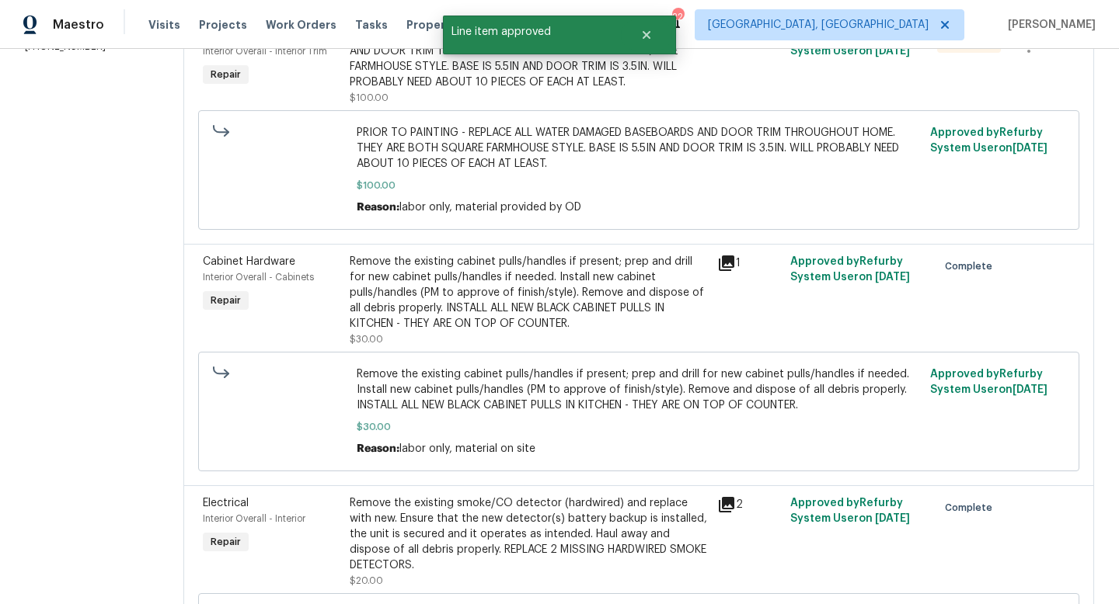
click at [488, 294] on div "Remove the existing cabinet pulls/handles if present; prep and drill for new ca…" at bounding box center [529, 293] width 358 height 78
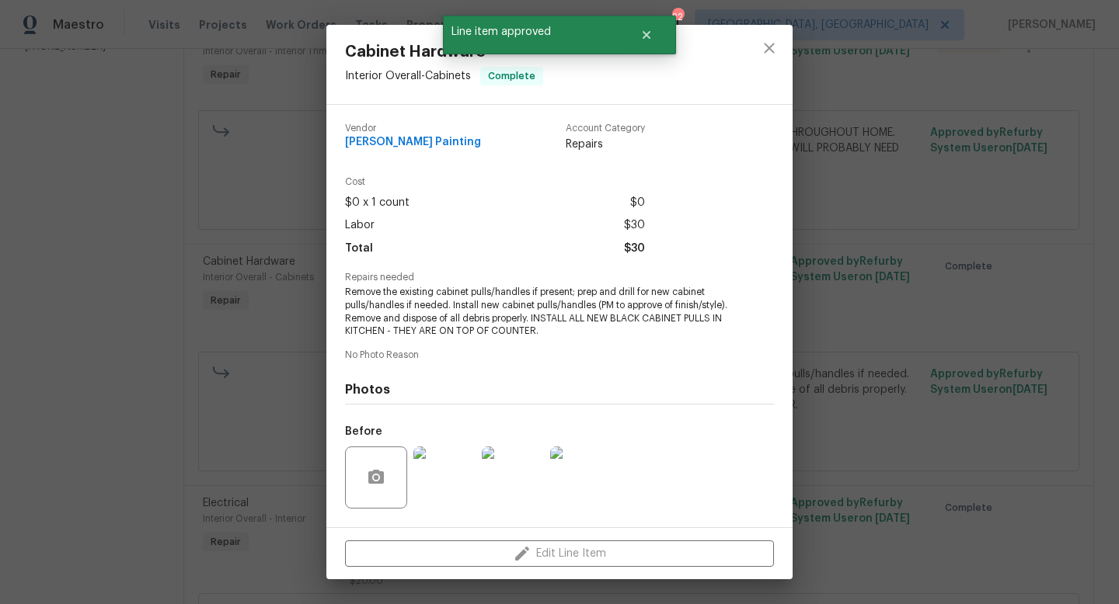
click at [838, 418] on div "Cabinet Hardware Interior Overall - Cabinets Complete Vendor Perez Painting Acc…" at bounding box center [559, 302] width 1119 height 604
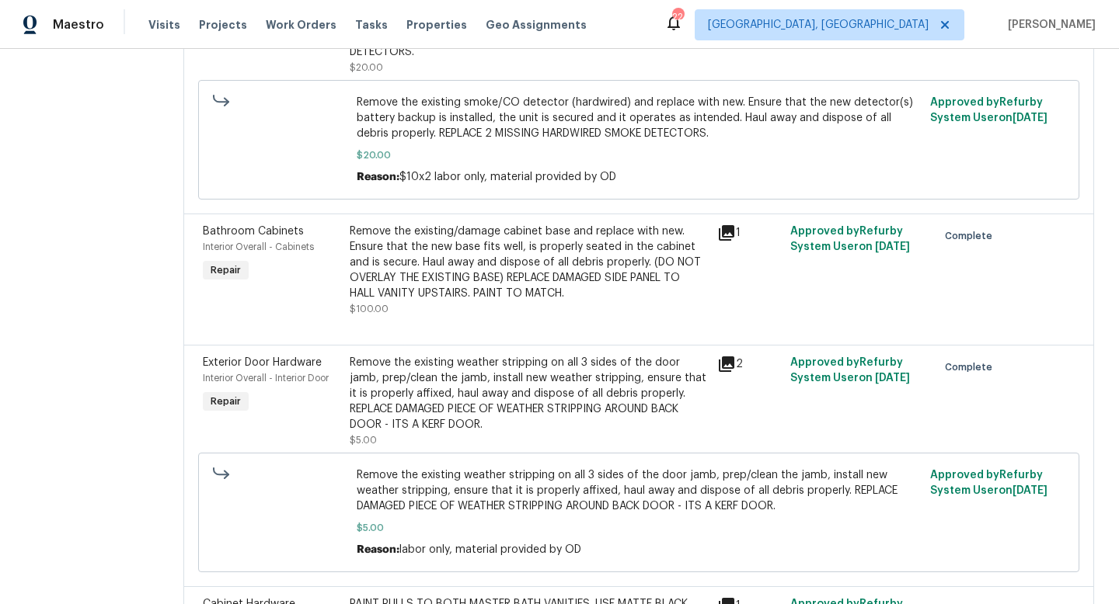
scroll to position [0, 0]
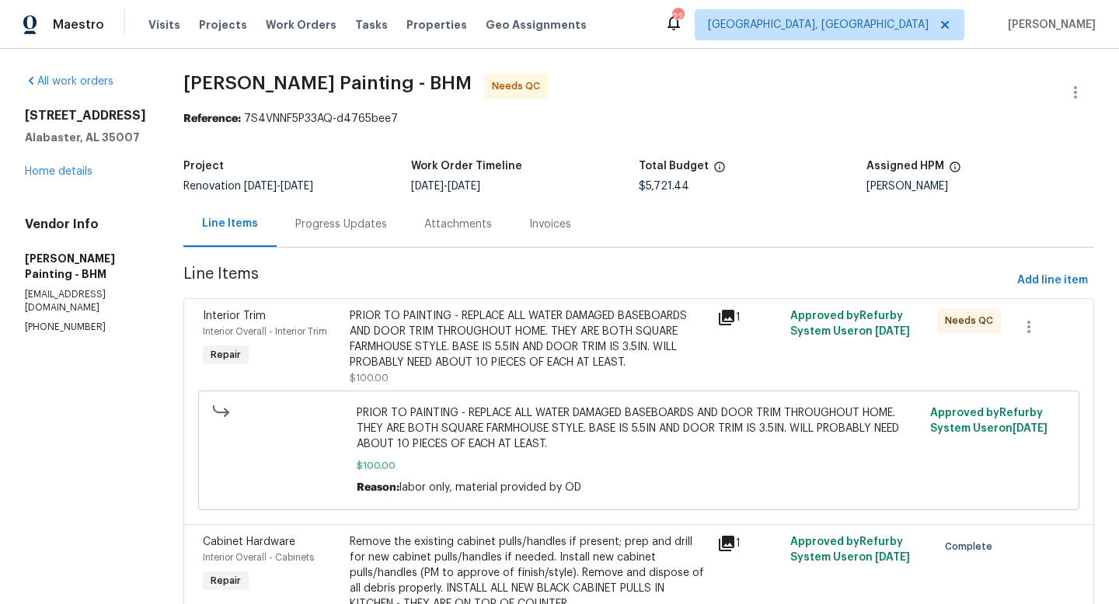
click at [469, 340] on div "PRIOR TO PAINTING - REPLACE ALL WATER DAMAGED BASEBOARDS AND DOOR TRIM THROUGHO…" at bounding box center [529, 339] width 358 height 62
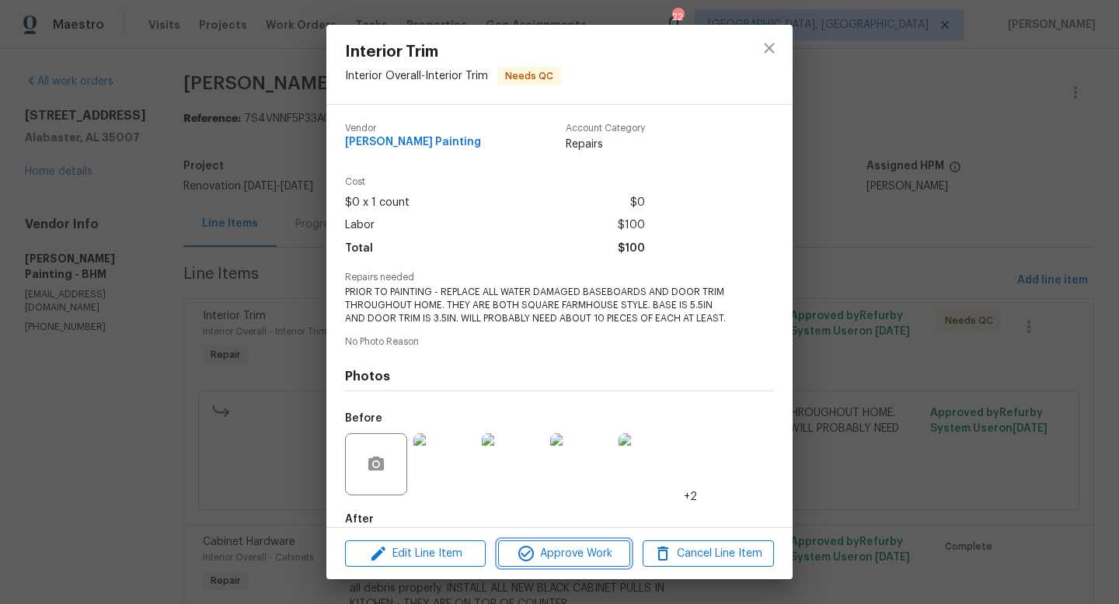
click at [543, 562] on span "Approve Work" at bounding box center [564, 554] width 122 height 19
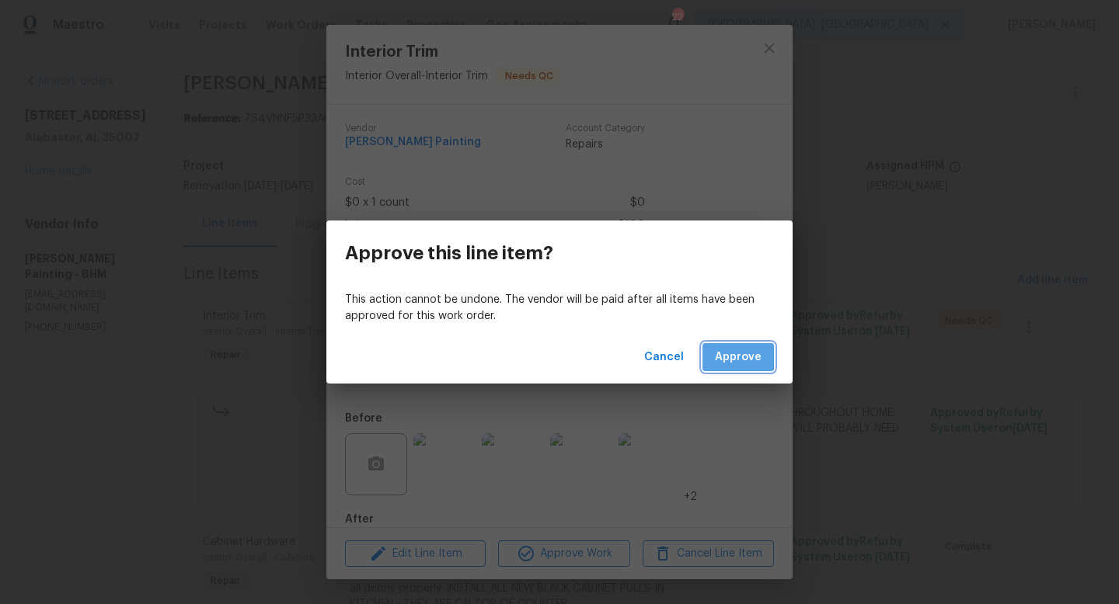
click at [721, 353] on span "Approve" at bounding box center [738, 357] width 47 height 19
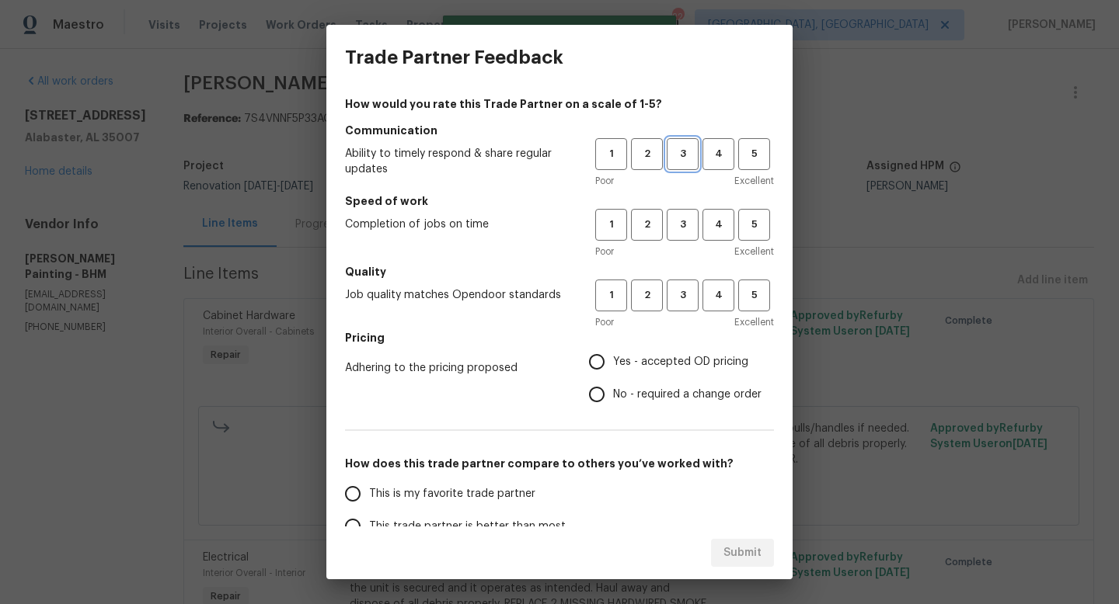
click at [687, 162] on span "3" at bounding box center [682, 154] width 29 height 18
click at [696, 220] on span "3" at bounding box center [682, 225] width 29 height 18
click at [685, 299] on span "3" at bounding box center [682, 296] width 29 height 18
click at [673, 365] on span "Yes - accepted OD pricing" at bounding box center [680, 362] width 135 height 16
click at [613, 365] on input "Yes - accepted OD pricing" at bounding box center [596, 362] width 33 height 33
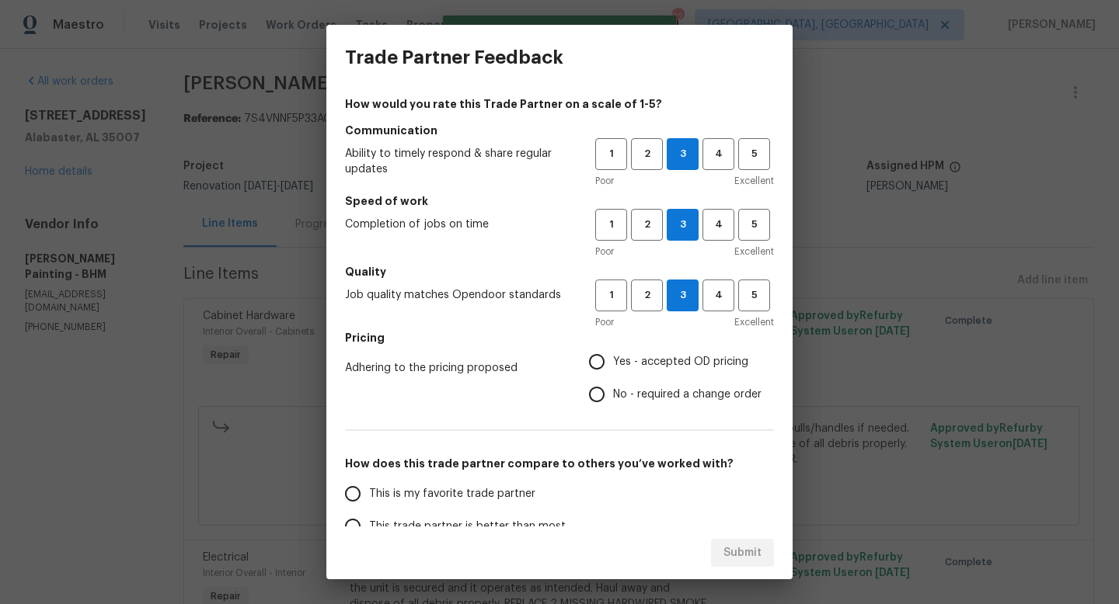
radio input "true"
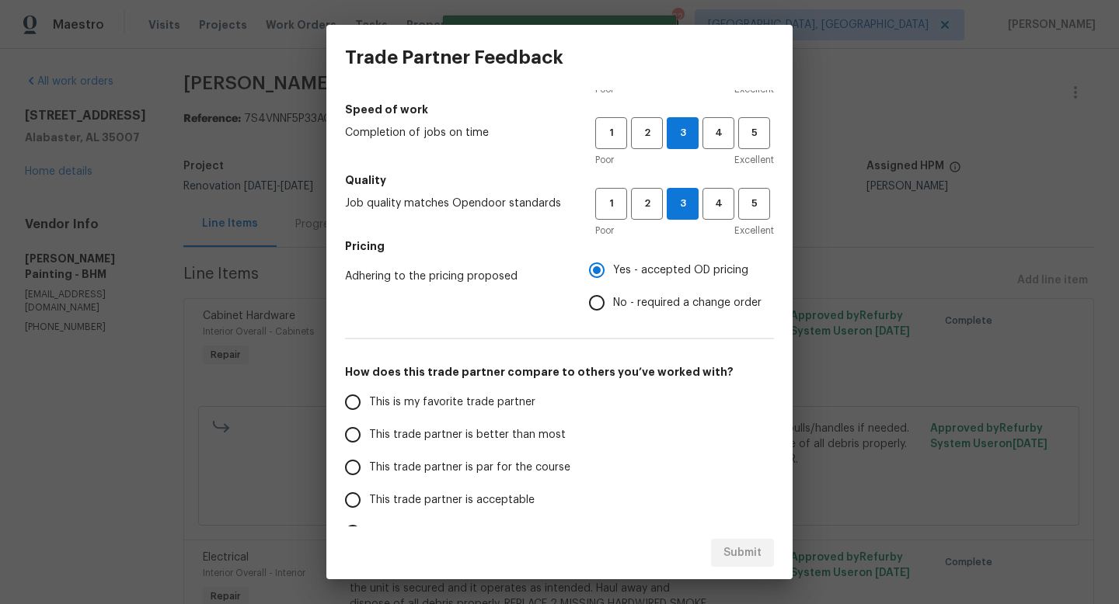
scroll to position [118, 0]
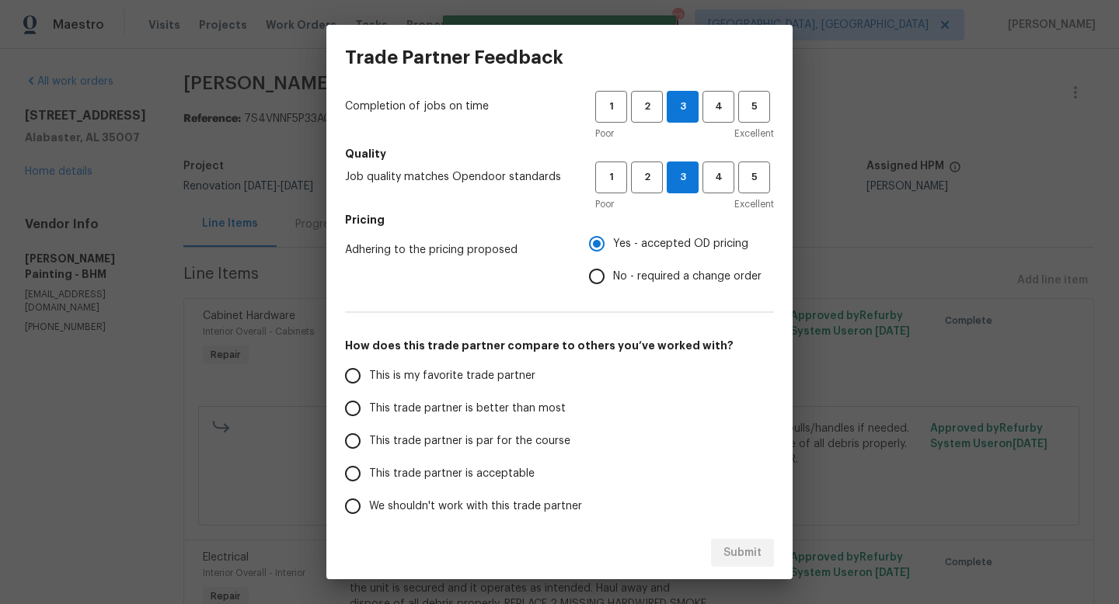
click at [493, 399] on label "This trade partner is better than most" at bounding box center [458, 408] width 245 height 33
click at [369, 399] on input "This trade partner is better than most" at bounding box center [352, 408] width 33 height 33
click at [733, 552] on span "Submit" at bounding box center [742, 553] width 38 height 19
radio input "true"
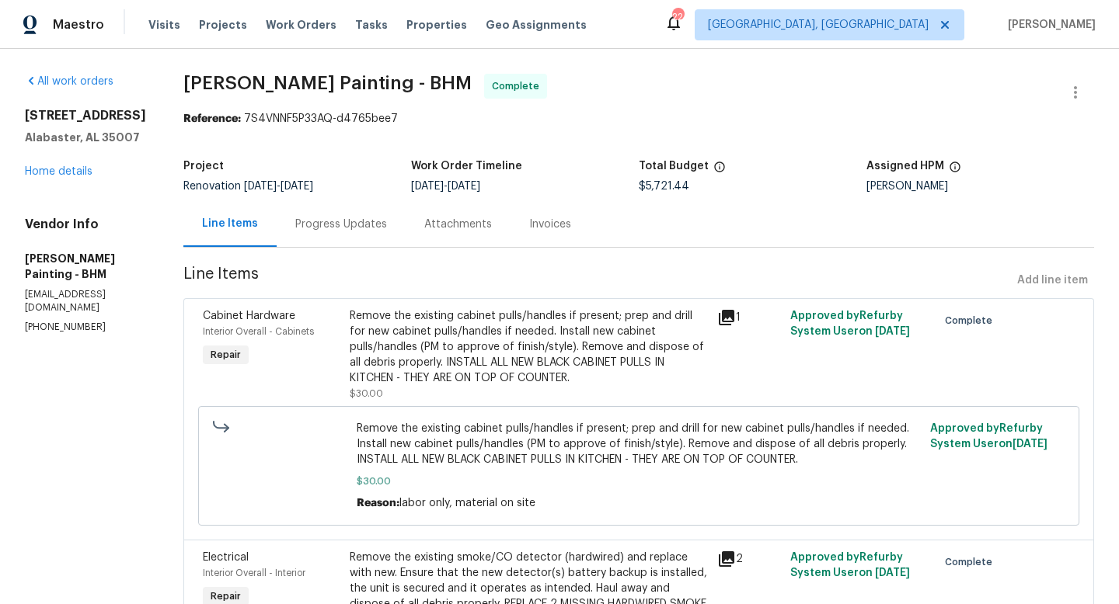
radio input "false"
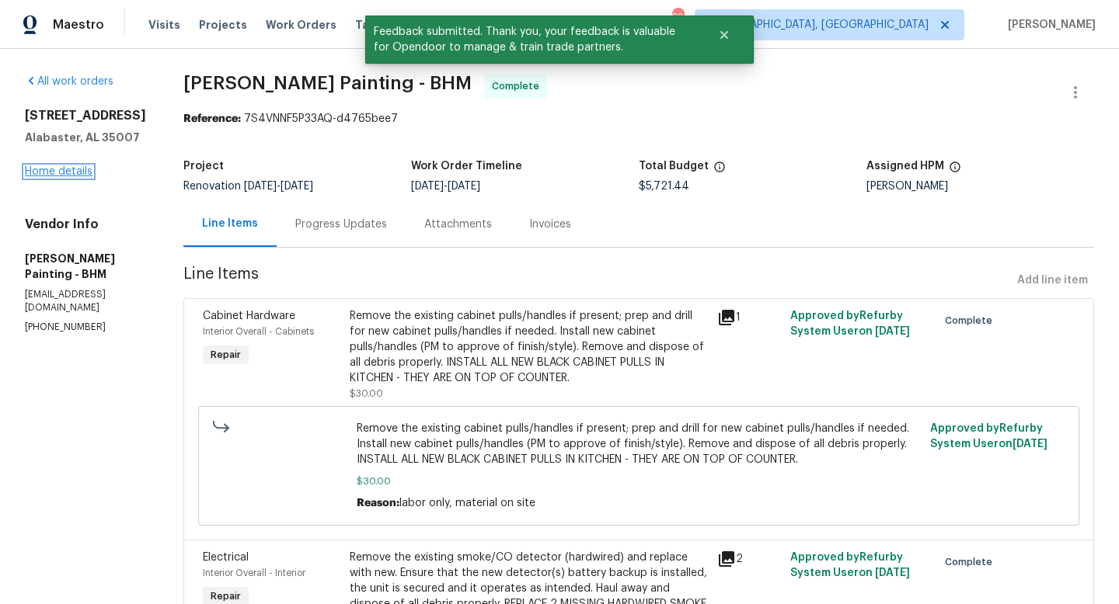
click at [33, 171] on link "Home details" at bounding box center [59, 171] width 68 height 11
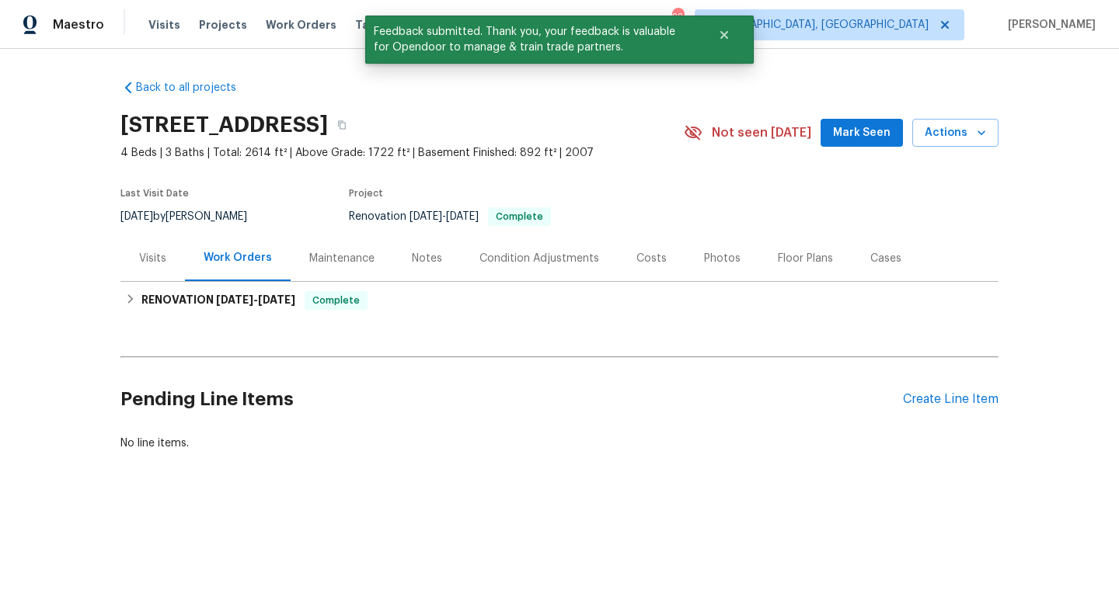
click at [716, 259] on div "Photos" at bounding box center [722, 259] width 37 height 16
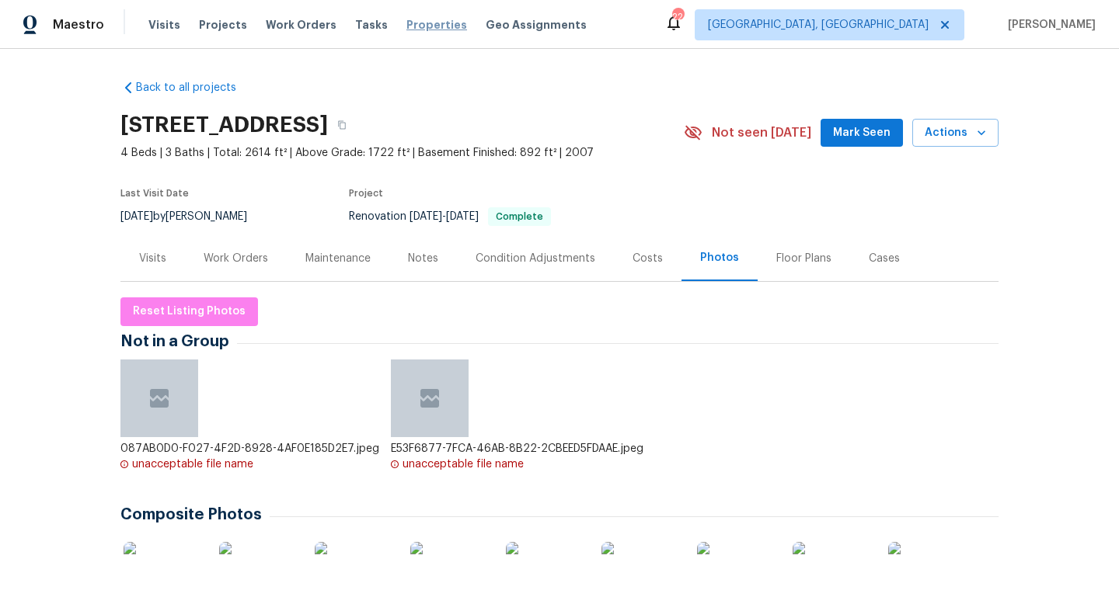
click at [420, 30] on span "Properties" at bounding box center [436, 25] width 61 height 16
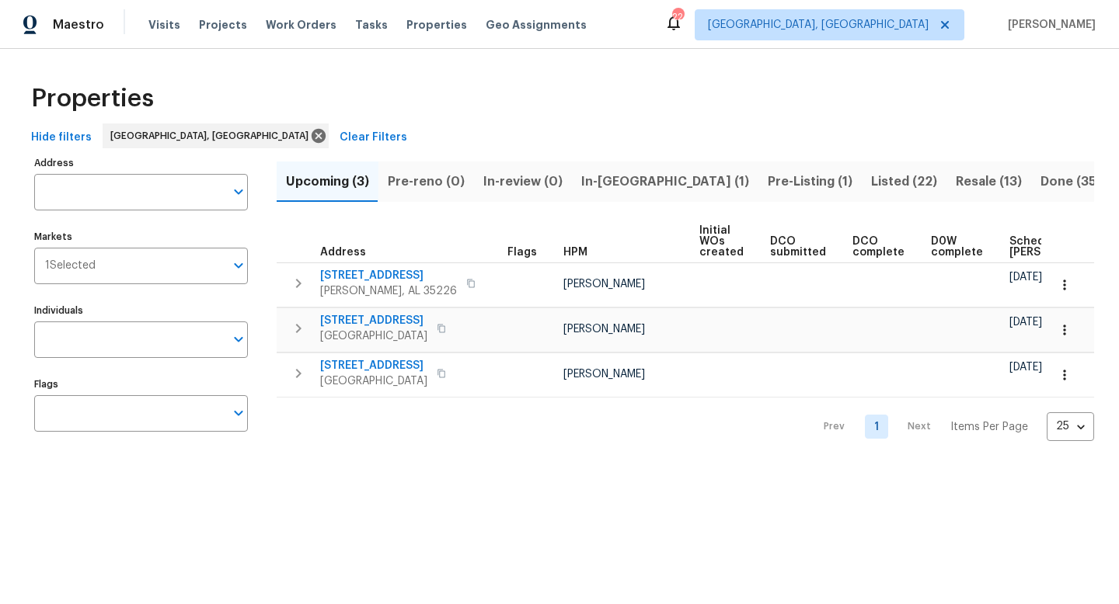
click at [955, 175] on span "Resale (13)" at bounding box center [988, 182] width 66 height 22
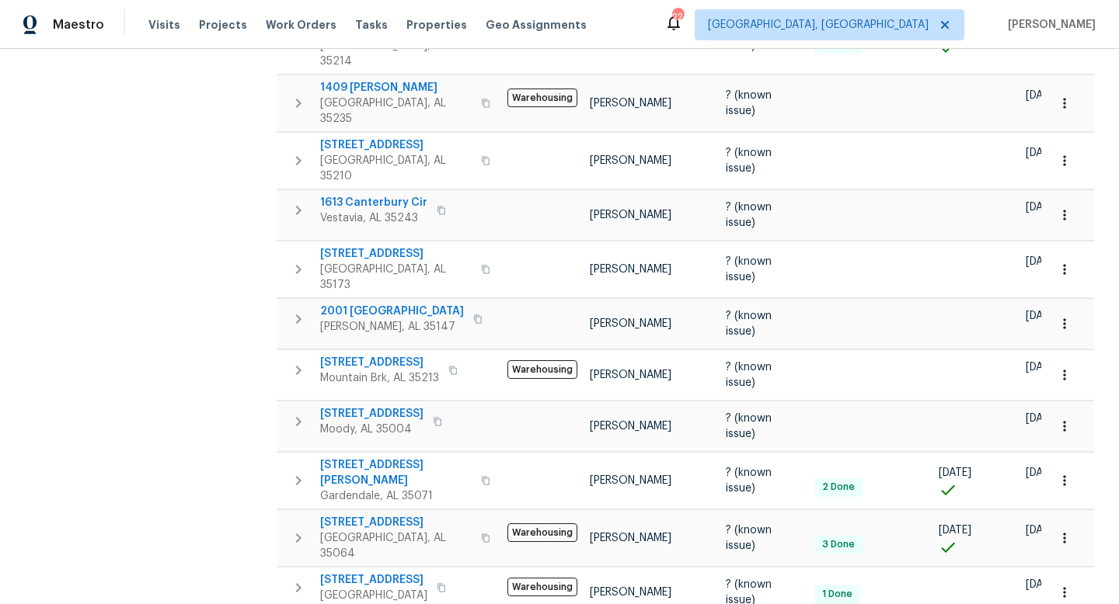
scroll to position [385, 0]
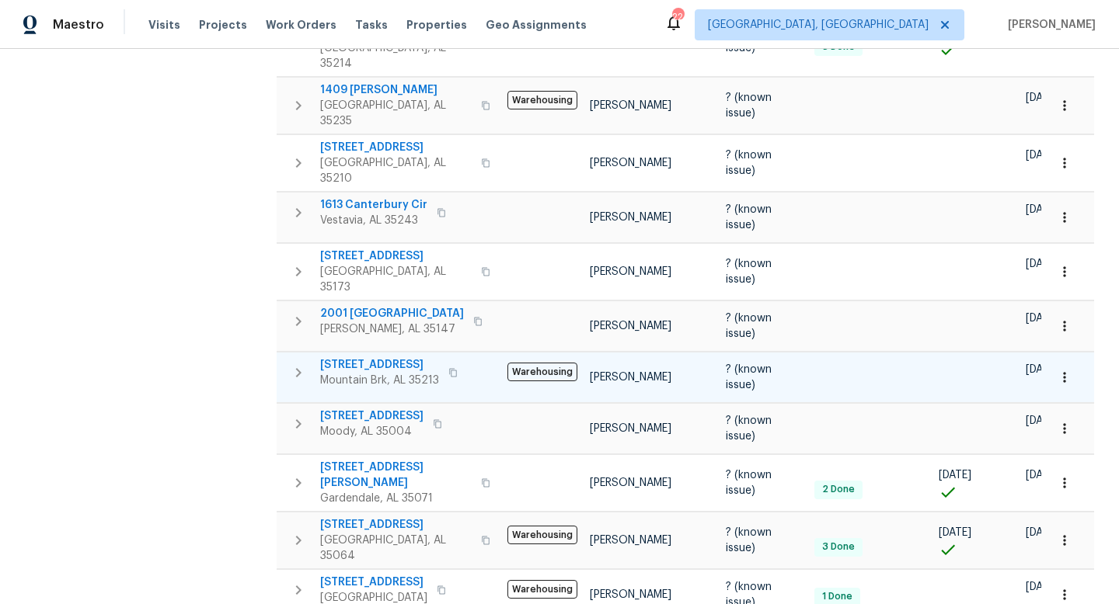
click at [354, 357] on span "316 Cross Ridge Rd" at bounding box center [379, 365] width 119 height 16
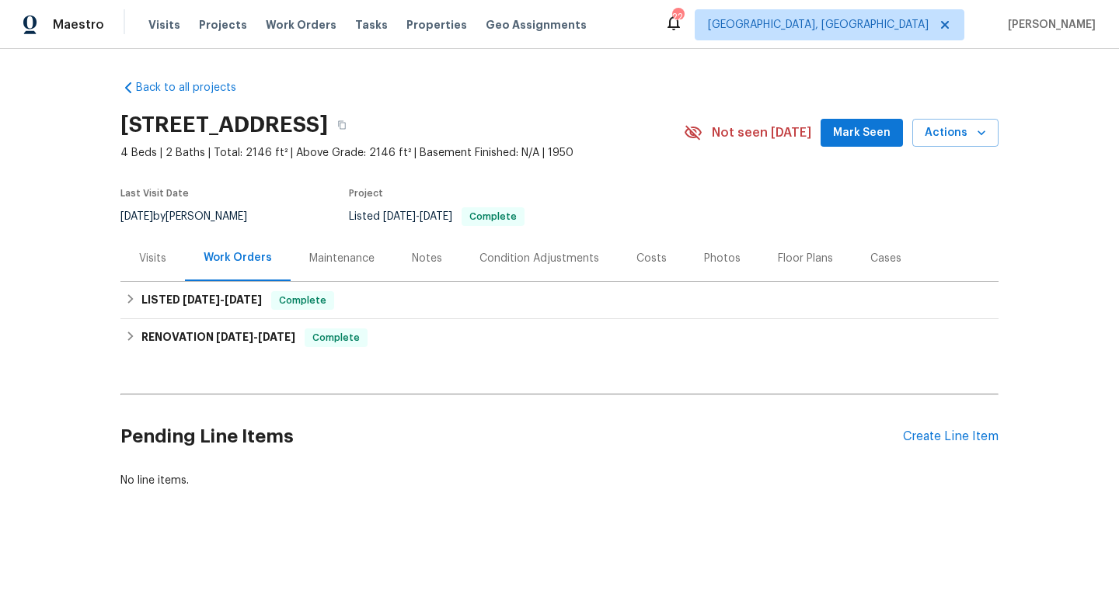
click at [636, 258] on div "Costs" at bounding box center [651, 259] width 30 height 16
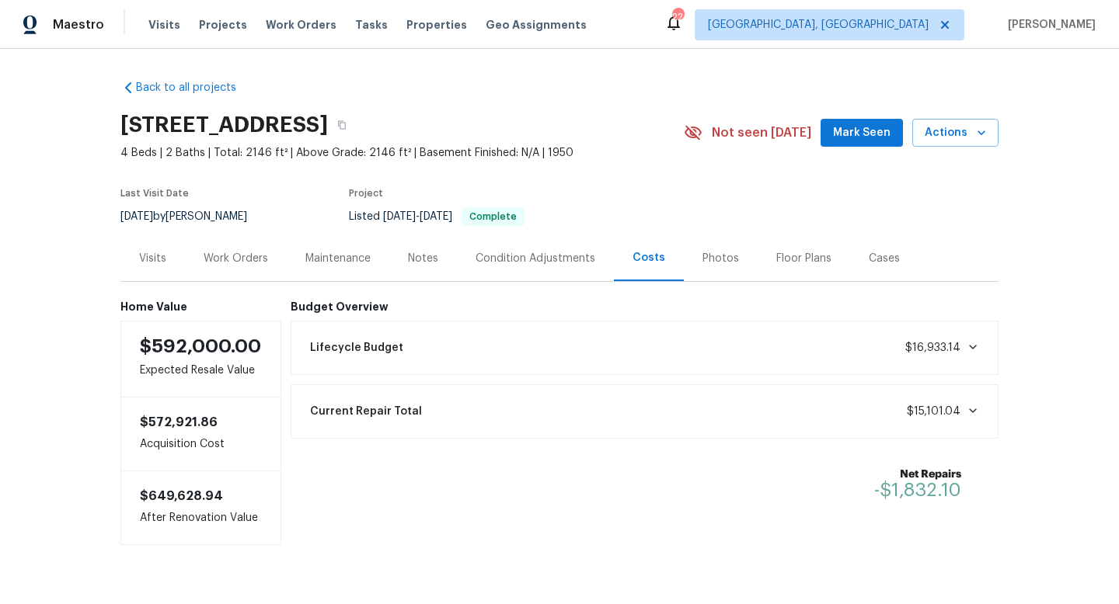
click at [718, 252] on div "Photos" at bounding box center [720, 259] width 37 height 16
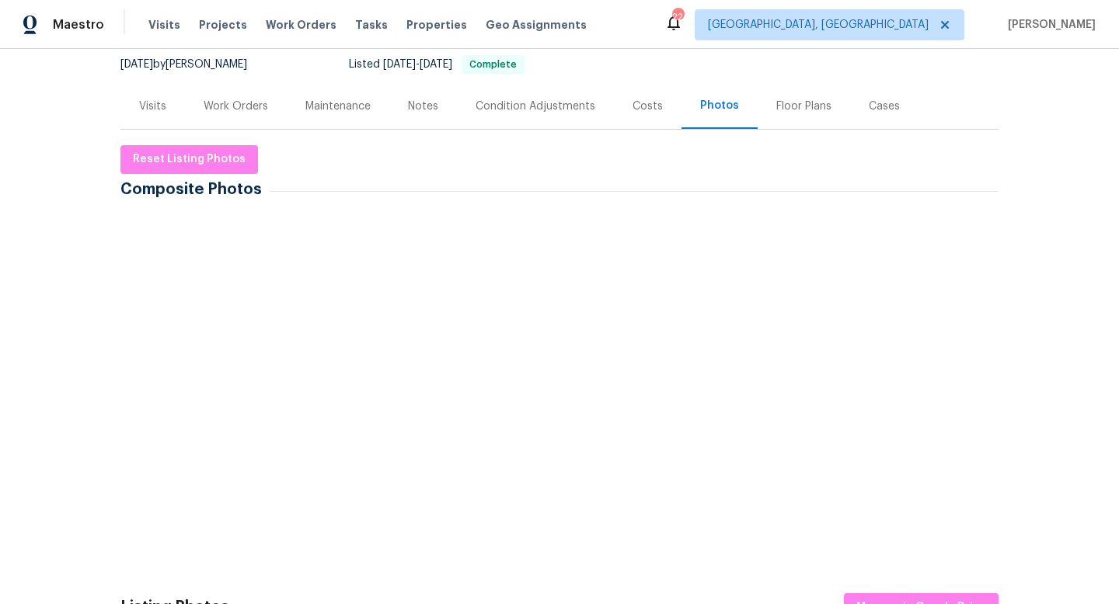
scroll to position [158, 0]
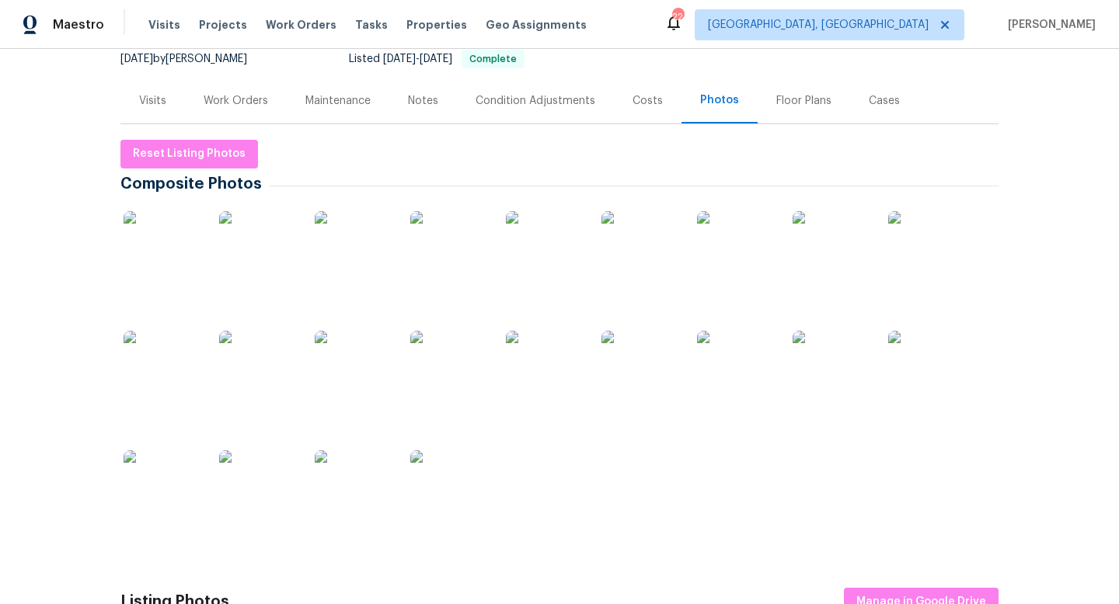
click at [184, 250] on img at bounding box center [163, 250] width 78 height 78
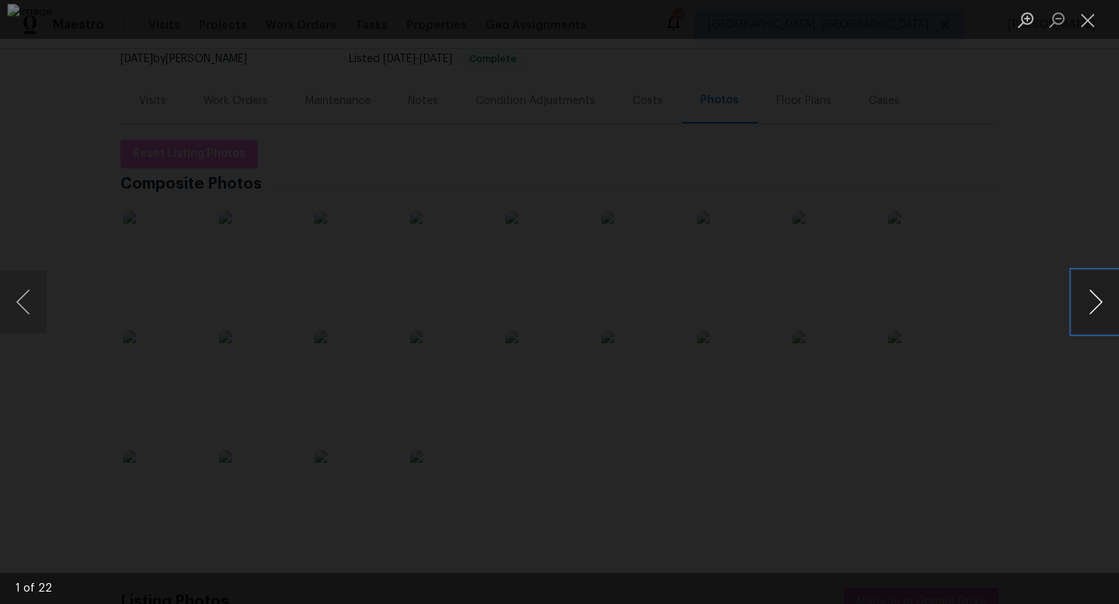
click at [1092, 302] on button "Next image" at bounding box center [1095, 302] width 47 height 62
click at [1092, 301] on button "Next image" at bounding box center [1095, 302] width 47 height 62
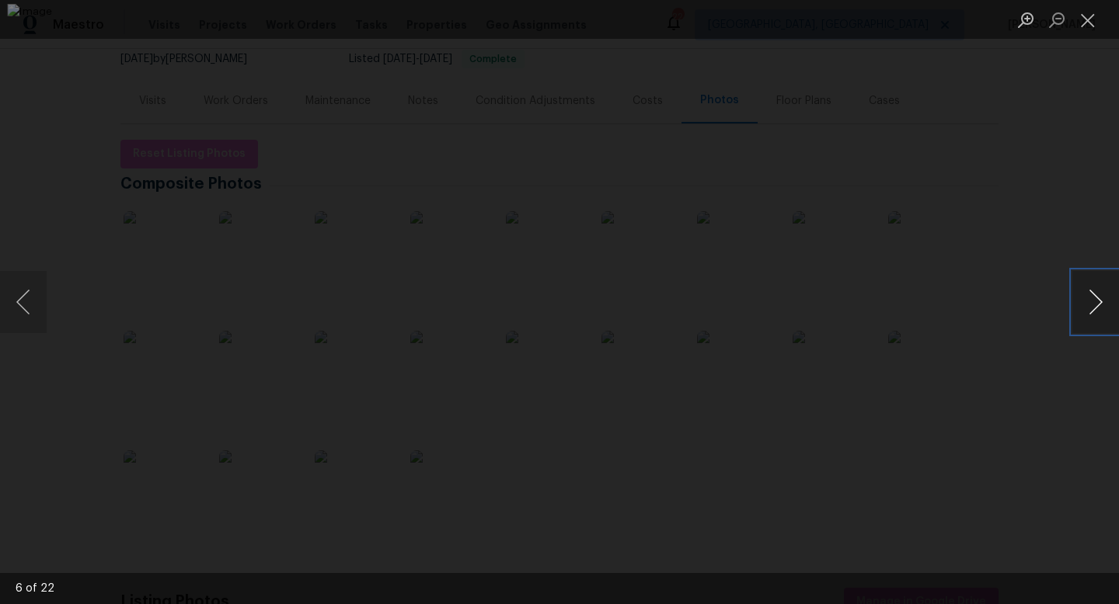
click at [1092, 301] on button "Next image" at bounding box center [1095, 302] width 47 height 62
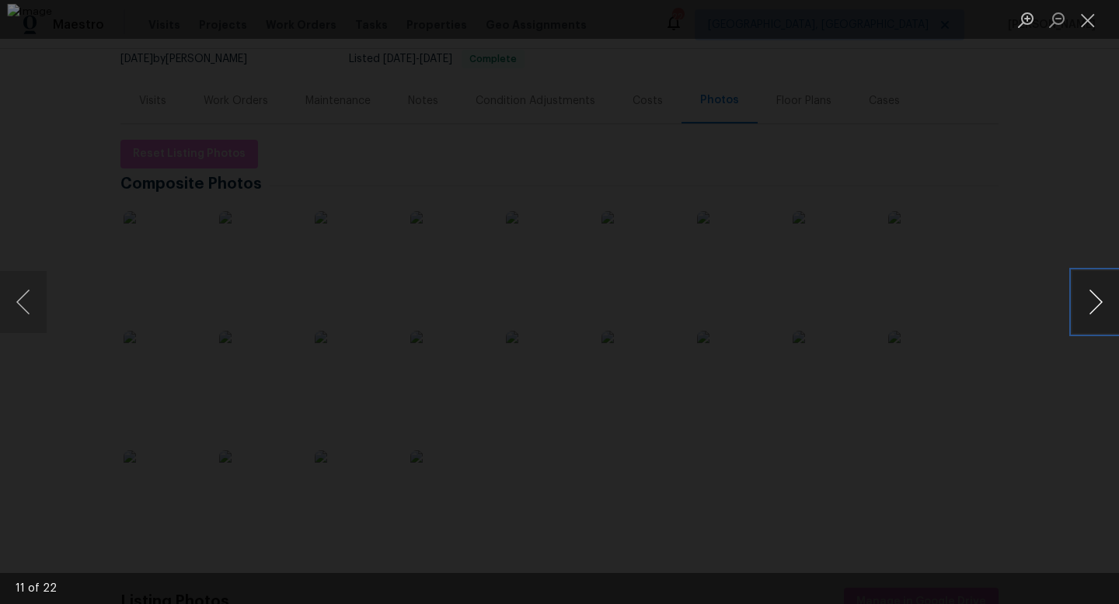
click at [1092, 301] on button "Next image" at bounding box center [1095, 302] width 47 height 62
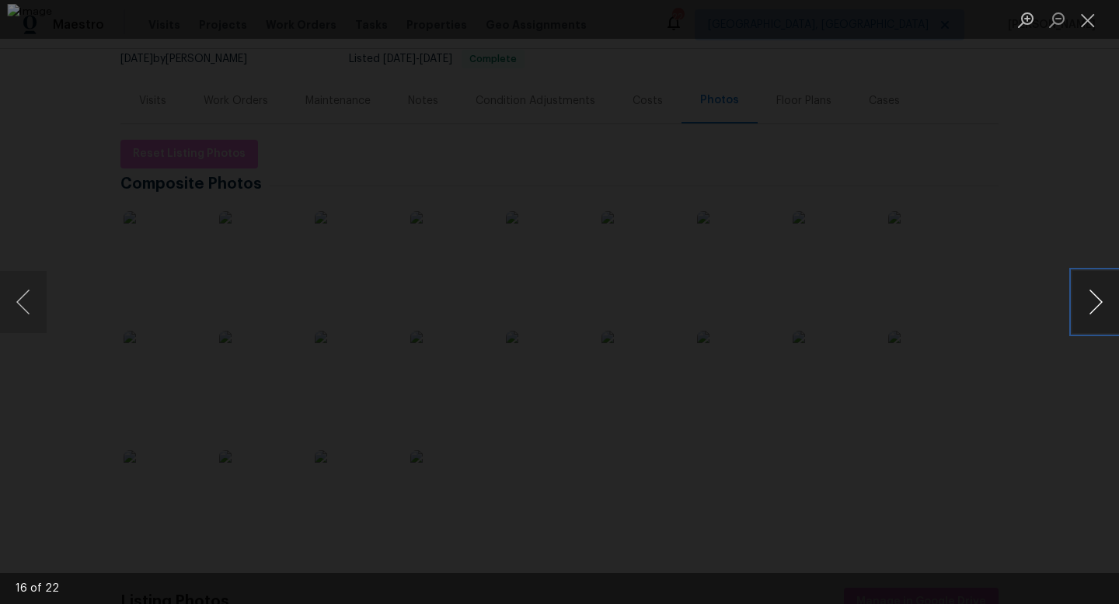
click at [1092, 301] on button "Next image" at bounding box center [1095, 302] width 47 height 62
click at [1094, 301] on button "Next image" at bounding box center [1095, 302] width 47 height 62
click at [1089, 479] on div "Lightbox" at bounding box center [559, 302] width 1119 height 604
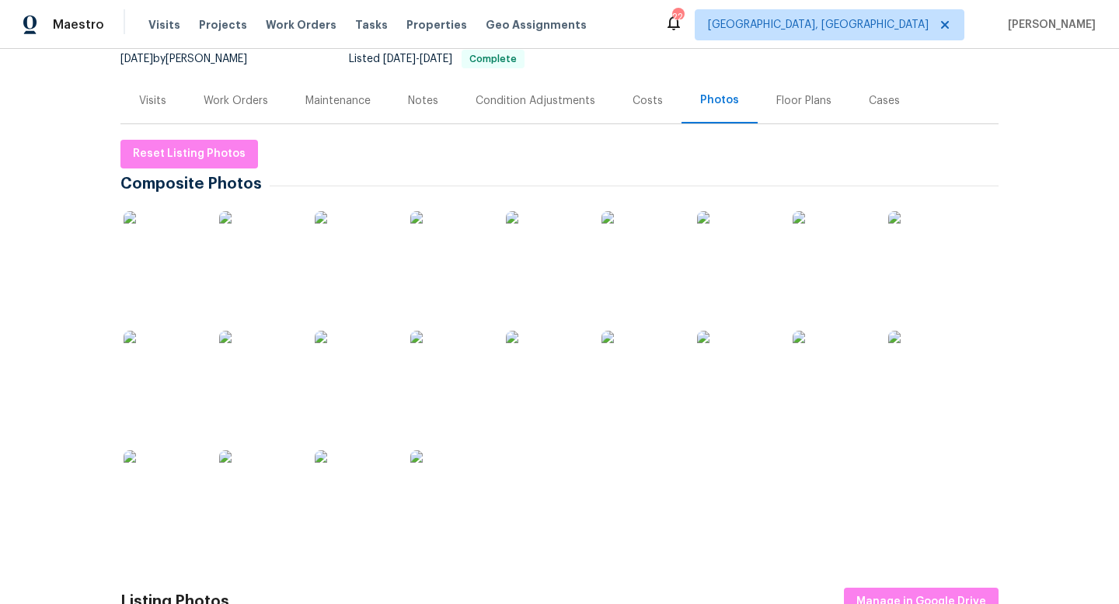
scroll to position [0, 0]
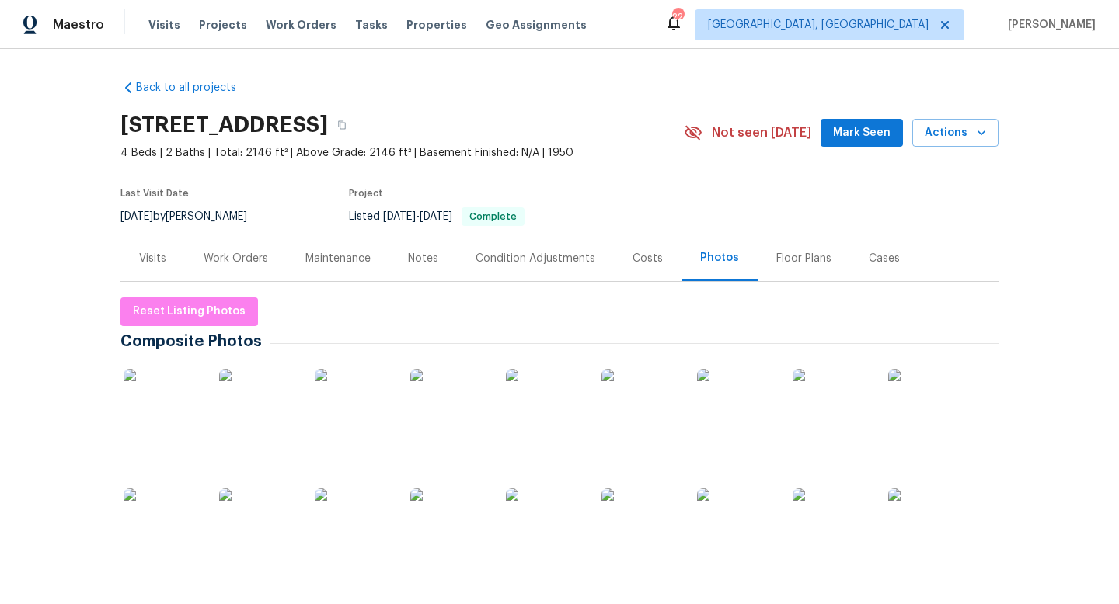
click at [408, 16] on div "Visits Projects Work Orders Tasks Properties Geo Assignments" at bounding box center [376, 24] width 457 height 31
click at [407, 23] on span "Properties" at bounding box center [436, 25] width 61 height 16
